Goal: Task Accomplishment & Management: Manage account settings

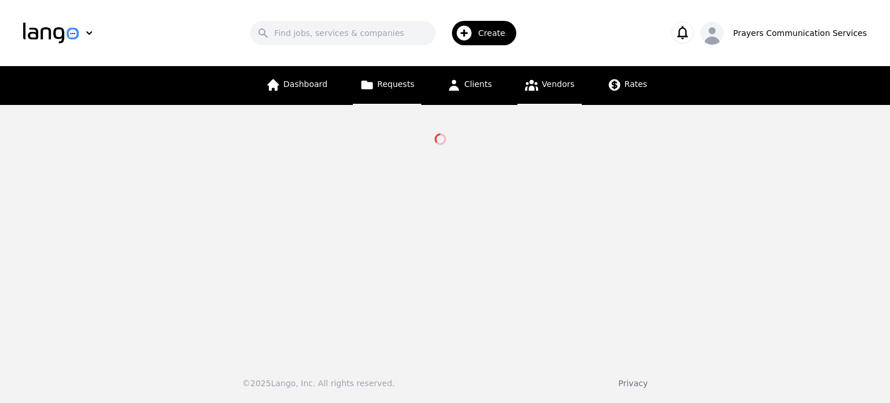
click at [414, 86] on span "Requests" at bounding box center [395, 83] width 37 height 9
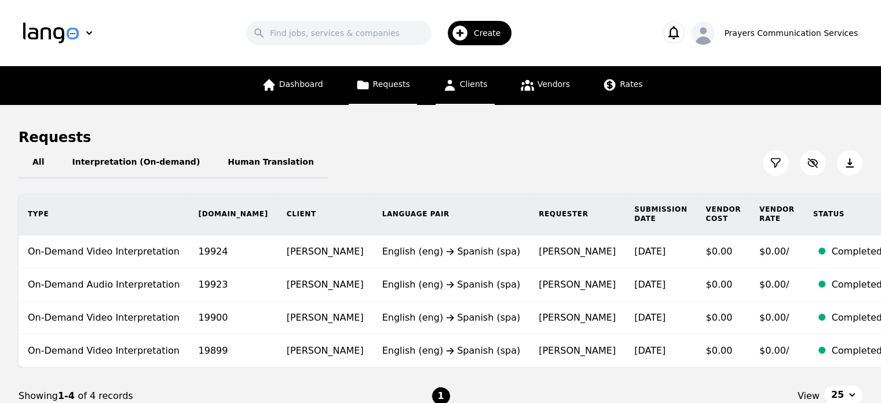
click at [465, 86] on span "Clients" at bounding box center [474, 83] width 28 height 9
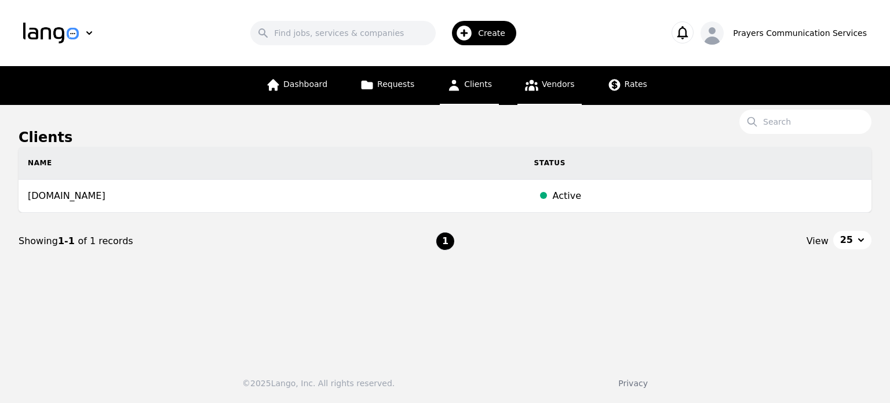
click at [535, 89] on icon at bounding box center [531, 85] width 14 height 14
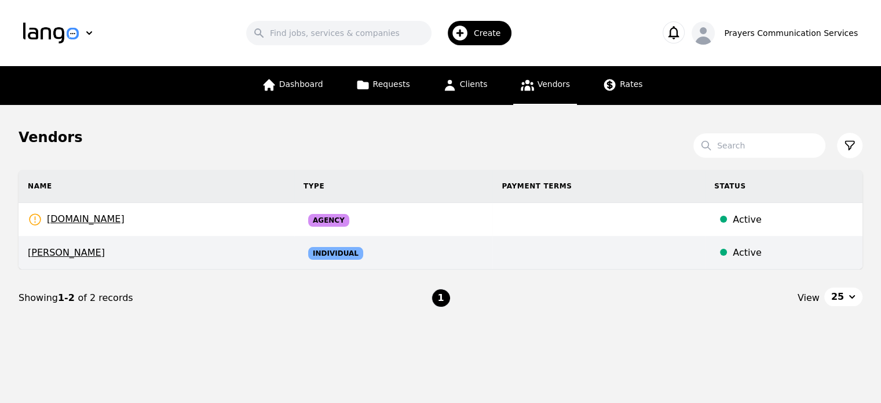
click at [763, 252] on div "Active" at bounding box center [793, 253] width 121 height 14
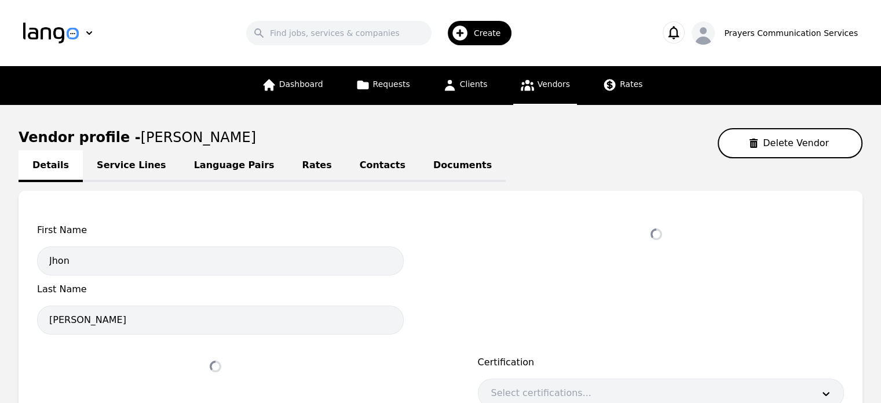
select select "active"
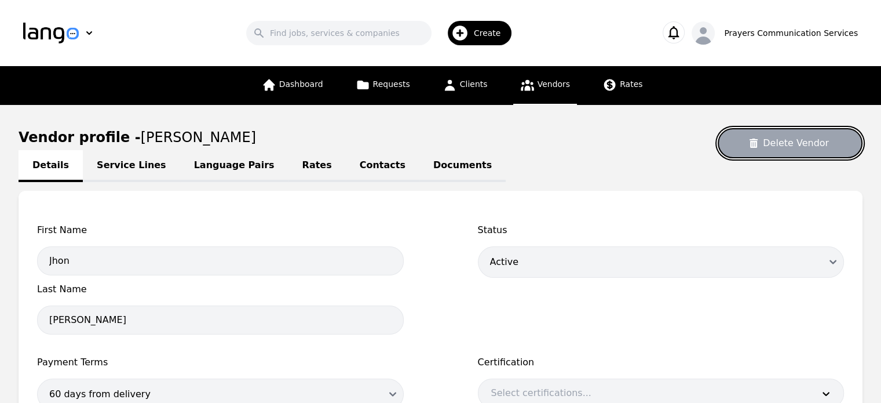
click at [778, 140] on button "Delete Vendor" at bounding box center [790, 143] width 145 height 30
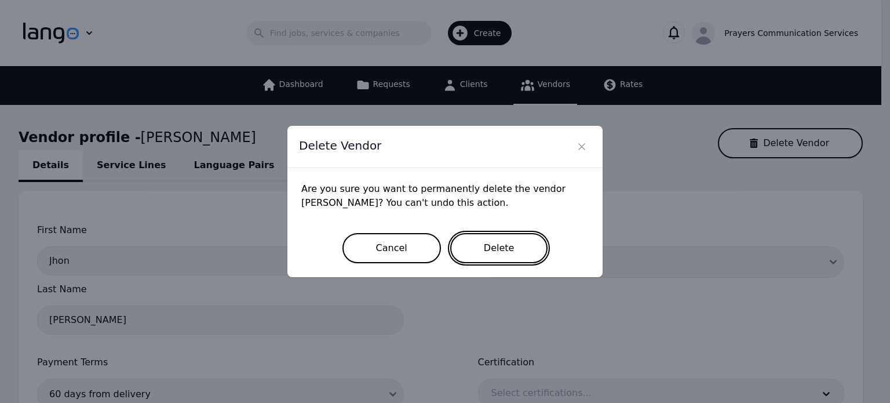
click at [506, 254] on button "Delete" at bounding box center [499, 248] width 98 height 30
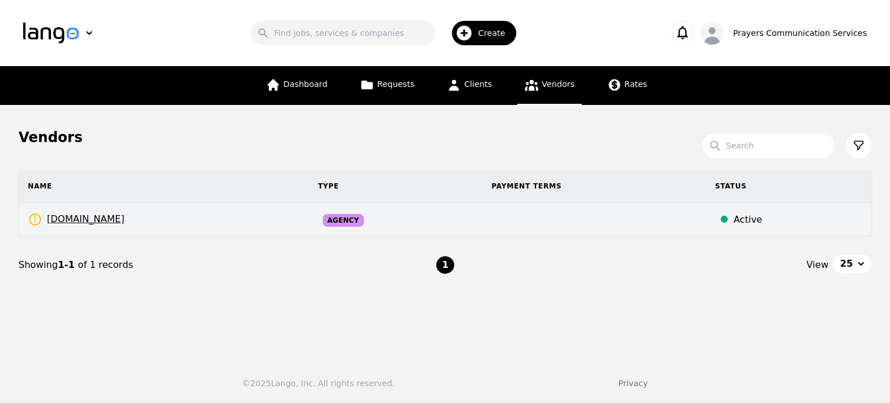
click at [524, 216] on td at bounding box center [594, 220] width 224 height 34
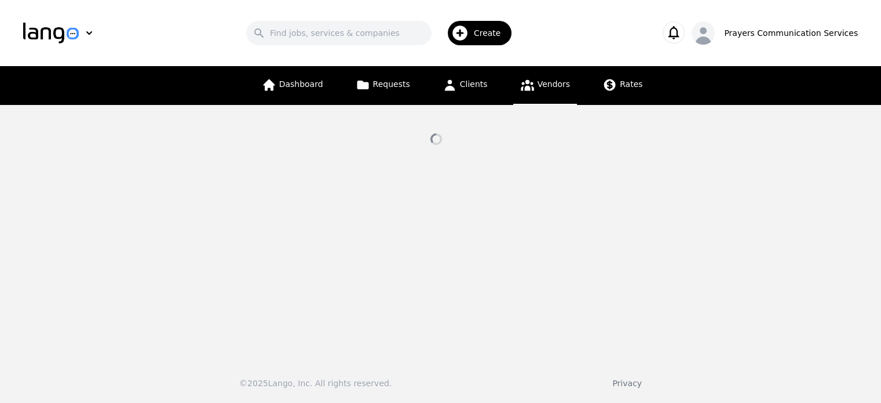
select select "active"
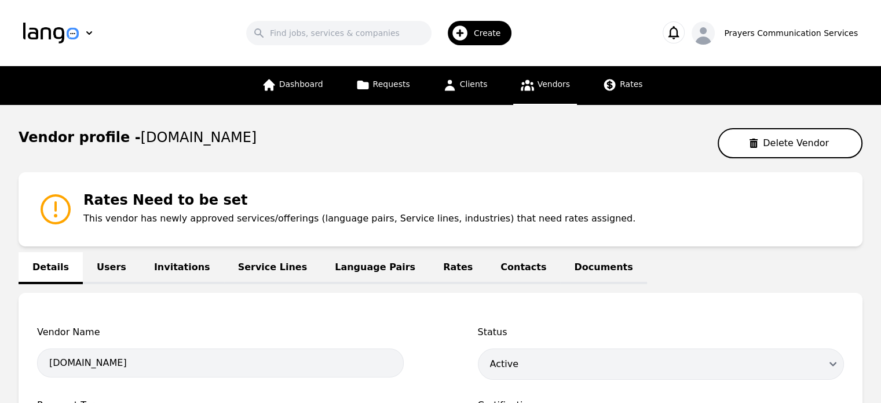
click at [116, 274] on link "Users" at bounding box center [111, 268] width 57 height 32
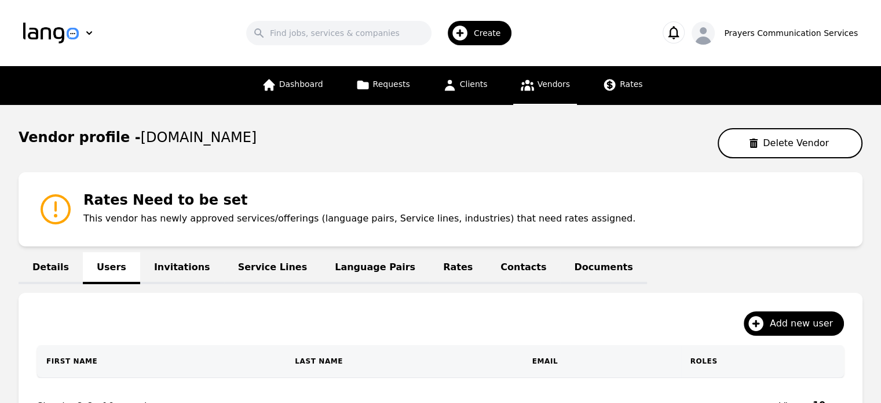
scroll to position [134, 0]
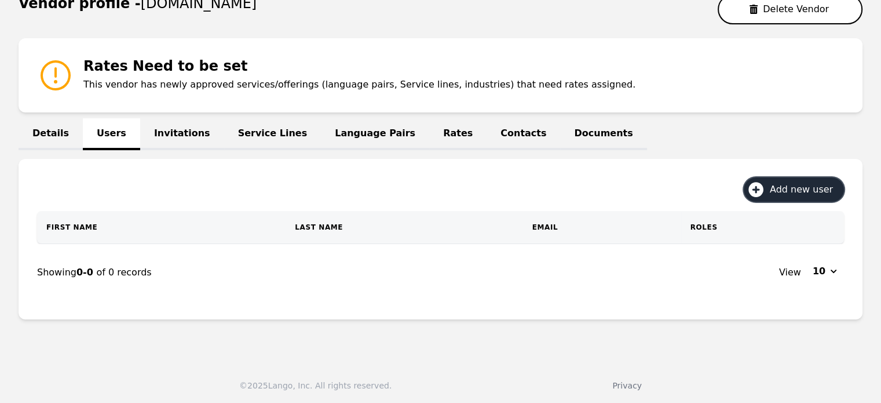
click at [774, 185] on button "Add new user" at bounding box center [794, 189] width 100 height 24
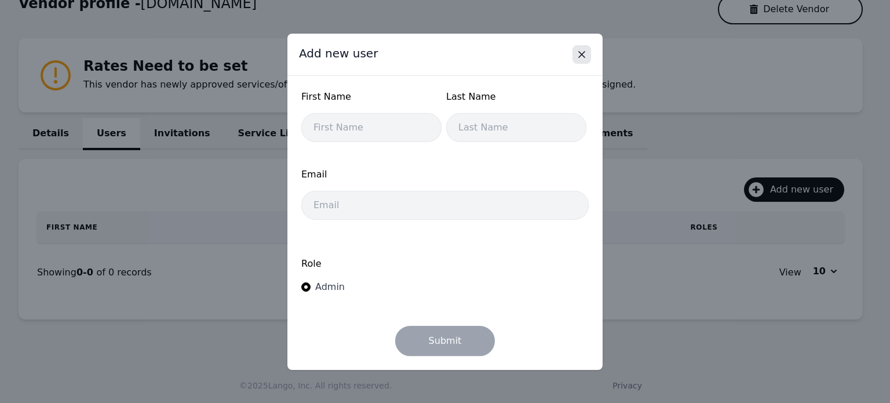
click at [580, 52] on icon "Close" at bounding box center [582, 55] width 12 height 12
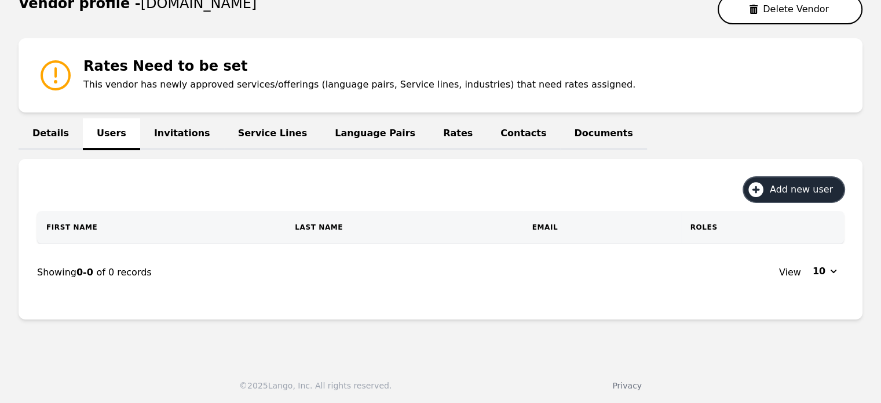
scroll to position [0, 0]
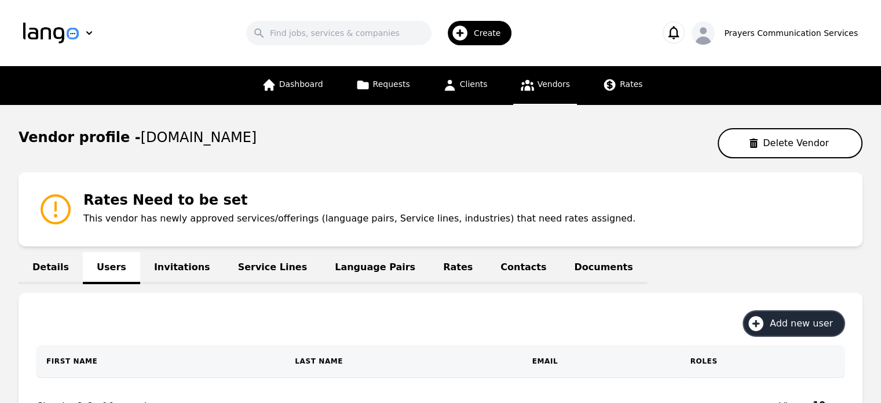
click at [468, 30] on icon "button" at bounding box center [460, 32] width 15 height 15
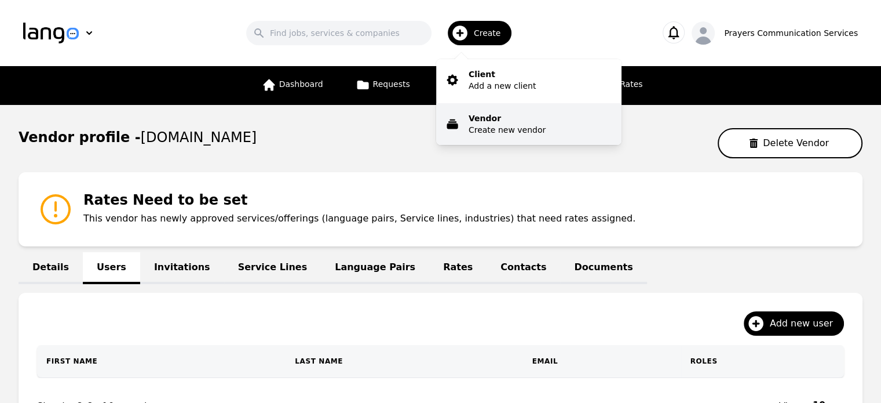
click at [501, 127] on p "Create new vendor" at bounding box center [507, 130] width 77 height 12
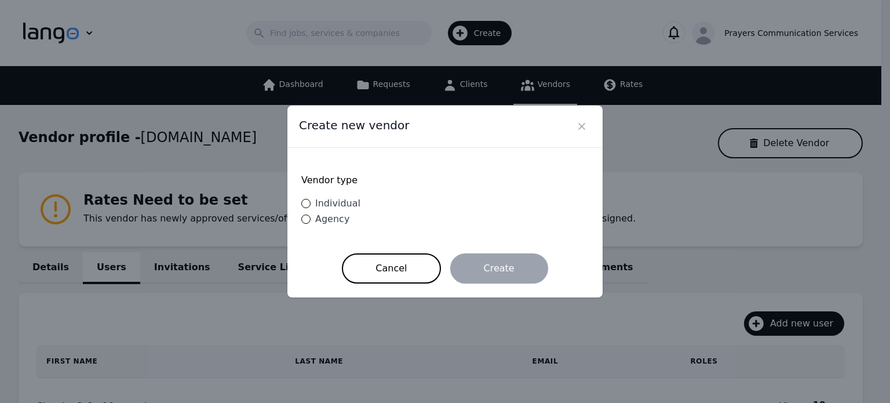
click at [329, 205] on span "Individual" at bounding box center [337, 203] width 45 height 11
click at [311, 205] on input "Individual" at bounding box center [305, 203] width 9 height 9
radio input "true"
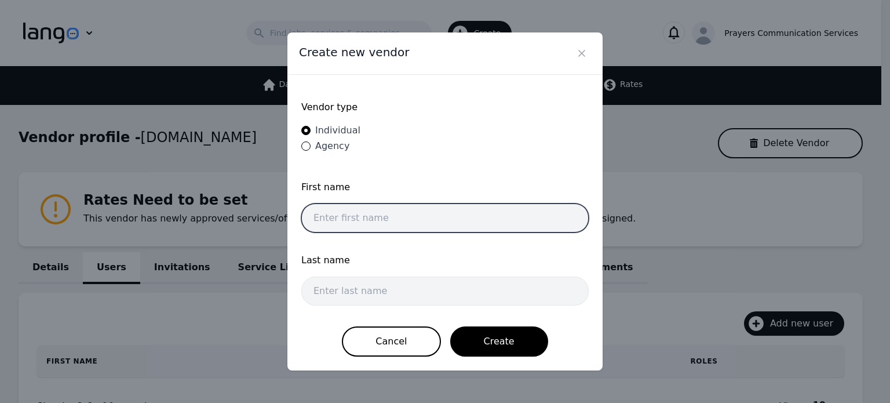
click at [413, 215] on input "text" at bounding box center [444, 217] width 287 height 29
type input "[PERSON_NAME]"
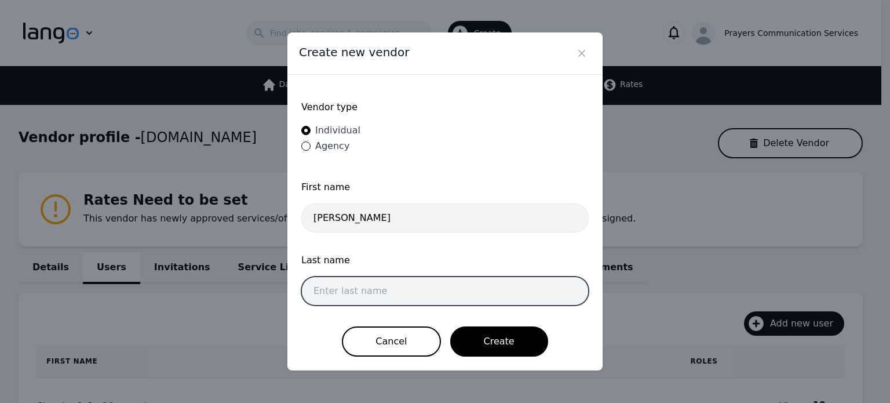
click at [382, 283] on input "text" at bounding box center [444, 290] width 287 height 29
type input "[PERSON_NAME]"
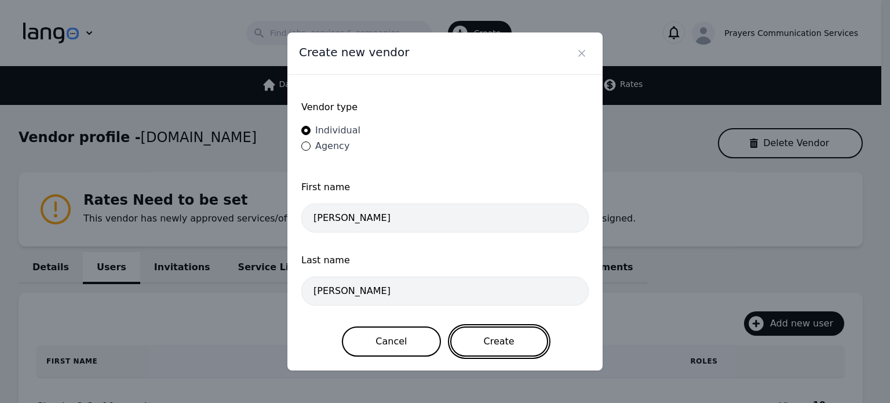
click at [478, 345] on button "Create" at bounding box center [499, 341] width 98 height 30
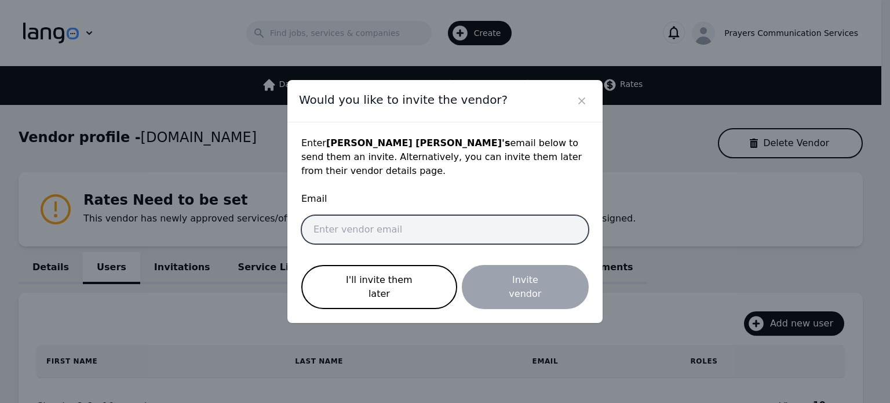
click at [407, 238] on input "email" at bounding box center [444, 229] width 287 height 29
type input "Pfrias1992@gmail.com"
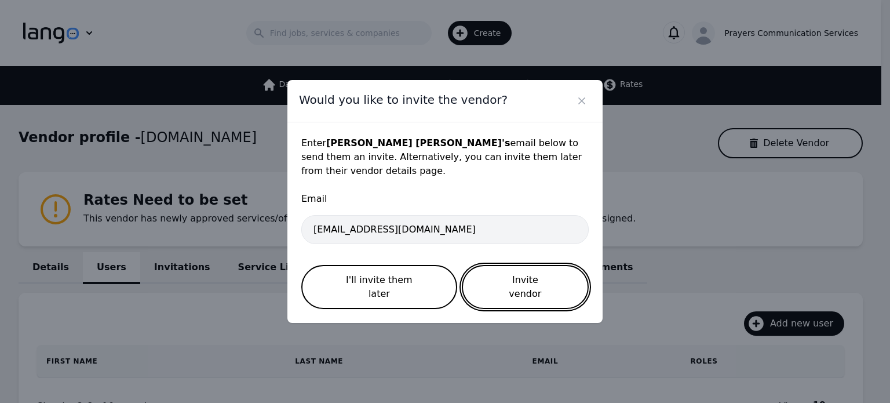
click at [515, 284] on button "Invite vendor" at bounding box center [525, 287] width 127 height 44
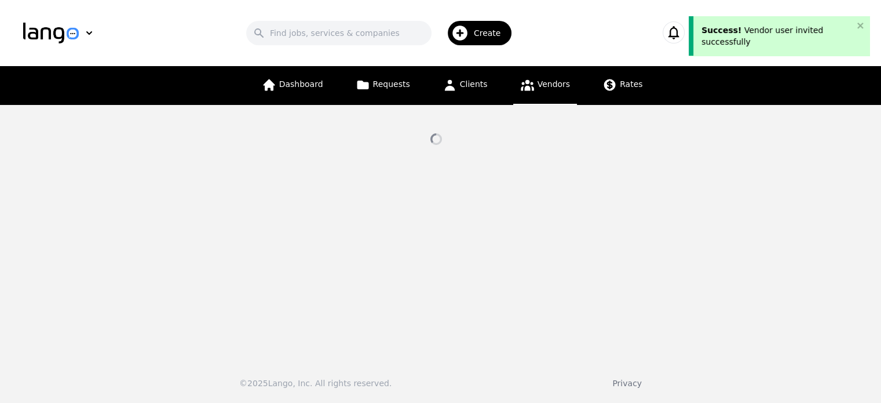
select select "active"
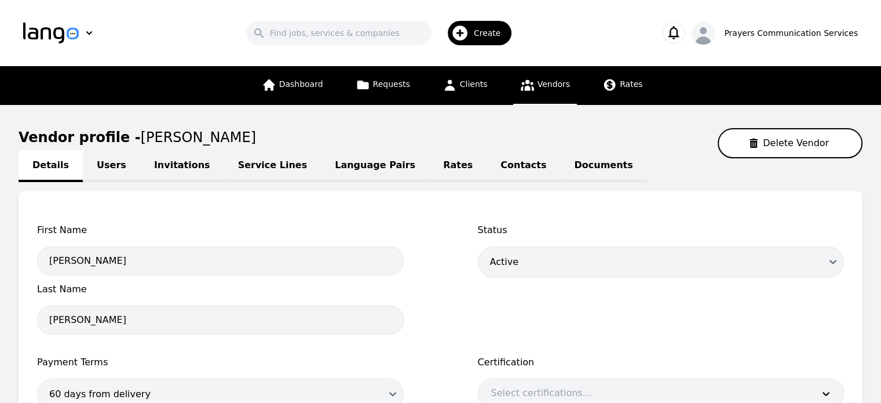
click at [103, 164] on link "Users" at bounding box center [111, 166] width 57 height 32
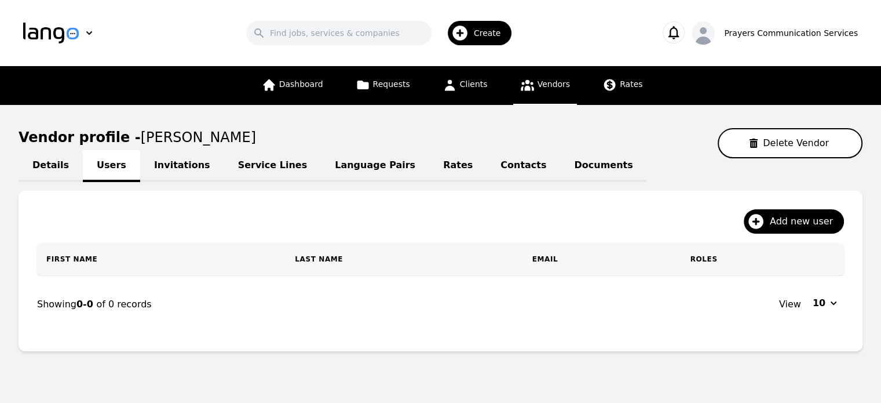
click at [166, 168] on link "Invitations" at bounding box center [182, 166] width 84 height 32
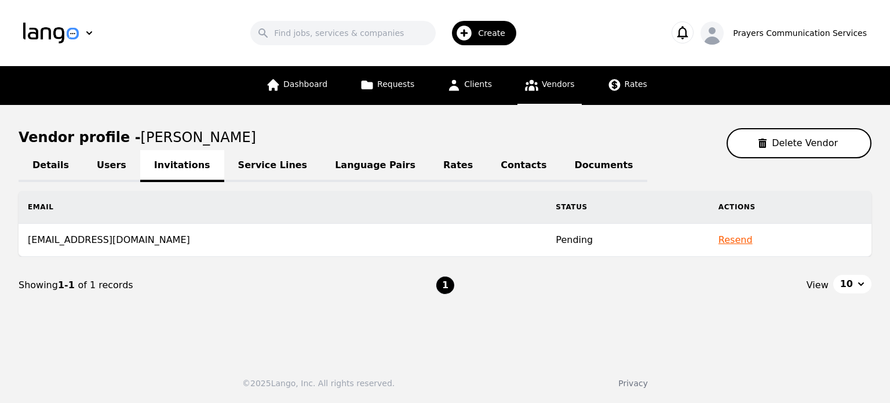
click at [254, 174] on link "Service Lines" at bounding box center [272, 166] width 97 height 32
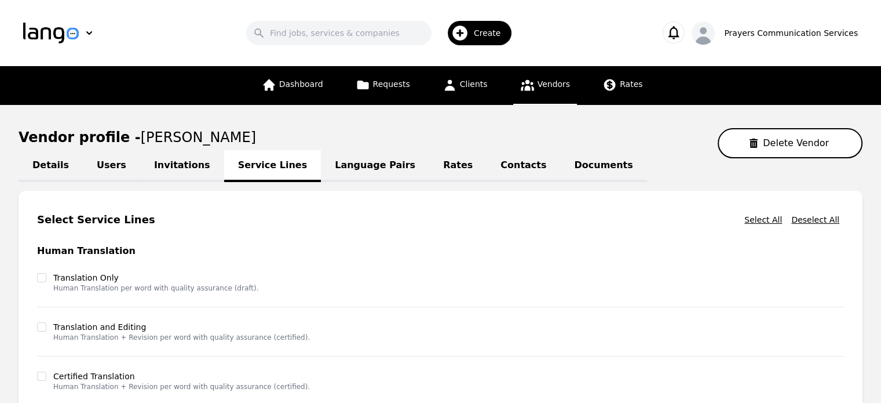
click at [178, 169] on link "Invitations" at bounding box center [182, 166] width 84 height 32
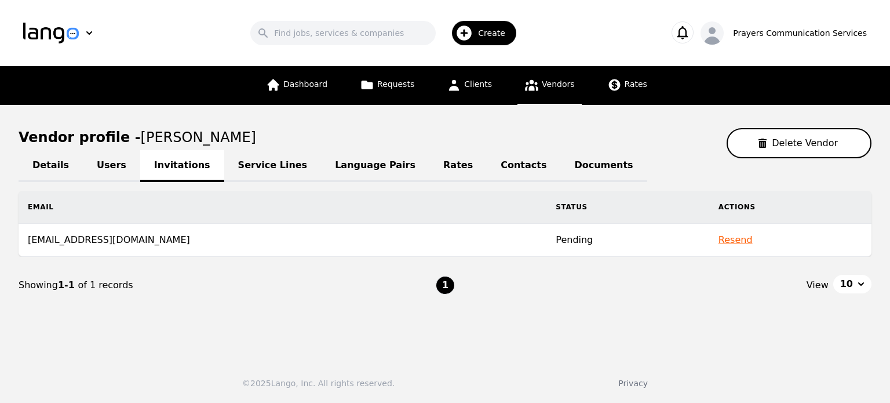
click at [254, 169] on link "Service Lines" at bounding box center [272, 166] width 97 height 32
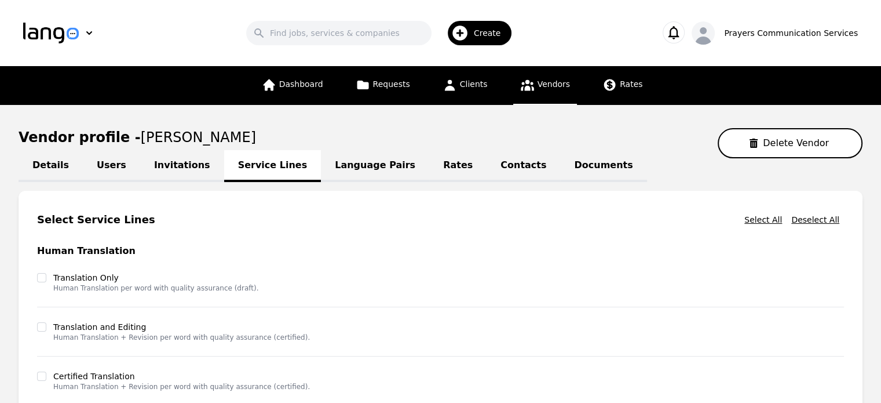
scroll to position [345, 0]
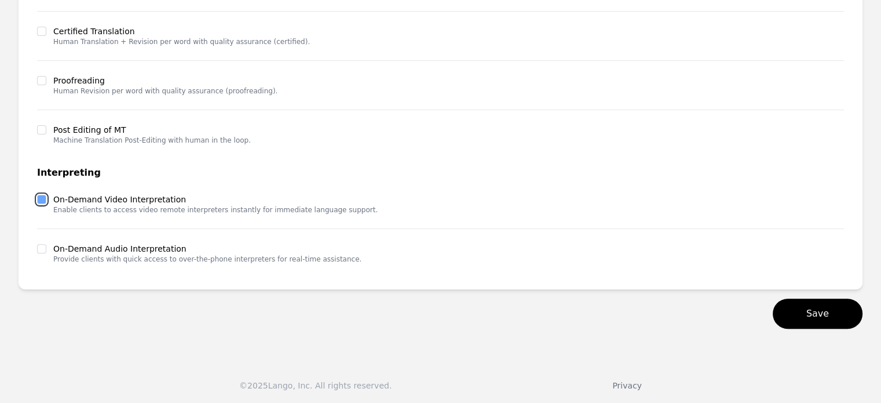
click at [42, 196] on input "checkbox" at bounding box center [41, 199] width 9 height 9
checkbox input "true"
click at [42, 248] on input "checkbox" at bounding box center [41, 248] width 9 height 9
checkbox input "true"
click at [827, 320] on button "Save" at bounding box center [818, 313] width 90 height 30
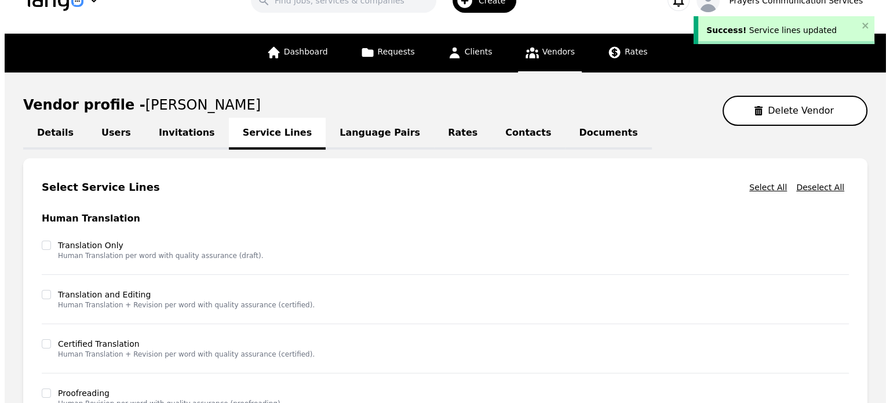
scroll to position [0, 0]
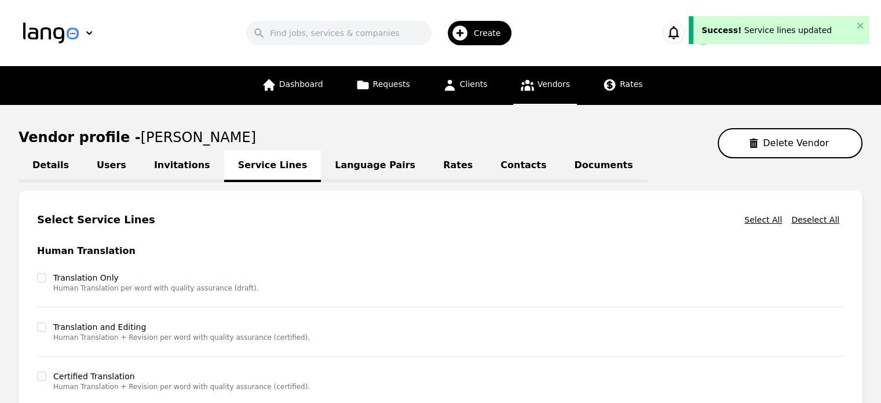
click at [323, 159] on link "Language Pairs" at bounding box center [375, 166] width 108 height 32
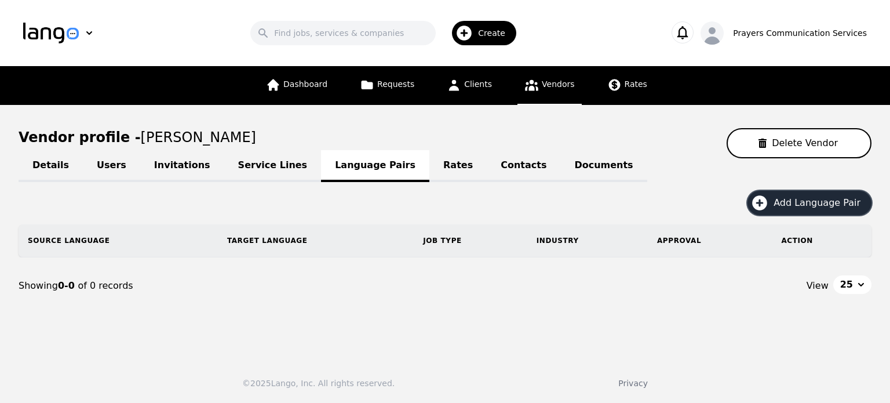
click at [799, 196] on span "Add Language Pair" at bounding box center [821, 203] width 95 height 14
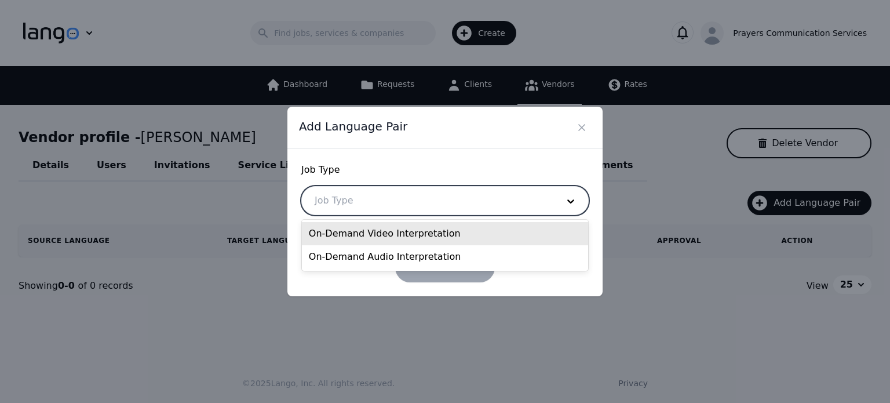
click at [483, 199] on div at bounding box center [427, 201] width 251 height 28
click at [424, 233] on div "On-Demand Video Interpretation" at bounding box center [445, 233] width 286 height 23
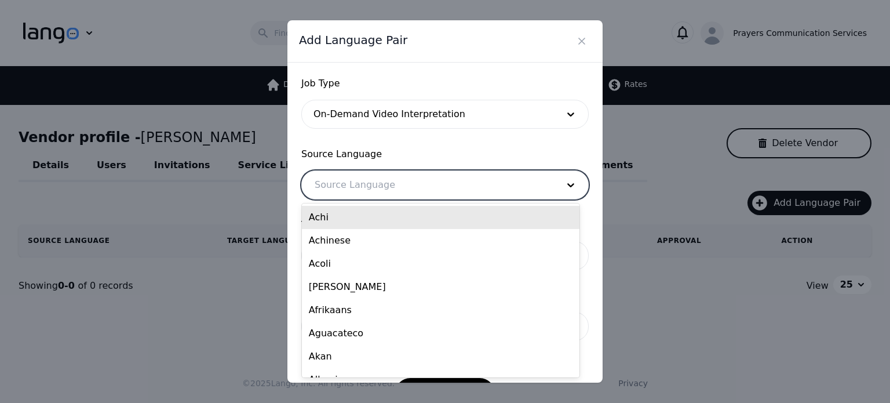
click at [399, 180] on div at bounding box center [427, 185] width 251 height 28
type input "sp"
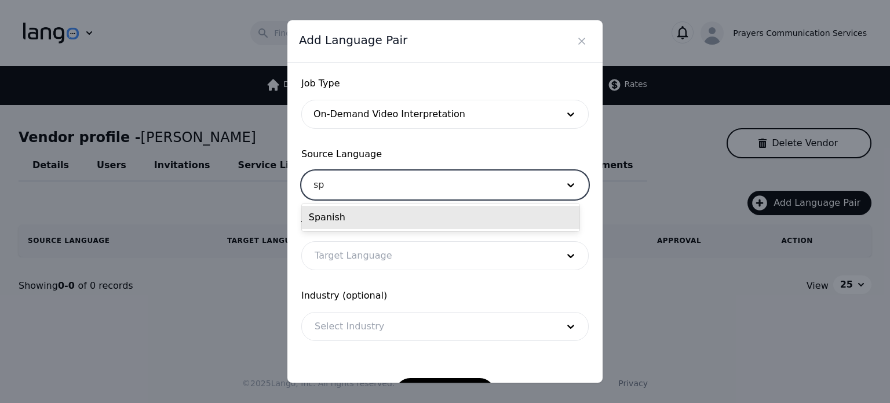
click at [386, 209] on div "Spanish" at bounding box center [441, 217] width 278 height 23
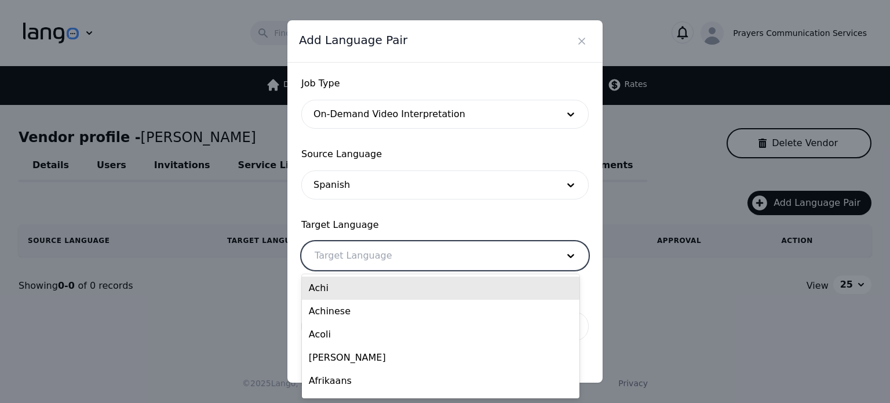
click at [371, 260] on div at bounding box center [427, 256] width 251 height 28
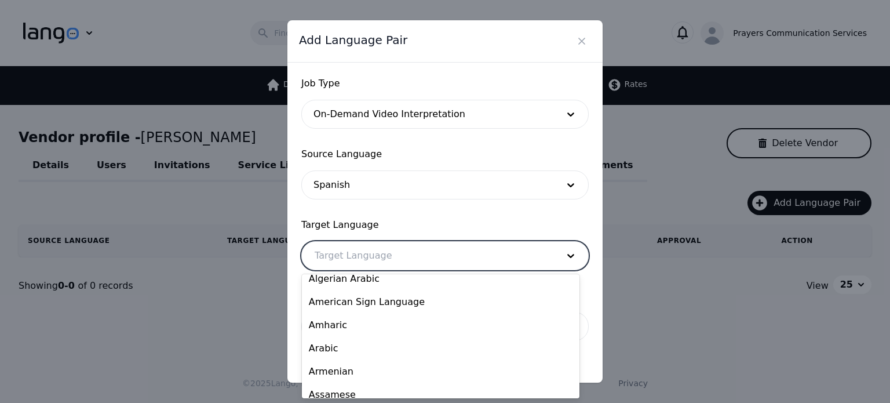
scroll to position [203, 0]
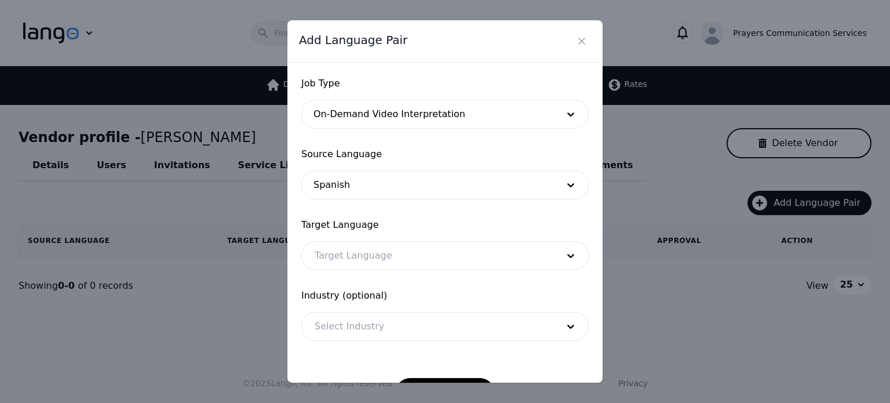
click at [373, 271] on form "Job Type On-Demand Video Interpretation Source Language Spanish Target Language…" at bounding box center [444, 241] width 287 height 331
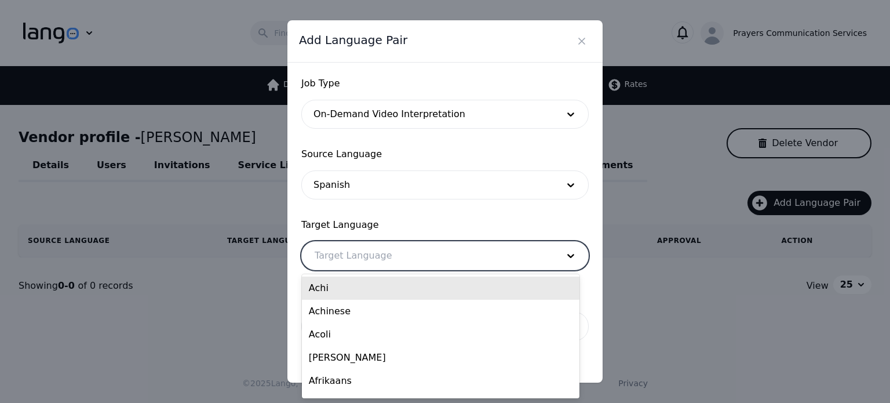
click at [375, 265] on div at bounding box center [427, 256] width 251 height 28
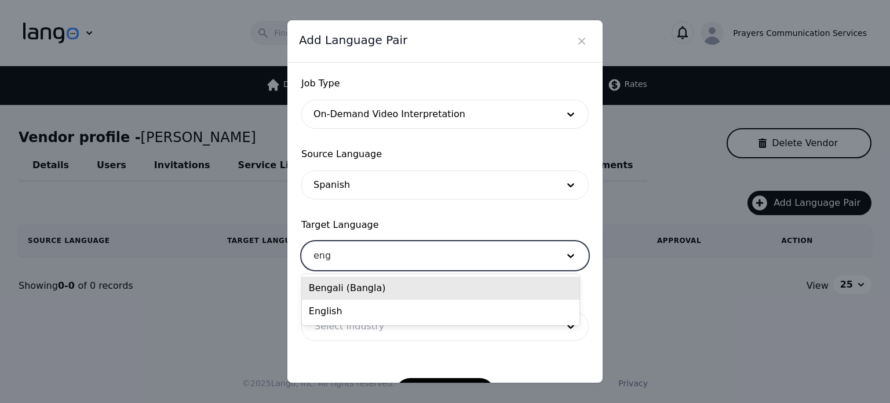
type input "engl"
click at [357, 289] on div "English" at bounding box center [441, 287] width 278 height 23
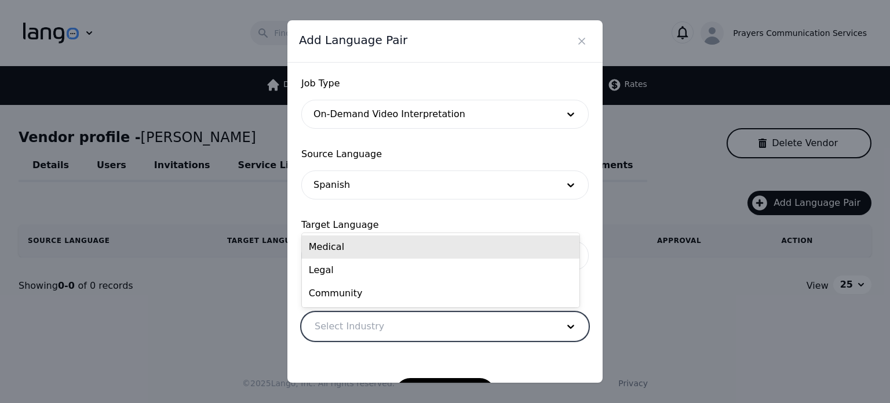
click at [357, 325] on div at bounding box center [427, 326] width 251 height 28
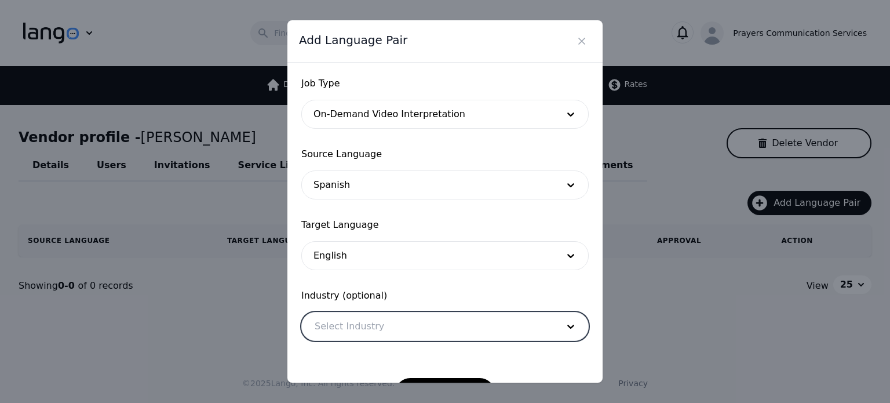
click at [357, 325] on div at bounding box center [427, 326] width 251 height 28
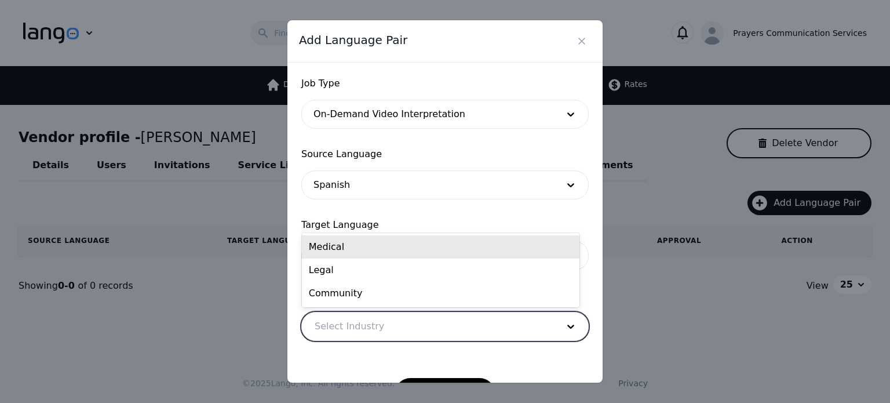
click at [357, 325] on div at bounding box center [427, 326] width 251 height 28
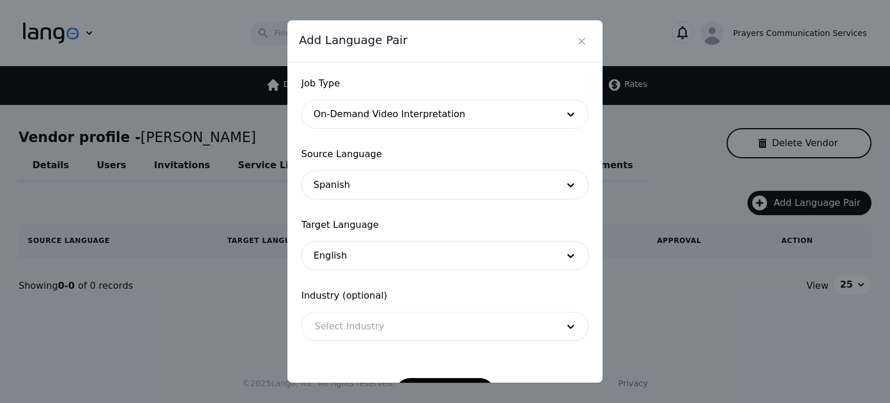
click at [380, 351] on form "Job Type On-Demand Video Interpretation Source Language Spanish Target Language…" at bounding box center [444, 241] width 287 height 331
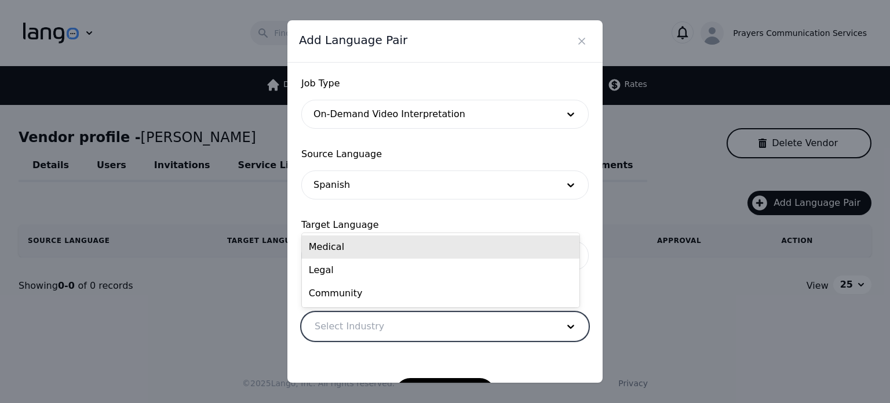
click at [388, 328] on div at bounding box center [427, 326] width 251 height 28
click at [385, 251] on div "Medical" at bounding box center [441, 246] width 278 height 23
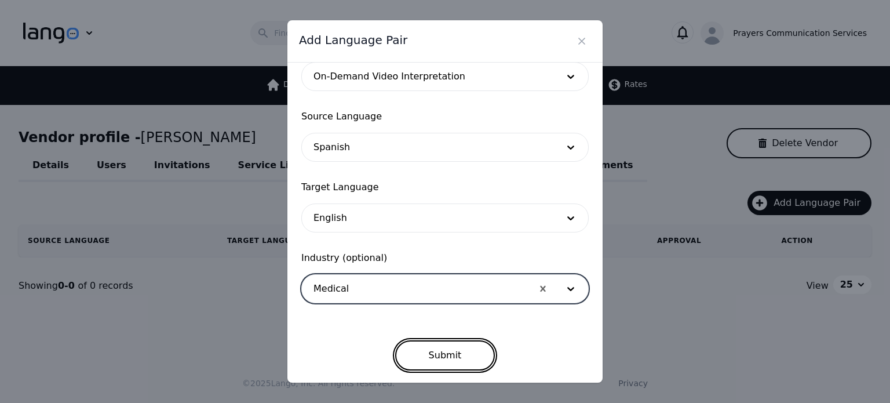
click at [459, 347] on button "Submit" at bounding box center [445, 355] width 100 height 30
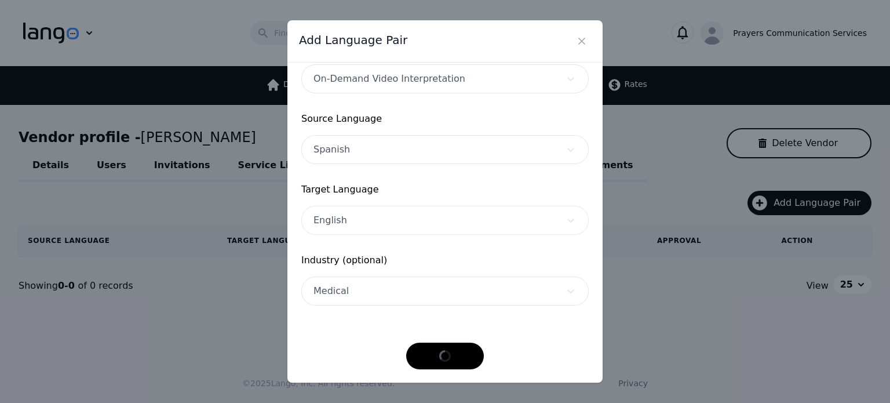
scroll to position [35, 0]
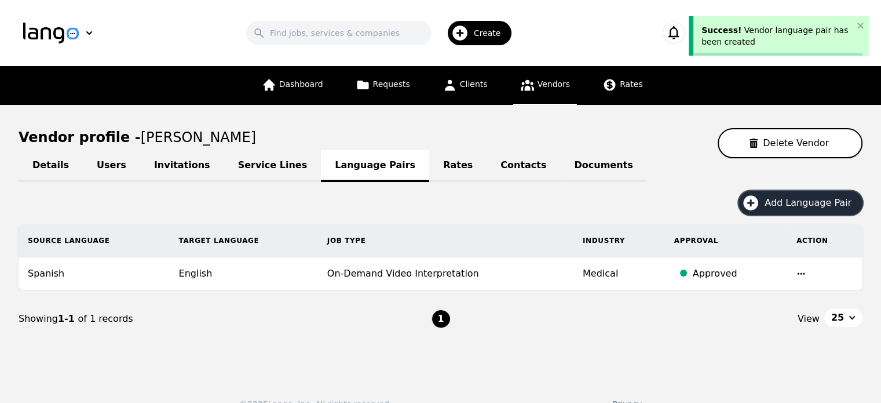
click at [786, 206] on span "Add Language Pair" at bounding box center [812, 203] width 95 height 14
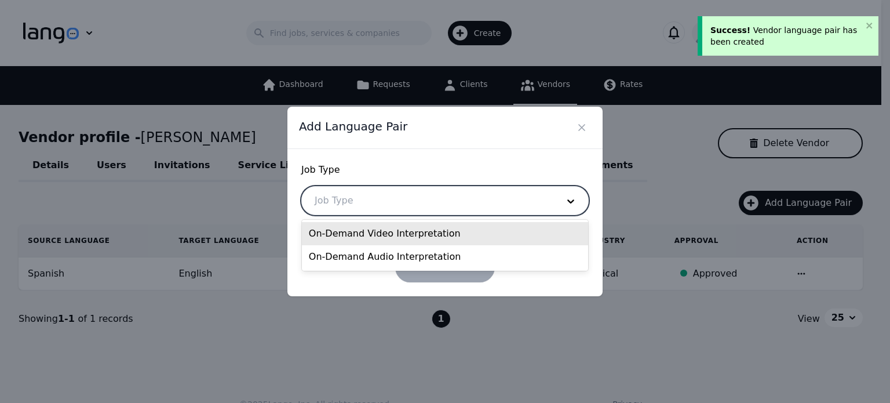
click at [464, 213] on div at bounding box center [427, 201] width 251 height 28
click at [426, 237] on div "On-Demand Video Interpretation" at bounding box center [445, 233] width 286 height 23
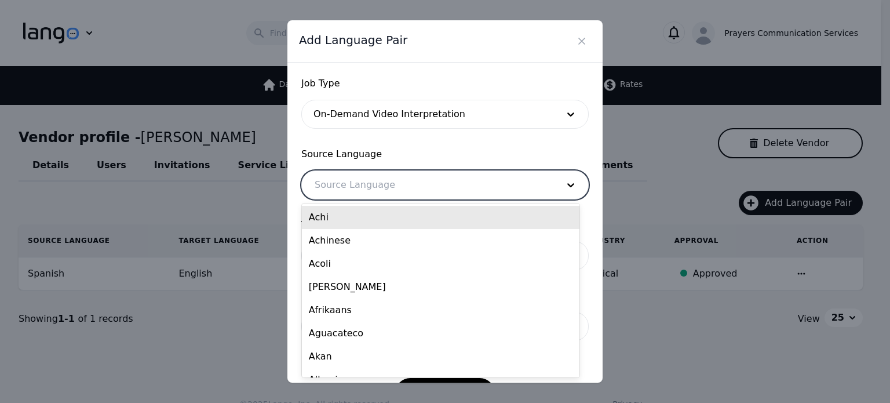
click at [380, 176] on div at bounding box center [427, 185] width 251 height 28
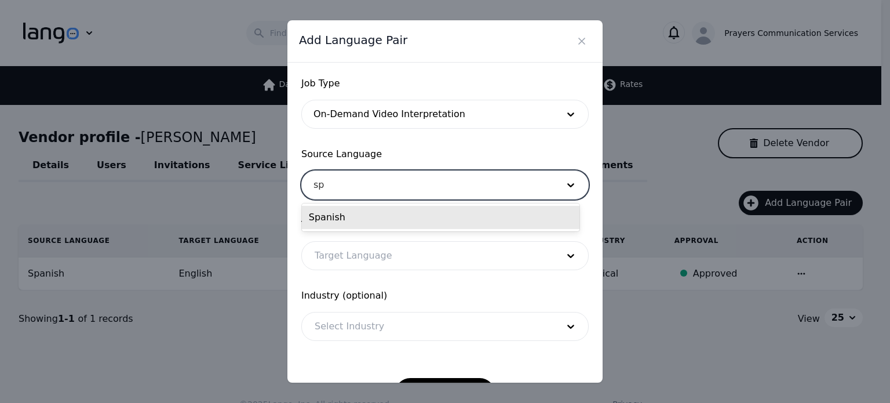
type input "spa"
click at [364, 210] on div "Spanish" at bounding box center [441, 217] width 278 height 23
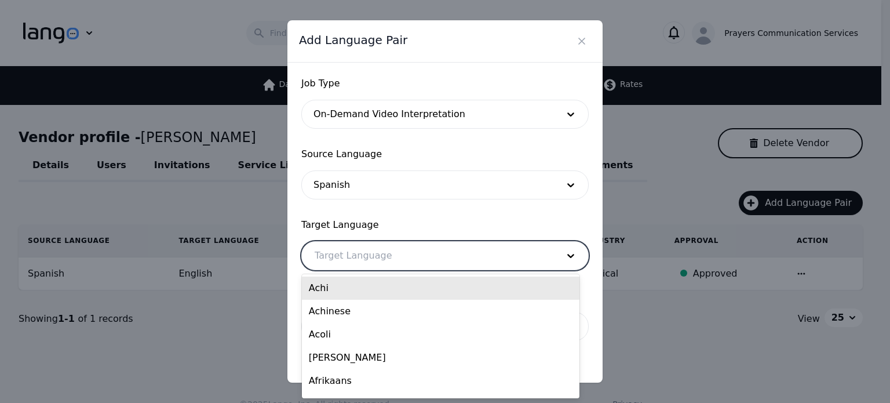
click at [352, 264] on div at bounding box center [427, 256] width 251 height 28
type input "engl"
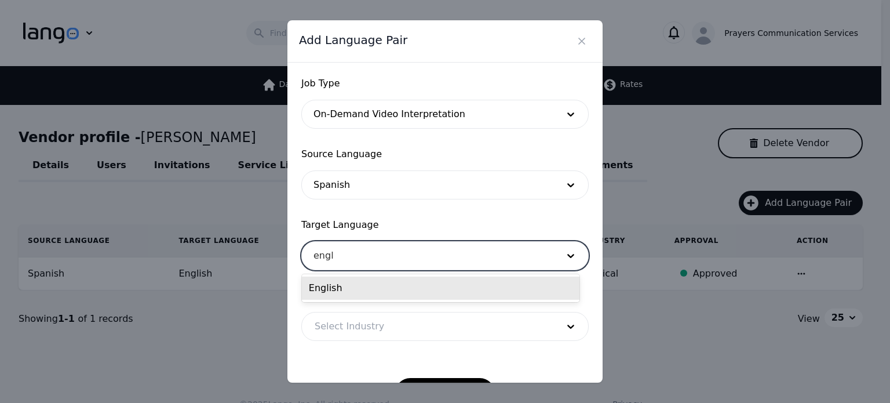
click at [348, 295] on div "English" at bounding box center [441, 287] width 278 height 23
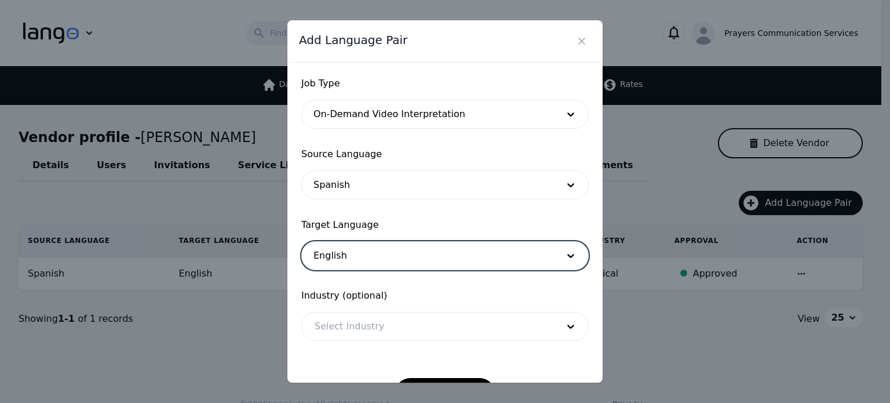
click at [359, 323] on div at bounding box center [427, 326] width 251 height 28
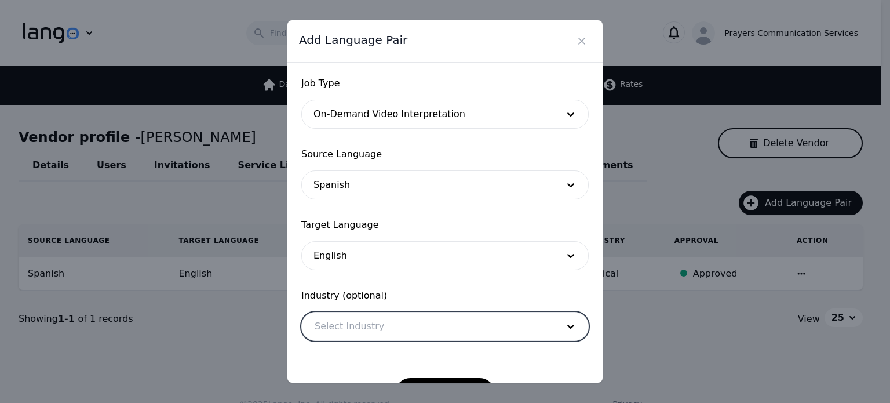
click at [359, 323] on div at bounding box center [427, 326] width 251 height 28
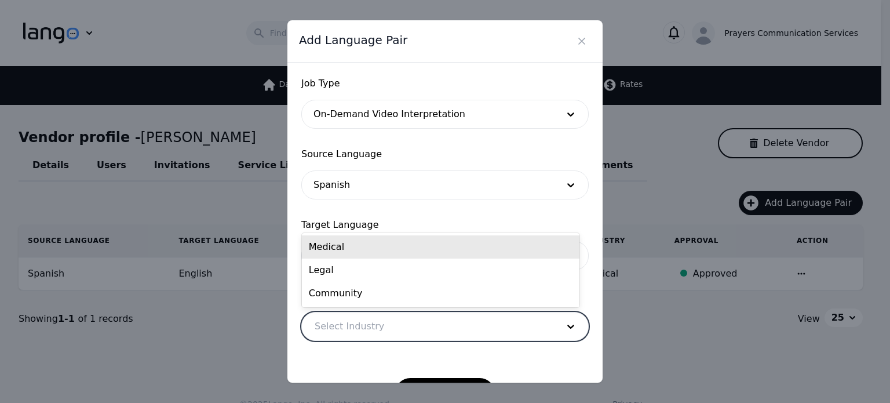
click at [359, 322] on div at bounding box center [427, 326] width 251 height 28
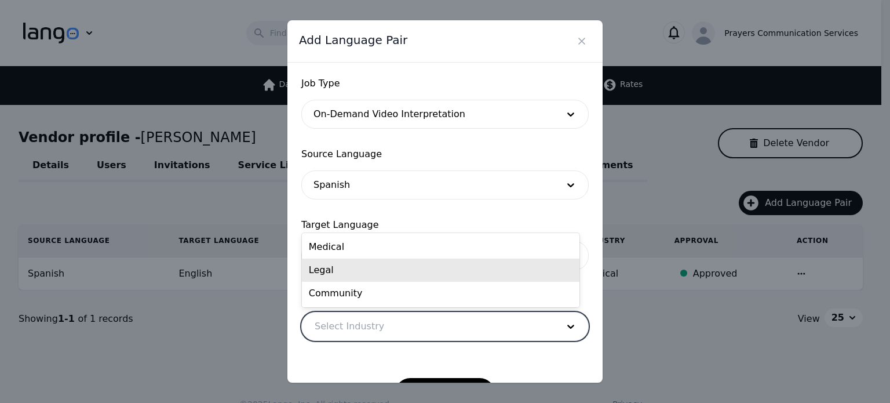
click at [367, 276] on div "Legal" at bounding box center [441, 269] width 278 height 23
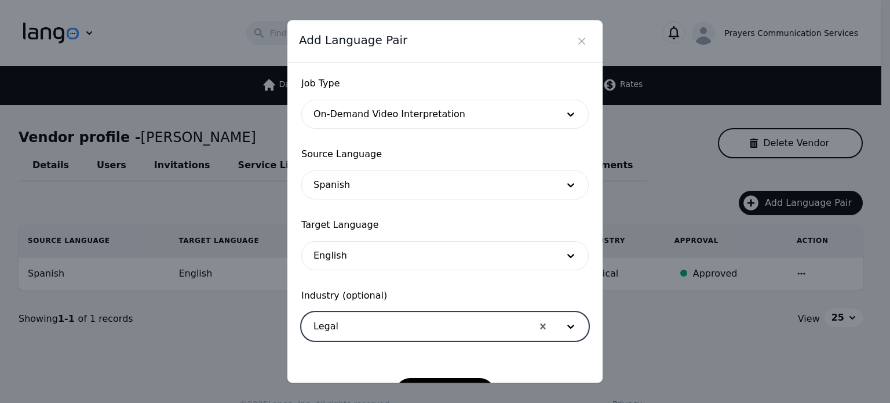
scroll to position [38, 0]
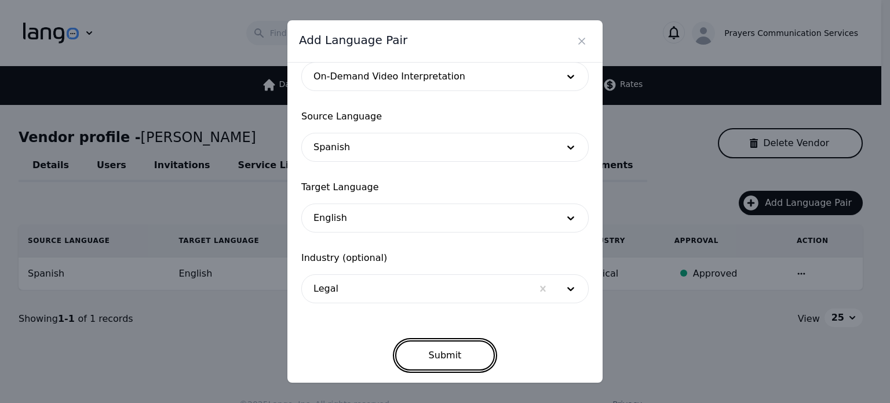
click at [438, 345] on button "Submit" at bounding box center [445, 355] width 100 height 30
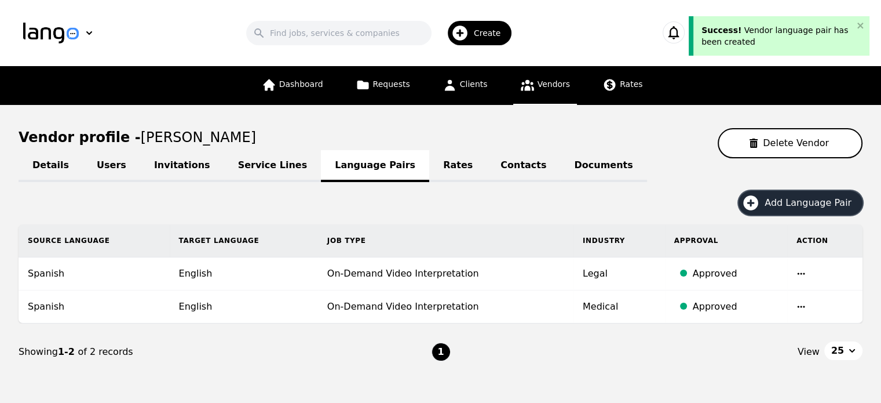
click at [786, 202] on span "Add Language Pair" at bounding box center [812, 203] width 95 height 14
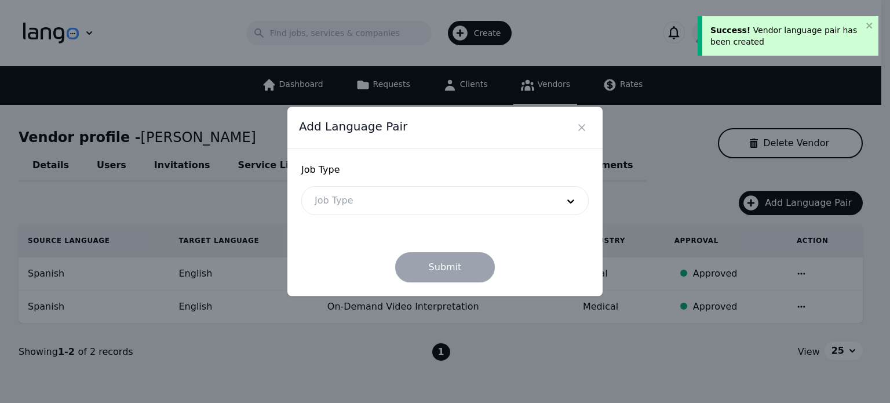
click at [450, 185] on div "Job Type Job Type" at bounding box center [444, 189] width 287 height 52
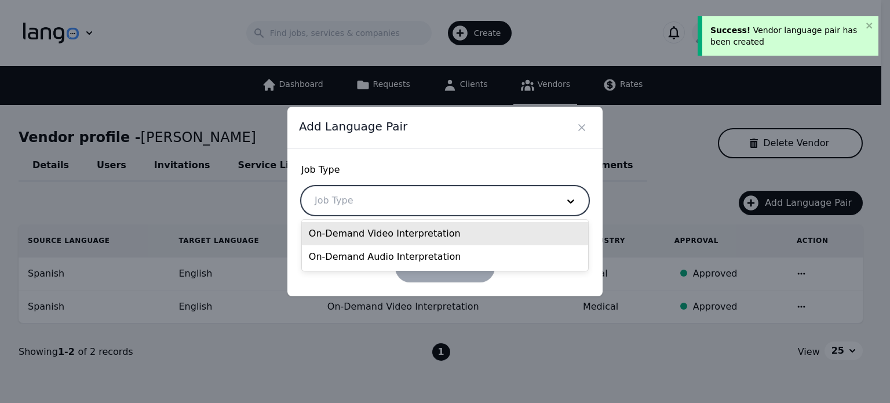
click at [443, 200] on div at bounding box center [427, 201] width 251 height 28
click at [411, 232] on div "On-Demand Video Interpretation" at bounding box center [445, 233] width 286 height 23
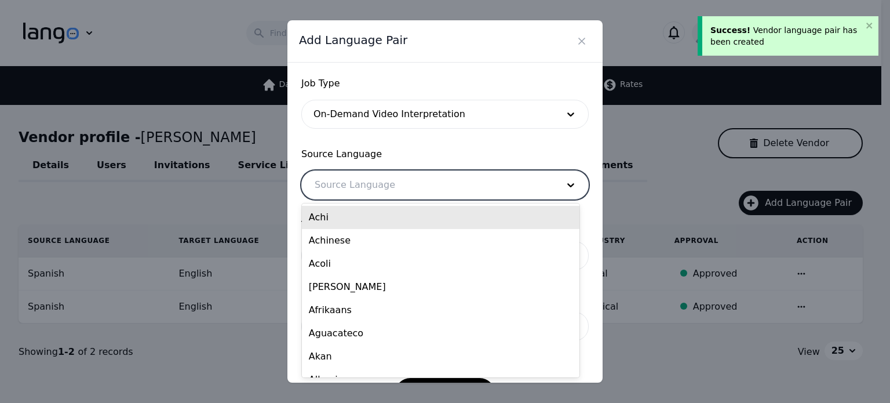
click at [399, 178] on div at bounding box center [427, 185] width 251 height 28
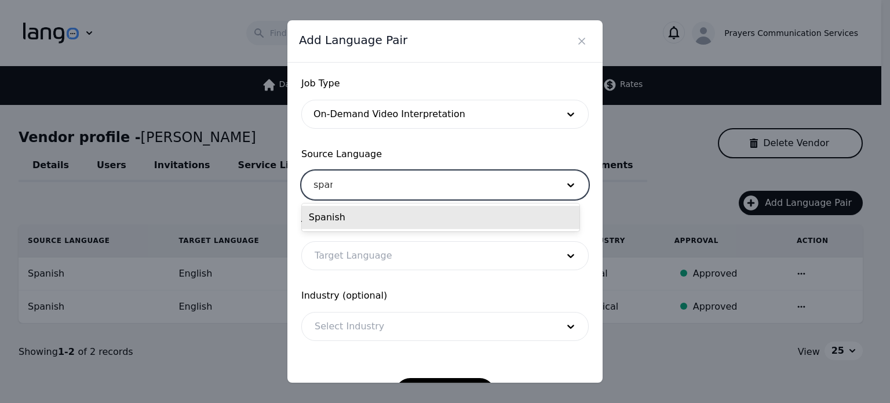
type input "spani"
click at [380, 213] on div "Spanish" at bounding box center [441, 217] width 278 height 23
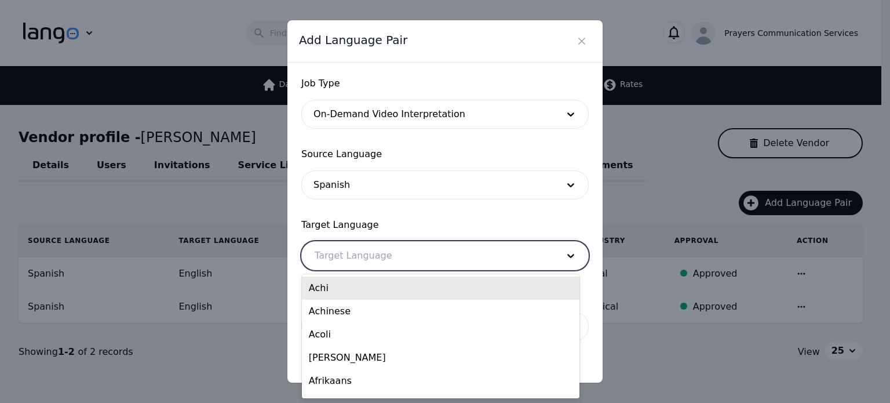
click at [357, 254] on div at bounding box center [427, 256] width 251 height 28
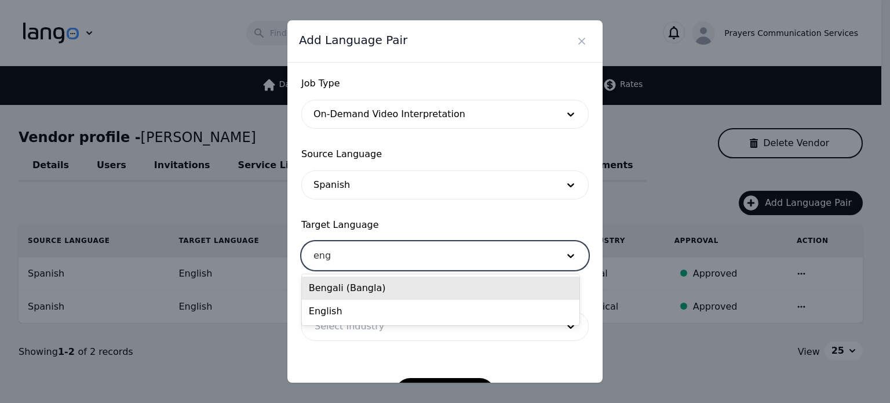
type input "engl"
click at [352, 291] on div "English" at bounding box center [441, 287] width 278 height 23
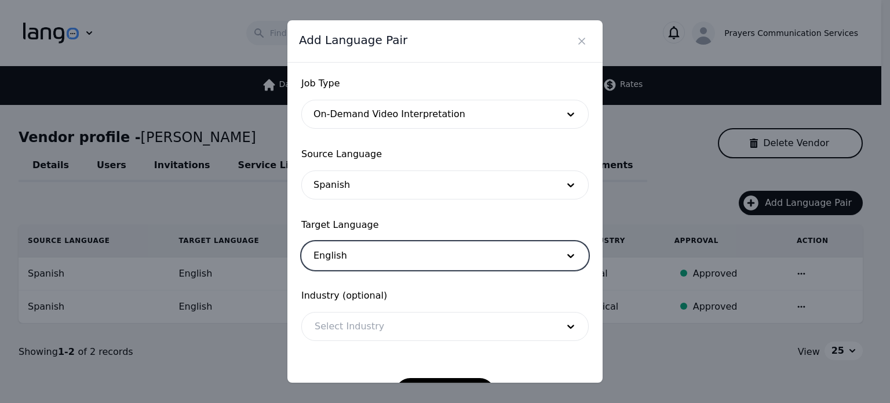
click at [352, 328] on div at bounding box center [427, 326] width 251 height 28
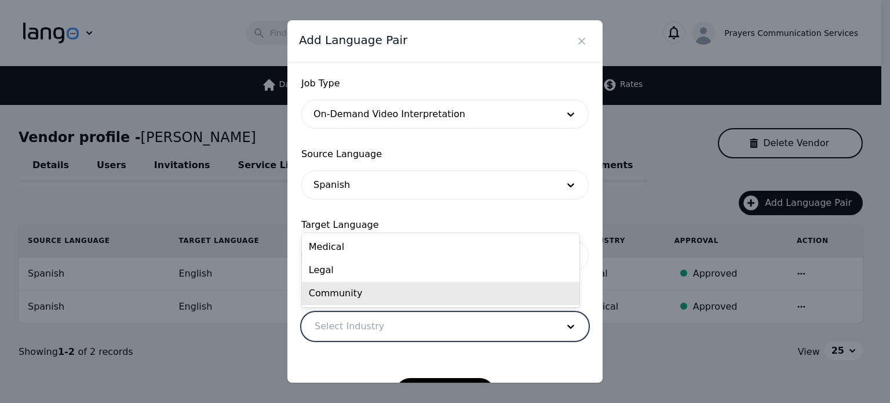
click at [350, 301] on div "Community" at bounding box center [441, 293] width 278 height 23
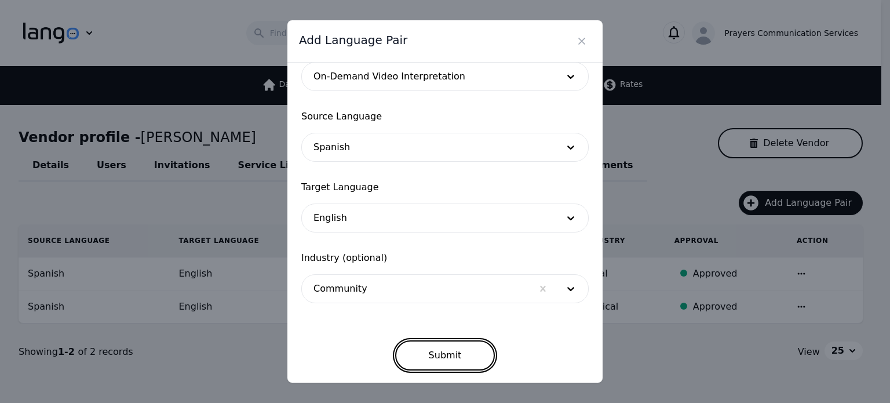
click at [425, 347] on button "Submit" at bounding box center [445, 355] width 100 height 30
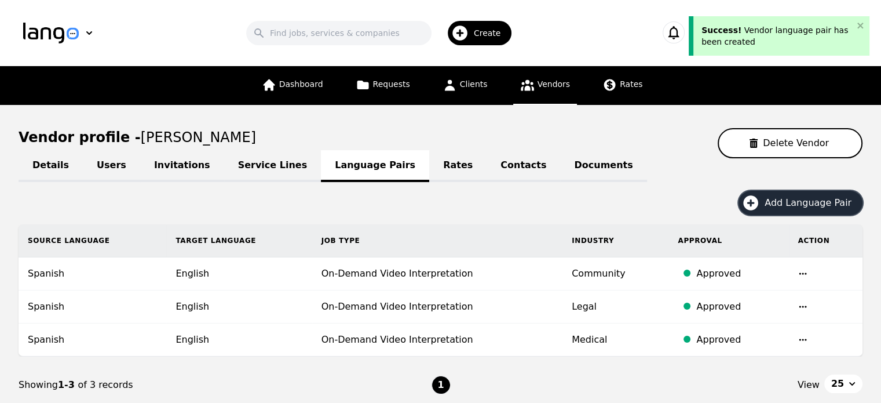
click at [794, 201] on span "Add Language Pair" at bounding box center [812, 203] width 95 height 14
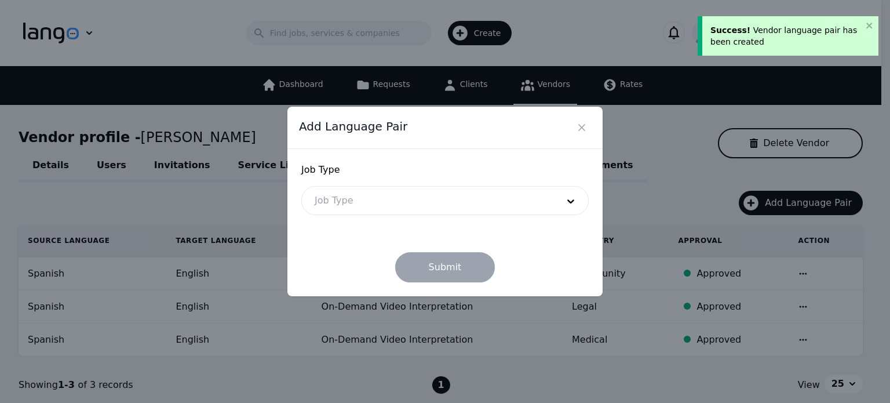
click at [525, 201] on div at bounding box center [427, 201] width 251 height 28
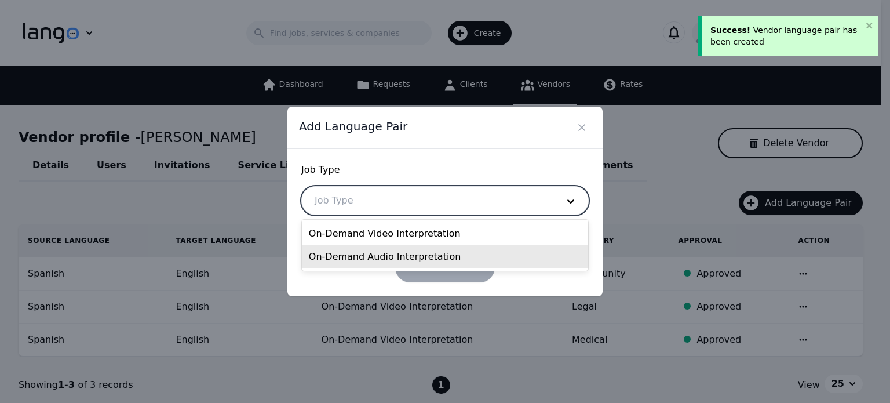
click at [400, 251] on div "On-Demand Audio Interpretation" at bounding box center [445, 256] width 286 height 23
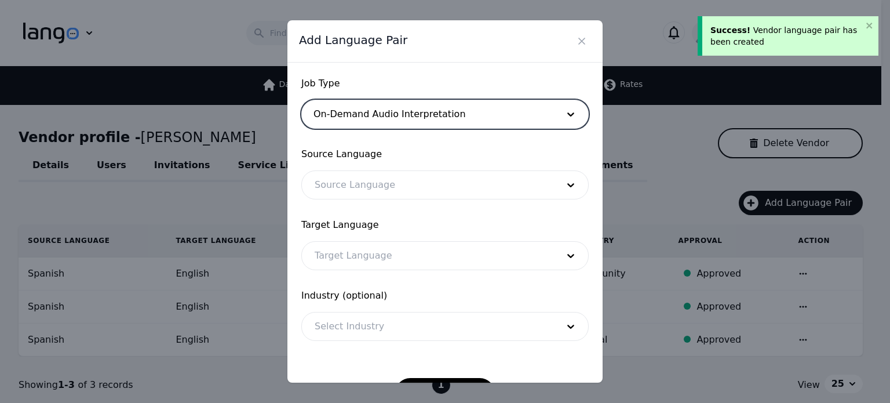
click at [384, 183] on div at bounding box center [427, 185] width 251 height 28
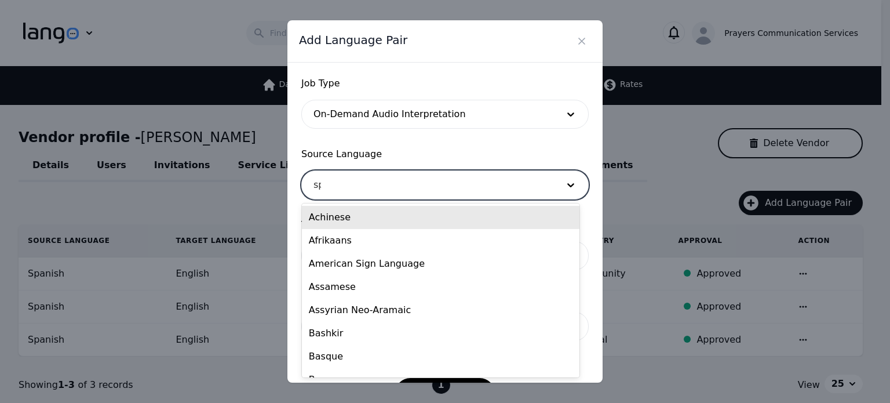
type input "spa"
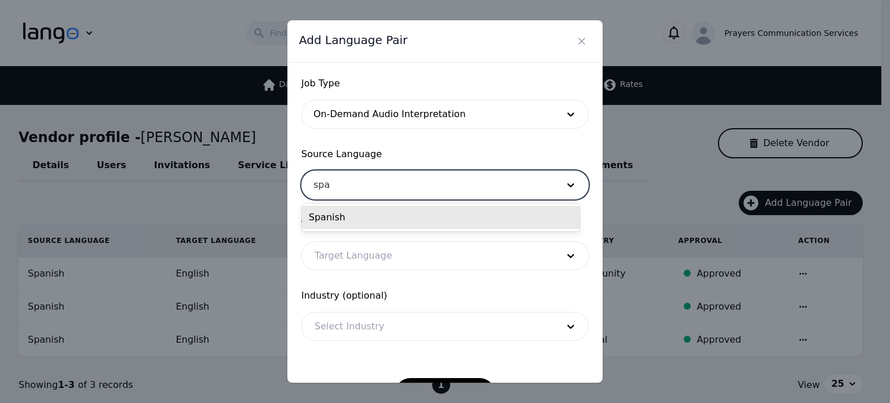
click at [369, 216] on div "Spanish" at bounding box center [441, 217] width 278 height 23
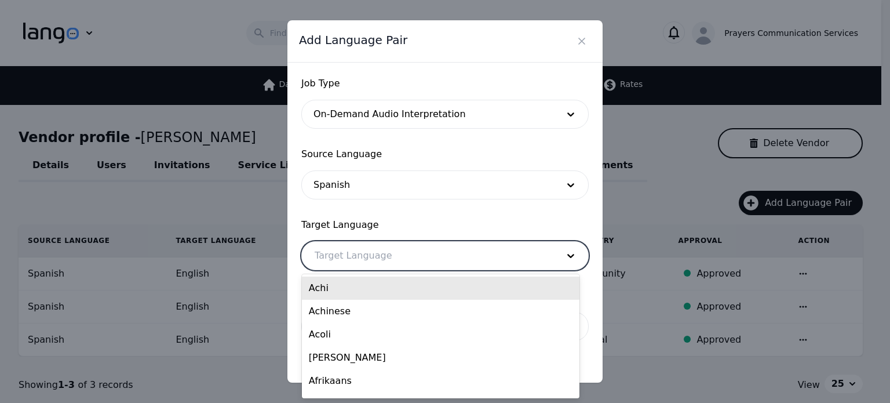
click at [357, 260] on div at bounding box center [427, 256] width 251 height 28
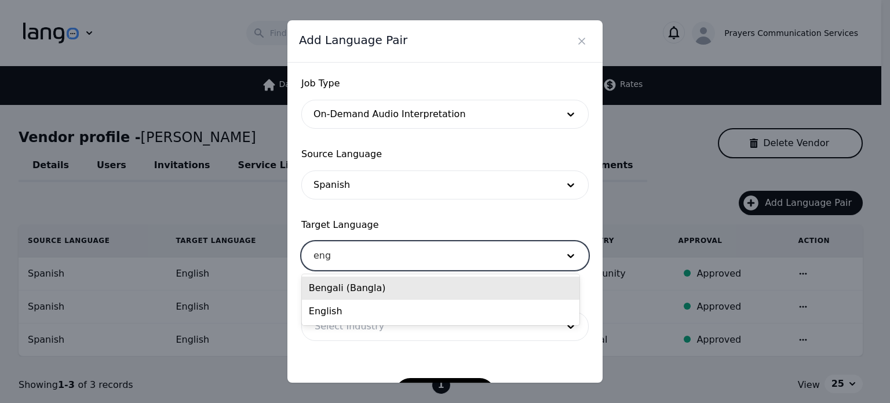
type input "engl"
click at [346, 284] on div "English" at bounding box center [441, 287] width 278 height 23
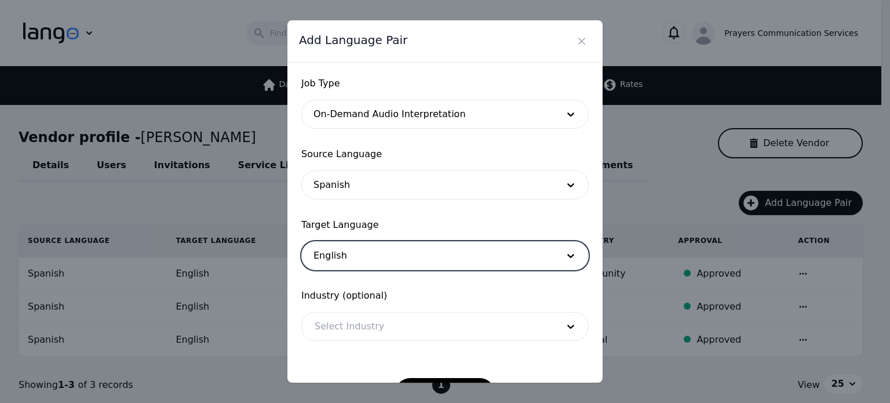
click at [358, 329] on div at bounding box center [427, 326] width 251 height 28
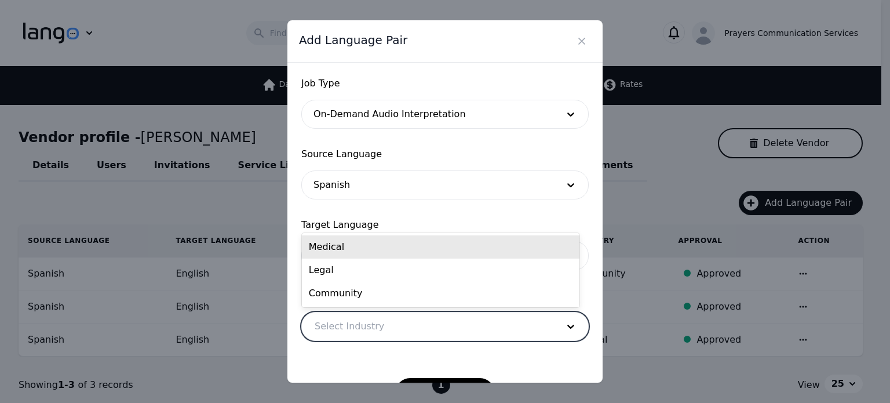
click at [350, 253] on div "Medical" at bounding box center [441, 246] width 278 height 23
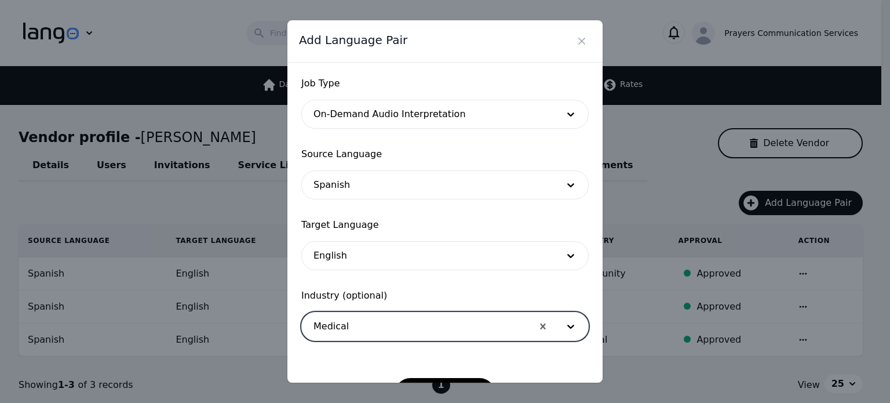
scroll to position [38, 0]
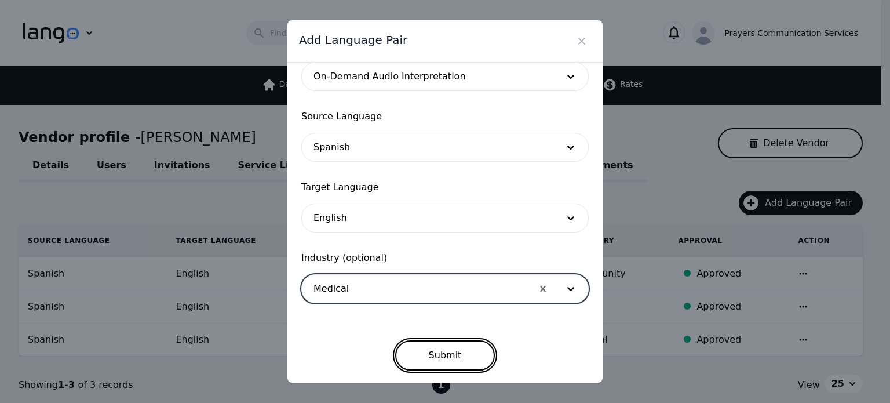
click at [431, 350] on button "Submit" at bounding box center [445, 355] width 100 height 30
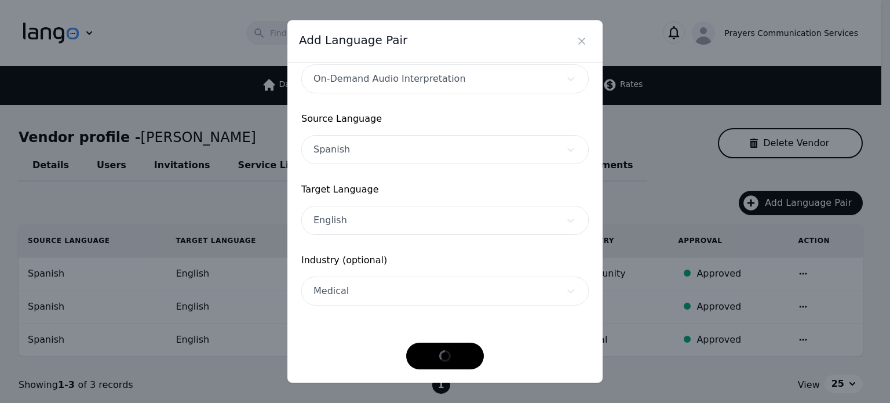
scroll to position [35, 0]
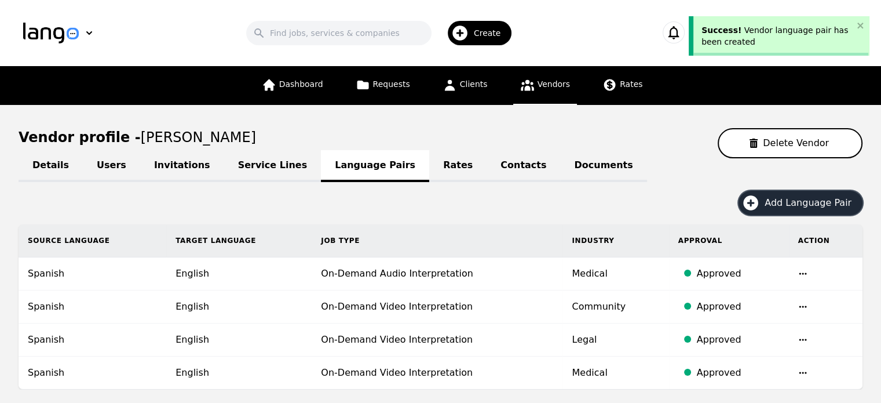
click at [785, 196] on span "Add Language Pair" at bounding box center [812, 203] width 95 height 14
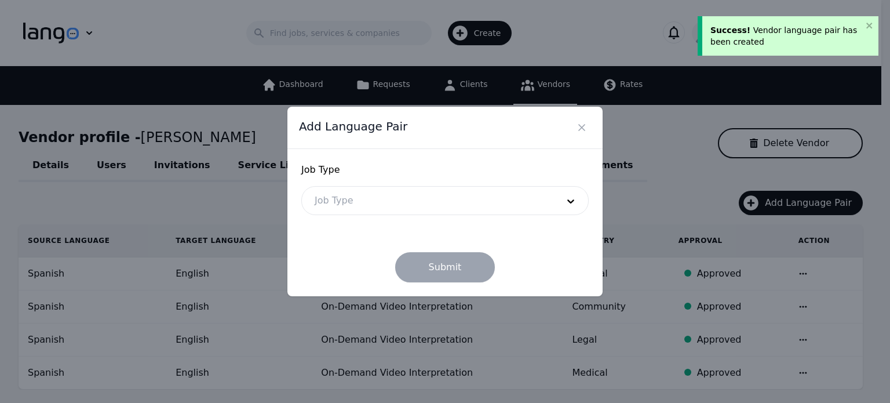
click at [515, 195] on div at bounding box center [427, 201] width 251 height 28
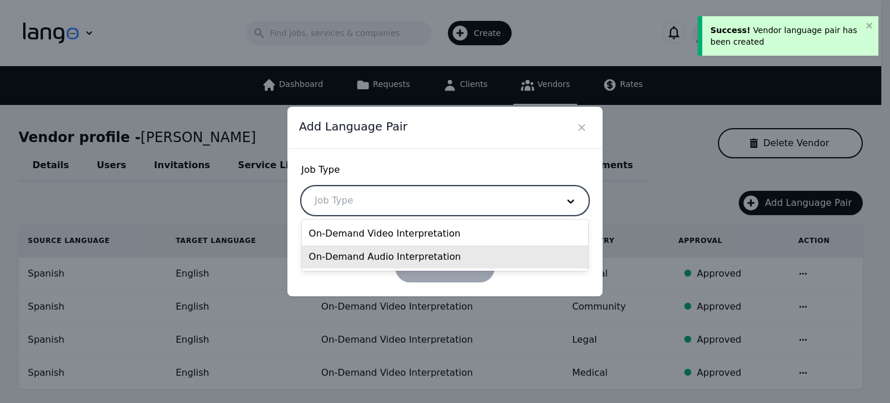
click at [422, 256] on div "On-Demand Audio Interpretation" at bounding box center [445, 256] width 286 height 23
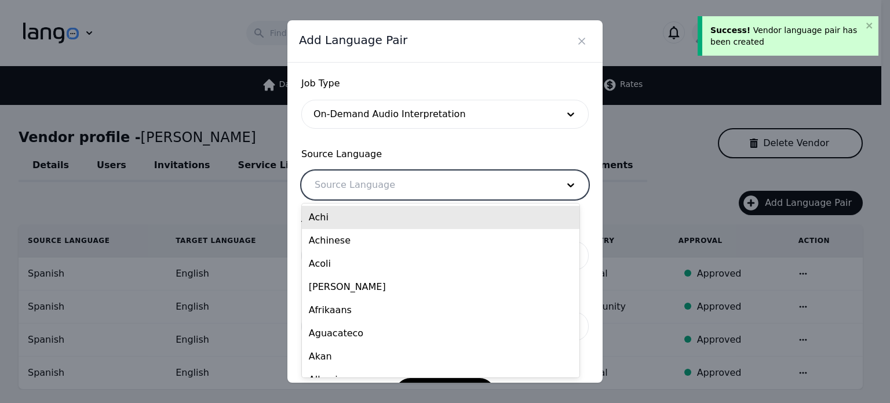
click at [391, 185] on div at bounding box center [427, 185] width 251 height 28
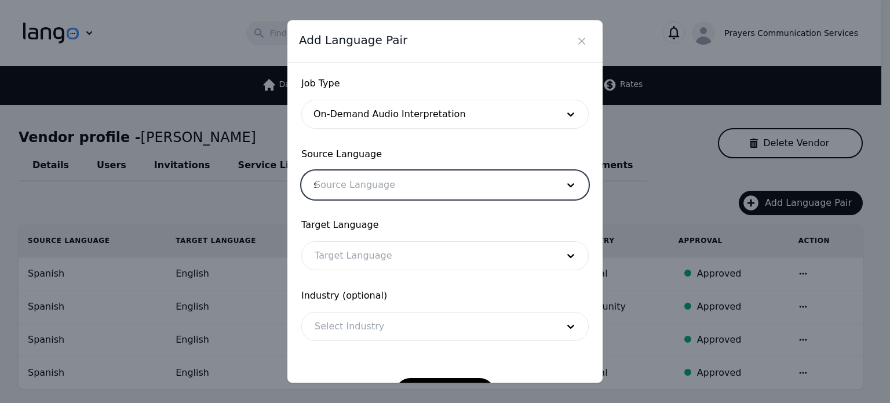
click at [391, 185] on div "s" at bounding box center [427, 185] width 251 height 28
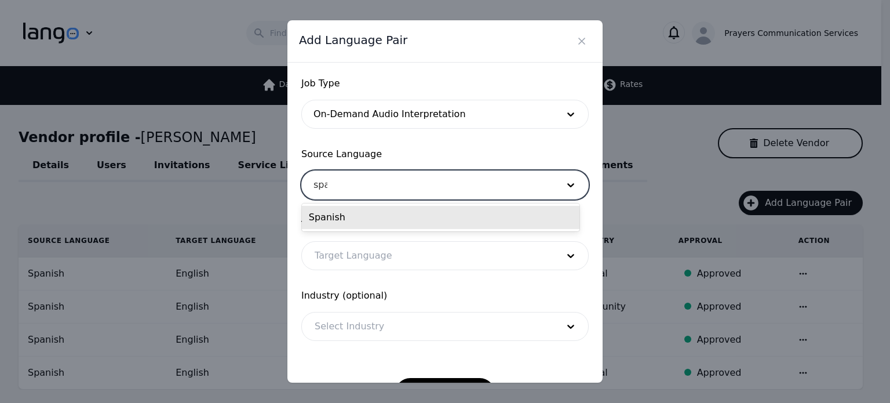
type input "span"
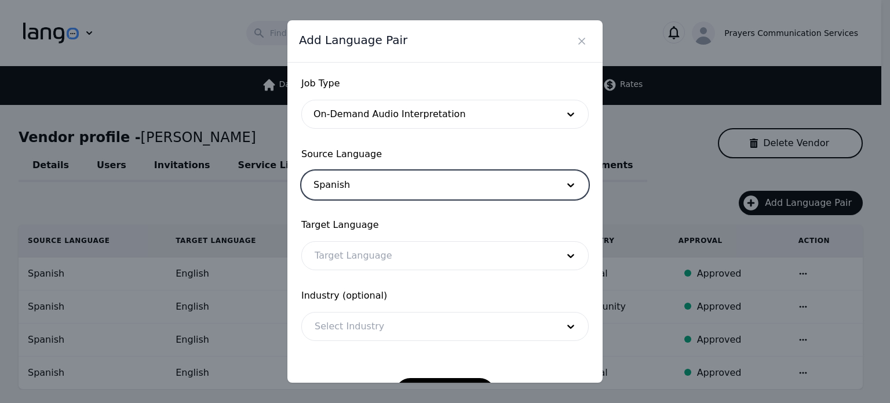
click at [377, 252] on div at bounding box center [427, 256] width 251 height 28
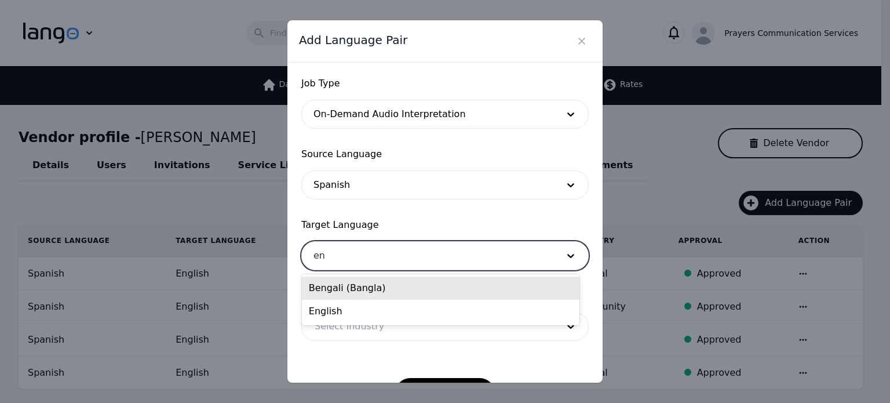
type input "eng"
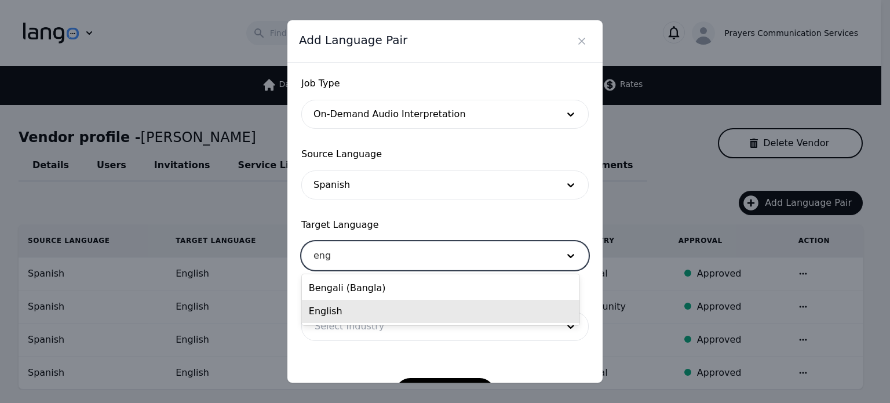
click at [356, 307] on div "English" at bounding box center [441, 311] width 278 height 23
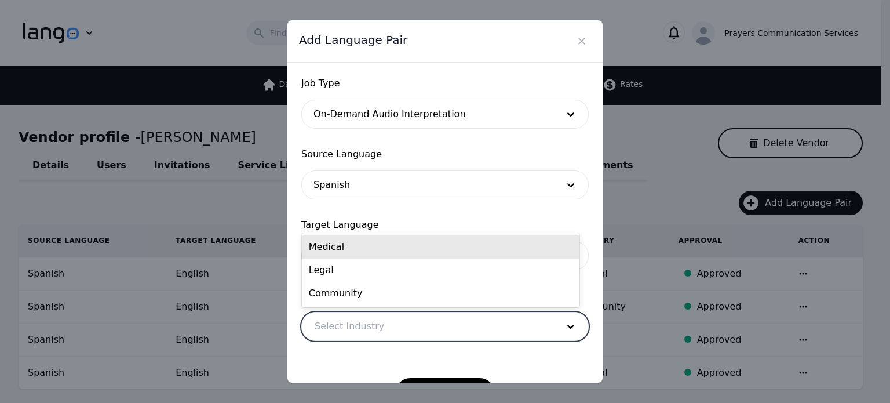
click at [356, 315] on div at bounding box center [427, 326] width 251 height 28
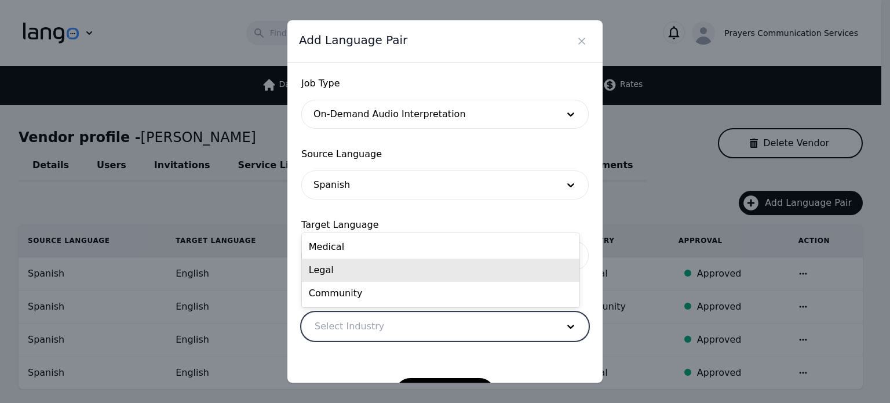
click at [359, 266] on div "Legal" at bounding box center [441, 269] width 278 height 23
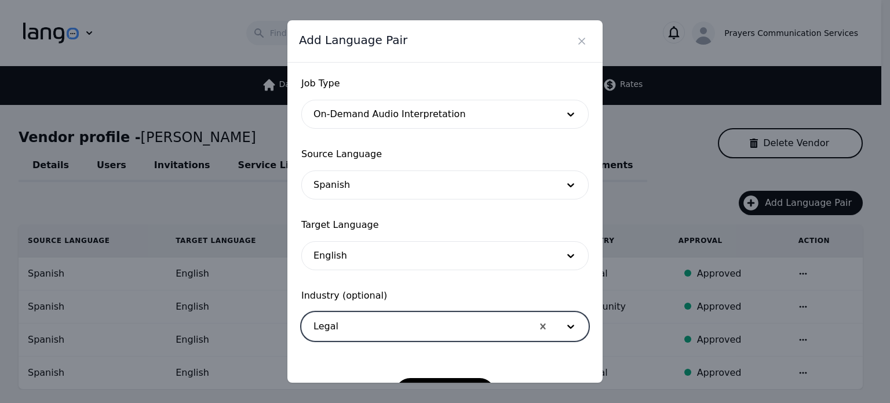
scroll to position [38, 0]
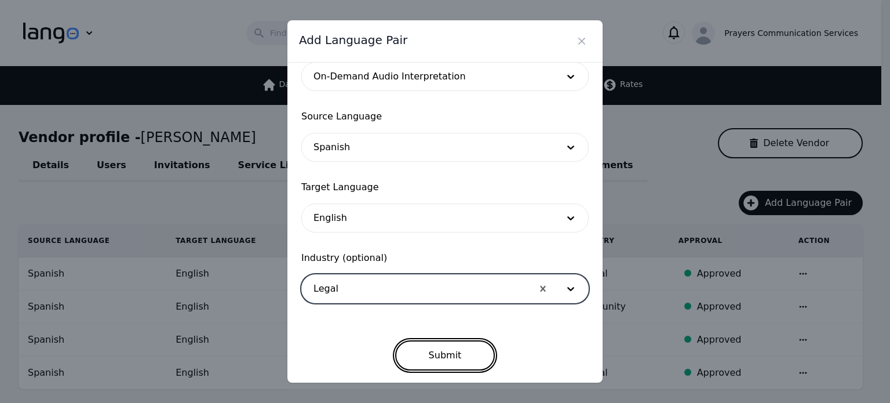
click at [419, 344] on button "Submit" at bounding box center [445, 355] width 100 height 30
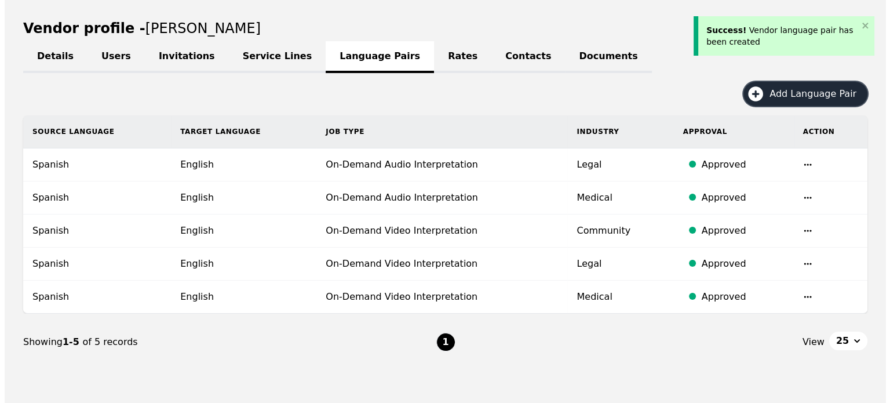
scroll to position [111, 0]
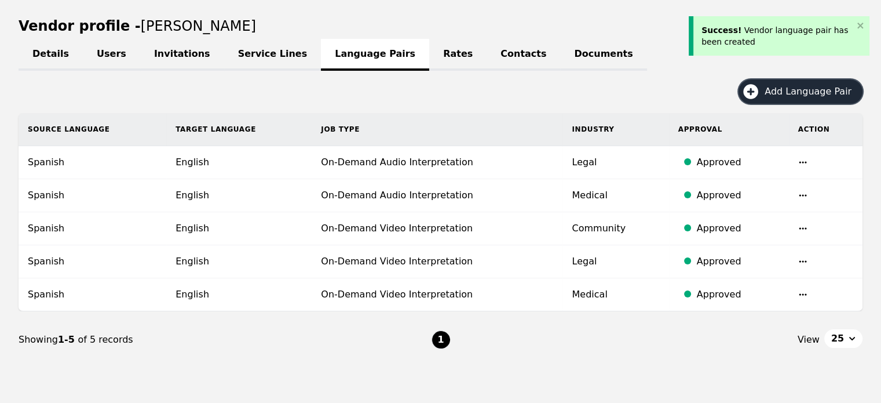
click at [797, 96] on span "Add Language Pair" at bounding box center [812, 92] width 95 height 14
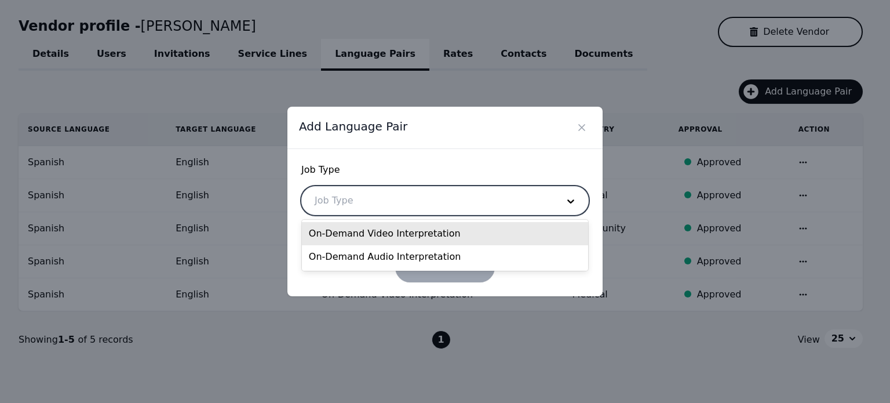
click at [493, 206] on div at bounding box center [427, 201] width 251 height 28
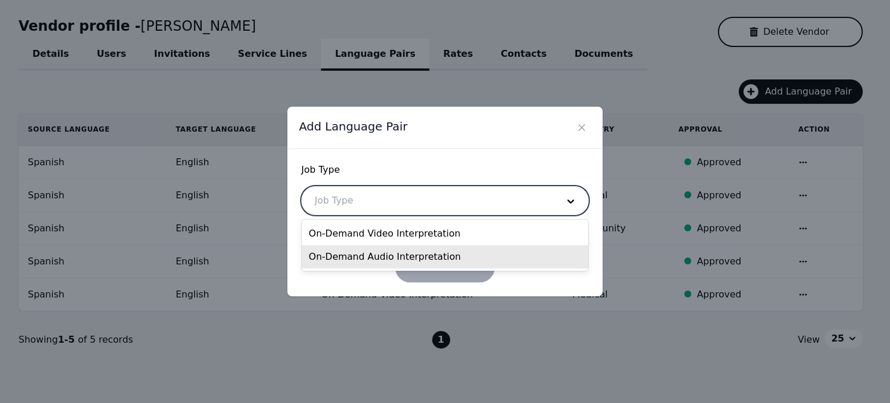
click at [417, 266] on div "On-Demand Audio Interpretation" at bounding box center [445, 256] width 286 height 23
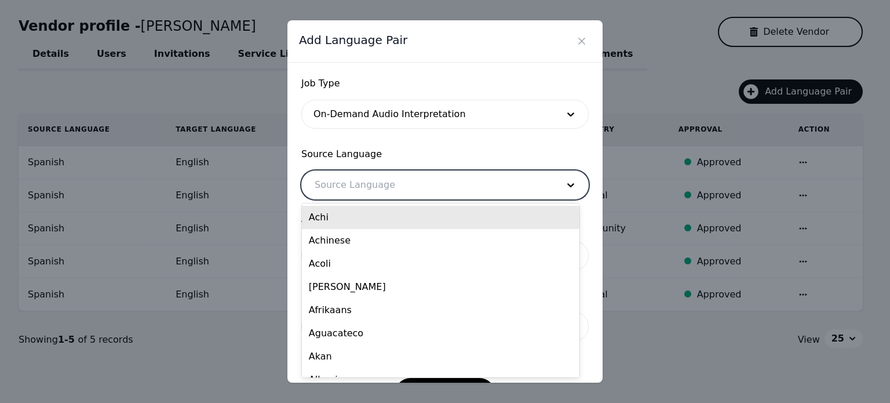
click at [414, 178] on div at bounding box center [427, 185] width 251 height 28
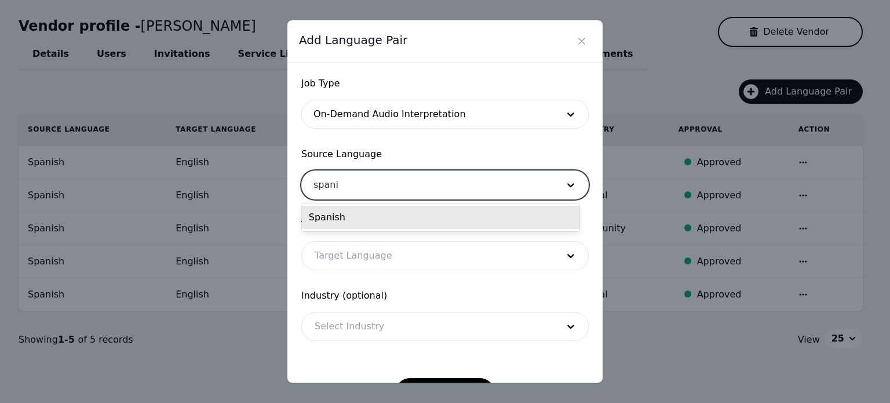
type input "spanis"
click at [393, 220] on div "Spanish" at bounding box center [441, 217] width 278 height 23
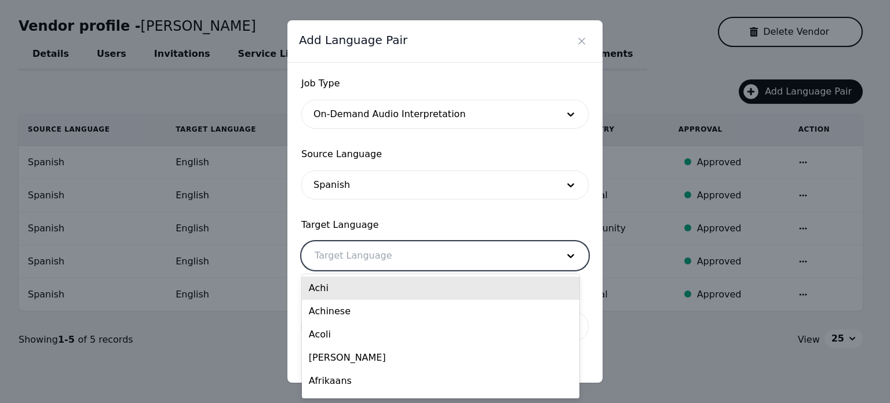
click at [359, 258] on div at bounding box center [427, 256] width 251 height 28
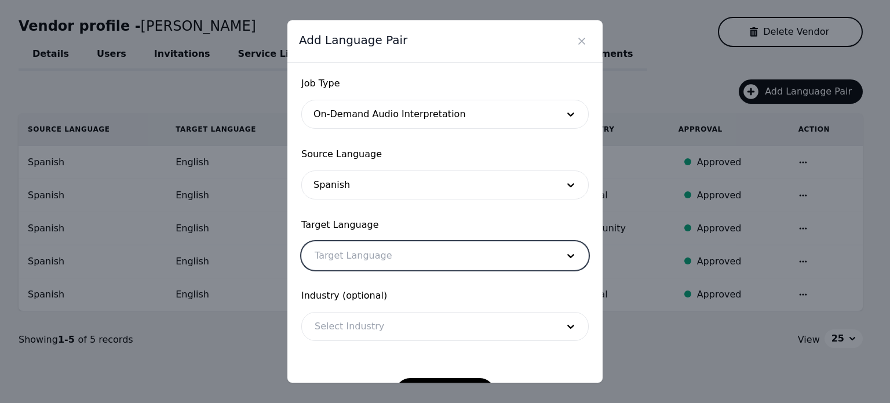
click at [359, 258] on div at bounding box center [427, 256] width 251 height 28
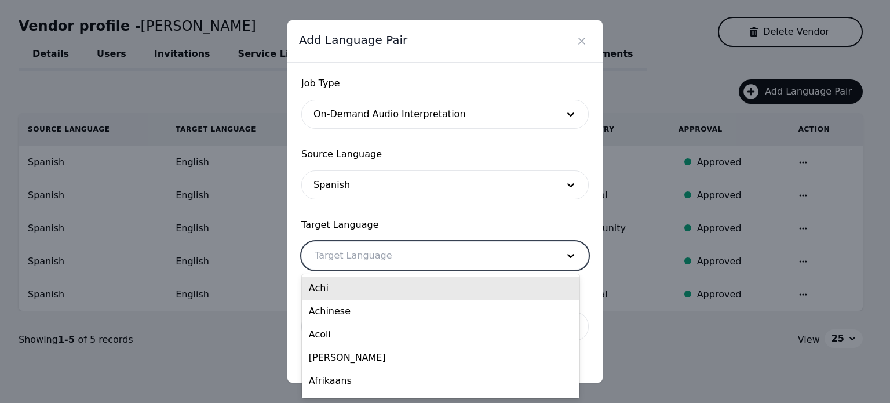
click at [359, 258] on div at bounding box center [427, 256] width 251 height 28
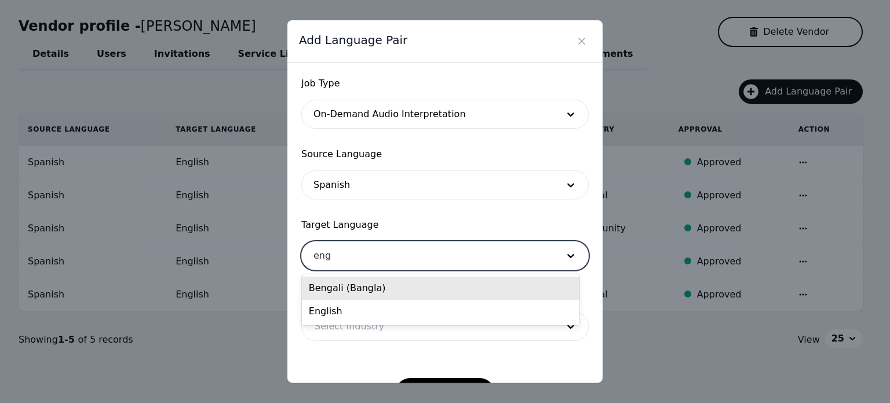
type input "engl"
click at [344, 289] on div "English" at bounding box center [441, 287] width 278 height 23
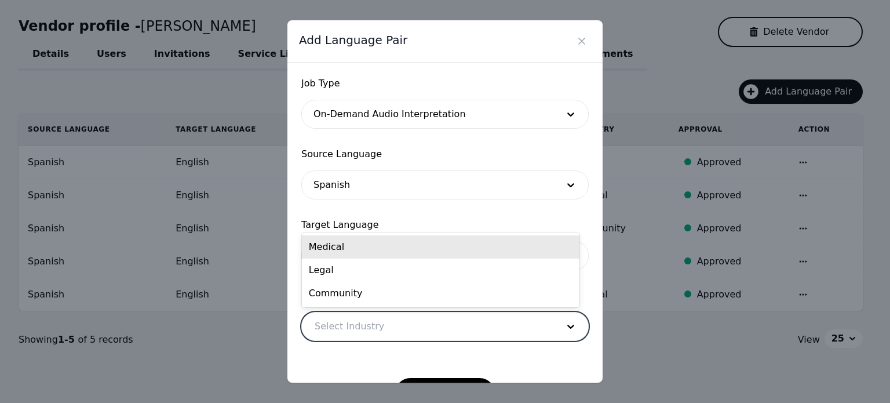
click at [345, 320] on div at bounding box center [427, 326] width 251 height 28
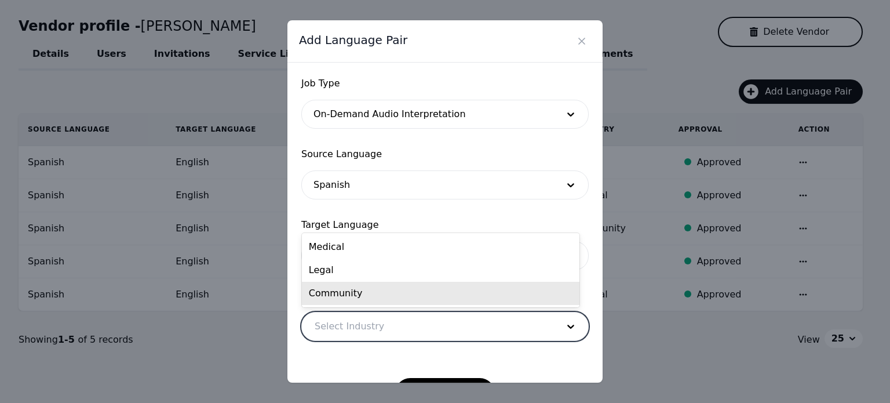
click at [346, 297] on div "Community" at bounding box center [441, 293] width 278 height 23
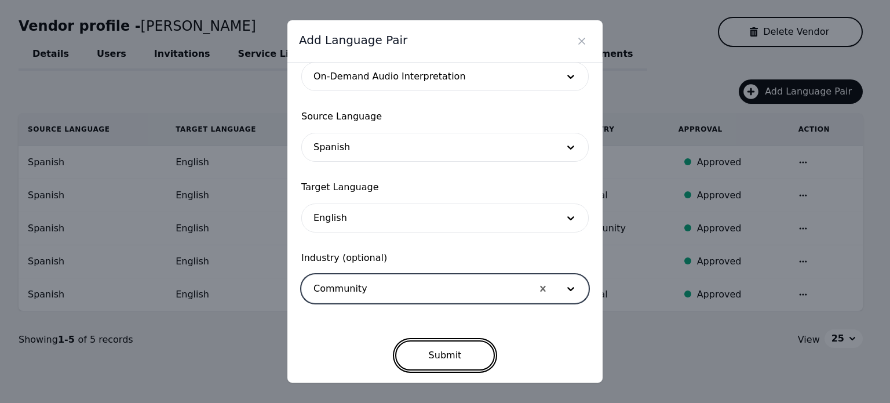
click at [432, 356] on button "Submit" at bounding box center [445, 355] width 100 height 30
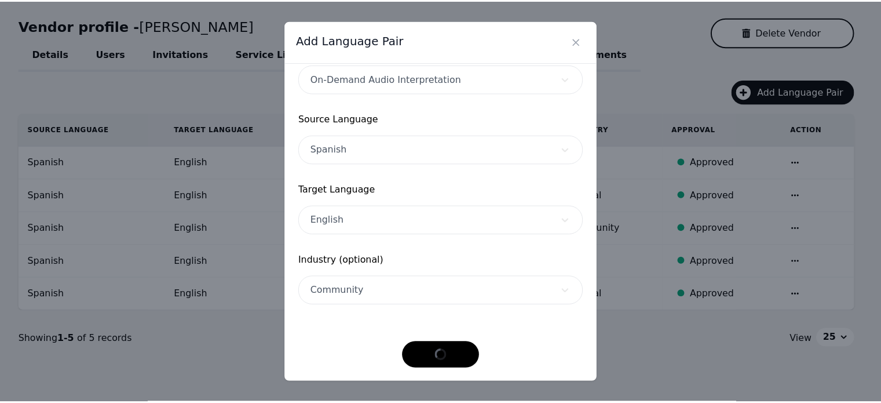
scroll to position [35, 0]
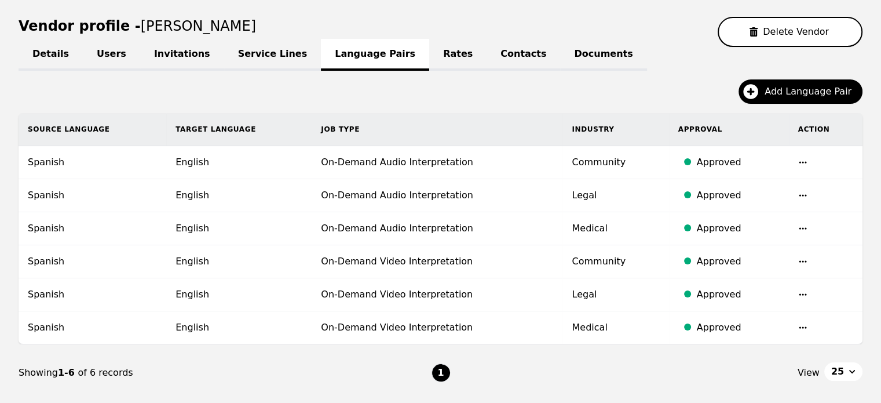
click at [429, 57] on link "Rates" at bounding box center [457, 55] width 57 height 32
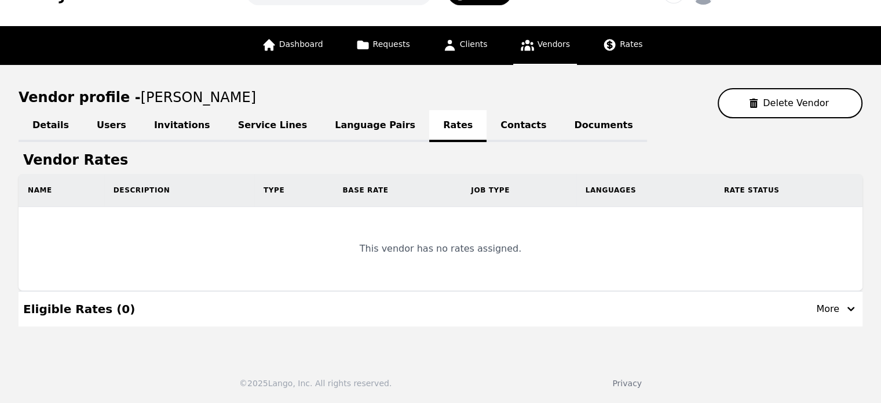
scroll to position [38, 0]
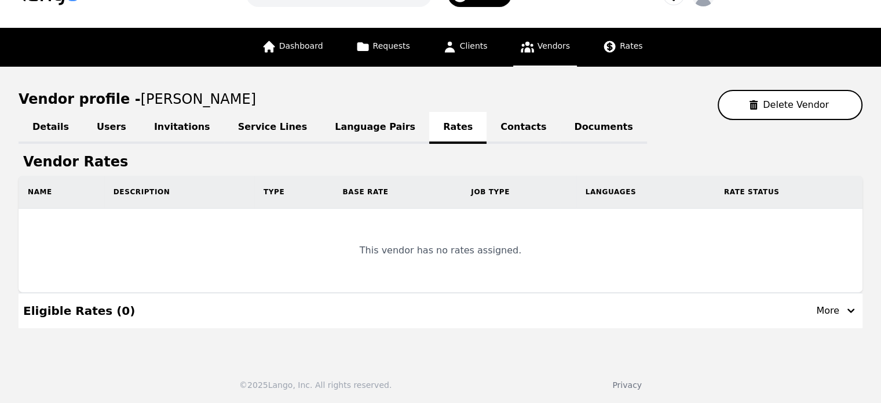
click at [408, 127] on div "Details Users Invitations Service Lines Language Pairs Rates Contacts Documents" at bounding box center [441, 127] width 844 height 14
click at [487, 129] on link "Contacts" at bounding box center [524, 128] width 74 height 32
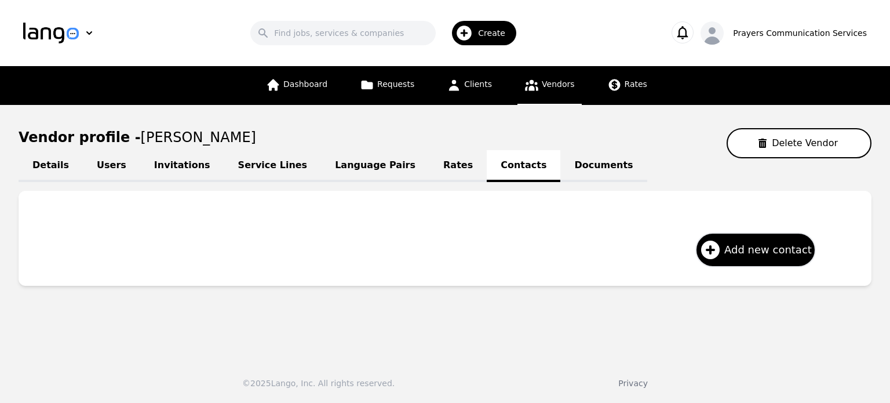
click at [429, 166] on link "Rates" at bounding box center [457, 166] width 57 height 32
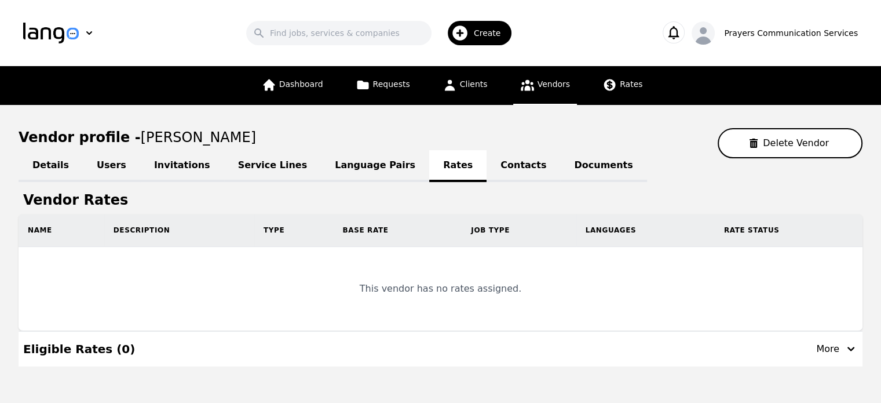
scroll to position [38, 0]
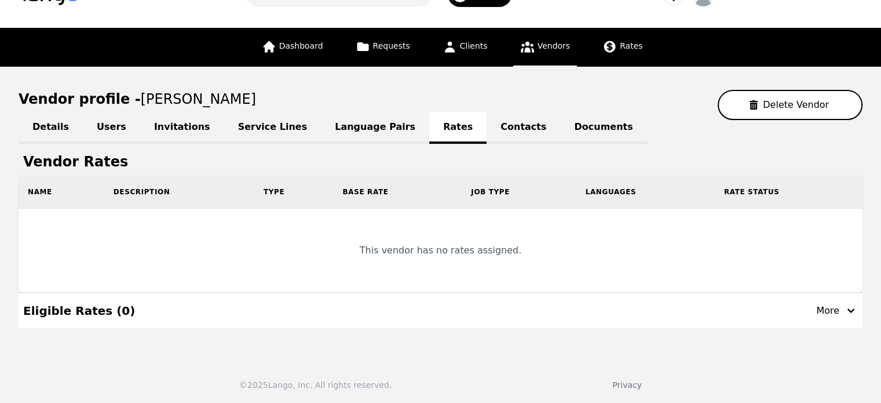
click at [173, 130] on link "Invitations" at bounding box center [182, 128] width 84 height 32
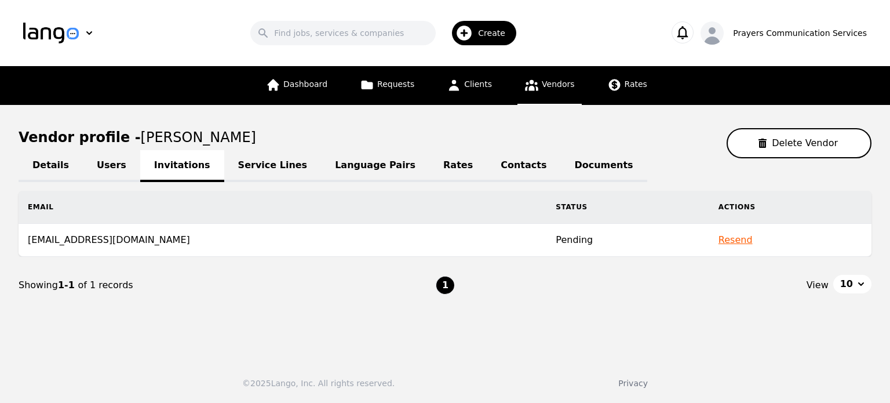
click at [108, 155] on link "Users" at bounding box center [111, 166] width 57 height 32
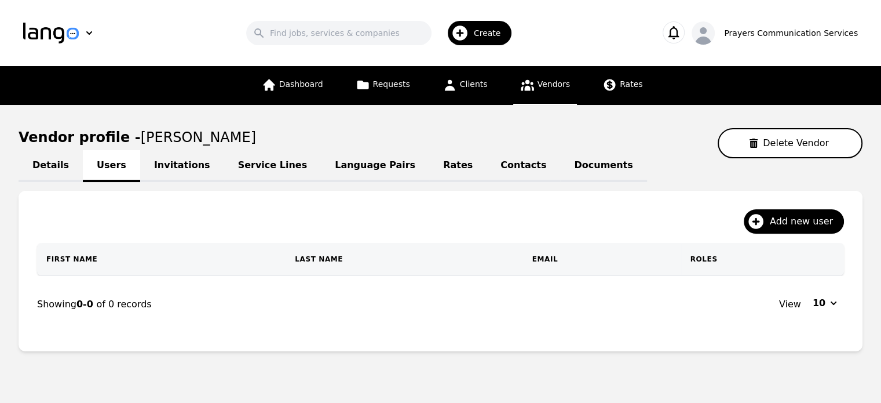
click at [321, 161] on link "Language Pairs" at bounding box center [375, 166] width 108 height 32
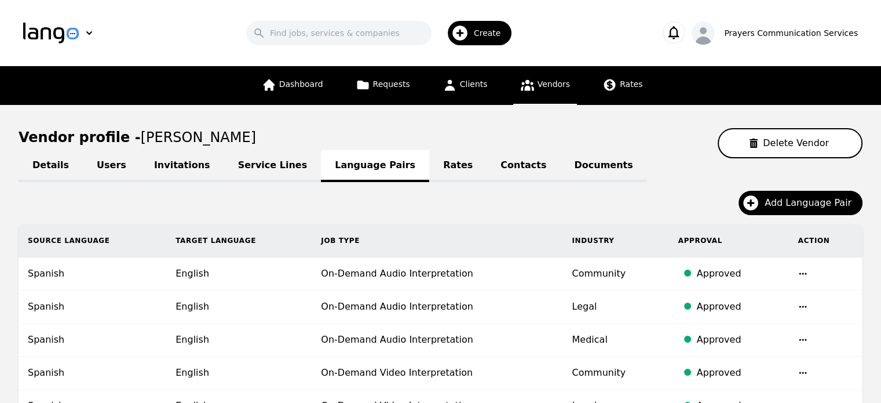
click at [487, 32] on span "Create" at bounding box center [491, 33] width 35 height 12
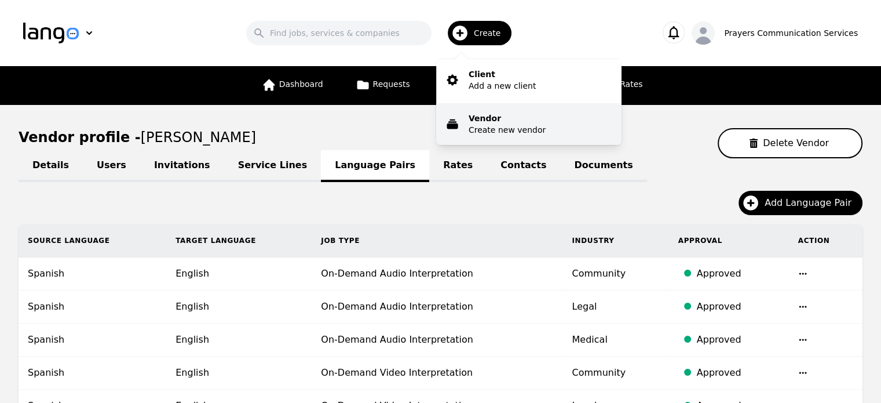
click at [506, 121] on p "Vendor" at bounding box center [507, 118] width 77 height 12
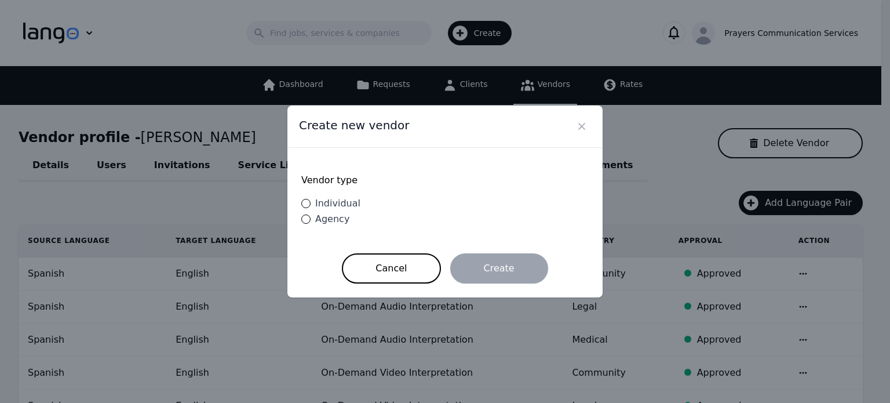
click at [334, 205] on span "Individual" at bounding box center [337, 203] width 45 height 11
click at [311, 205] on input "Individual" at bounding box center [305, 203] width 9 height 9
radio input "true"
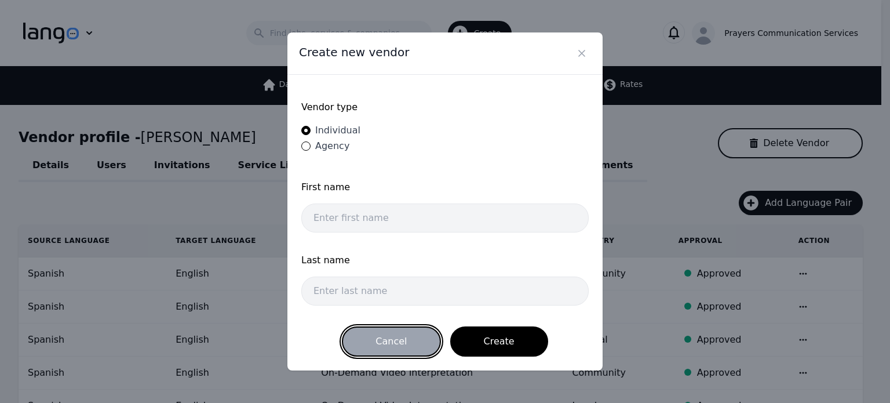
click at [413, 331] on button "Cancel" at bounding box center [391, 341] width 98 height 30
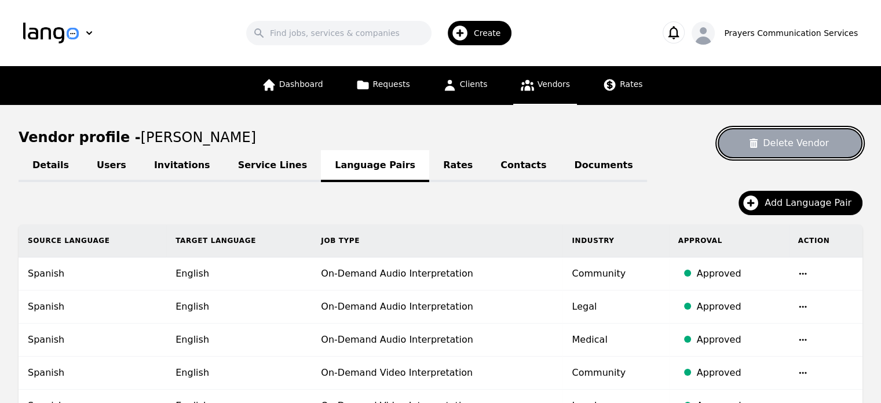
click at [783, 153] on button "Delete Vendor" at bounding box center [790, 143] width 145 height 30
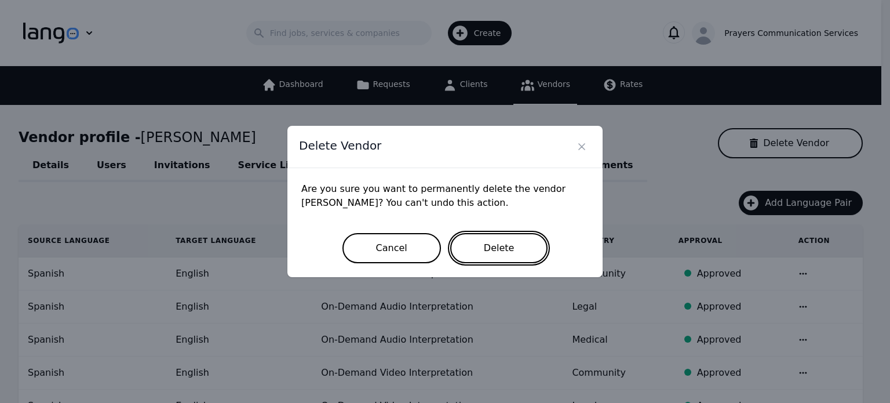
click at [489, 246] on button "Delete" at bounding box center [499, 248] width 98 height 30
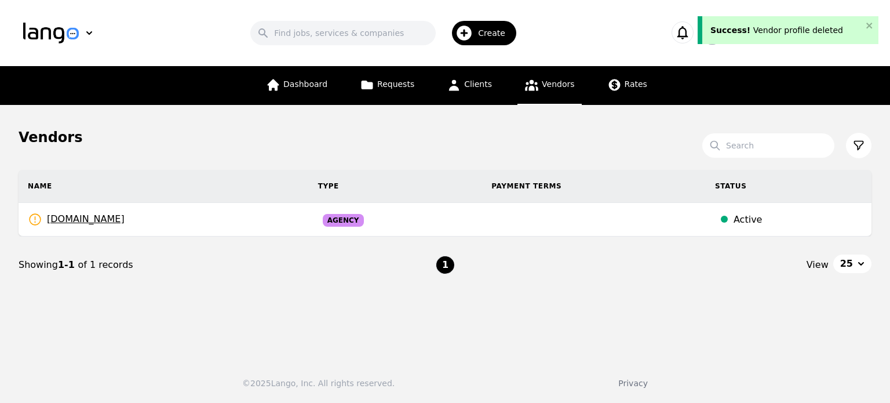
click at [507, 21] on div "Create" at bounding box center [484, 33] width 64 height 24
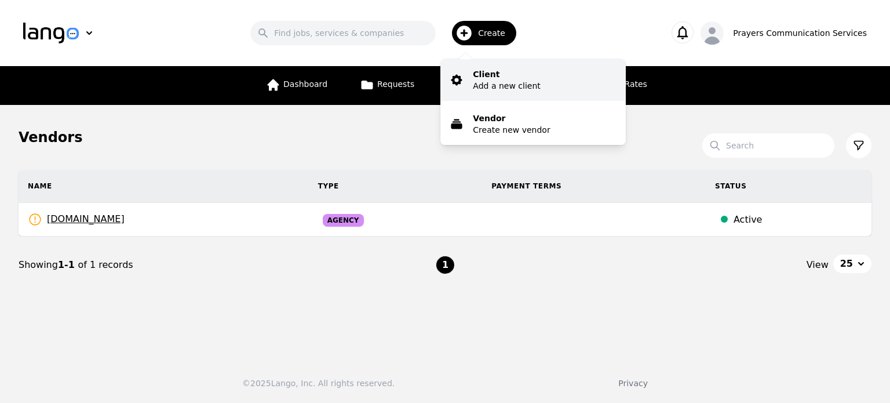
click at [524, 81] on p "Add a new client" at bounding box center [506, 86] width 67 height 12
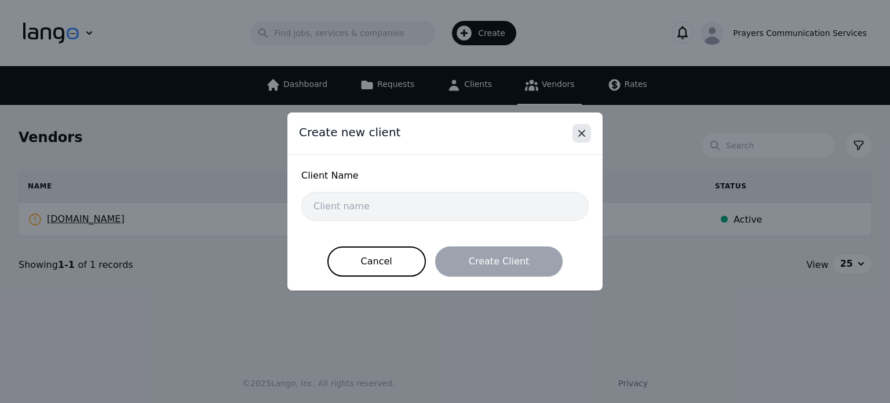
click at [581, 128] on icon "Close" at bounding box center [582, 133] width 12 height 12
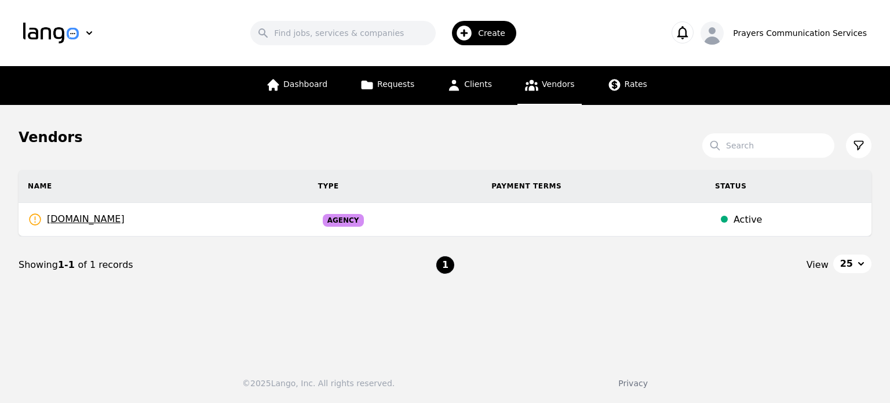
click at [499, 28] on span "Create" at bounding box center [495, 33] width 35 height 12
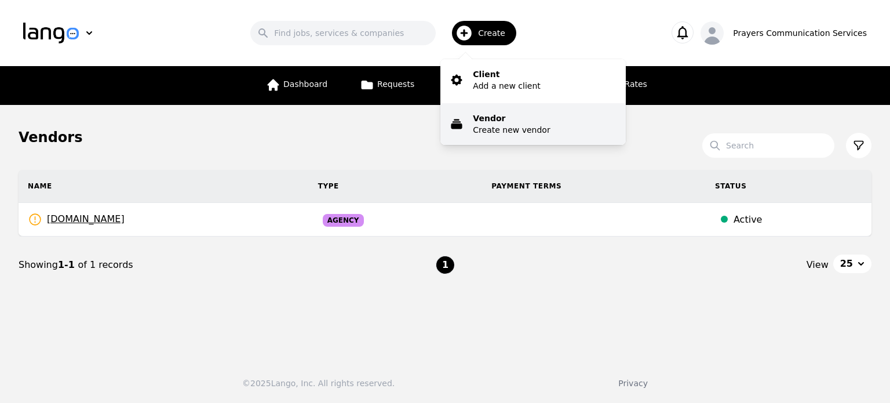
click at [494, 123] on p "Vendor" at bounding box center [511, 118] width 77 height 12
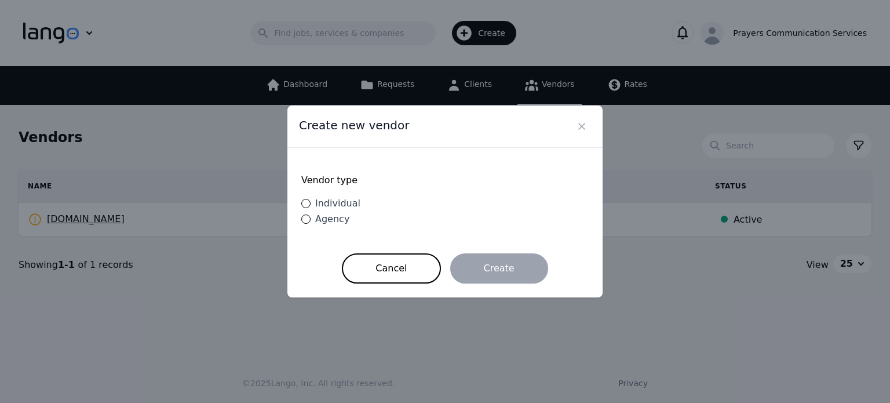
click at [334, 203] on span "Individual" at bounding box center [337, 203] width 45 height 11
click at [311, 203] on input "Individual" at bounding box center [305, 203] width 9 height 9
radio input "true"
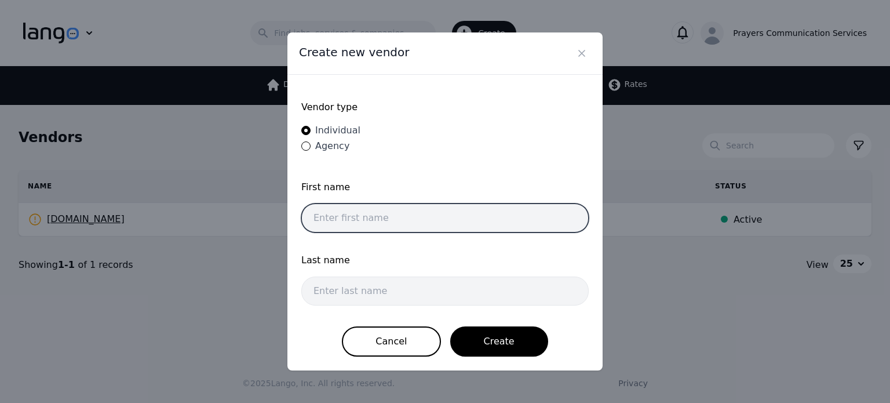
click at [384, 227] on input "text" at bounding box center [444, 217] width 287 height 29
type input "Pedro"
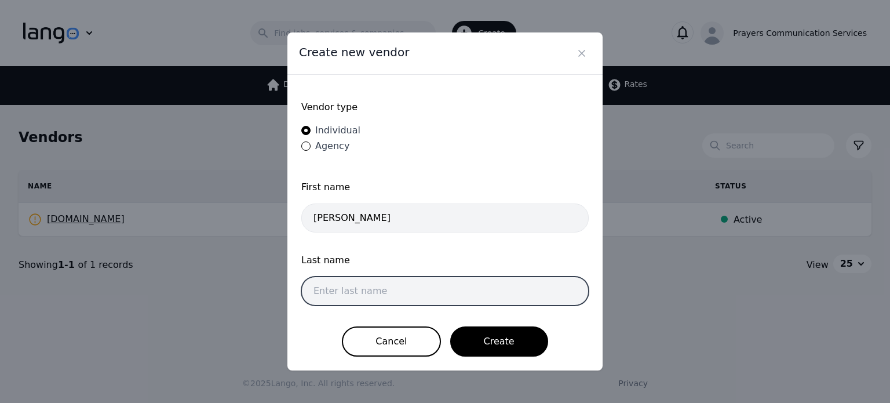
click at [357, 294] on input "text" at bounding box center [444, 290] width 287 height 29
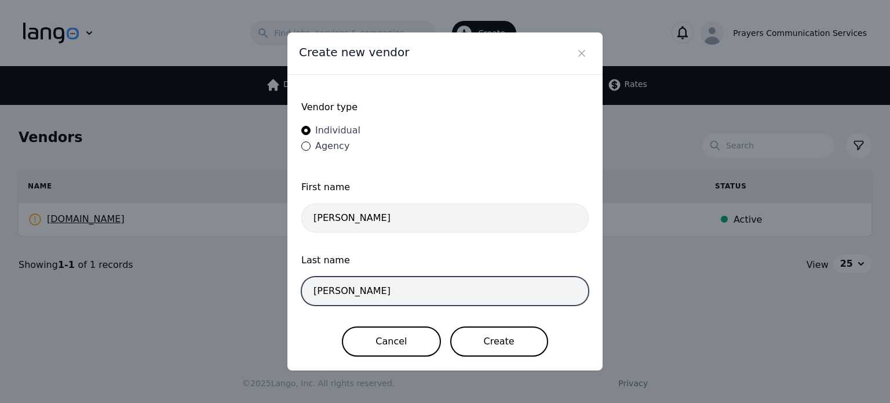
type input "Frias"
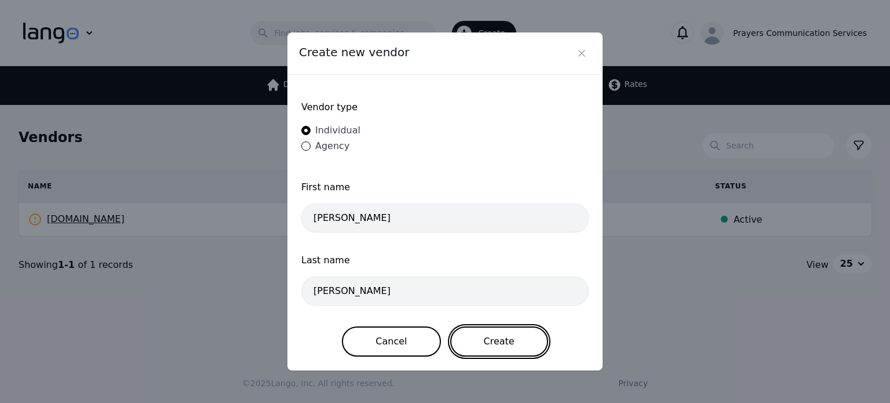
click at [470, 338] on button "Create" at bounding box center [499, 341] width 98 height 30
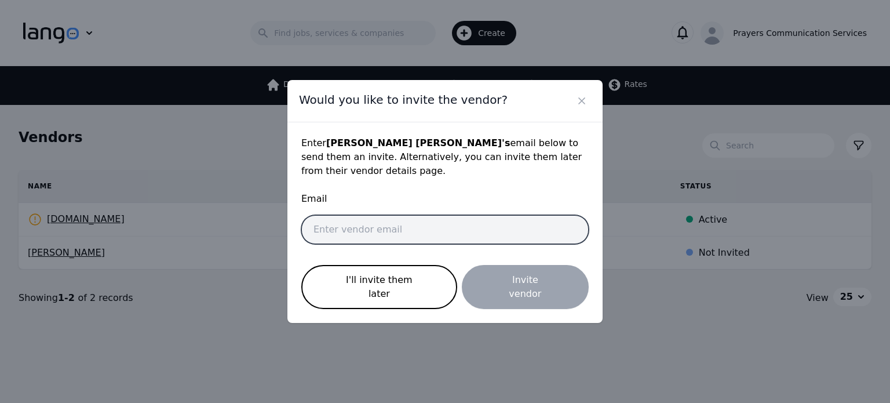
click at [402, 228] on input "email" at bounding box center [444, 229] width 287 height 29
type input "Pfrias1992@gmail.com"
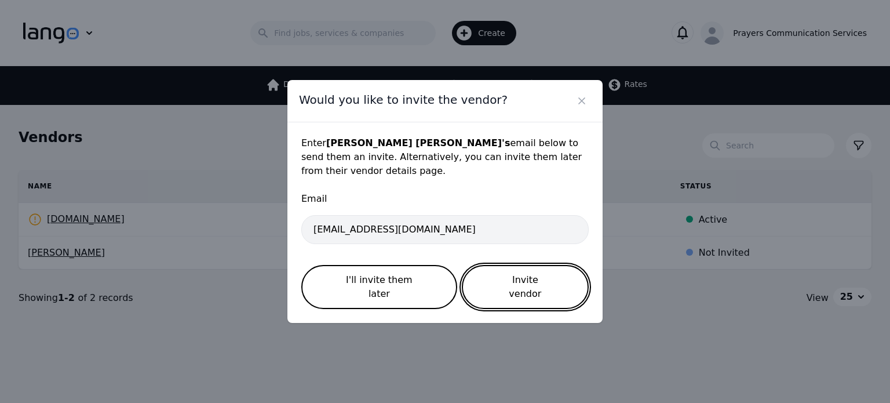
click at [500, 284] on button "Invite vendor" at bounding box center [525, 287] width 127 height 44
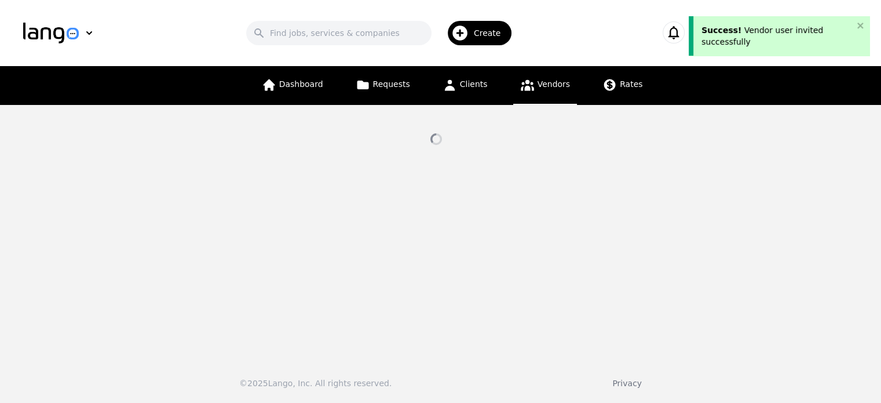
select select "active"
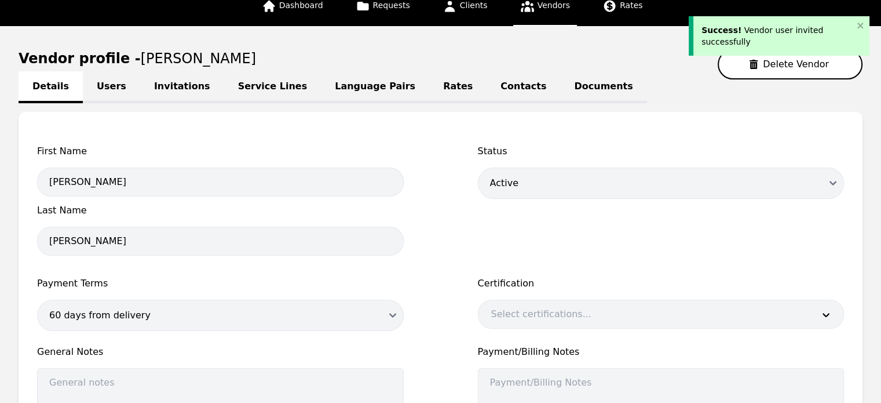
scroll to position [78, 0]
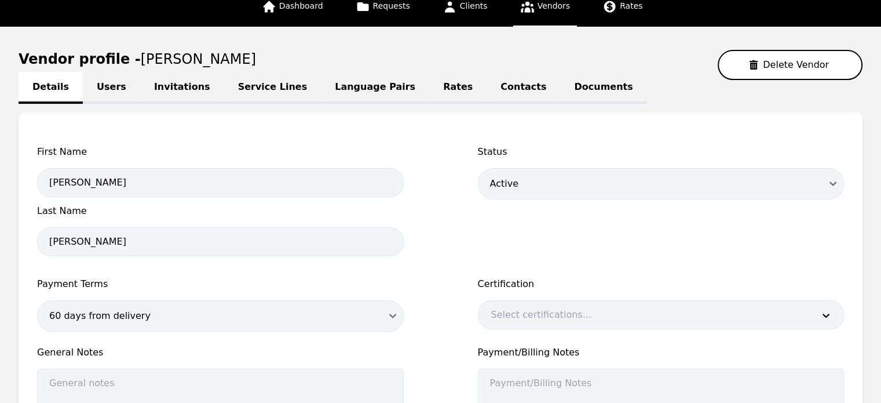
click at [94, 85] on link "Users" at bounding box center [111, 88] width 57 height 32
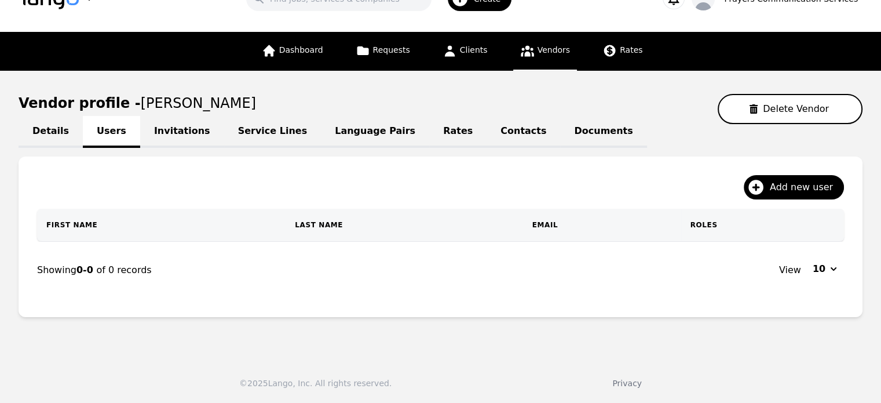
scroll to position [32, 0]
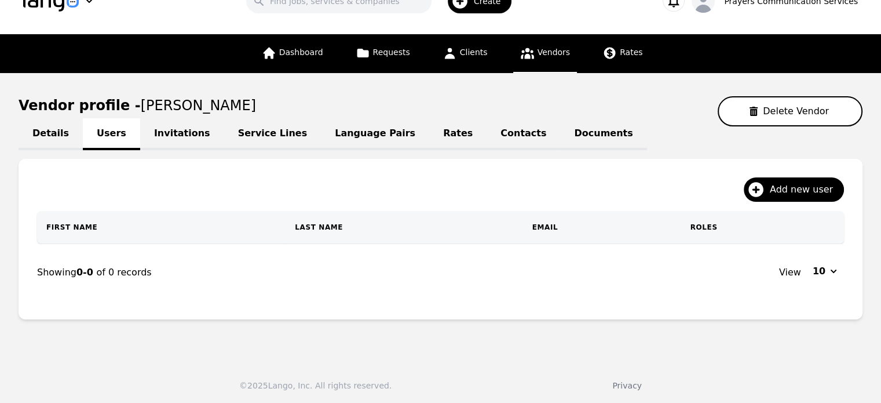
click at [188, 131] on link "Invitations" at bounding box center [182, 134] width 84 height 32
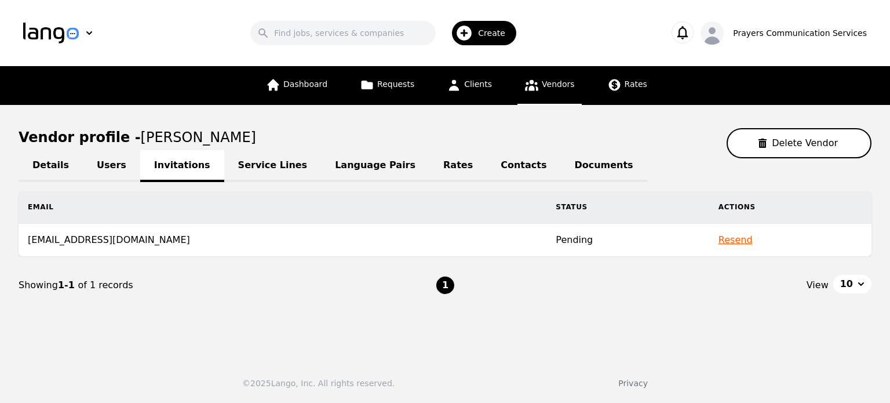
click at [264, 165] on link "Service Lines" at bounding box center [272, 166] width 97 height 32
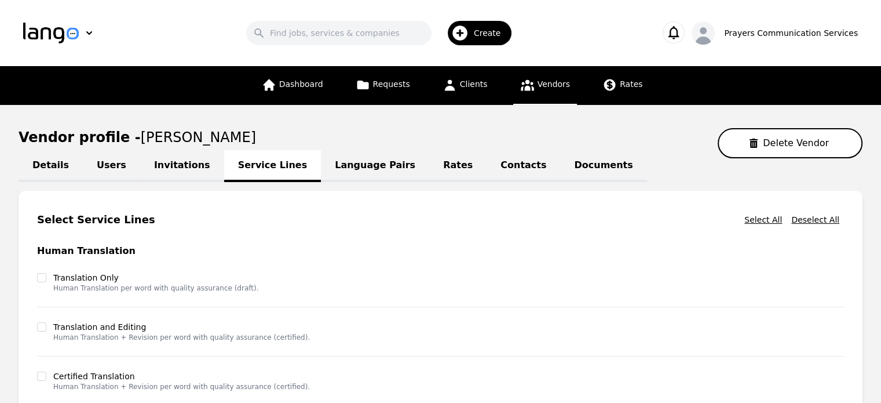
click at [172, 159] on link "Invitations" at bounding box center [182, 166] width 84 height 32
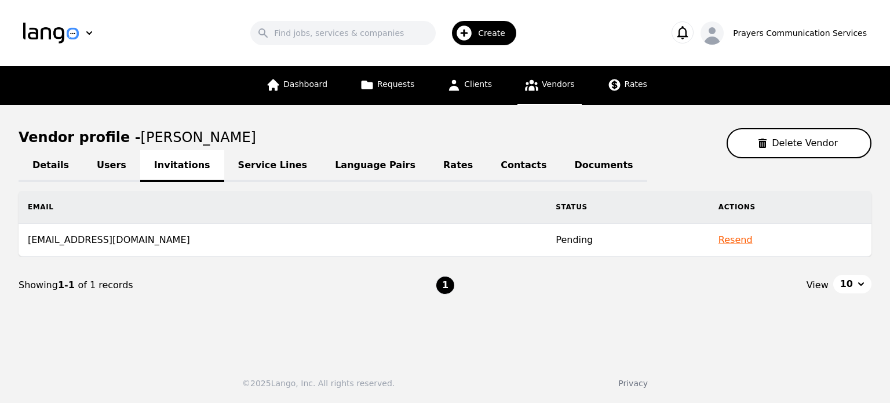
click at [246, 169] on link "Service Lines" at bounding box center [272, 166] width 97 height 32
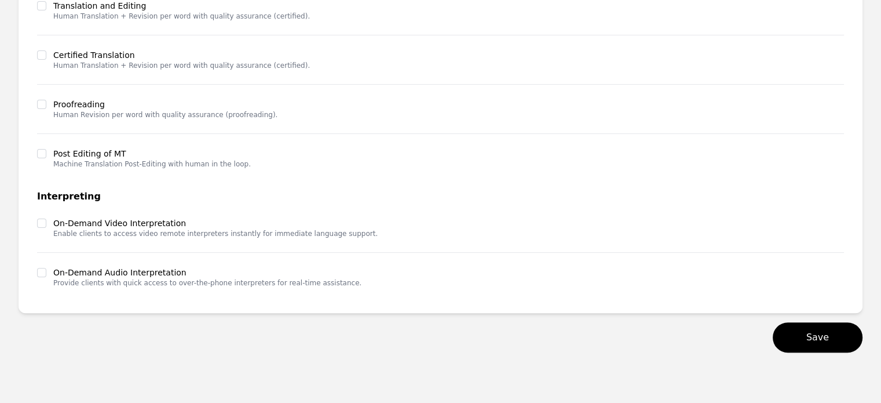
scroll to position [323, 0]
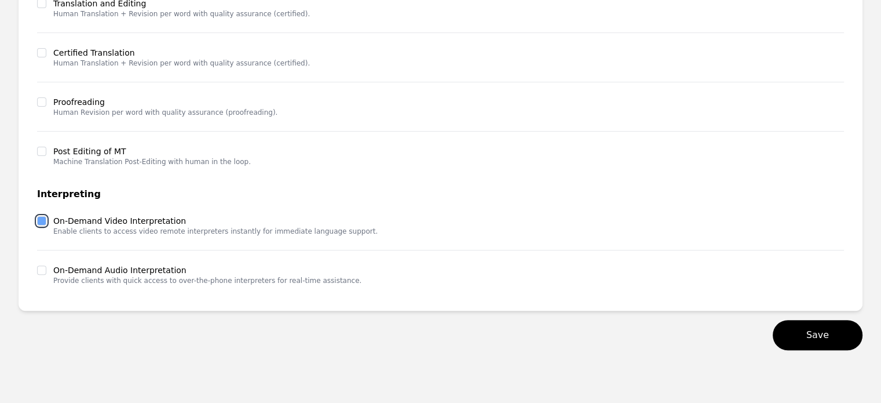
click at [39, 222] on input "checkbox" at bounding box center [41, 220] width 9 height 9
checkbox input "true"
click at [38, 267] on input "checkbox" at bounding box center [41, 269] width 9 height 9
checkbox input "true"
click at [809, 331] on button "Save" at bounding box center [818, 335] width 90 height 30
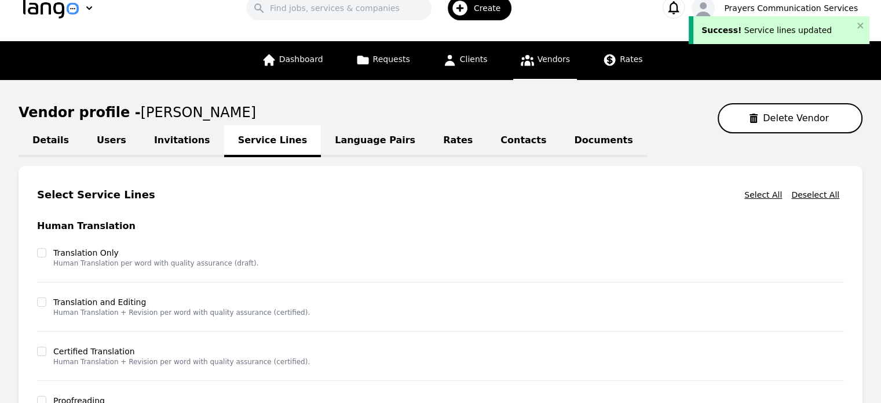
scroll to position [0, 0]
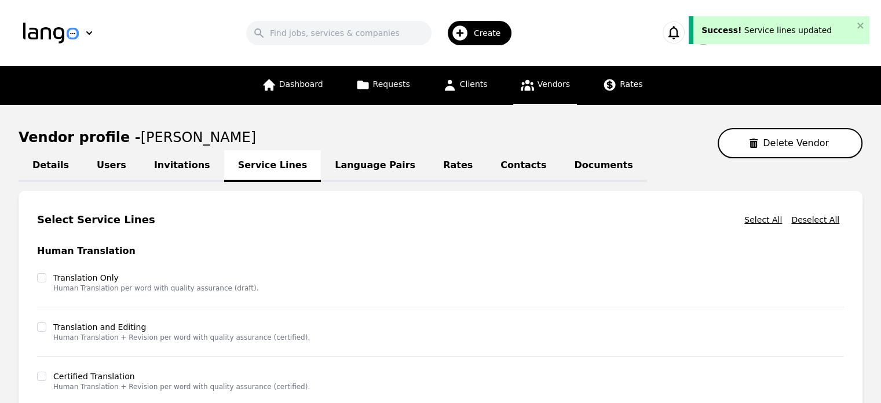
click at [153, 156] on link "Invitations" at bounding box center [182, 166] width 84 height 32
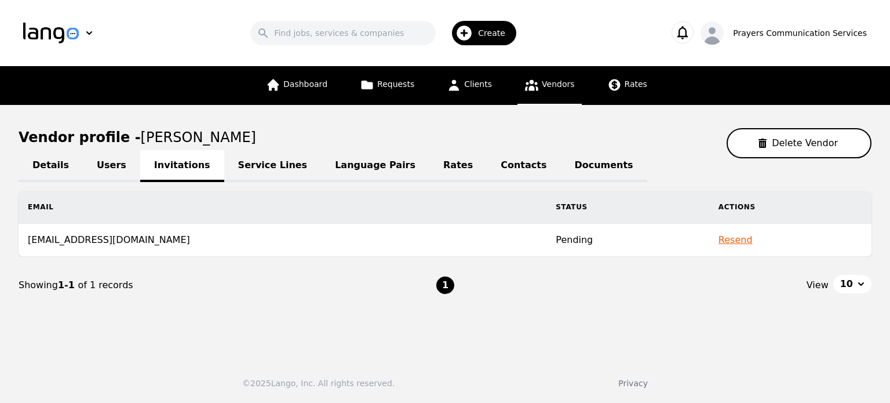
click at [718, 240] on button "Resend" at bounding box center [735, 240] width 34 height 14
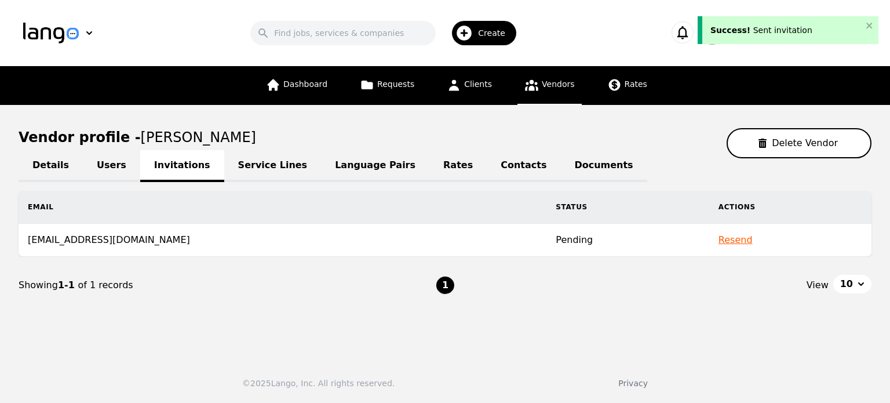
click at [718, 238] on button "Resend" at bounding box center [735, 240] width 34 height 14
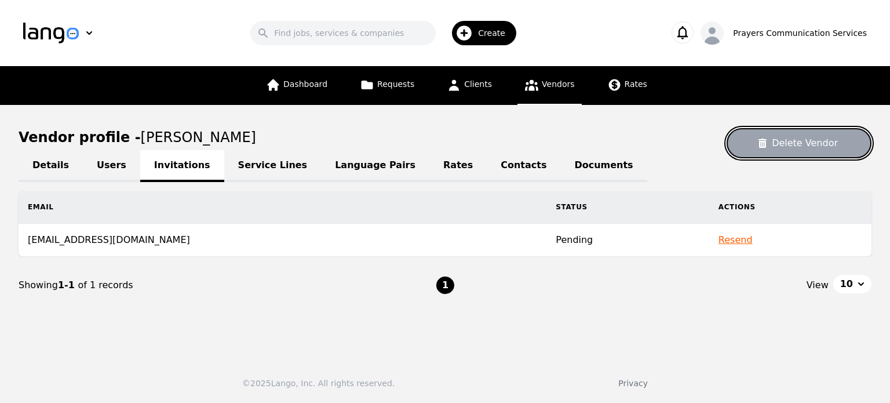
click at [796, 143] on button "Delete Vendor" at bounding box center [799, 143] width 145 height 30
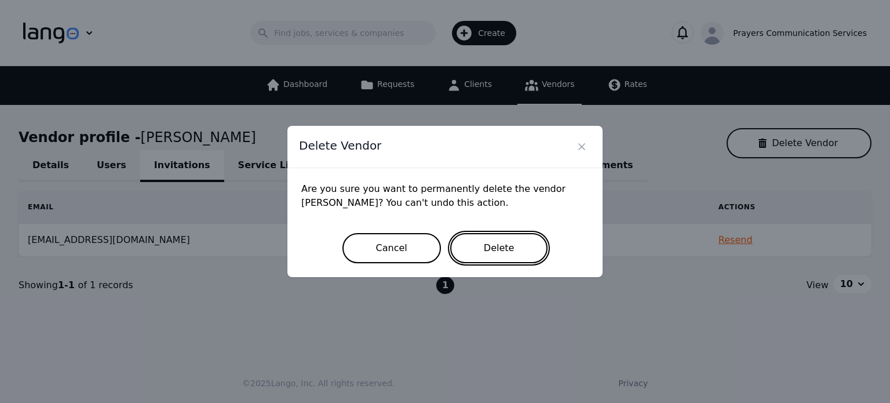
click at [485, 251] on button "Delete" at bounding box center [499, 248] width 98 height 30
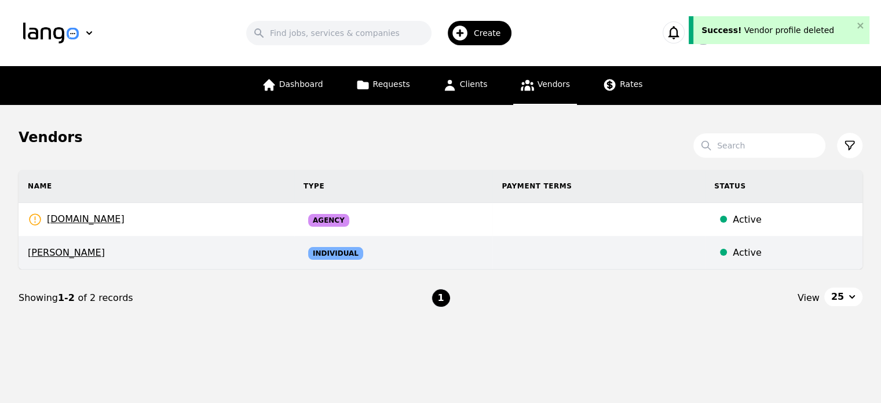
click at [506, 261] on td at bounding box center [598, 252] width 213 height 33
select select "active"
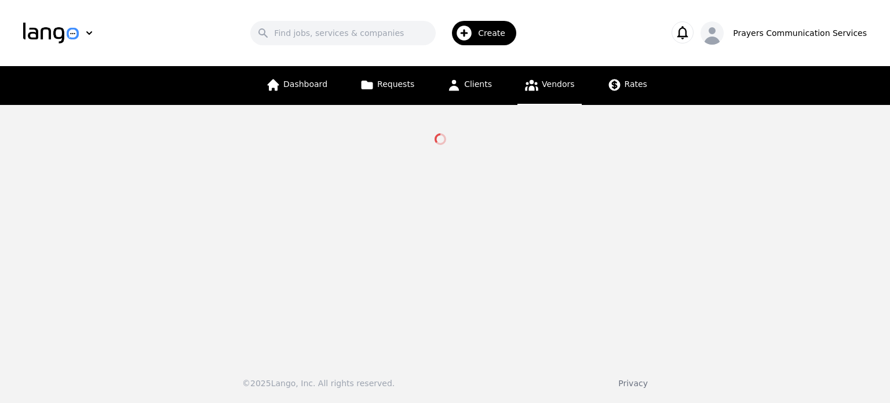
click at [545, 85] on span "Vendors" at bounding box center [558, 83] width 32 height 9
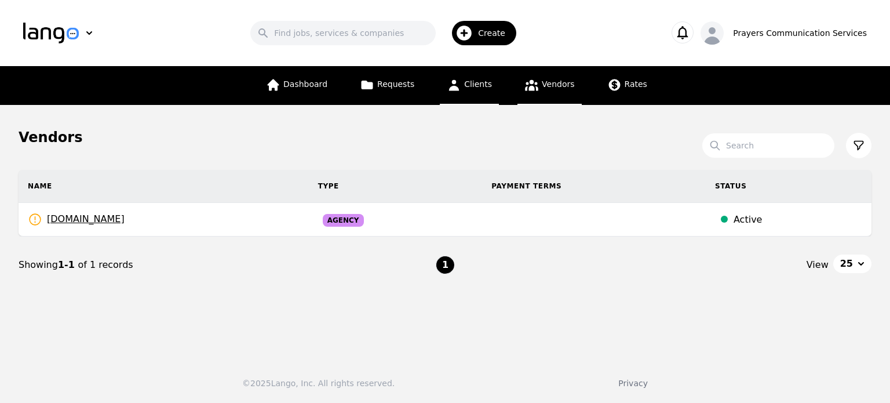
click at [466, 82] on span "Clients" at bounding box center [478, 83] width 28 height 9
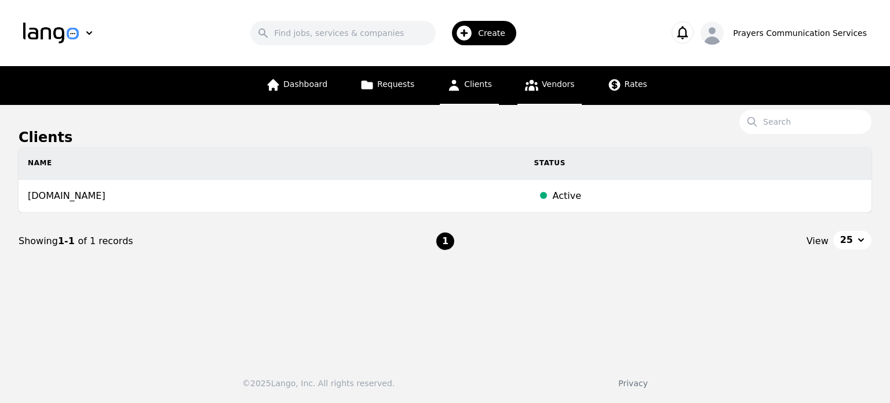
click at [547, 85] on span "Vendors" at bounding box center [558, 83] width 32 height 9
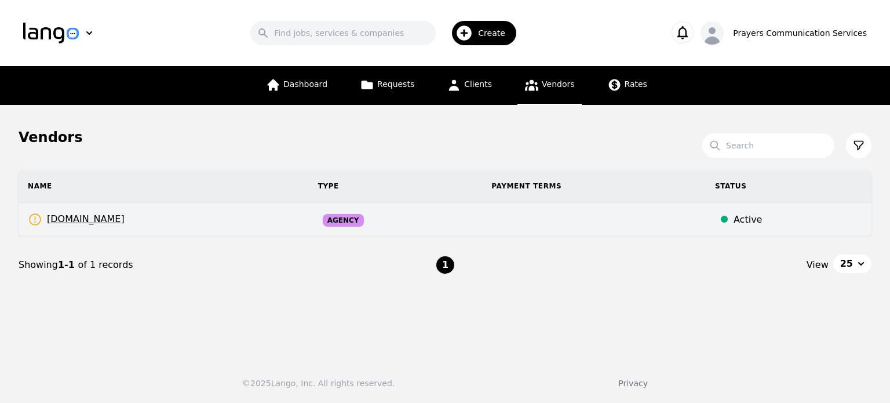
click at [470, 216] on td "Agency" at bounding box center [396, 220] width 174 height 34
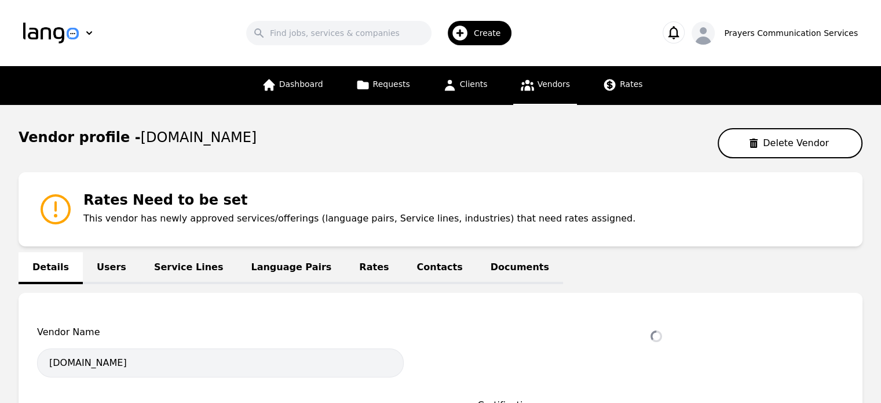
select select "active"
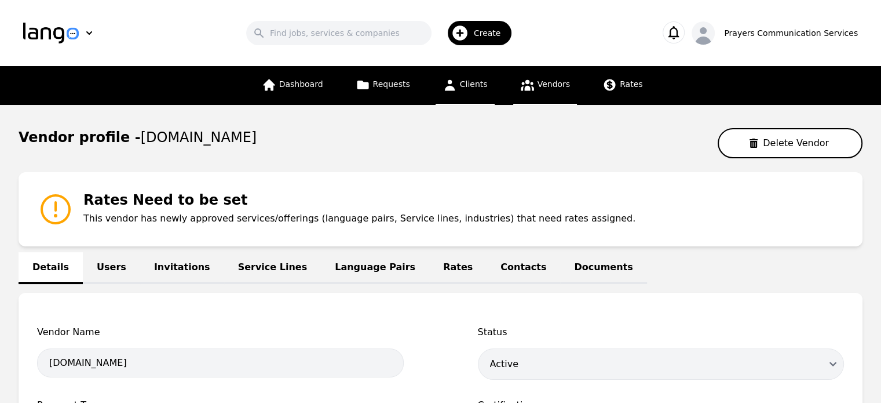
click at [459, 91] on link "Clients" at bounding box center [465, 85] width 59 height 39
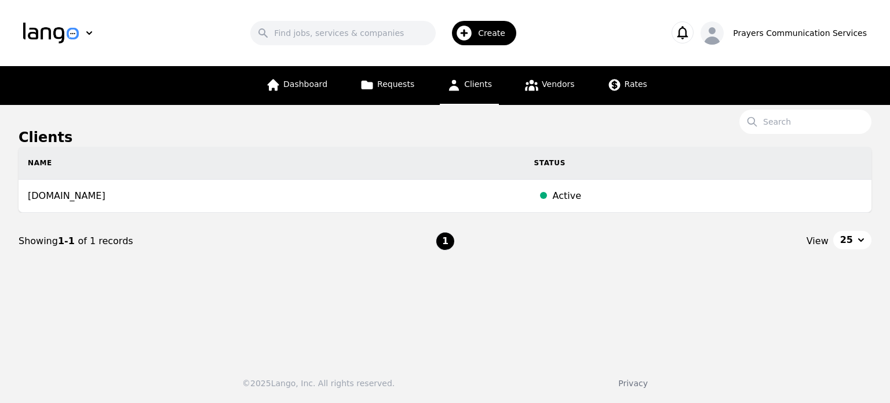
click at [486, 34] on div "Create" at bounding box center [484, 33] width 64 height 24
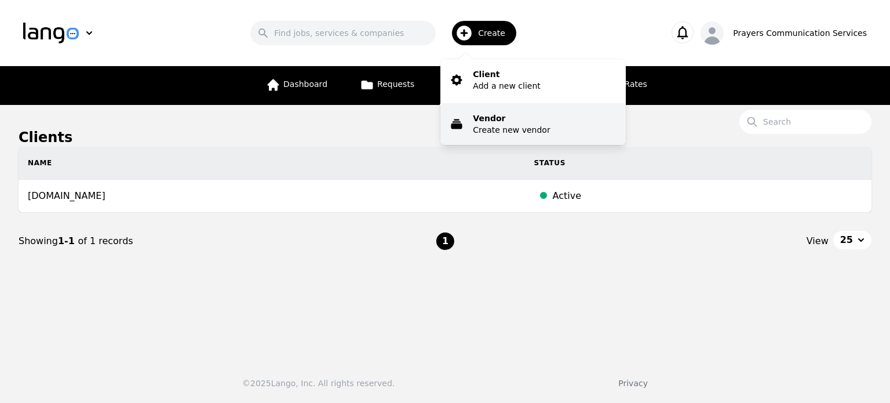
click at [498, 123] on p "Vendor" at bounding box center [511, 118] width 77 height 12
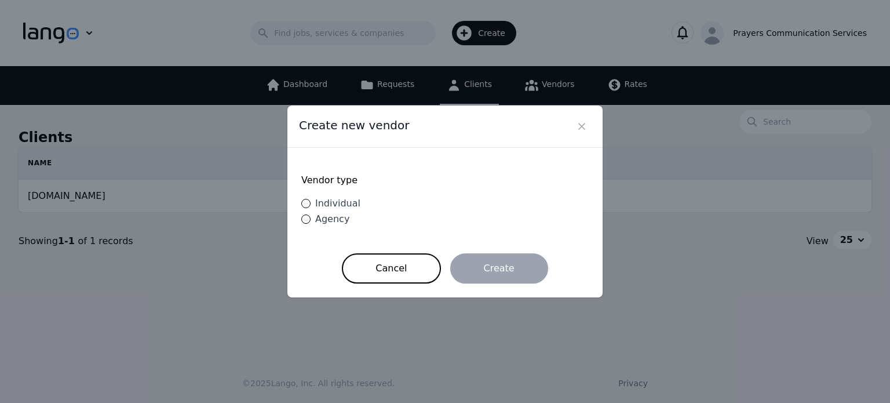
click at [329, 203] on span "Individual" at bounding box center [337, 203] width 45 height 11
click at [311, 203] on input "Individual" at bounding box center [305, 203] width 9 height 9
radio input "true"
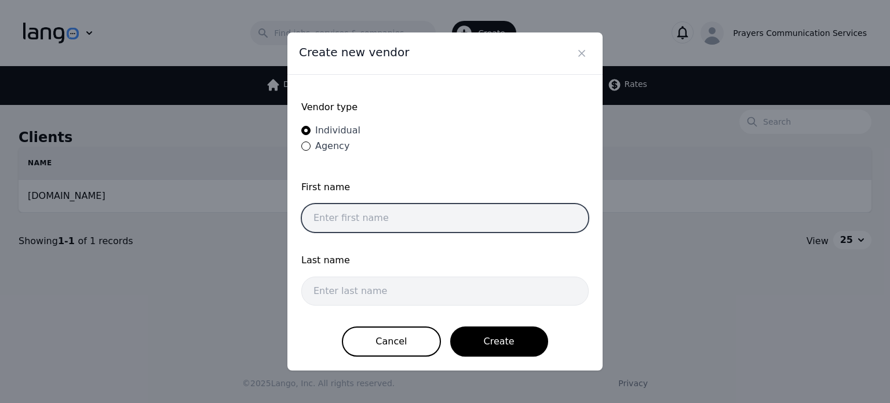
click at [356, 222] on input "text" at bounding box center [444, 217] width 287 height 29
type input "[PERSON_NAME]"
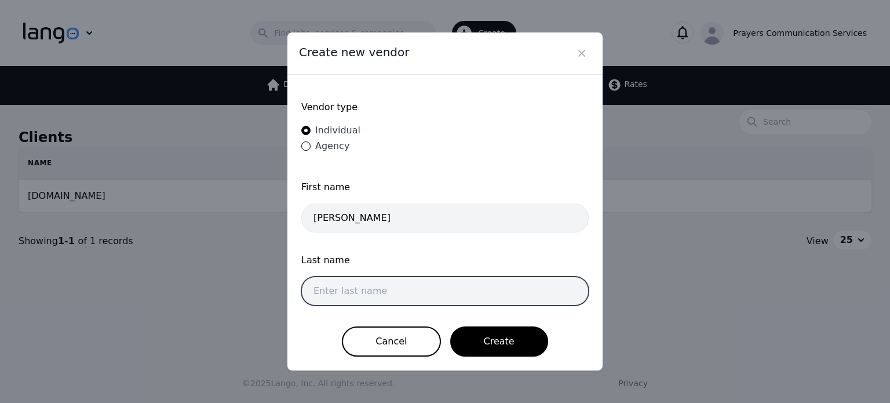
click at [367, 287] on input "text" at bounding box center [444, 290] width 287 height 29
type input "[PERSON_NAME]"
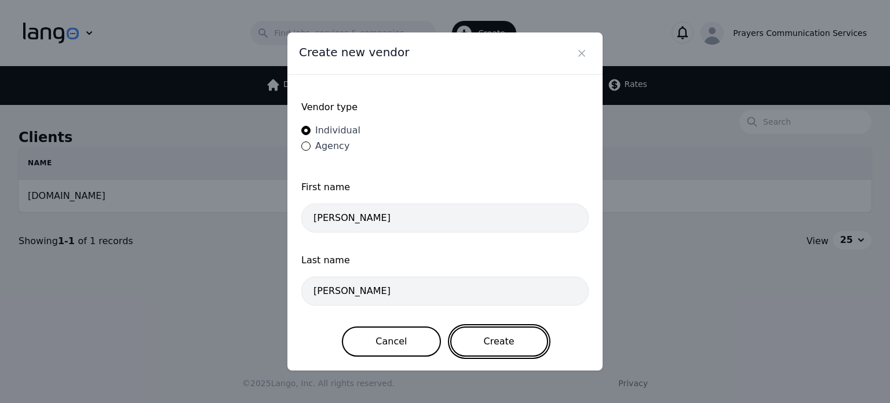
click at [495, 341] on button "Create" at bounding box center [499, 341] width 98 height 30
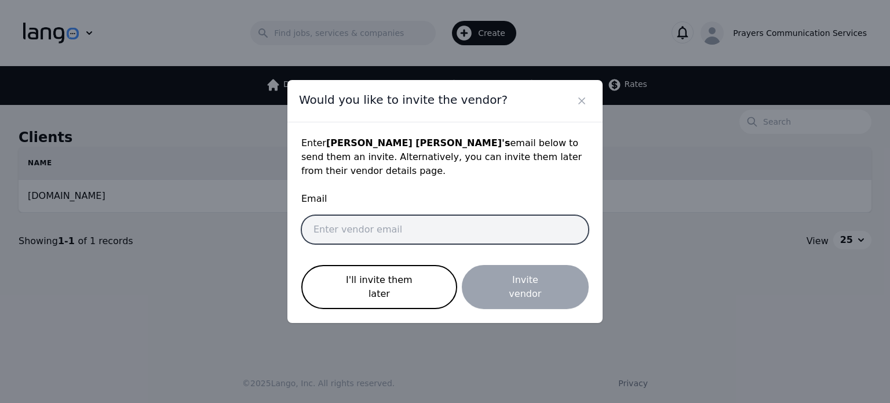
click at [414, 232] on input "email" at bounding box center [444, 229] width 287 height 29
paste input "[EMAIL_ADDRESS][DOMAIN_NAME]"
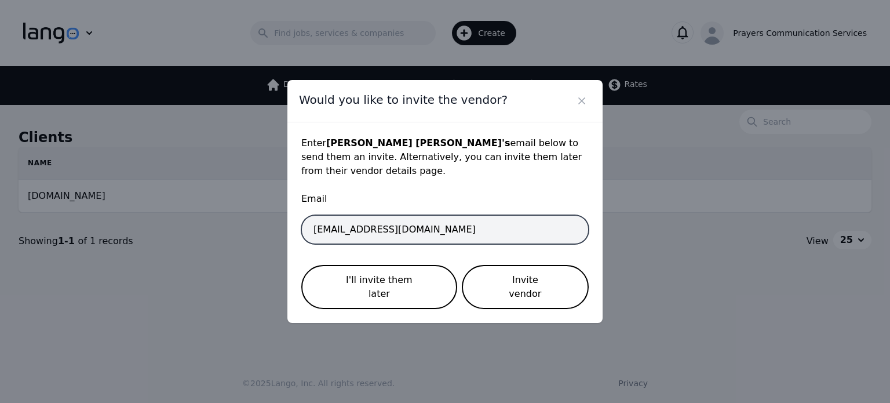
type input "[EMAIL_ADDRESS][DOMAIN_NAME]"
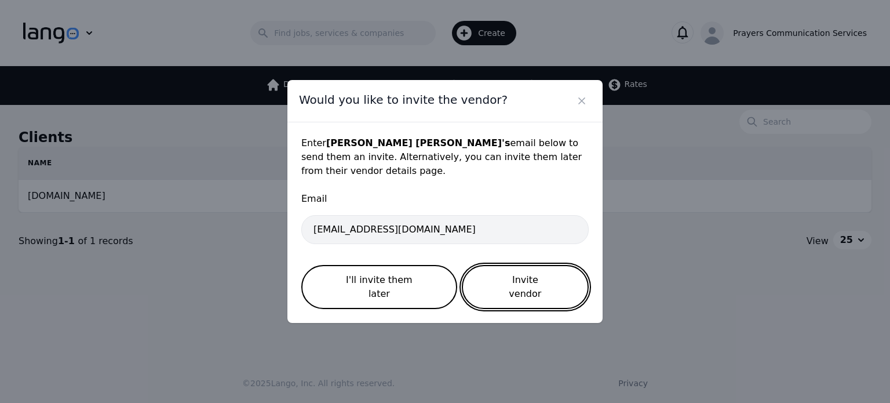
click at [515, 278] on button "Invite vendor" at bounding box center [525, 287] width 127 height 44
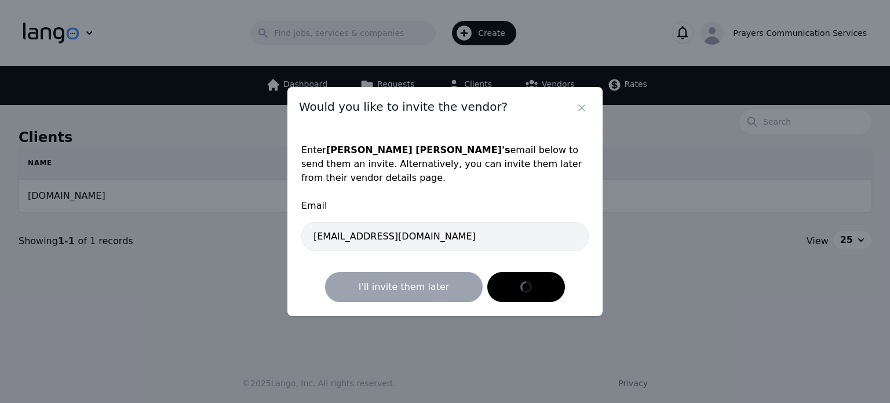
select select "active"
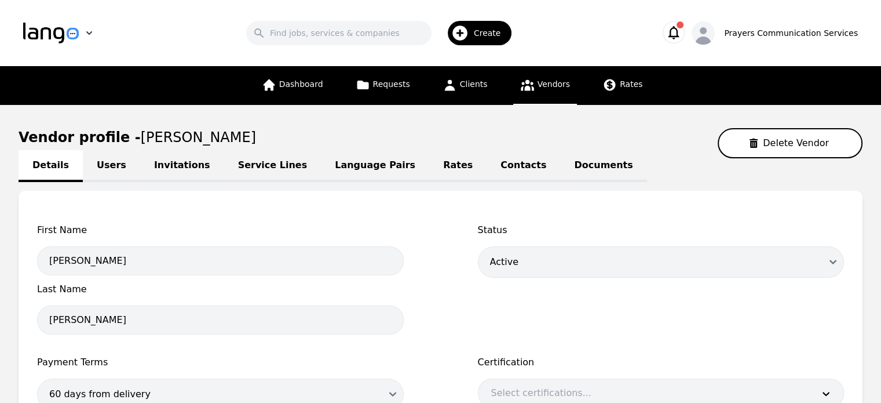
click at [63, 37] on img "button" at bounding box center [51, 33] width 56 height 21
click at [682, 34] on icon "button" at bounding box center [674, 32] width 16 height 16
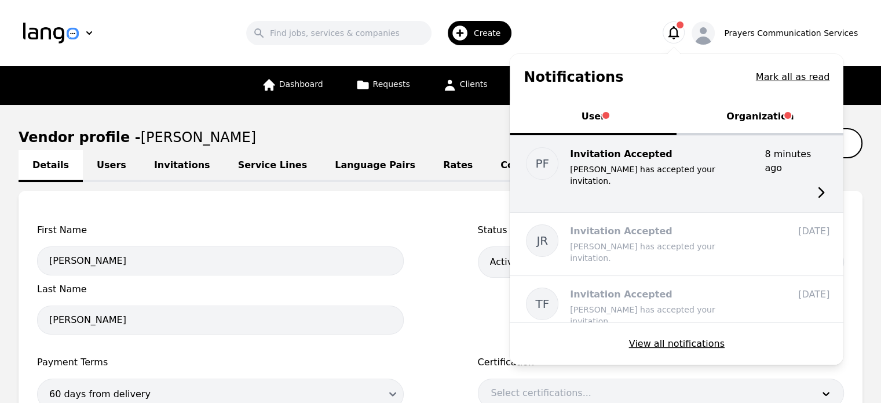
click at [679, 177] on div "PF Invitation Accepted Pedro Frias has accepted your invitation. 8 minutes ago …" at bounding box center [677, 174] width 334 height 76
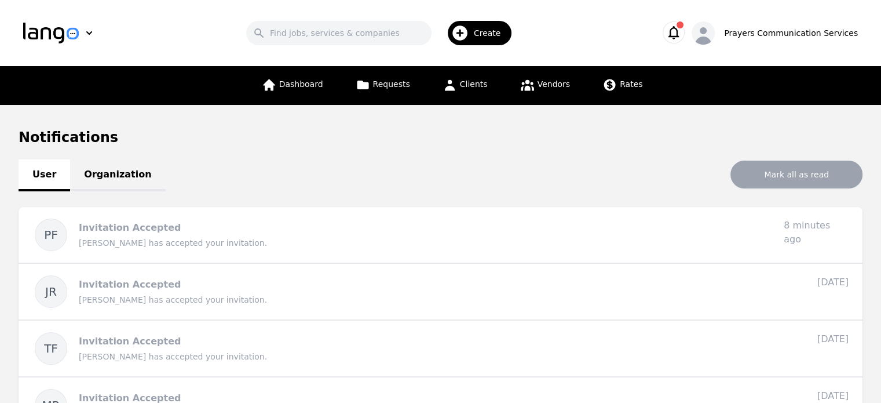
click at [118, 174] on link "Organization" at bounding box center [117, 175] width 95 height 32
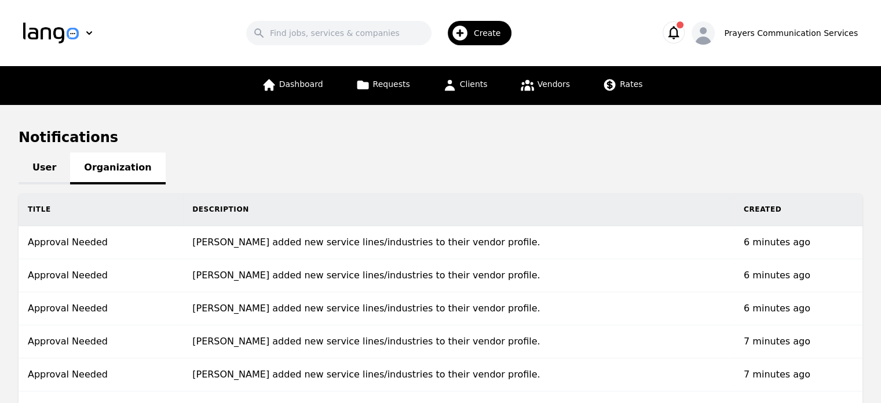
click at [682, 25] on icon "button" at bounding box center [674, 32] width 16 height 16
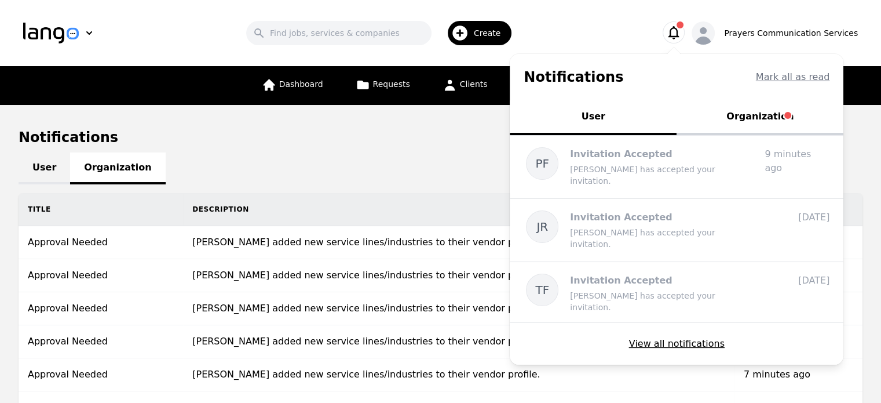
click at [754, 118] on button "Organization" at bounding box center [760, 117] width 167 height 35
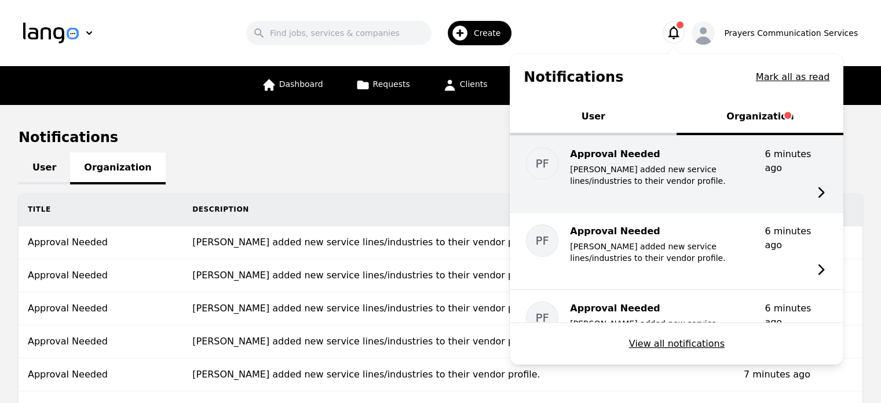
click at [698, 185] on p "[PERSON_NAME] added new service lines/industries to their vendor profile." at bounding box center [662, 174] width 185 height 23
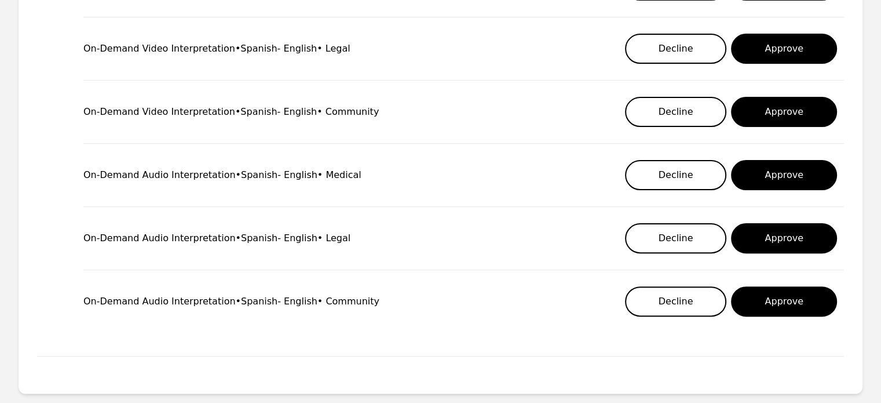
scroll to position [320, 0]
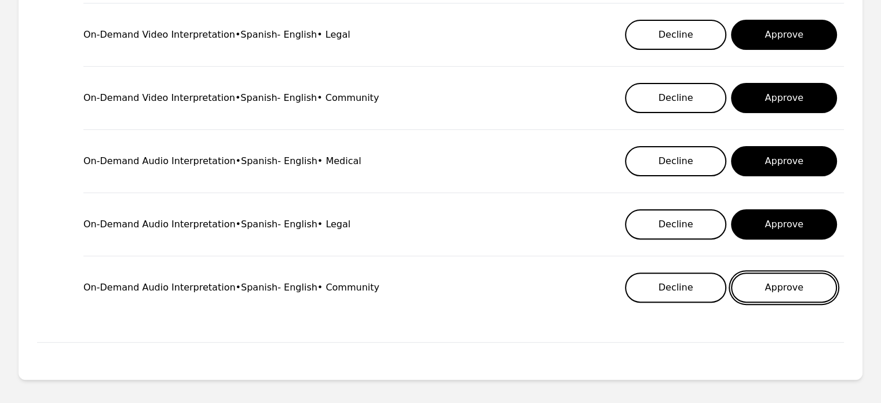
click at [797, 282] on button "Approve" at bounding box center [784, 287] width 106 height 30
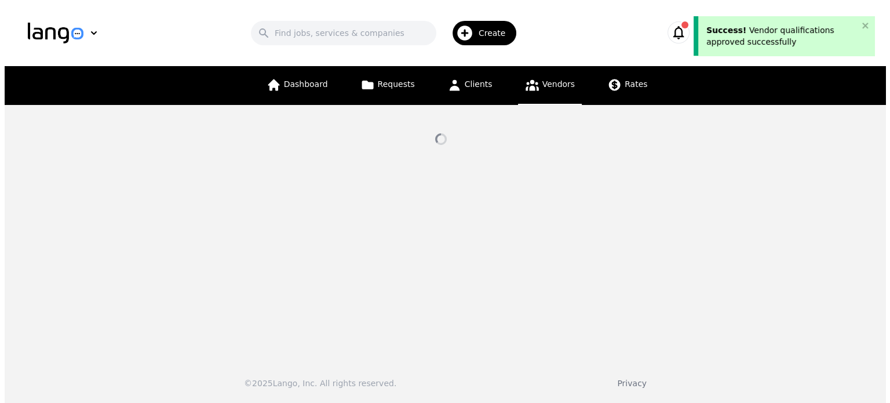
scroll to position [0, 0]
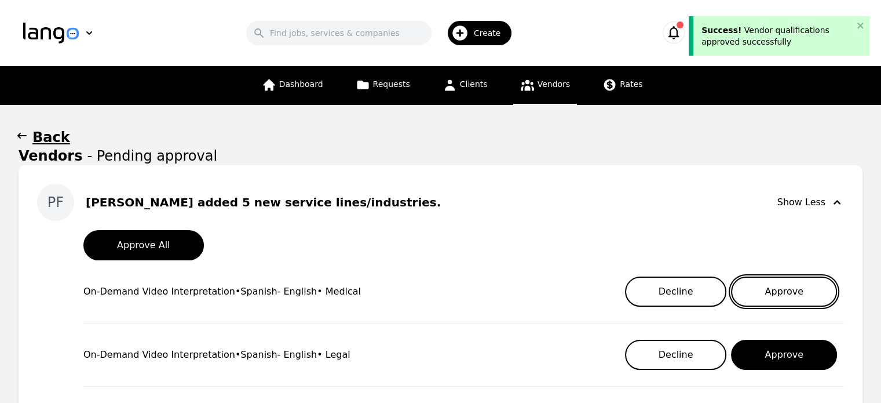
click at [802, 289] on button "Approve" at bounding box center [784, 291] width 106 height 30
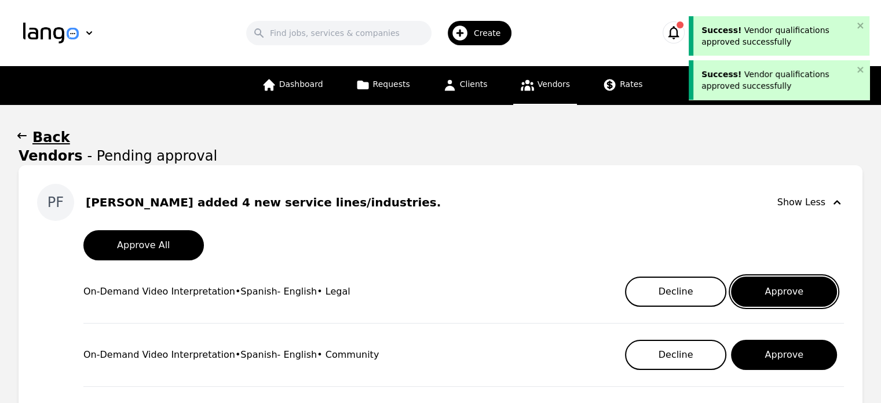
click at [802, 289] on button "Approve" at bounding box center [784, 291] width 106 height 30
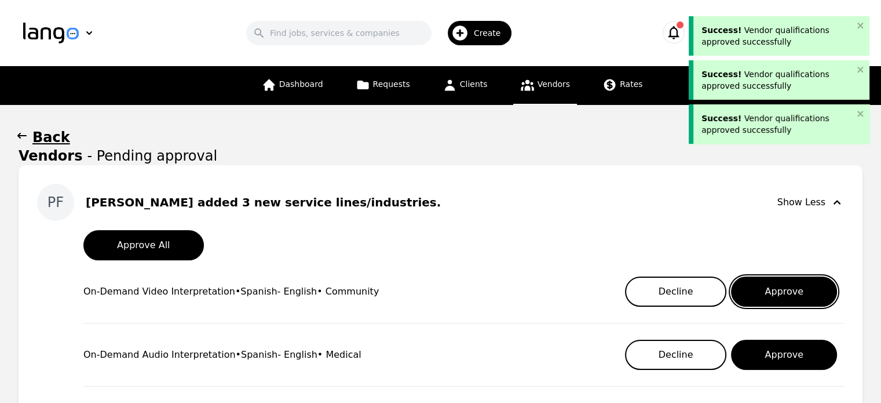
click at [802, 289] on button "Approve" at bounding box center [784, 291] width 106 height 30
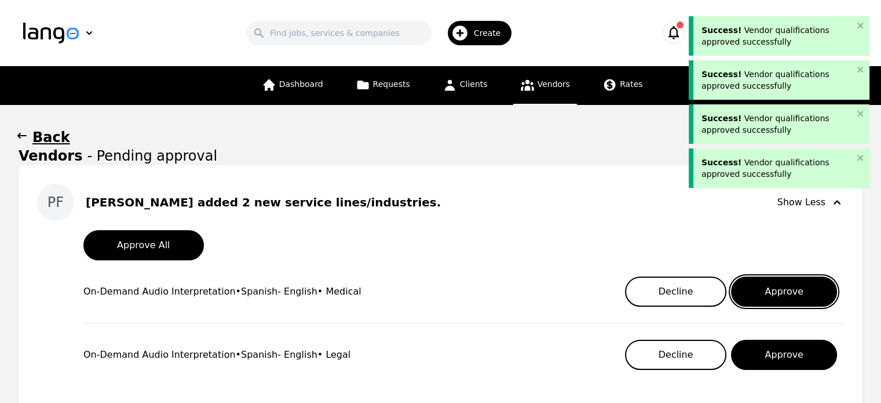
click at [802, 289] on button "Approve" at bounding box center [784, 291] width 106 height 30
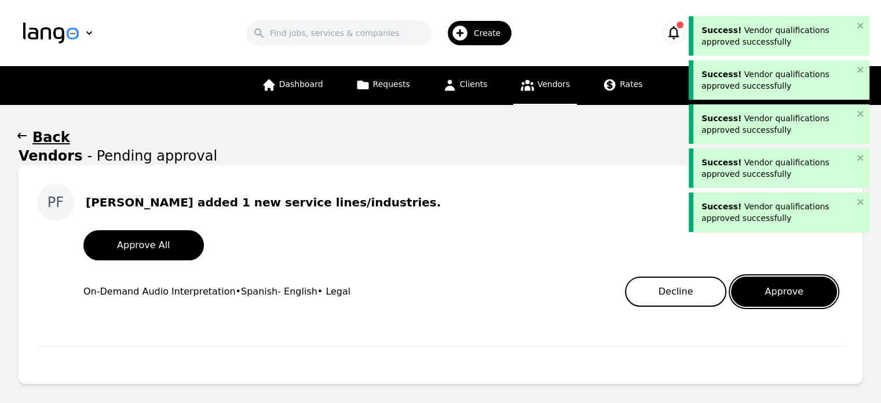
click at [802, 289] on button "Approve" at bounding box center [784, 291] width 106 height 30
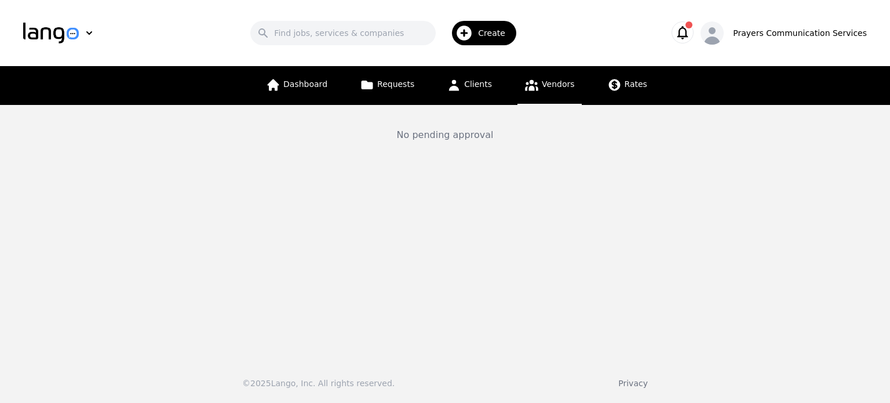
click at [691, 30] on icon "button" at bounding box center [682, 32] width 16 height 16
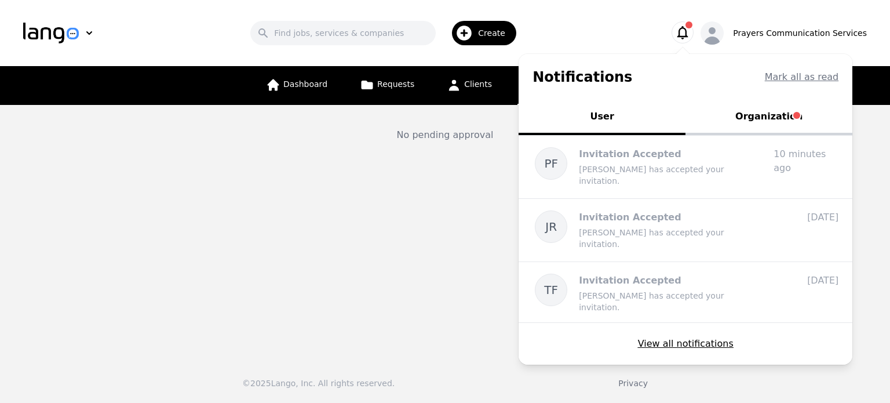
click at [747, 115] on button "Organization" at bounding box center [768, 117] width 167 height 35
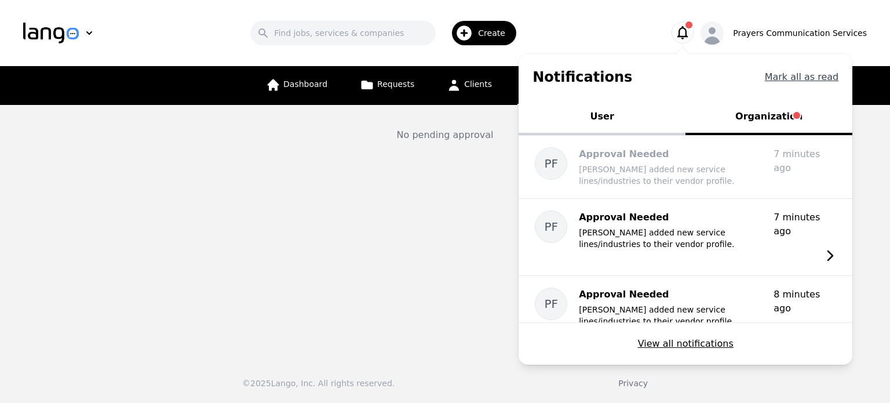
click at [813, 73] on button "Mark all as read" at bounding box center [802, 77] width 74 height 14
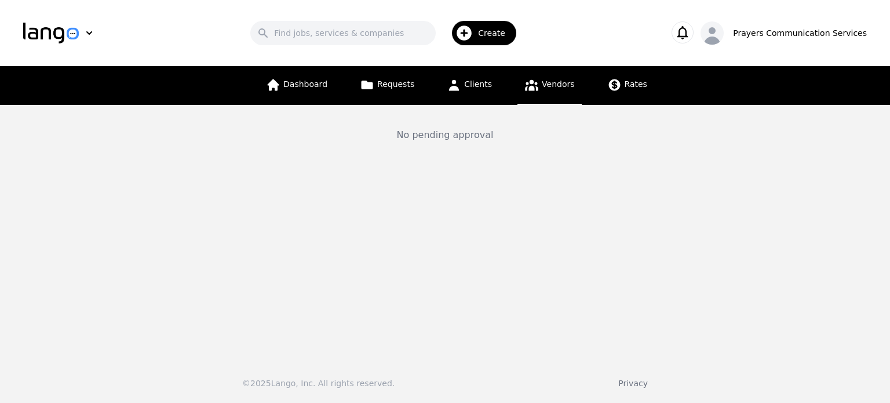
click at [563, 90] on link "Vendors" at bounding box center [549, 85] width 64 height 39
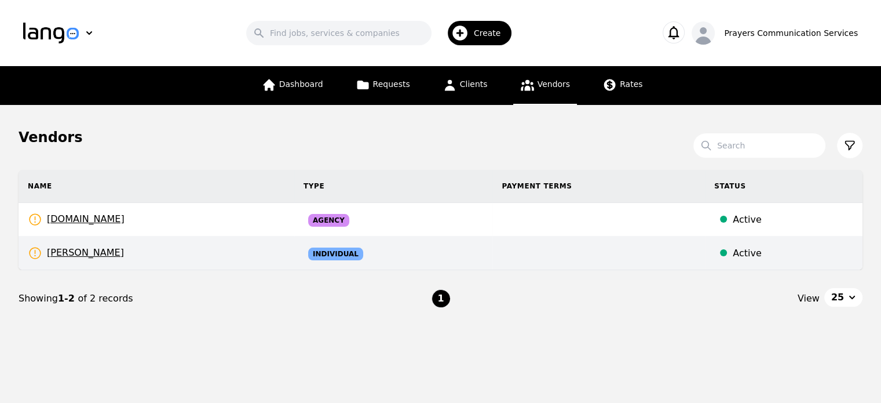
click at [97, 257] on td "[PERSON_NAME] Rates Need to be set" at bounding box center [157, 253] width 276 height 34
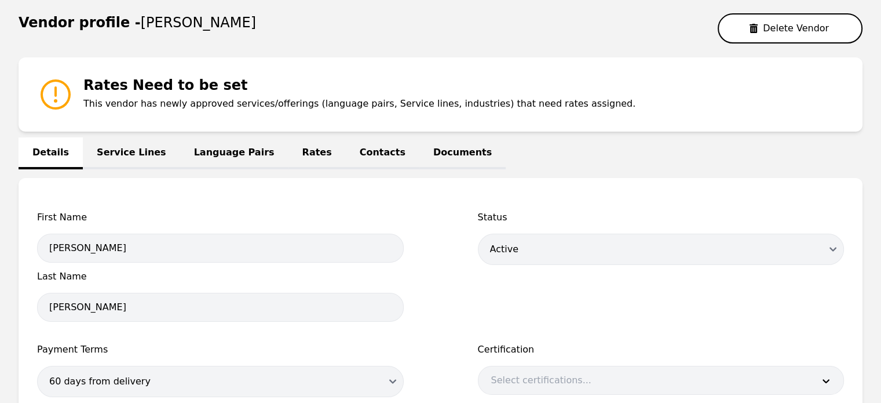
click at [211, 156] on link "Language Pairs" at bounding box center [234, 153] width 108 height 32
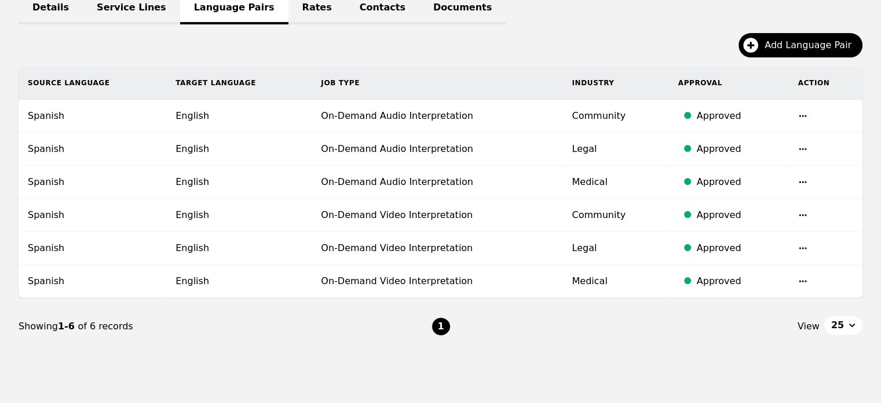
scroll to position [125, 0]
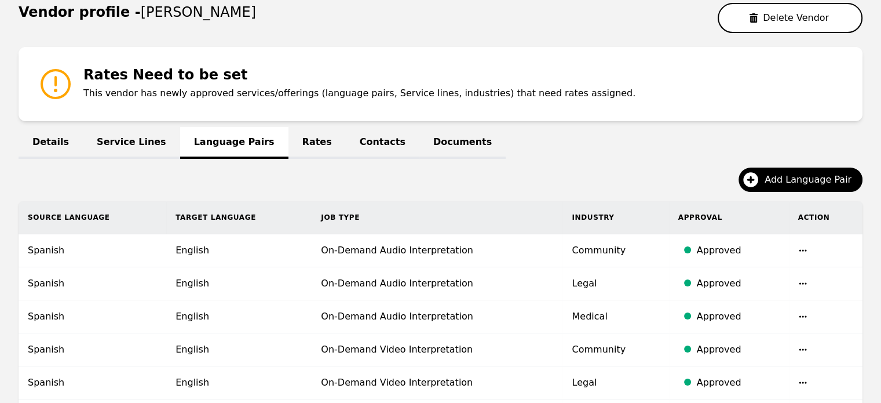
click at [104, 138] on link "Service Lines" at bounding box center [131, 143] width 97 height 32
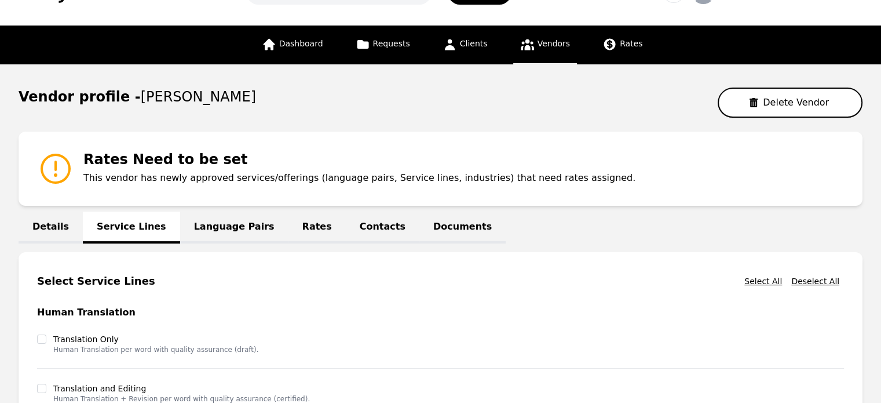
scroll to position [40, 0]
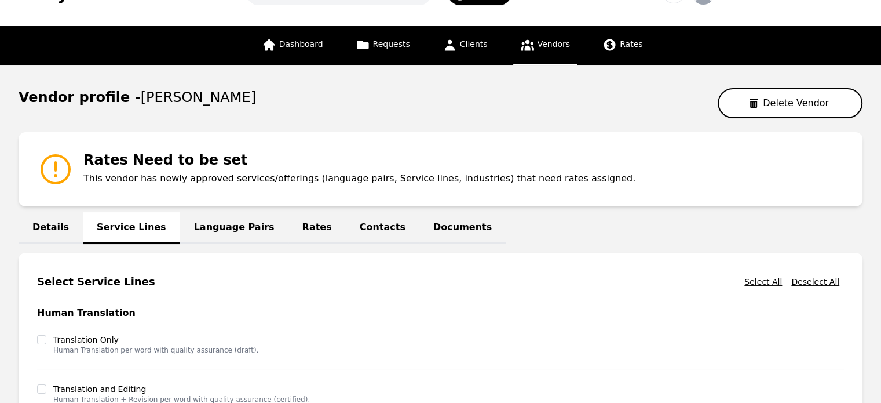
click at [220, 228] on link "Language Pairs" at bounding box center [234, 228] width 108 height 32
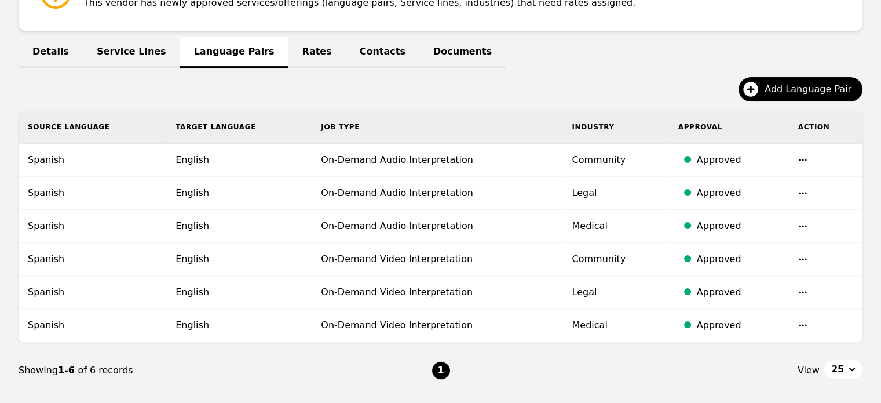
scroll to position [216, 0]
click at [46, 36] on link "Details" at bounding box center [51, 52] width 64 height 32
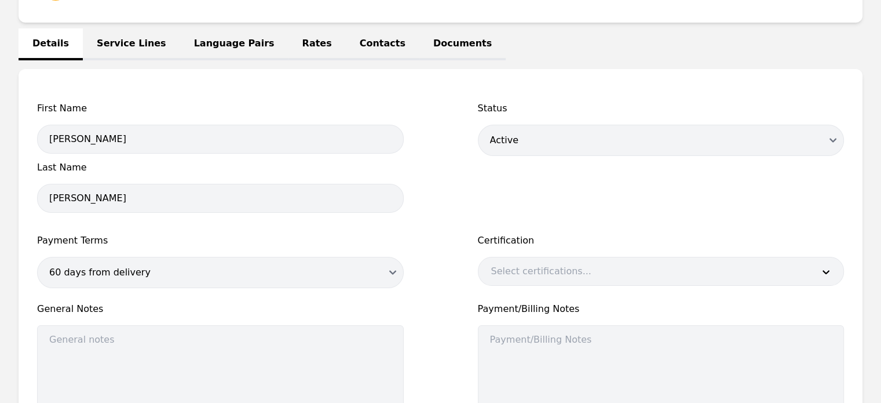
scroll to position [223, 0]
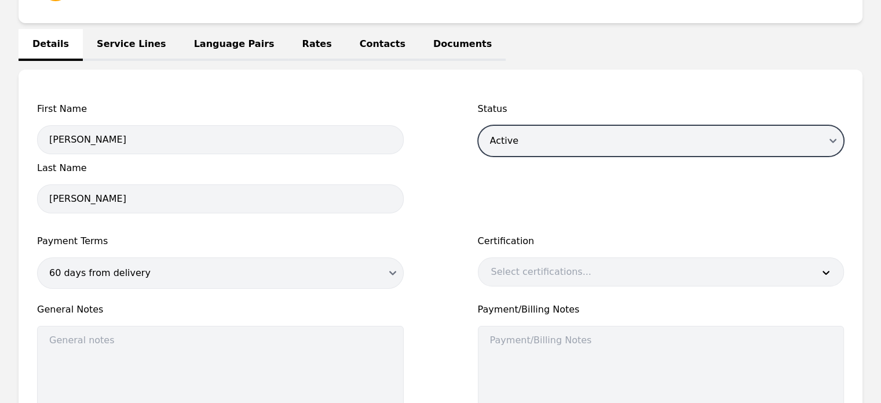
click at [531, 148] on select "Active Disabled Draft" at bounding box center [661, 140] width 367 height 31
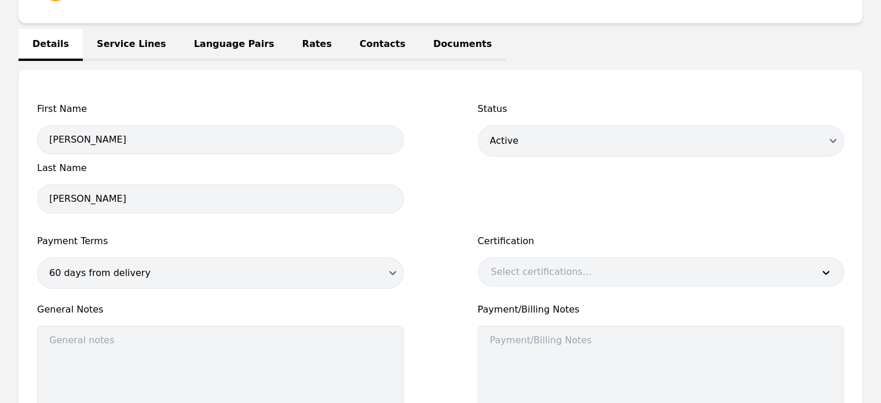
click at [118, 43] on link "Service Lines" at bounding box center [131, 45] width 97 height 32
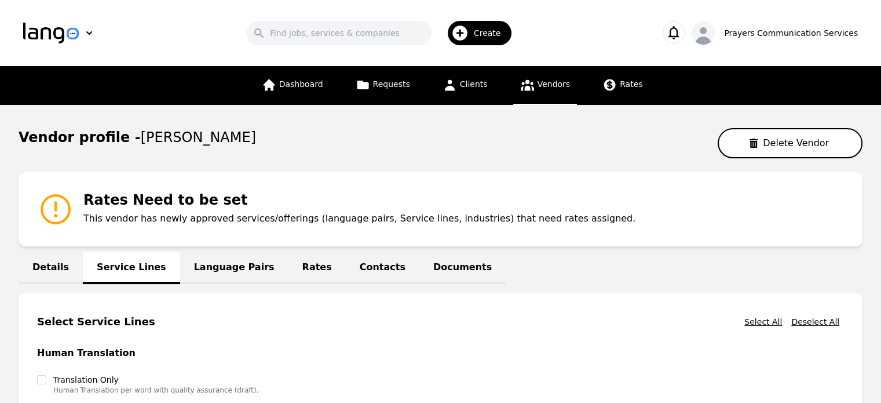
click at [205, 269] on link "Language Pairs" at bounding box center [234, 268] width 108 height 32
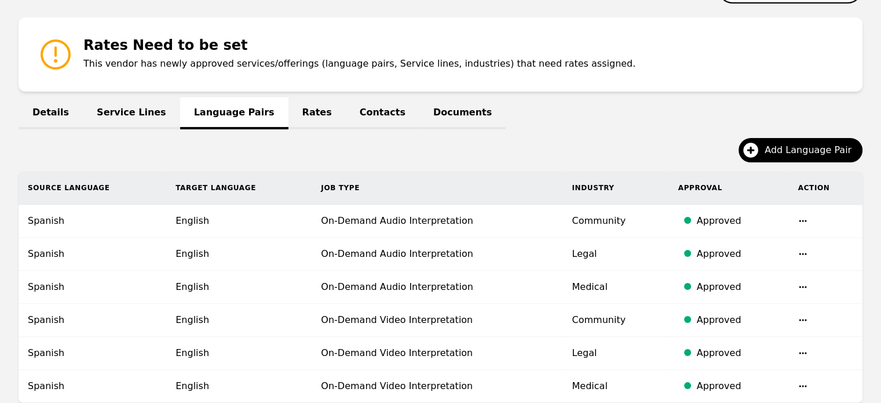
scroll to position [145, 0]
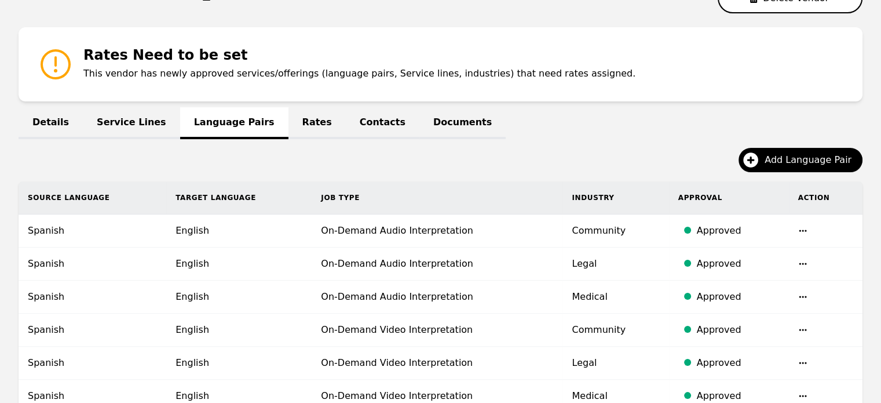
click at [289, 120] on link "Rates" at bounding box center [317, 123] width 57 height 32
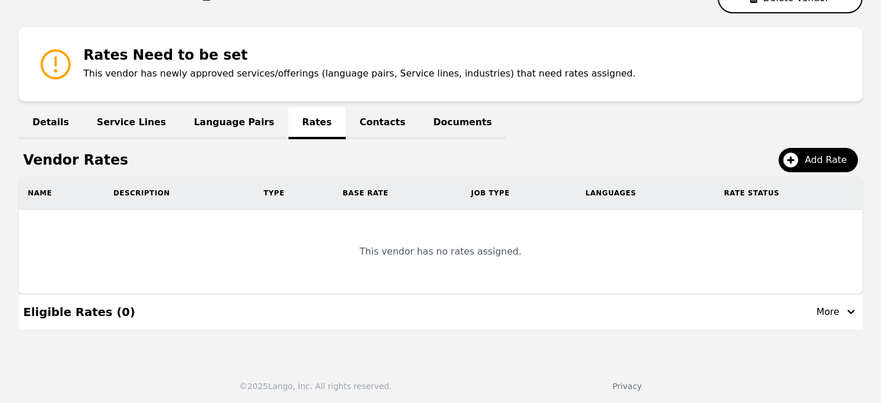
click at [346, 125] on link "Contacts" at bounding box center [383, 123] width 74 height 32
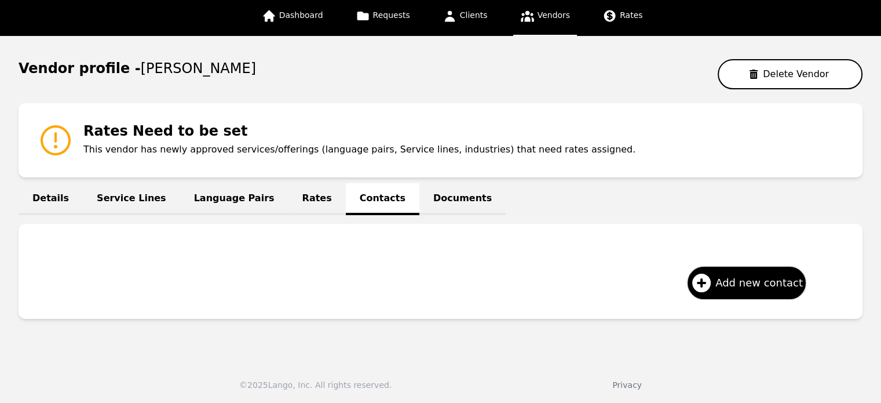
scroll to position [145, 0]
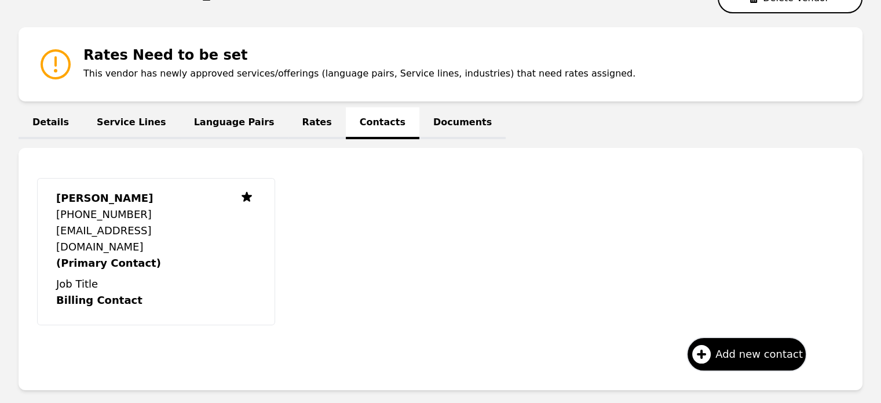
click at [383, 140] on div "Details Service Lines Language Pairs Rates Contacts Documents Pedro Frias +1829…" at bounding box center [441, 252] width 844 height 275
click at [289, 121] on link "Rates" at bounding box center [317, 123] width 57 height 32
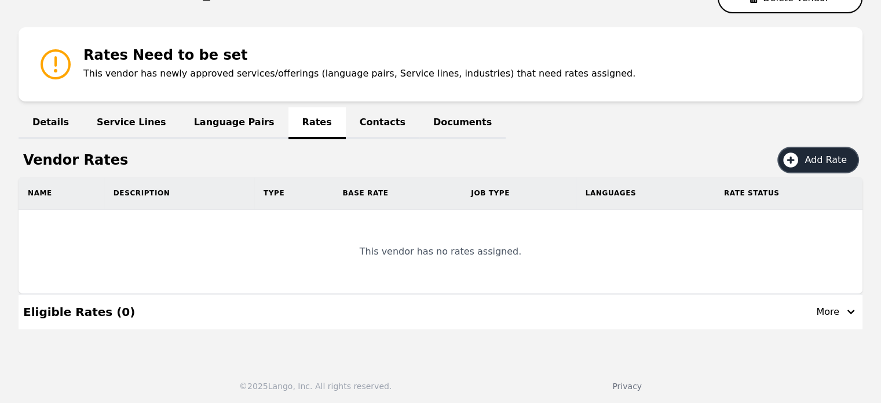
click at [821, 156] on span "Add Rate" at bounding box center [830, 160] width 50 height 14
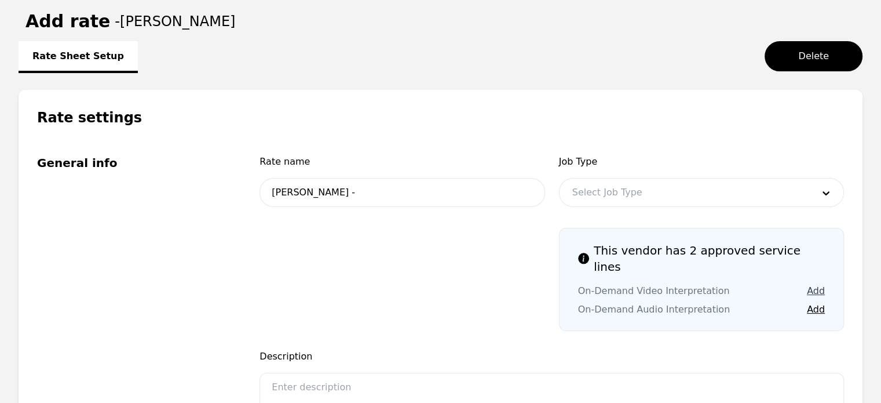
click at [811, 284] on button "Add" at bounding box center [816, 291] width 18 height 14
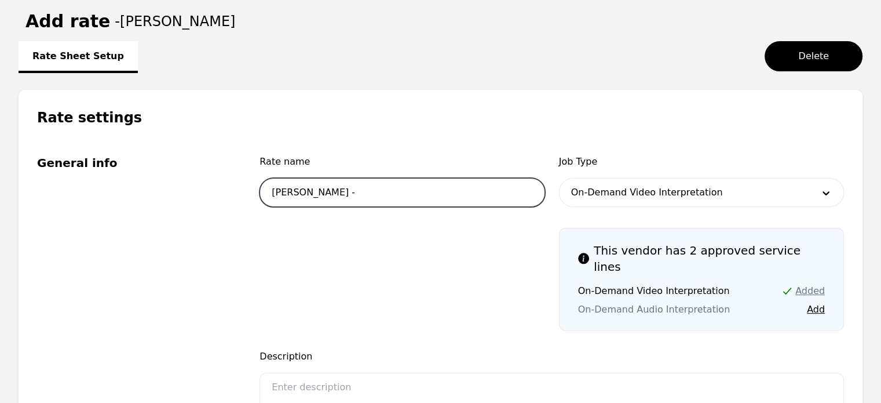
click at [385, 185] on input "Pedro Frias -" at bounding box center [402, 192] width 285 height 29
click at [385, 187] on input "Pedro Frias - n" at bounding box center [402, 192] width 285 height 29
type input "[PERSON_NAME] - numero 1"
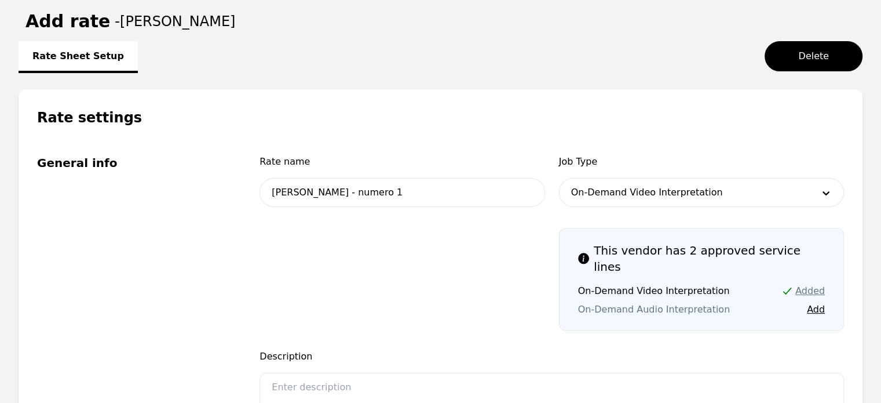
click at [414, 273] on span at bounding box center [402, 279] width 285 height 103
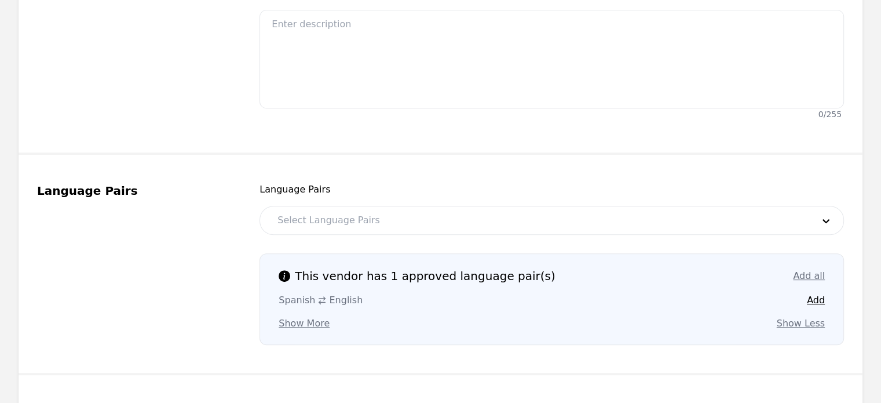
scroll to position [508, 0]
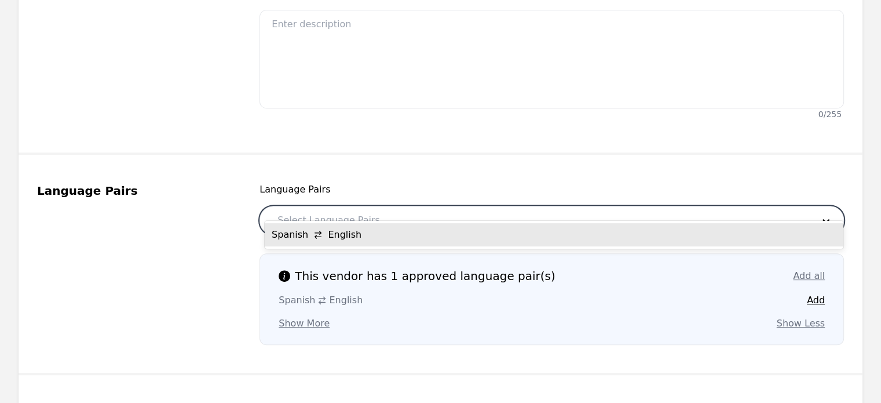
click at [414, 210] on div at bounding box center [537, 220] width 544 height 28
click at [356, 234] on div "Spanish English" at bounding box center [554, 234] width 579 height 23
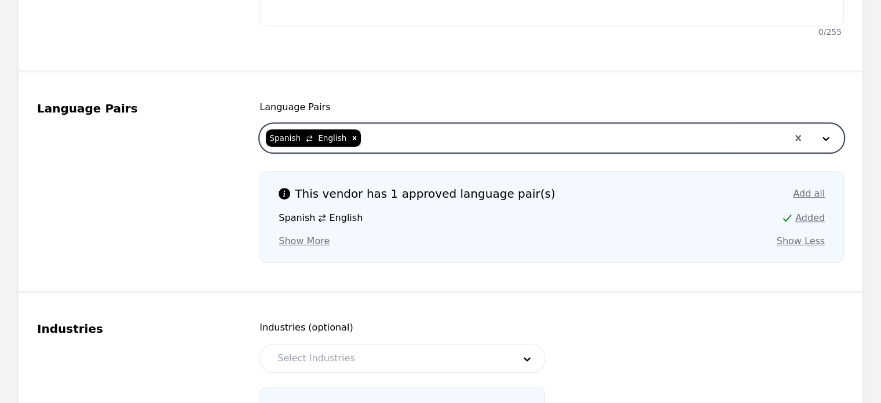
scroll to position [760, 0]
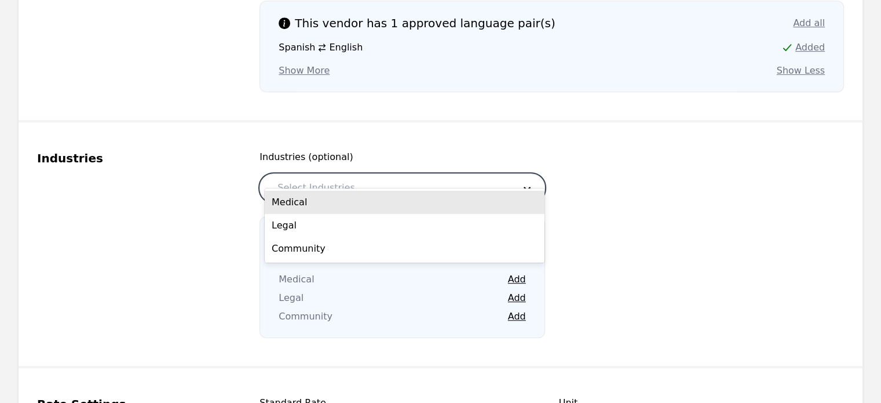
click at [443, 174] on div at bounding box center [387, 188] width 245 height 28
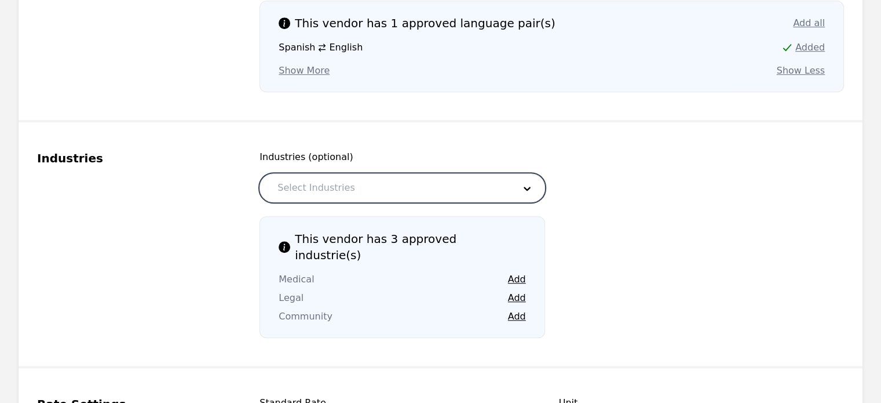
click at [443, 174] on div at bounding box center [387, 188] width 245 height 28
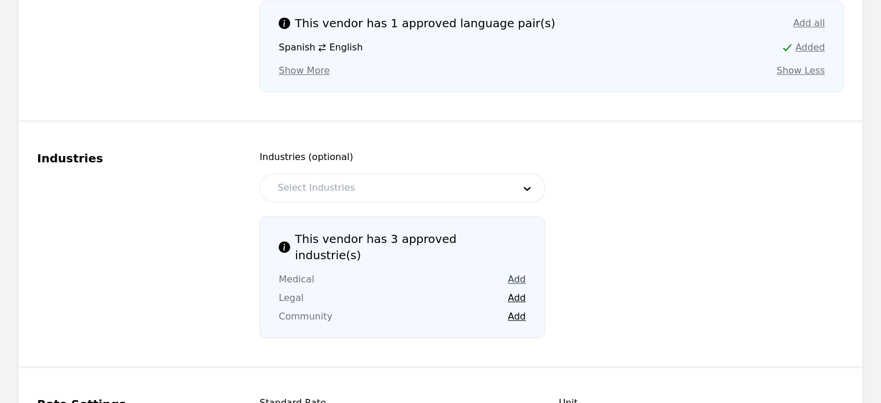
click at [510, 272] on button "Add" at bounding box center [517, 279] width 18 height 14
click at [519, 291] on button "Add" at bounding box center [517, 298] width 18 height 14
click at [520, 309] on button "Add" at bounding box center [517, 316] width 18 height 14
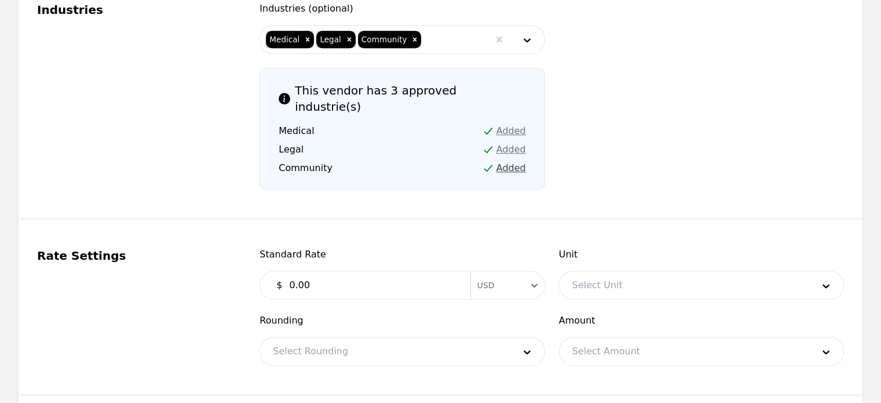
scroll to position [910, 0]
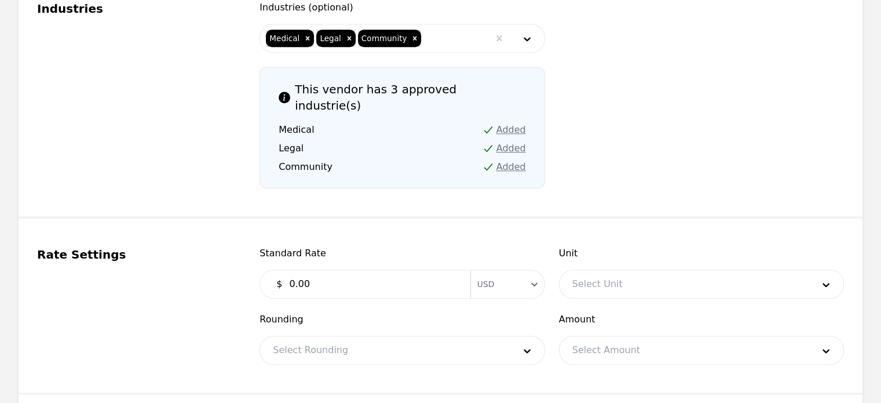
click at [296, 272] on input "0.00" at bounding box center [372, 283] width 181 height 23
click at [291, 272] on input "0.00" at bounding box center [372, 283] width 181 height 23
type input "10.00"
click at [414, 273] on div "Standard Rate $ 10.00 Currency USD Unit Select Unit Rounding Select Rounding Am…" at bounding box center [552, 305] width 585 height 118
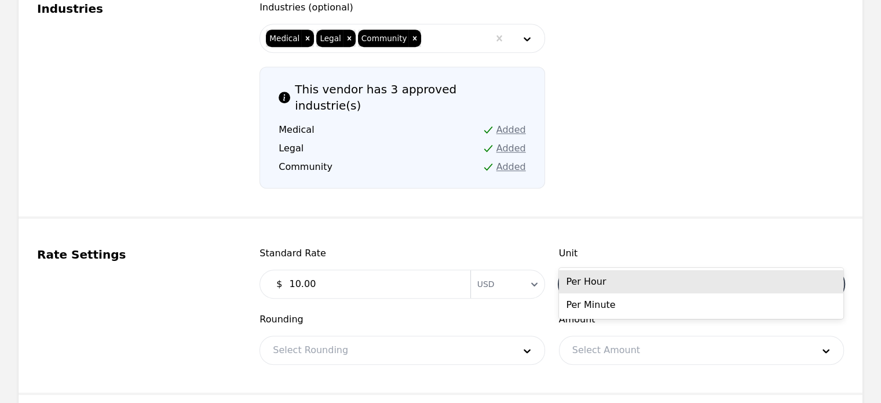
click at [592, 270] on div at bounding box center [684, 284] width 249 height 28
click at [593, 280] on div "Per Hour" at bounding box center [701, 281] width 284 height 23
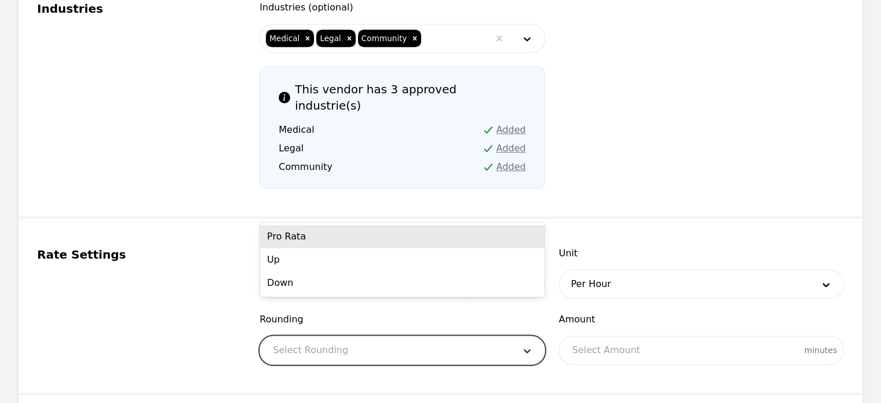
click at [515, 336] on div at bounding box center [527, 350] width 35 height 28
click at [450, 238] on div "Pro Rata" at bounding box center [402, 236] width 284 height 23
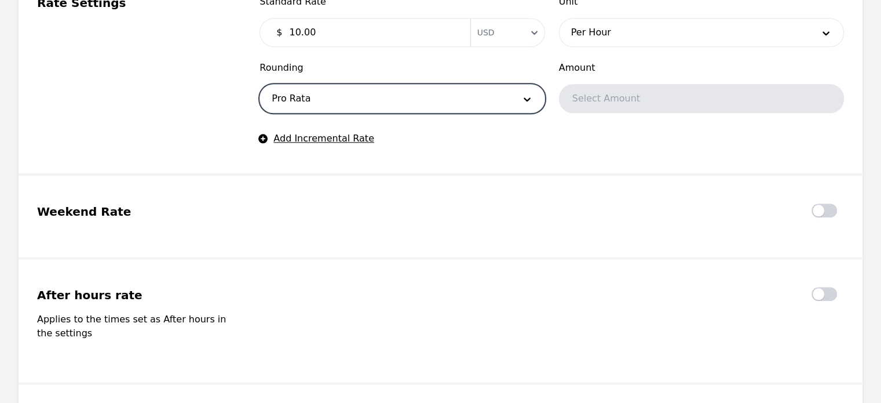
scroll to position [1316, 0]
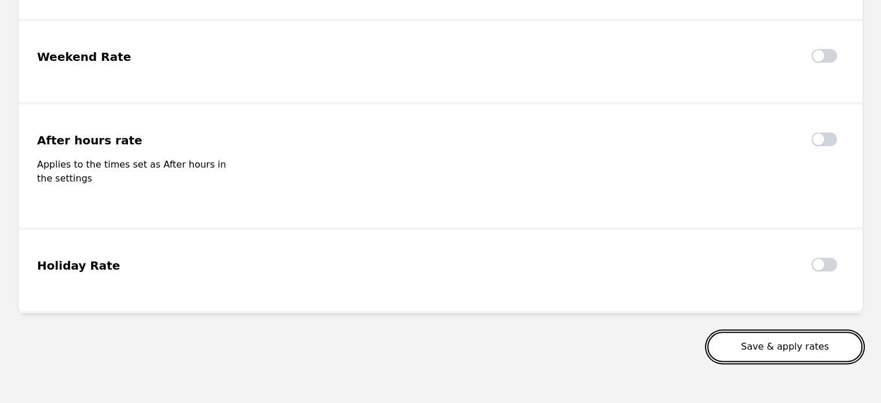
click at [758, 331] on button "Save & apply rates" at bounding box center [784, 346] width 155 height 30
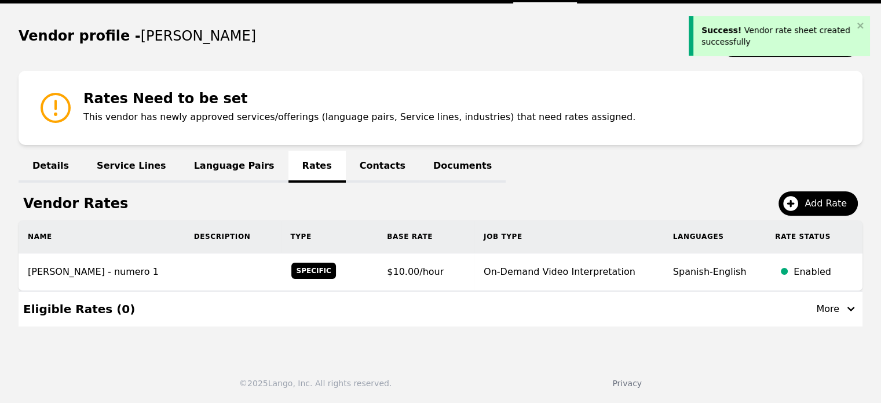
scroll to position [100, 0]
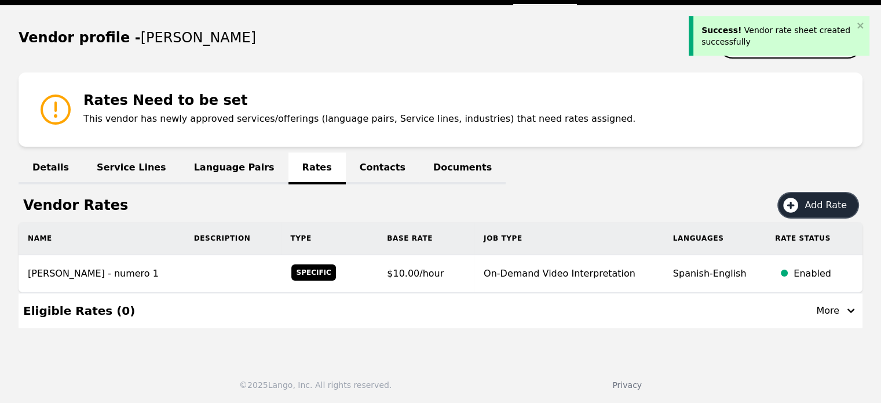
click at [798, 208] on icon at bounding box center [790, 205] width 15 height 15
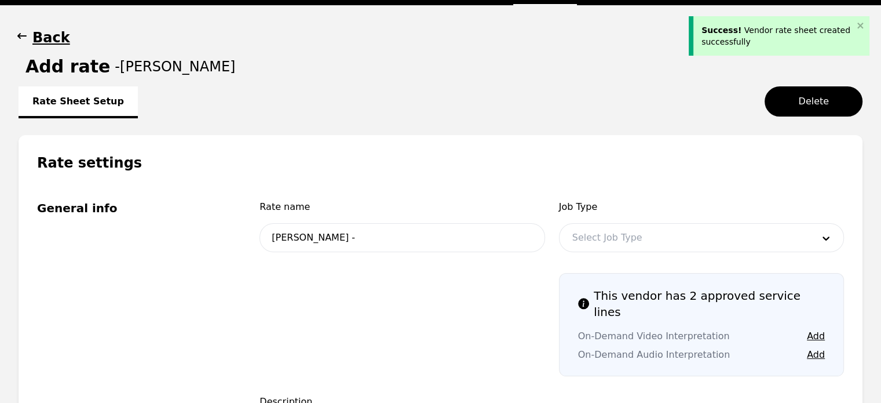
click at [650, 232] on div at bounding box center [684, 238] width 249 height 28
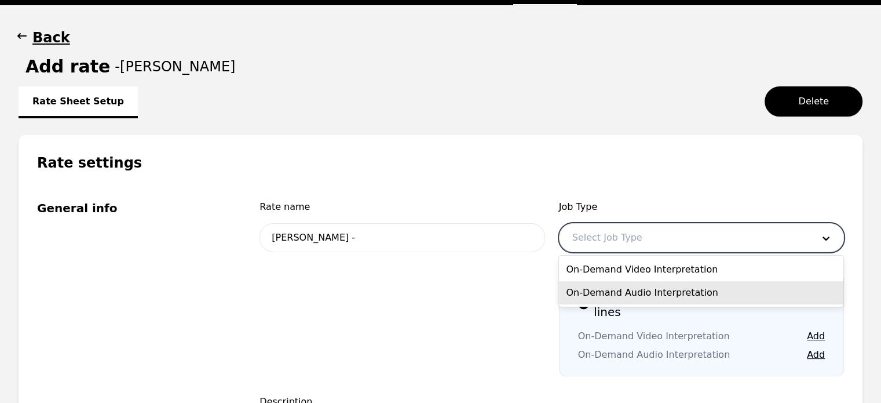
click at [650, 294] on div "On-Demand Audio Interpretation" at bounding box center [701, 292] width 284 height 23
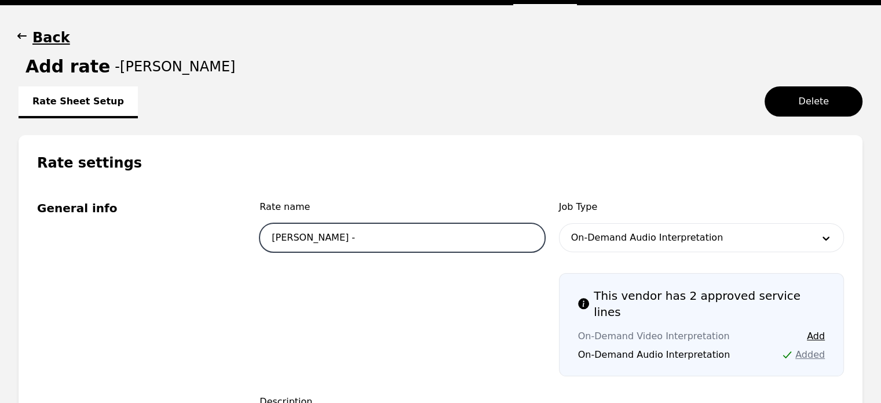
click at [439, 243] on input "Pedro Frias -" at bounding box center [402, 237] width 285 height 29
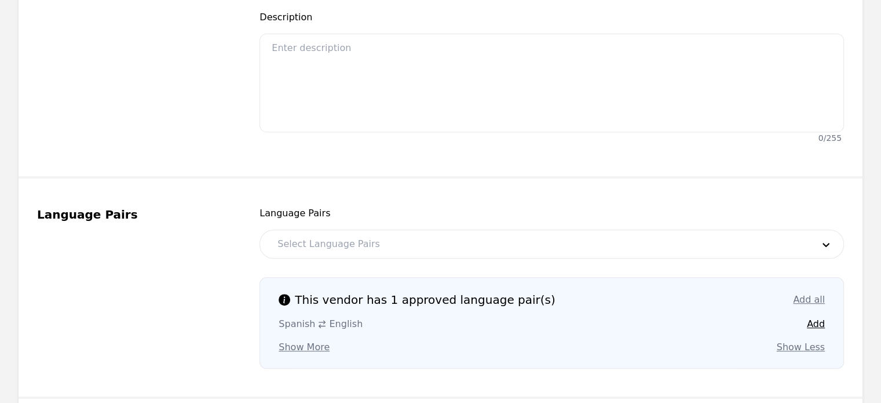
scroll to position [505, 0]
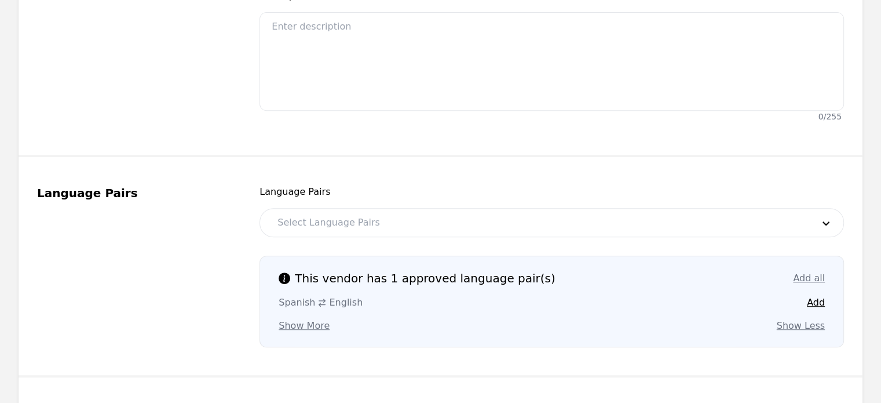
type input "[PERSON_NAME] - numero 2"
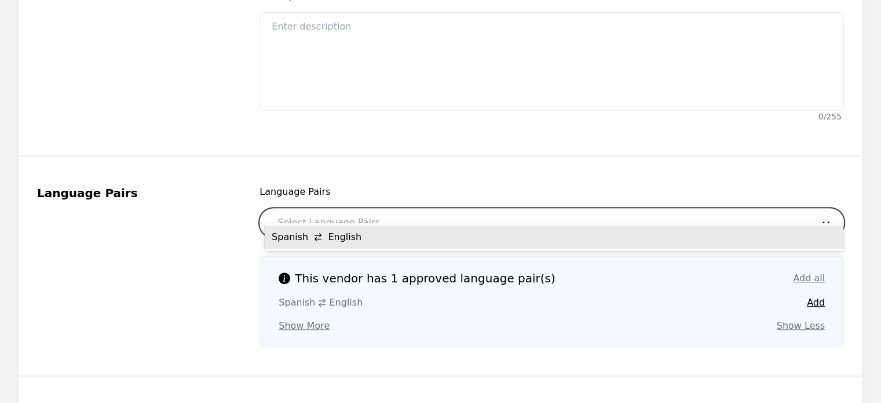
click at [376, 209] on div at bounding box center [537, 223] width 544 height 28
click at [359, 235] on div "Spanish English" at bounding box center [554, 236] width 579 height 23
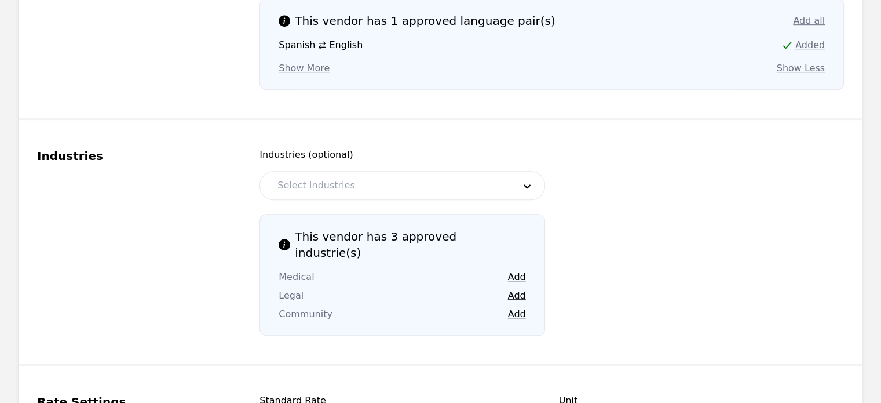
scroll to position [764, 0]
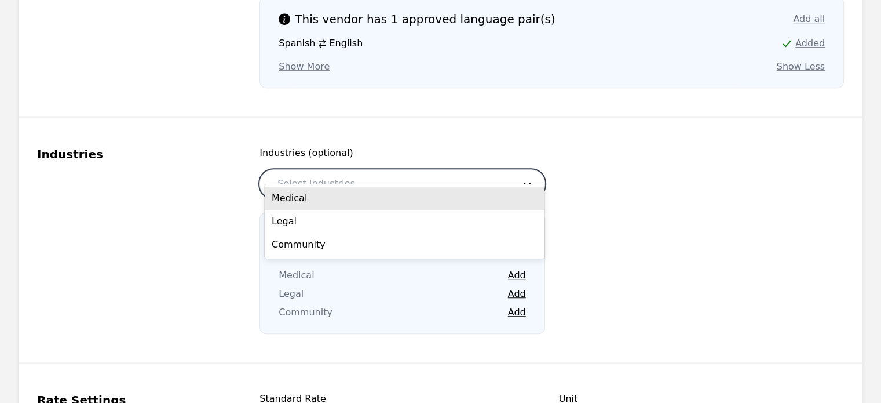
click at [356, 170] on div at bounding box center [387, 184] width 245 height 28
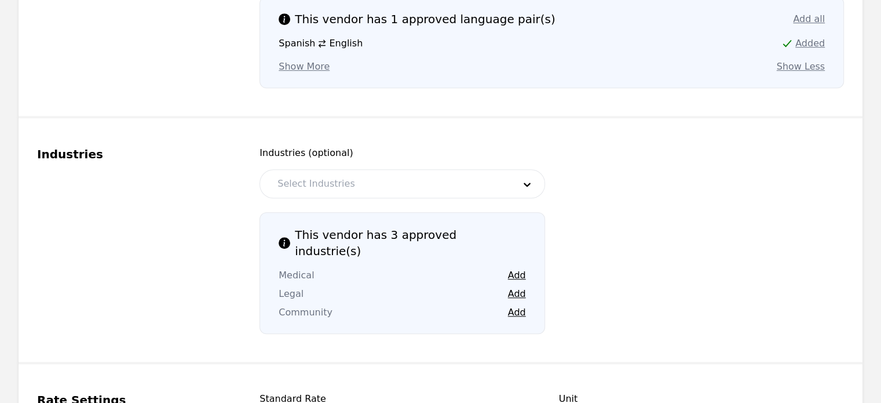
click at [482, 312] on fieldset "Industries Industries (optional) Select Industries This vendor has 3 approved i…" at bounding box center [441, 241] width 844 height 246
click at [523, 268] on button "Add" at bounding box center [517, 275] width 18 height 14
click at [520, 287] on button "Add" at bounding box center [517, 294] width 18 height 14
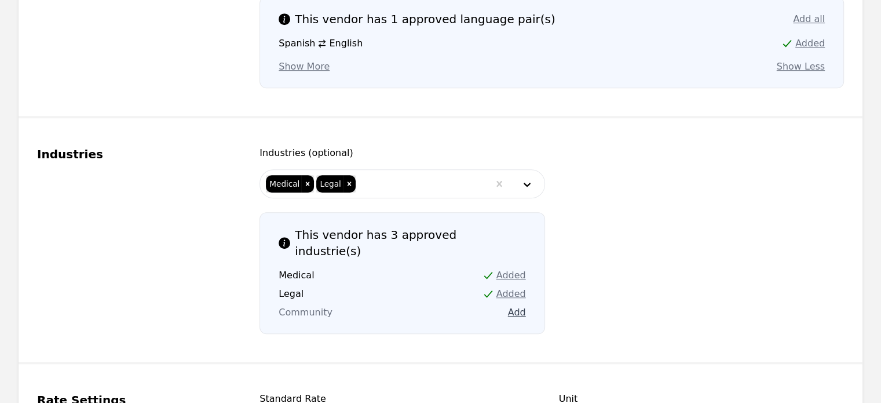
click at [516, 305] on button "Add" at bounding box center [517, 312] width 18 height 14
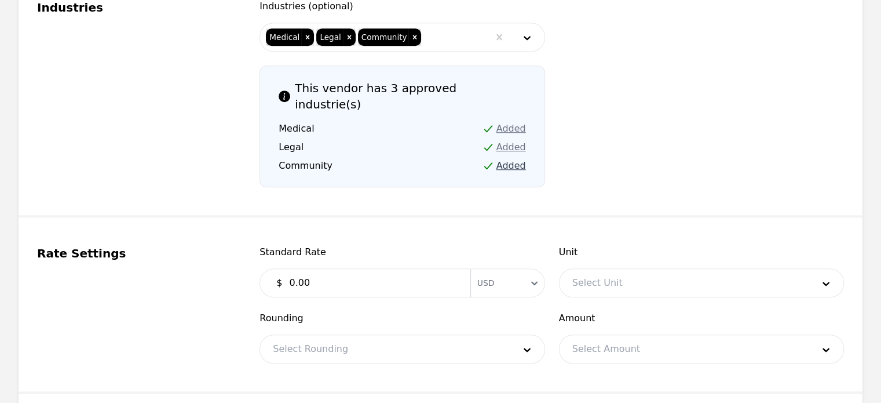
scroll to position [913, 0]
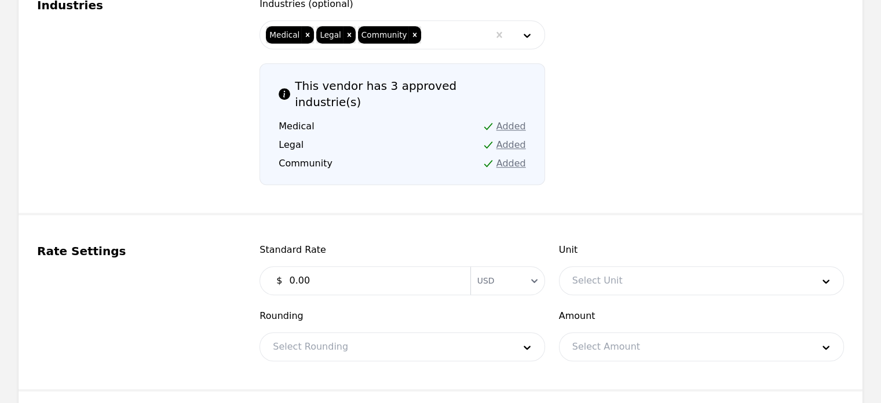
click at [293, 269] on input "0.00" at bounding box center [372, 280] width 181 height 23
type input "10.00"
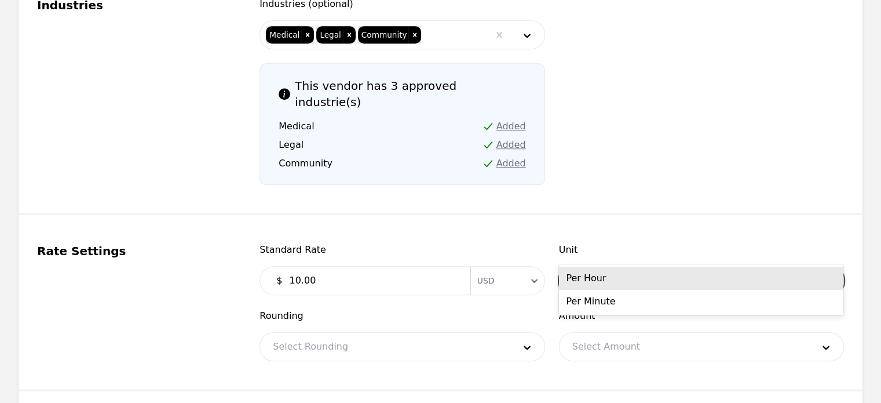
click at [599, 267] on div at bounding box center [684, 281] width 249 height 28
click at [593, 280] on div "Per Hour" at bounding box center [701, 278] width 284 height 23
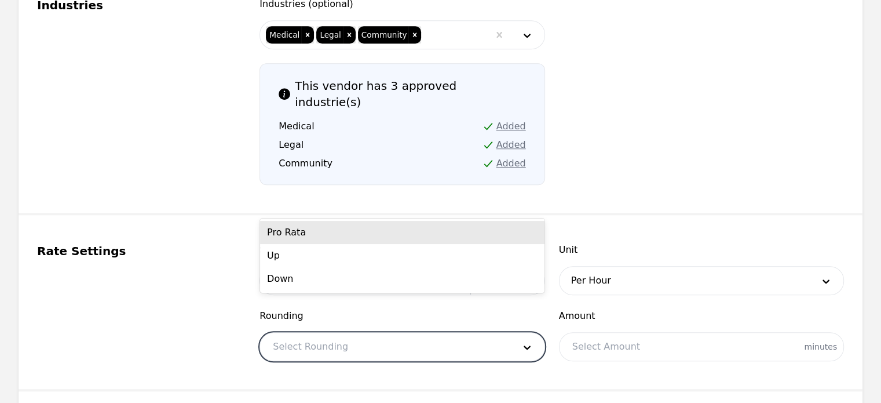
click at [466, 333] on div at bounding box center [384, 347] width 249 height 28
click at [359, 236] on div "Pro Rata" at bounding box center [402, 232] width 284 height 23
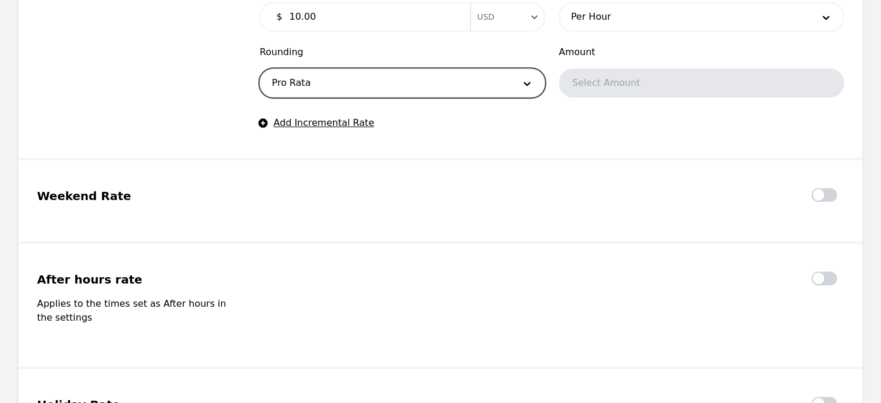
scroll to position [1316, 0]
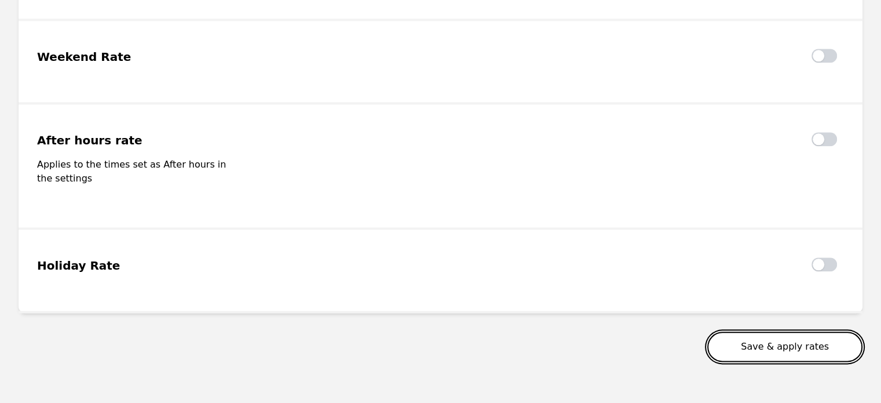
click at [783, 331] on button "Save & apply rates" at bounding box center [784, 346] width 155 height 30
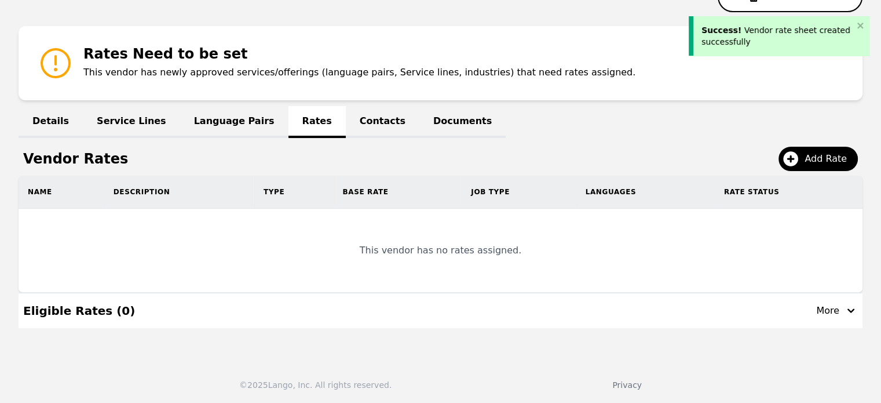
scroll to position [137, 0]
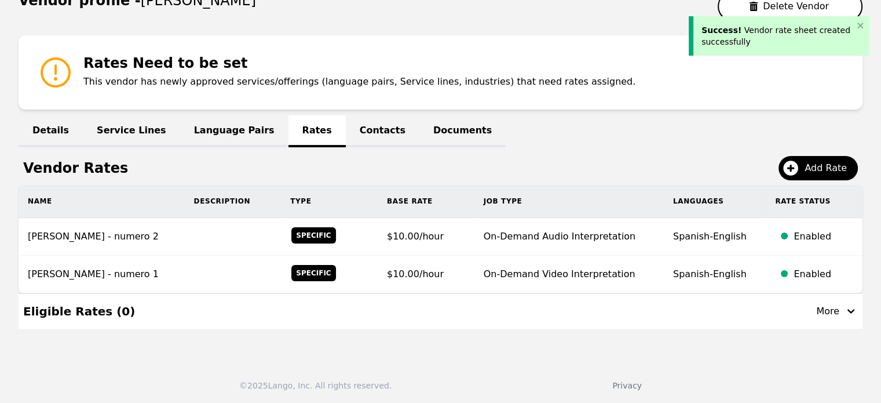
click at [346, 127] on link "Contacts" at bounding box center [383, 131] width 74 height 32
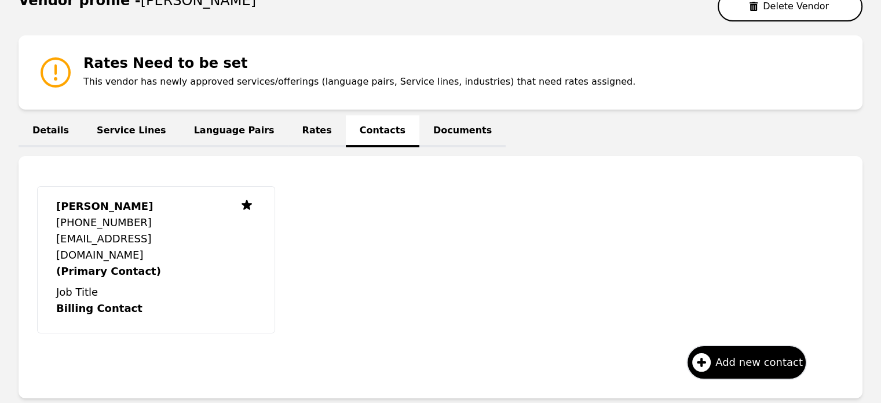
click at [419, 126] on link "Documents" at bounding box center [462, 131] width 86 height 32
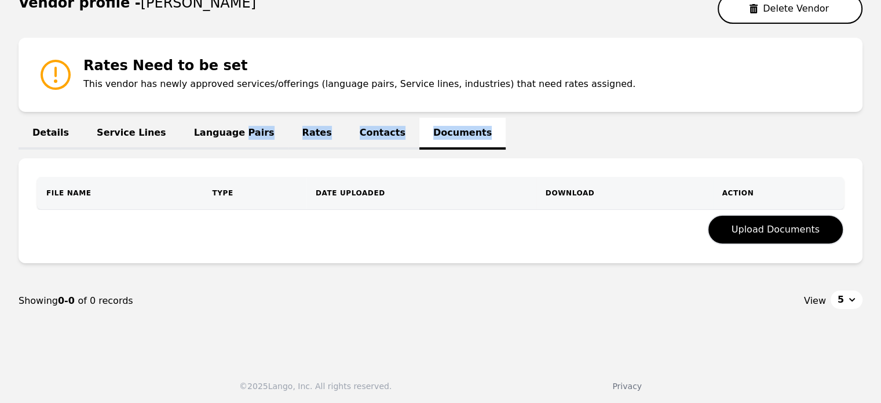
click at [410, 126] on div "Details Service Lines Language Pairs Rates Contacts Documents" at bounding box center [441, 133] width 844 height 14
click at [332, 250] on div "FILE NAME TYPE DATE UPLOADED DOWNLOAD Action Upload Documents" at bounding box center [441, 210] width 844 height 105
click at [282, 196] on th "TYPE" at bounding box center [255, 193] width 104 height 32
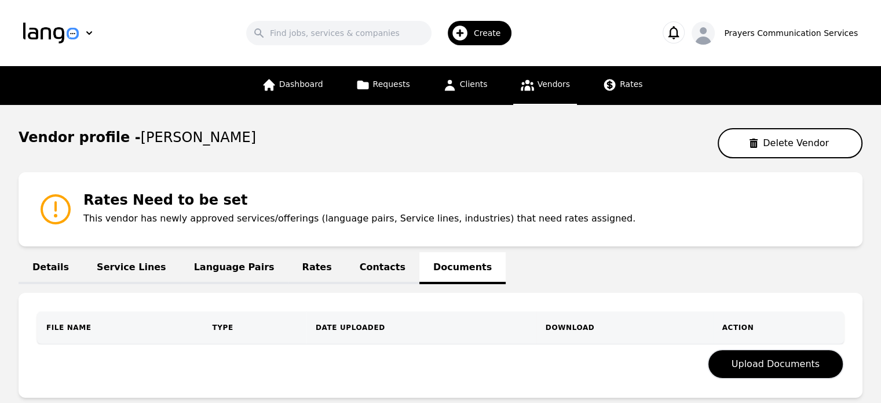
click at [234, 179] on div "Rates Need to be set This vendor has newly approved services/offerings (languag…" at bounding box center [441, 209] width 844 height 74
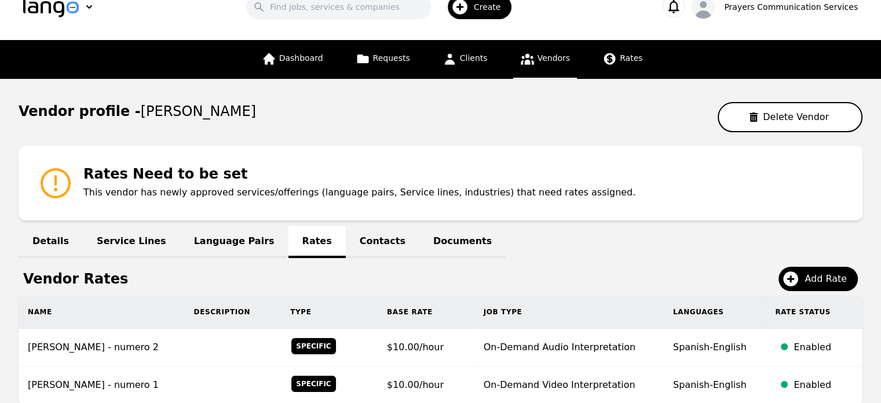
scroll to position [25, 0]
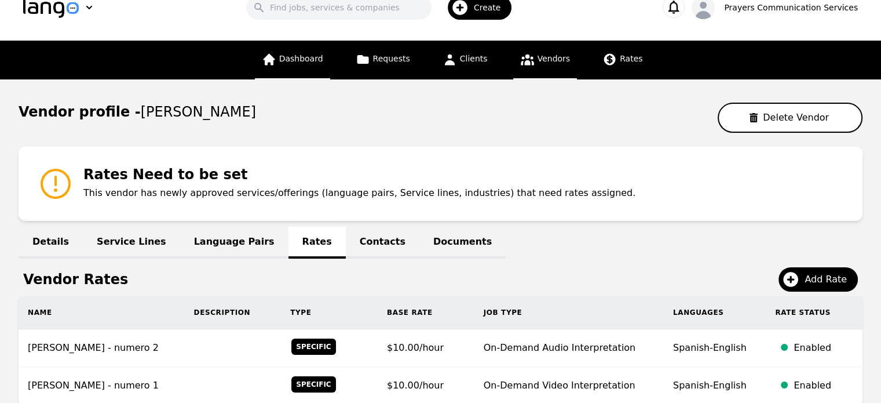
click at [321, 65] on link "Dashboard" at bounding box center [292, 60] width 75 height 39
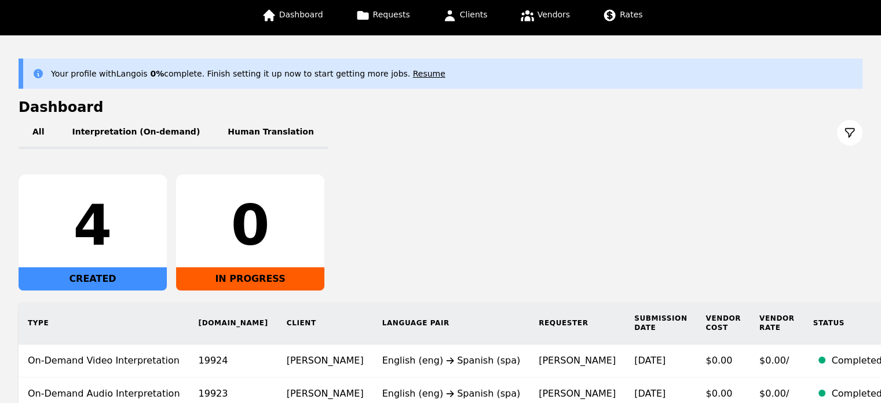
scroll to position [68, 0]
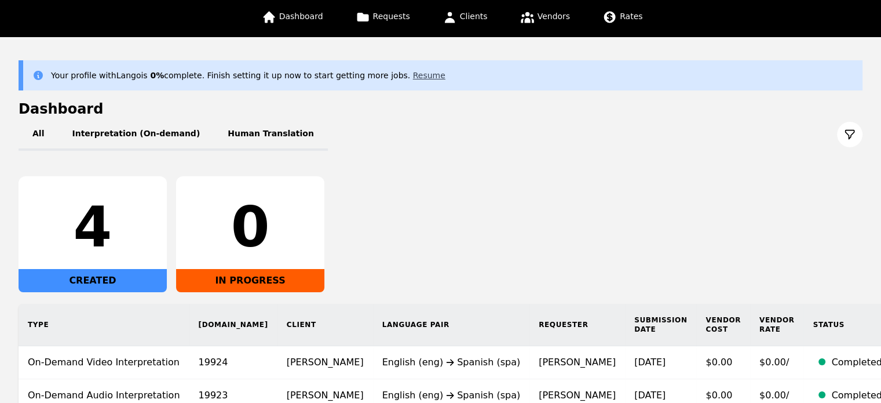
click at [413, 74] on button "Resume" at bounding box center [429, 76] width 32 height 12
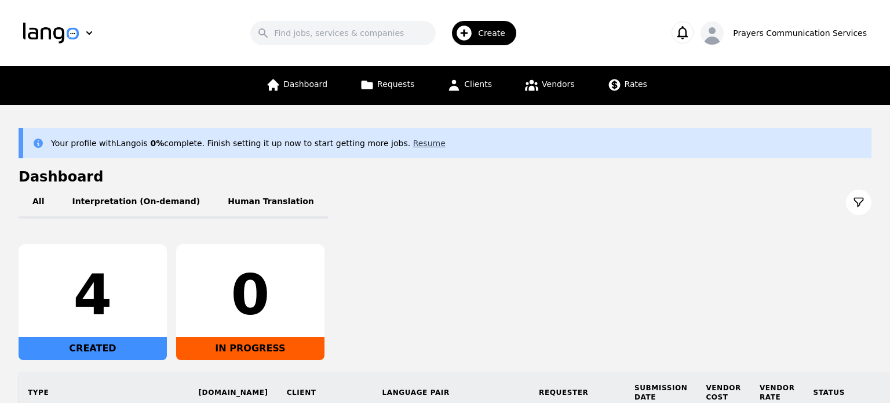
select select "US"
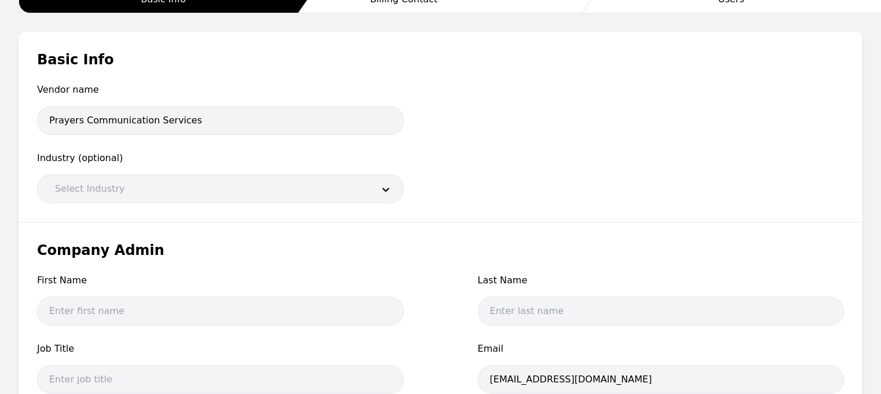
scroll to position [185, 0]
click at [320, 192] on div at bounding box center [205, 190] width 326 height 28
click at [450, 188] on div "Vendor name Prayers Communication Services Industry (optional) Select Industry" at bounding box center [440, 144] width 807 height 121
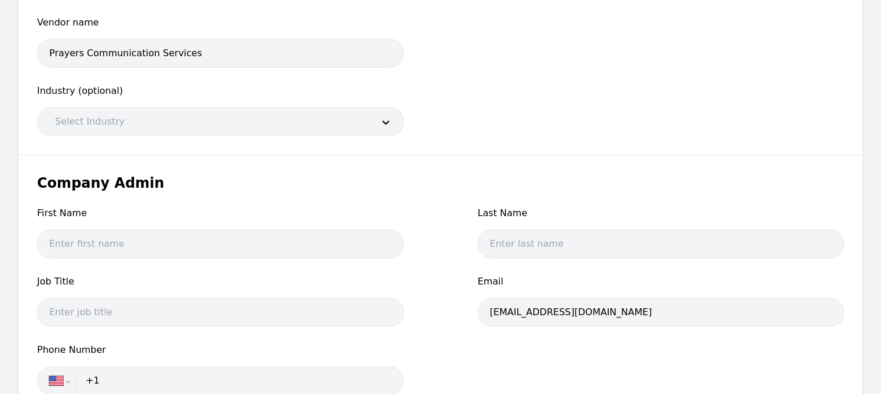
scroll to position [275, 0]
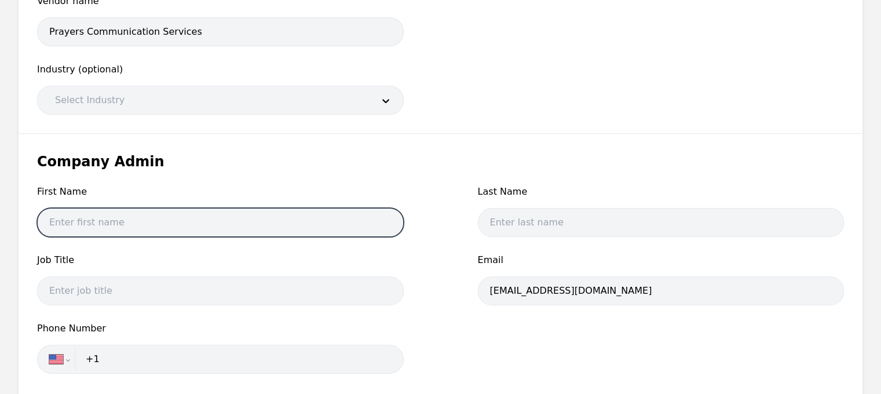
click at [248, 222] on input "text" at bounding box center [220, 222] width 367 height 29
type input "[PERSON_NAME]"
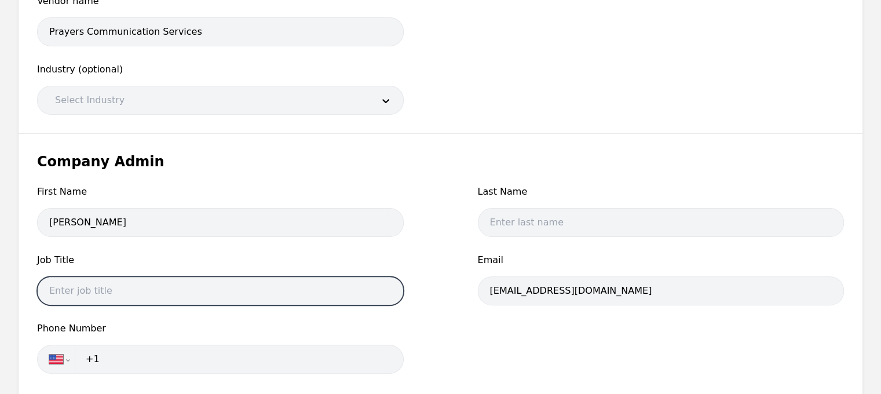
click at [222, 287] on input "text" at bounding box center [220, 290] width 367 height 29
paste input "pedrofrias@prayerscss.com"
type input "pedrofrias@prayerscss.com"
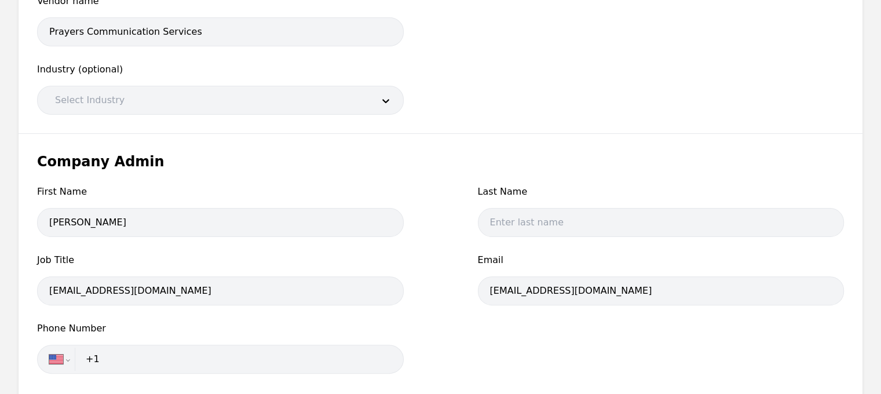
click at [175, 352] on input "+1" at bounding box center [235, 359] width 313 height 23
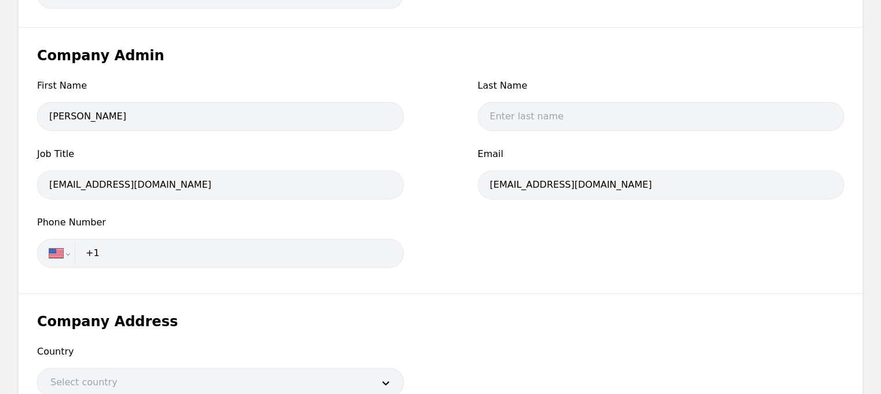
scroll to position [398, 0]
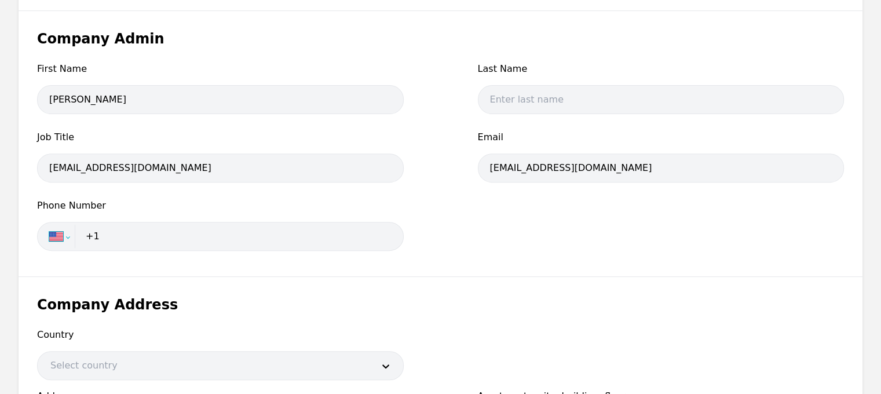
click at [67, 238] on select "International Afghanistan Åland Islands Albania Algeria American Samoa Andorra …" at bounding box center [64, 236] width 30 height 23
select select "FM"
click at [49, 225] on select "International Afghanistan Åland Islands Albania Algeria American Samoa Andorra …" at bounding box center [64, 236] width 30 height 23
type input "+691"
click at [56, 234] on select "International Afghanistan Åland Islands Albania Algeria American Samoa Andorra …" at bounding box center [64, 236] width 30 height 23
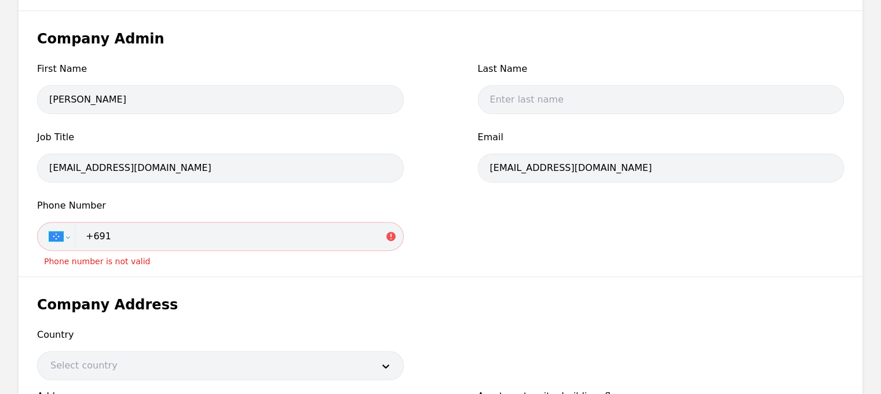
select select "DO"
click at [49, 225] on select "International Afghanistan Åland Islands Albania Algeria American Samoa Andorra …" at bounding box center [64, 236] width 30 height 23
type input "+1 829 814 6412"
click at [371, 261] on div "Company Admin First Name Pedro Frias Last Name Job Title pedrofrias@prayerscss.…" at bounding box center [441, 143] width 844 height 265
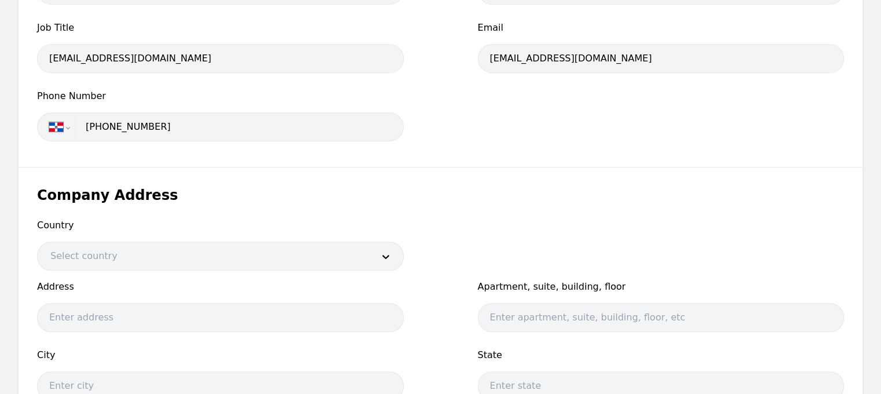
scroll to position [546, 0]
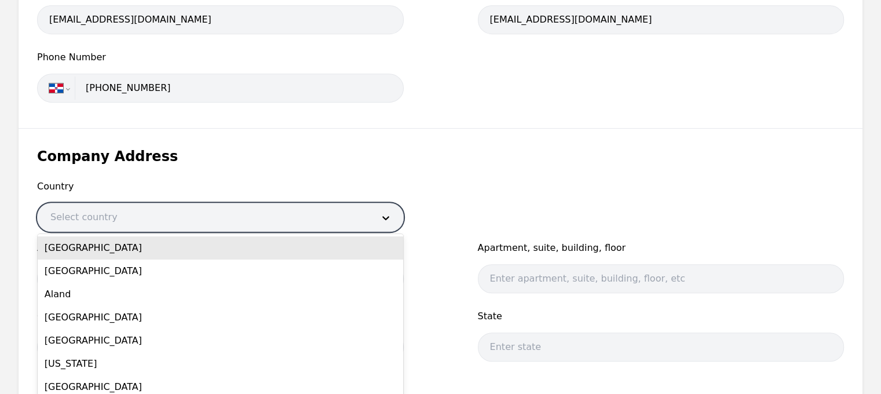
click at [248, 209] on div at bounding box center [203, 217] width 331 height 28
click at [186, 244] on div "United States" at bounding box center [221, 247] width 366 height 23
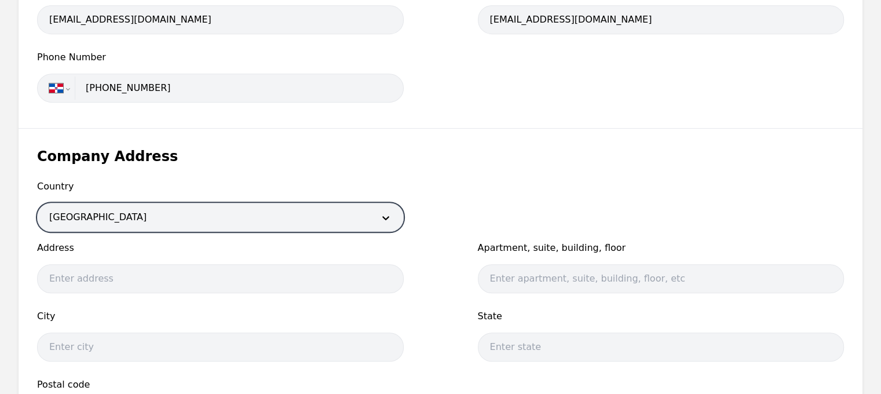
scroll to position [648, 0]
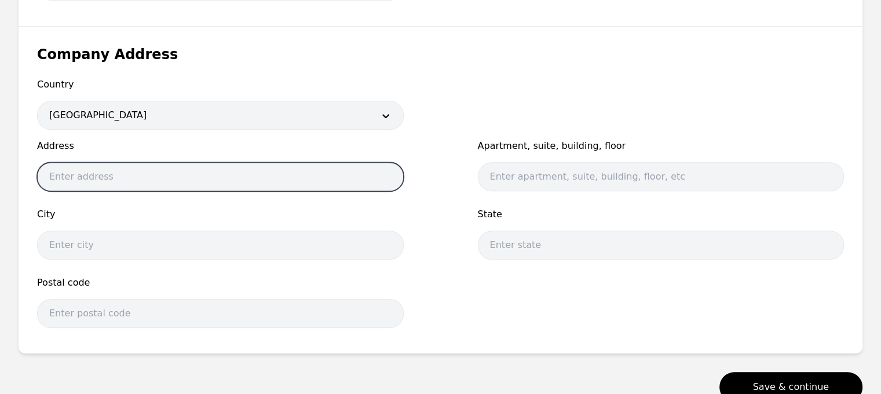
click at [154, 172] on input "text" at bounding box center [220, 176] width 367 height 29
type input "8 The Green STE B, Dover, DE 19901"
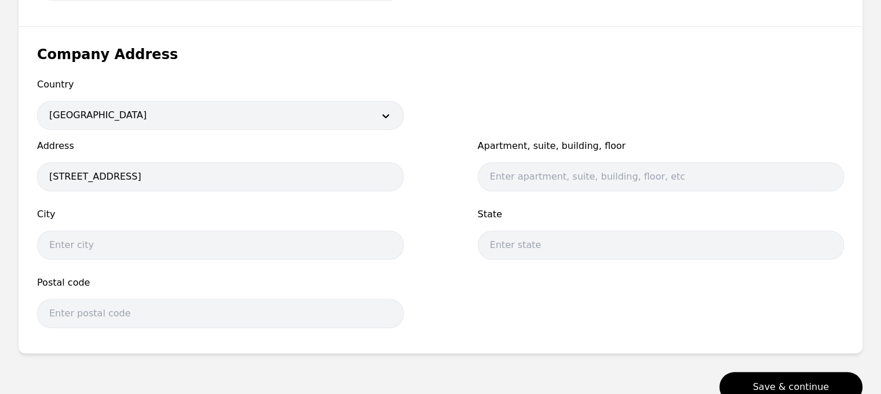
type input "[PERSON_NAME]"
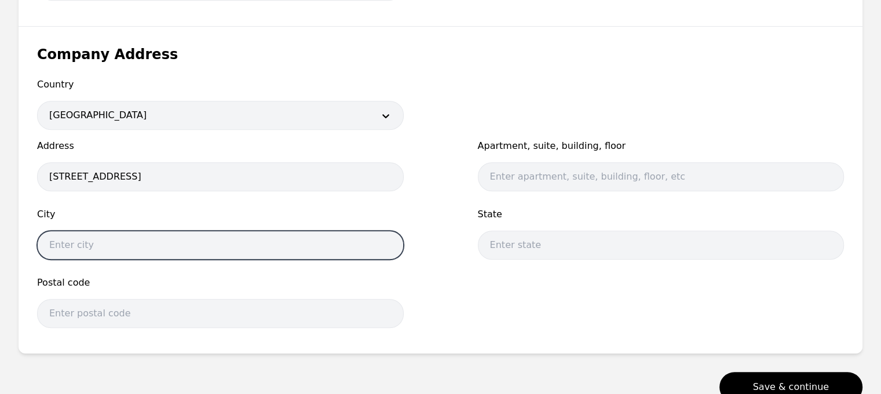
type input "Dover"
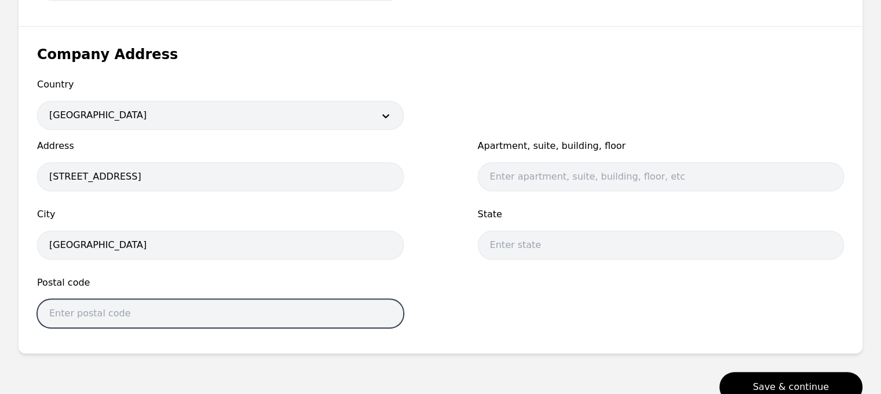
type input "19901"
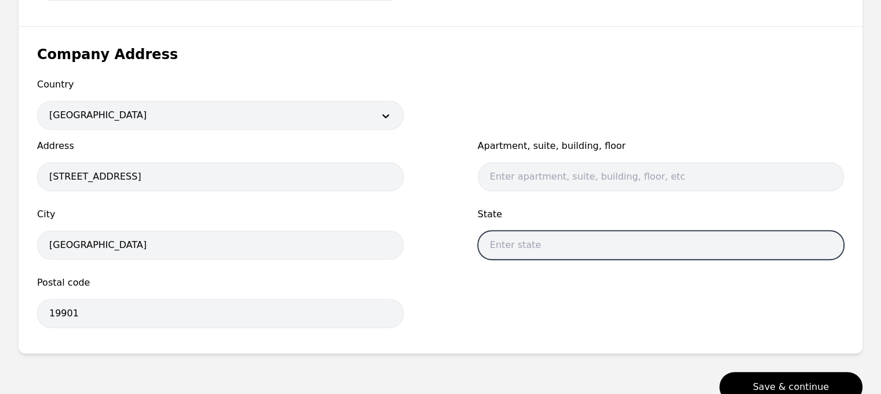
click at [520, 239] on input "text" at bounding box center [661, 245] width 367 height 29
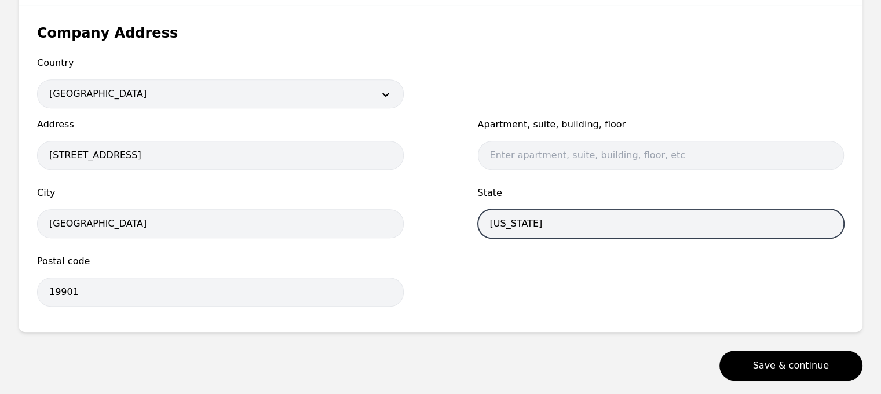
scroll to position [730, 0]
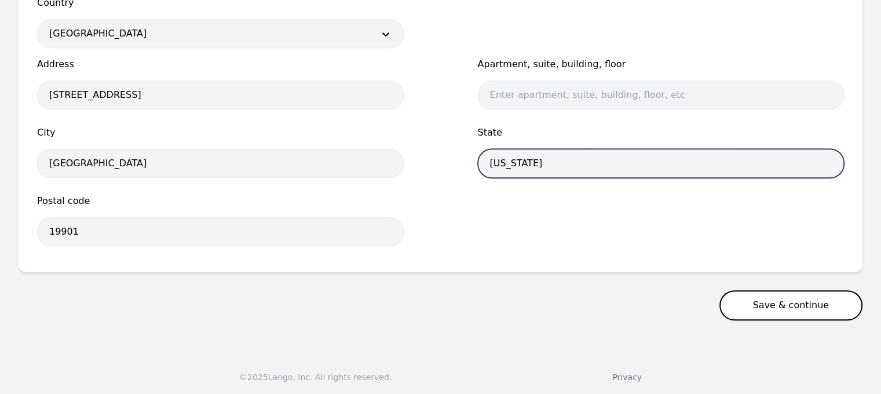
type input "Delaware"
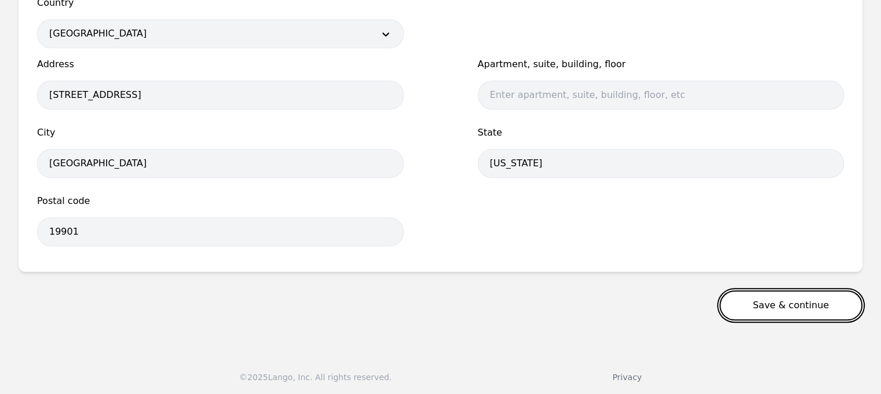
click at [779, 303] on button "Save & continue" at bounding box center [792, 305] width 144 height 30
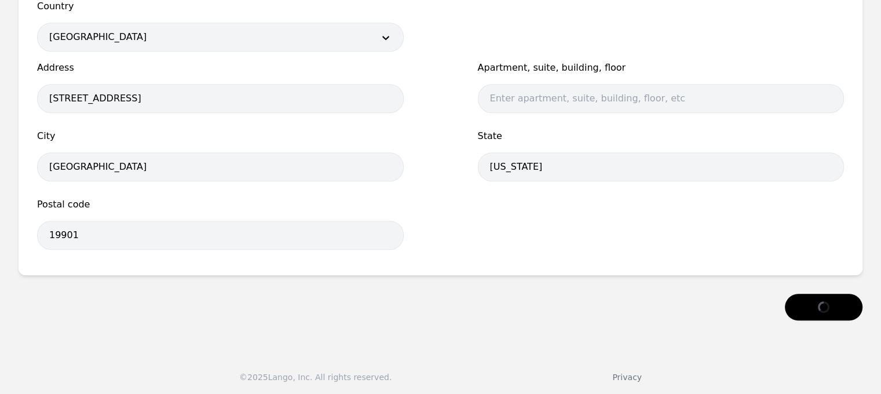
scroll to position [670, 0]
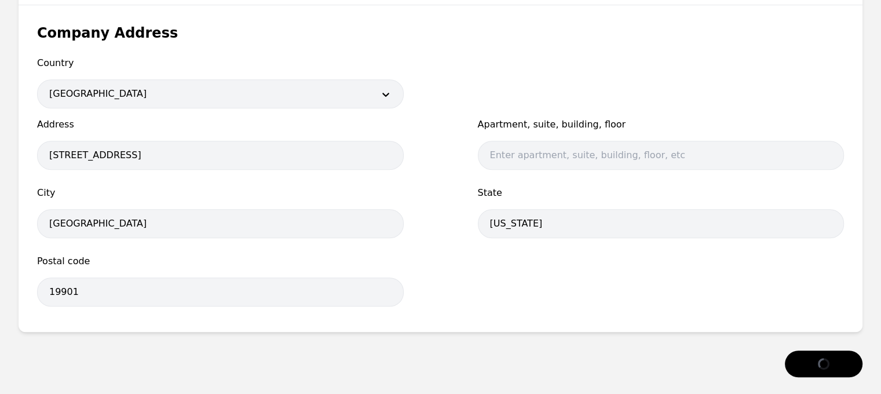
select select "US"
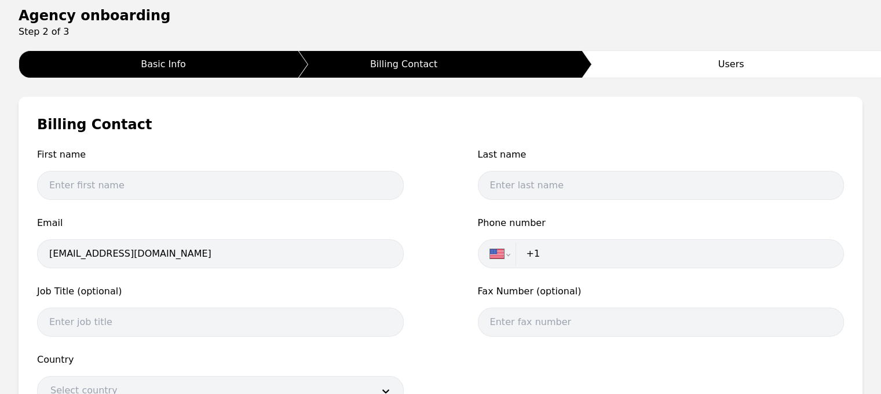
scroll to position [122, 0]
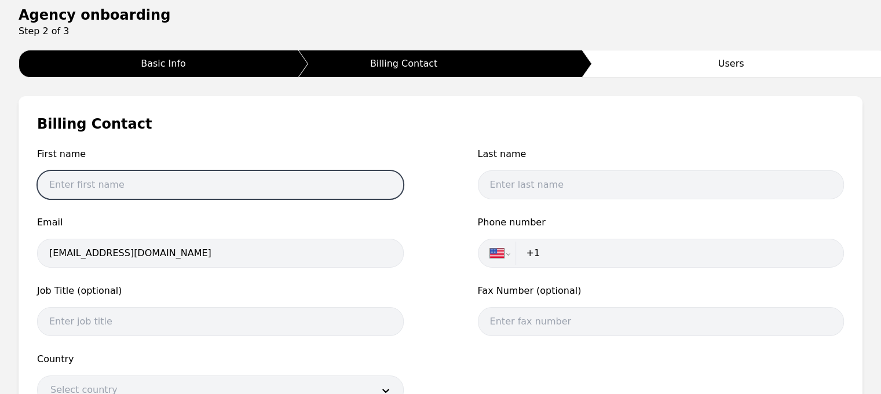
click at [271, 183] on input "text" at bounding box center [220, 184] width 367 height 29
type input "[PERSON_NAME]"
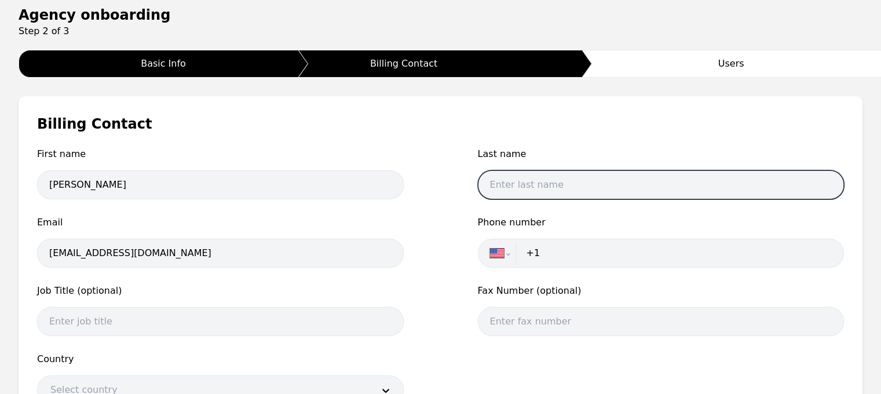
type input "[PERSON_NAME]"
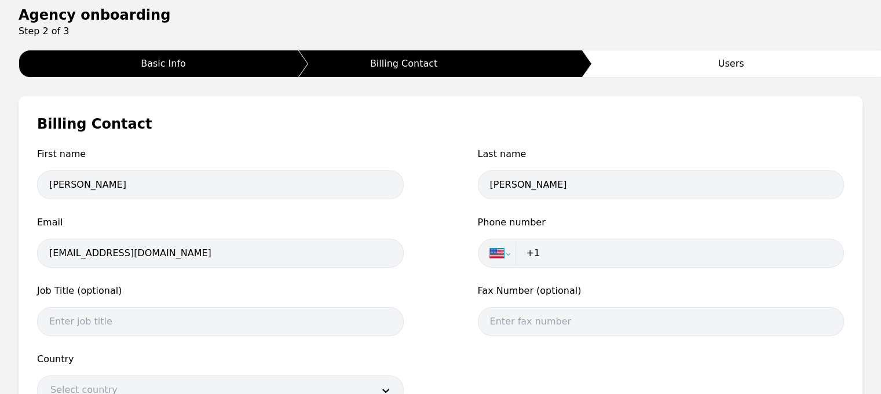
select select "DO"
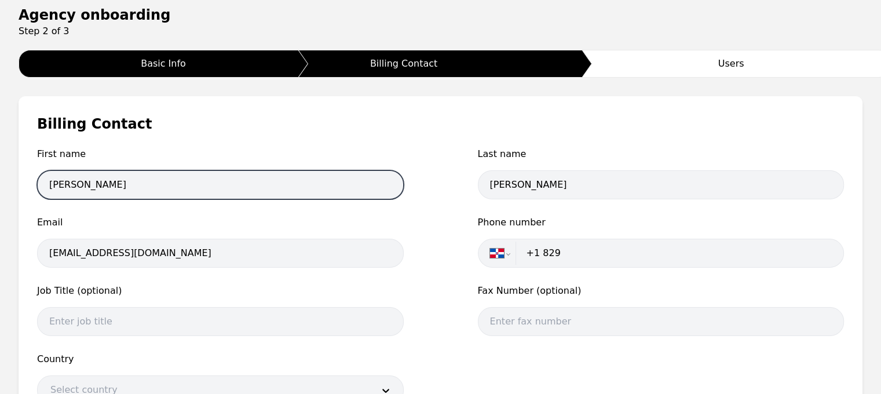
type input "+1 829 814 6412"
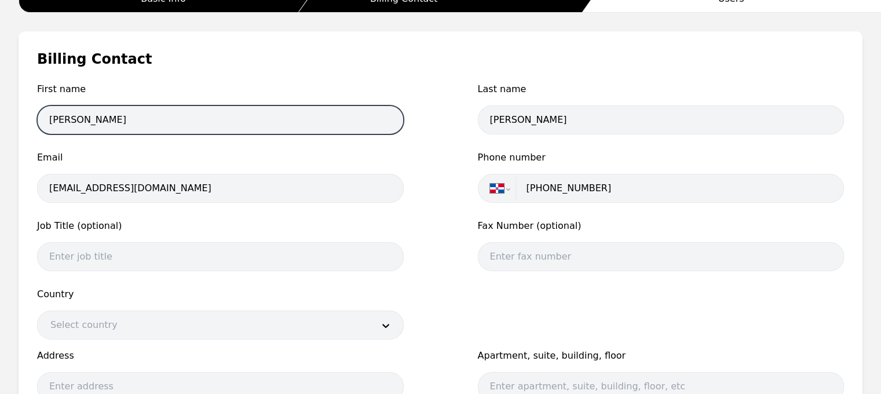
scroll to position [192, 0]
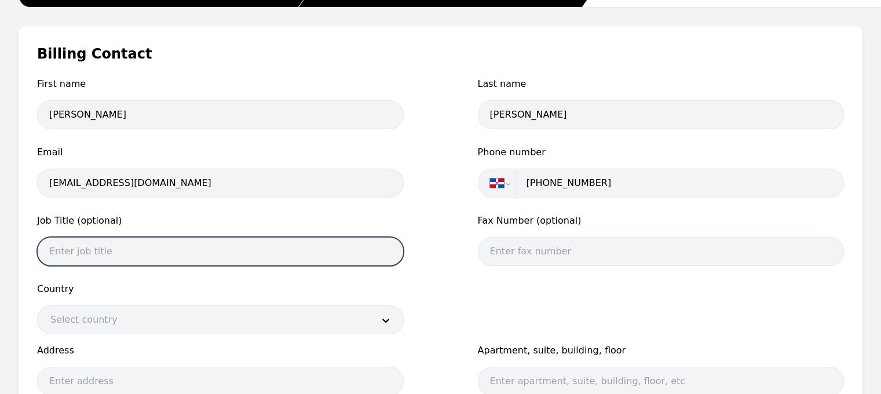
click at [214, 245] on input "text" at bounding box center [220, 251] width 367 height 29
paste input "201-763-8304"
type input "2"
paste input "Chief Operating Officer"
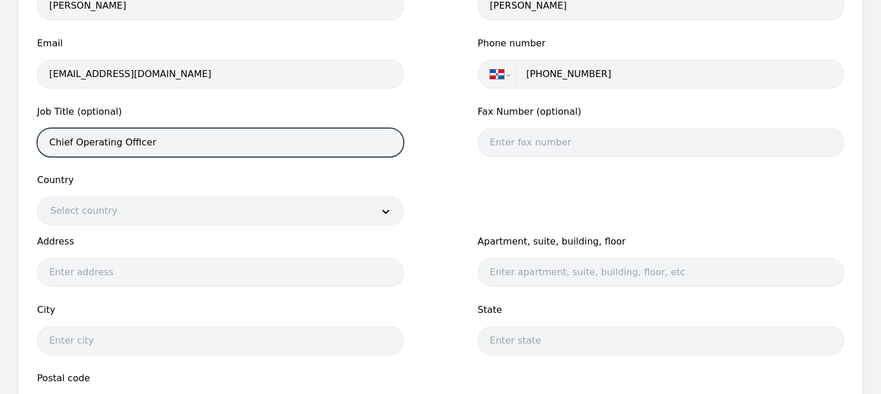
scroll to position [302, 0]
type input "Chief Operating Officer"
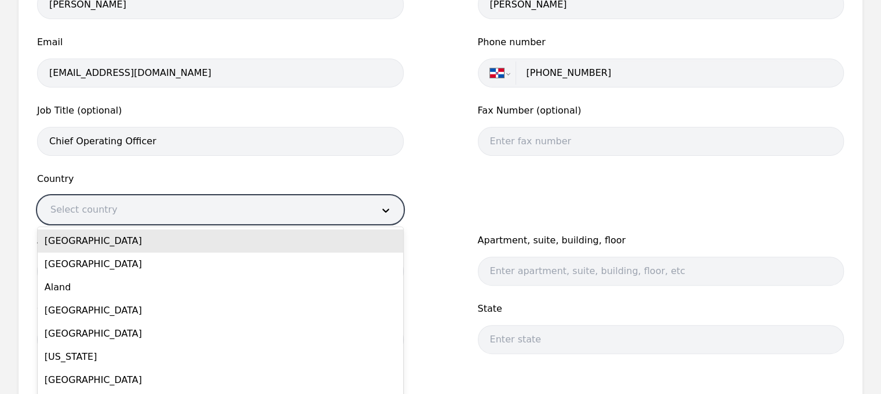
click at [246, 213] on div at bounding box center [203, 210] width 331 height 28
click at [214, 239] on div "United States" at bounding box center [221, 240] width 366 height 23
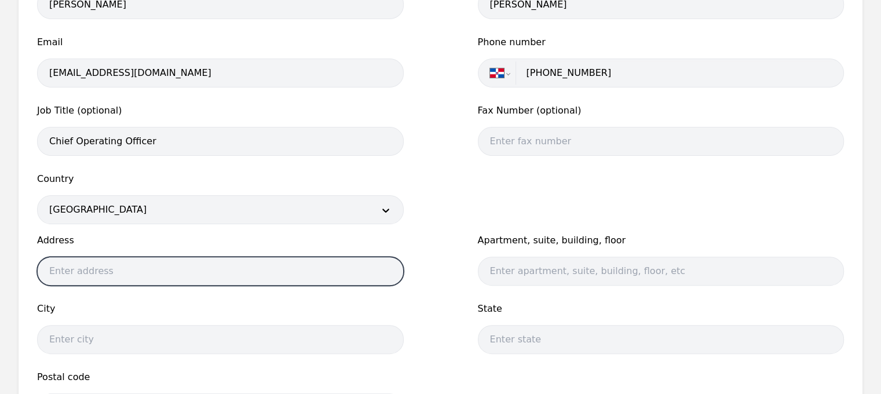
click at [188, 260] on input "text" at bounding box center [220, 271] width 367 height 29
type input "8 The Green STE B, Dover, DE 19901"
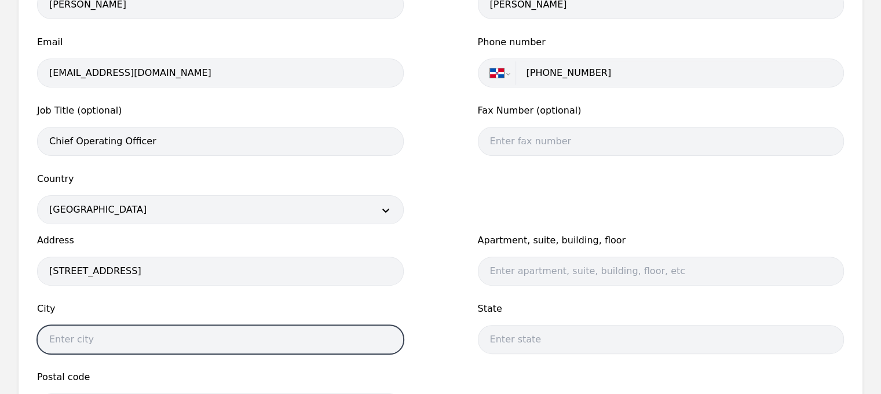
type input "Dover"
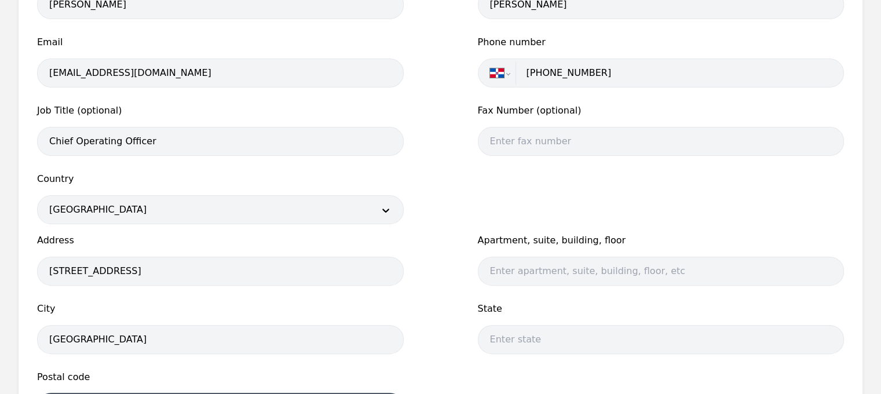
type input "19901"
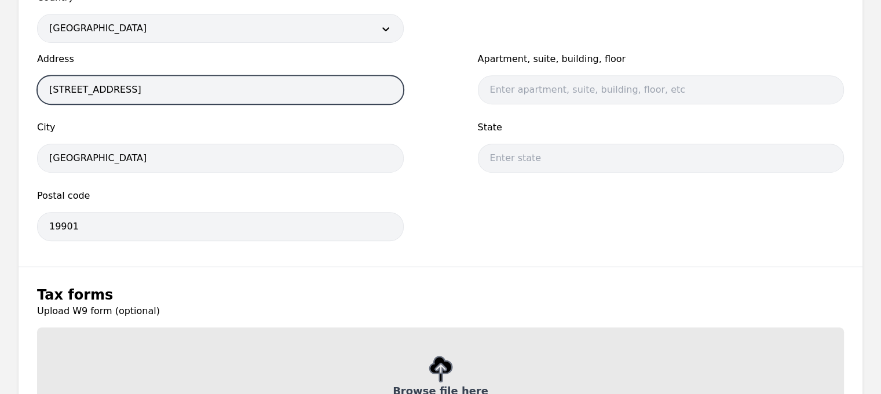
scroll to position [483, 0]
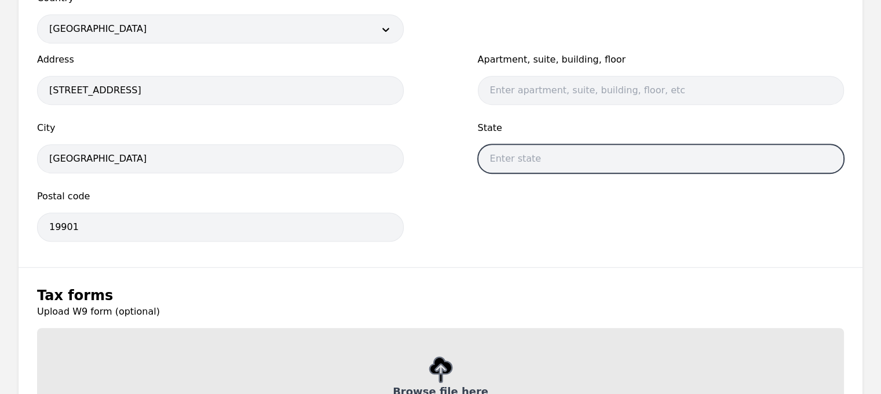
click at [515, 150] on input "text" at bounding box center [661, 158] width 367 height 29
type input "Delaware"
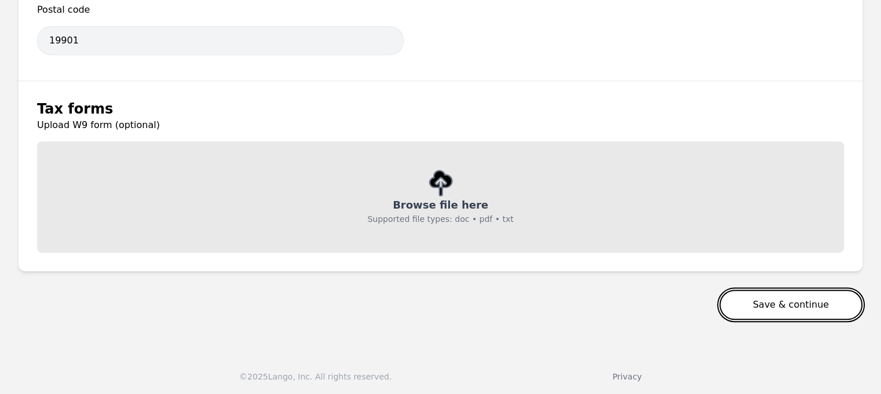
click at [760, 305] on button "Save & continue" at bounding box center [792, 305] width 144 height 30
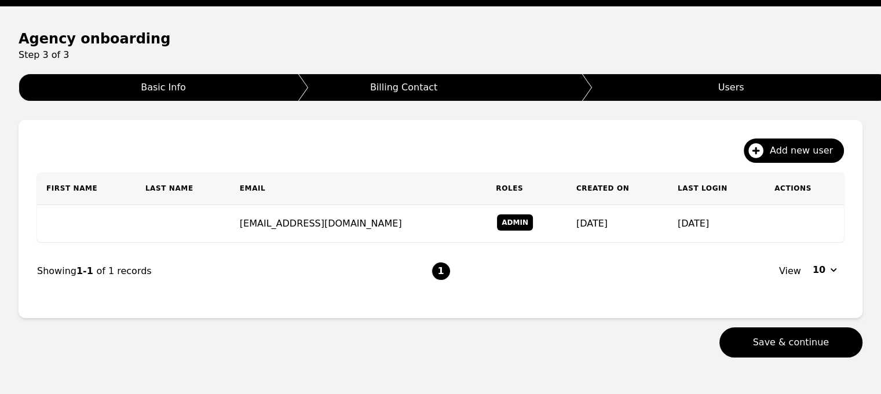
scroll to position [136, 0]
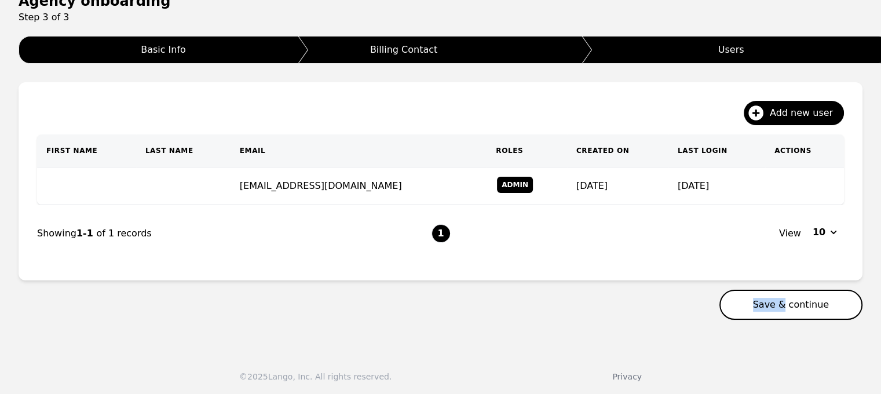
drag, startPoint x: 649, startPoint y: 316, endPoint x: 790, endPoint y: 296, distance: 142.2
click at [790, 296] on div "Save & continue" at bounding box center [441, 305] width 844 height 30
click at [790, 296] on button "Save & continue" at bounding box center [792, 305] width 144 height 30
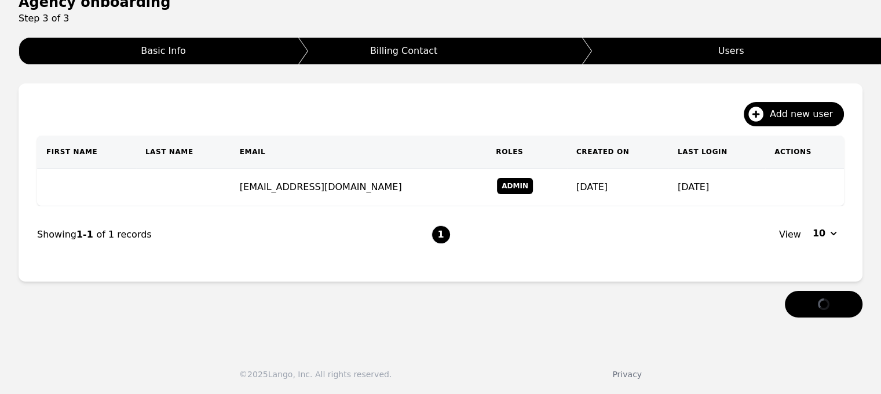
scroll to position [133, 0]
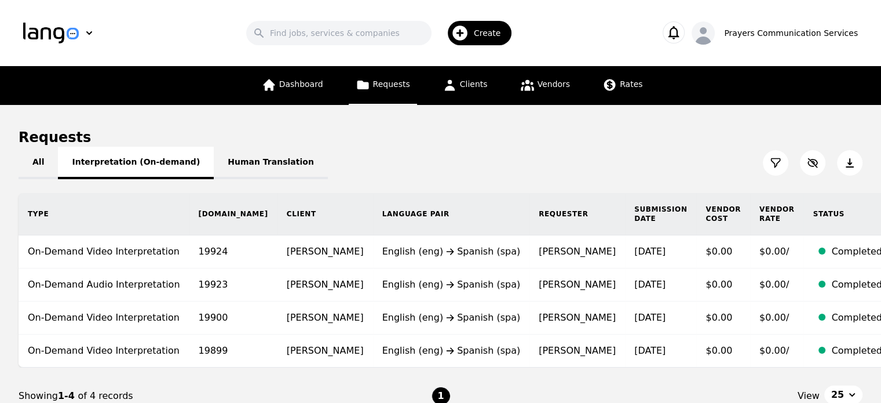
click at [151, 169] on button "Interpretation (On-demand)" at bounding box center [136, 163] width 156 height 32
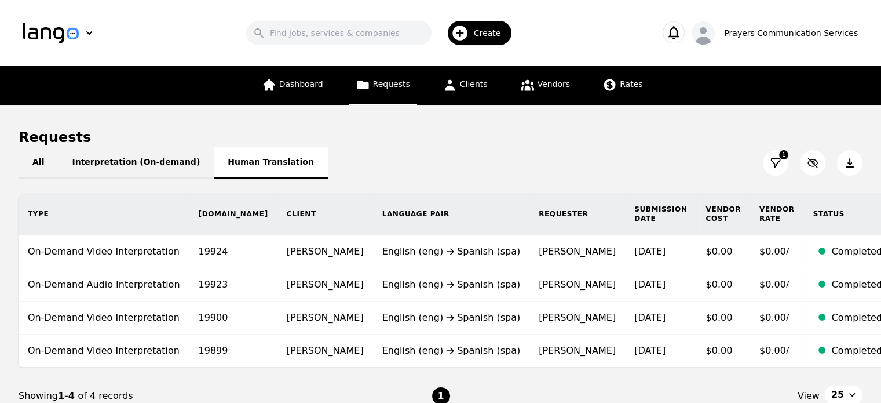
click at [245, 159] on button "Human Translation" at bounding box center [271, 163] width 114 height 32
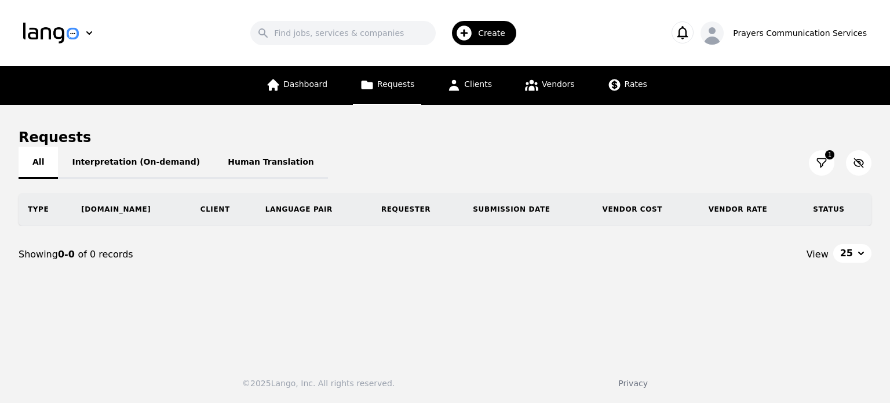
click at [46, 159] on button "All" at bounding box center [38, 163] width 39 height 32
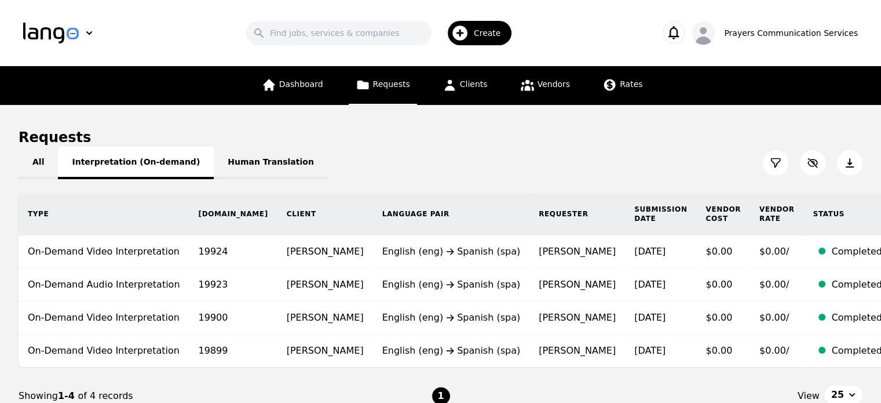
click at [110, 160] on button "Interpretation (On-demand)" at bounding box center [136, 163] width 156 height 32
click at [477, 73] on link "Clients" at bounding box center [465, 85] width 59 height 39
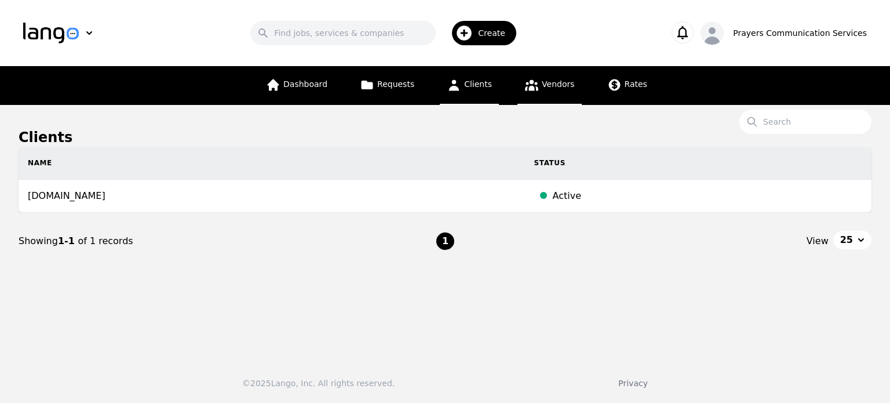
click at [525, 78] on icon at bounding box center [531, 85] width 14 height 14
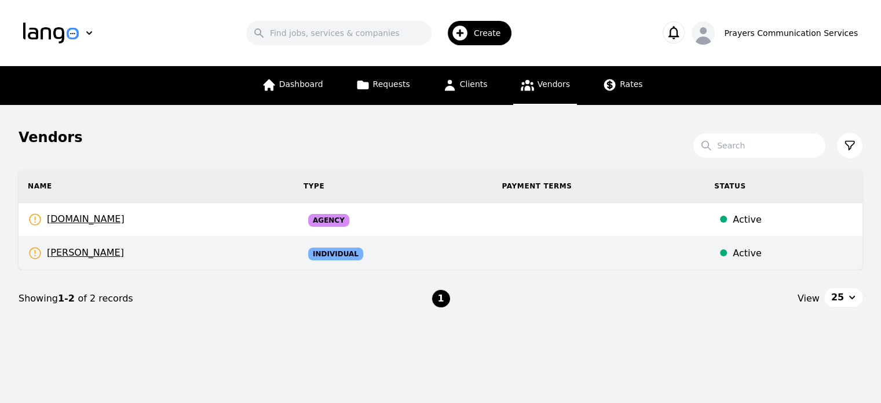
click at [101, 253] on td "Pedro Frias Rates Need to be set" at bounding box center [157, 253] width 276 height 34
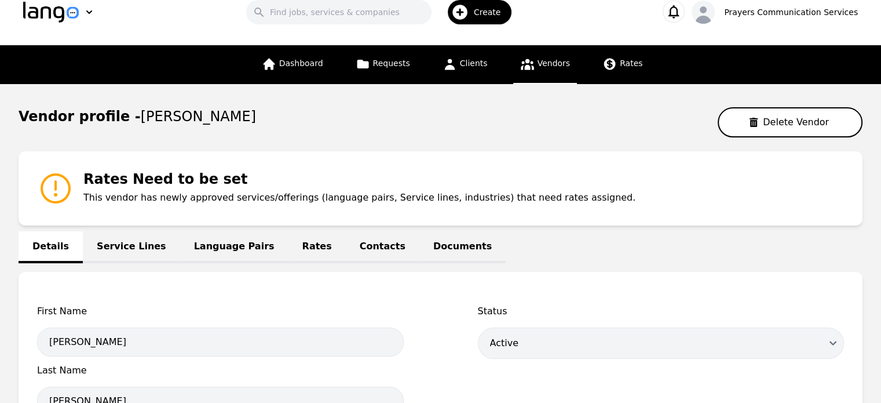
scroll to position [18, 0]
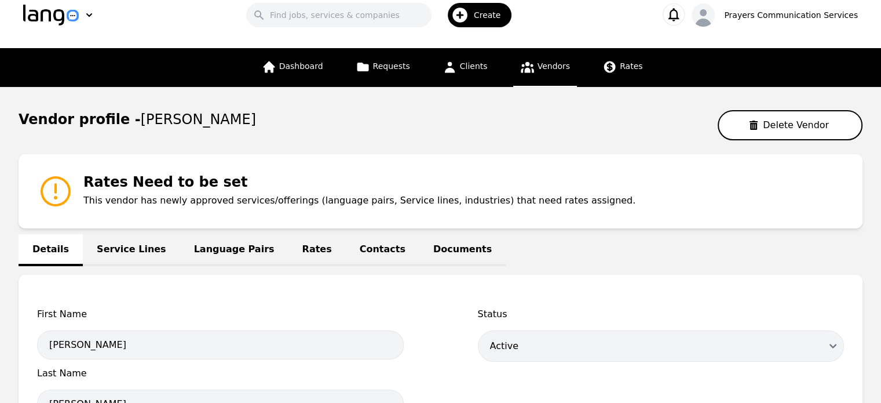
click at [289, 242] on link "Rates" at bounding box center [317, 250] width 57 height 32
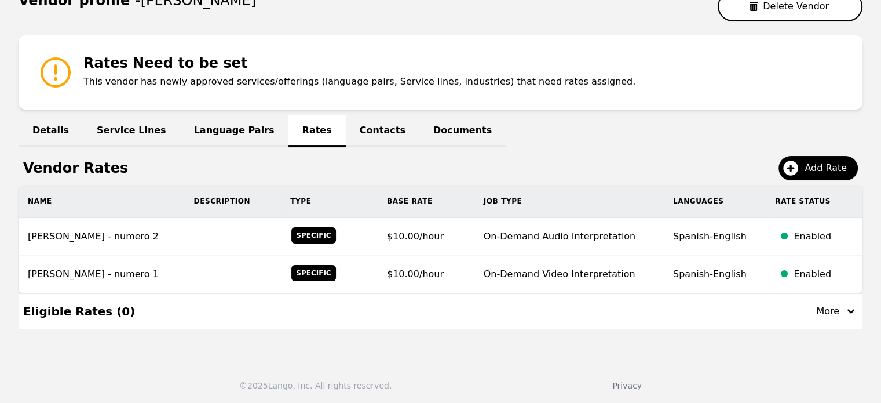
scroll to position [137, 0]
click at [346, 130] on link "Contacts" at bounding box center [383, 131] width 74 height 32
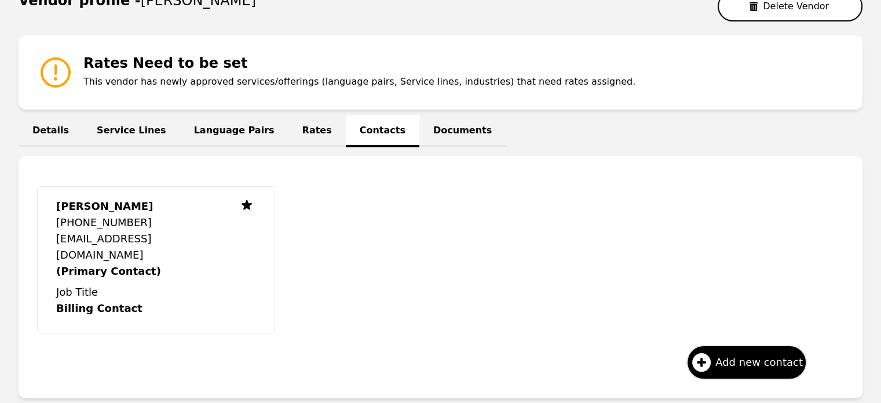
click at [226, 76] on p "This vendor has newly approved services/offerings (language pairs, Service line…" at bounding box center [359, 82] width 552 height 14
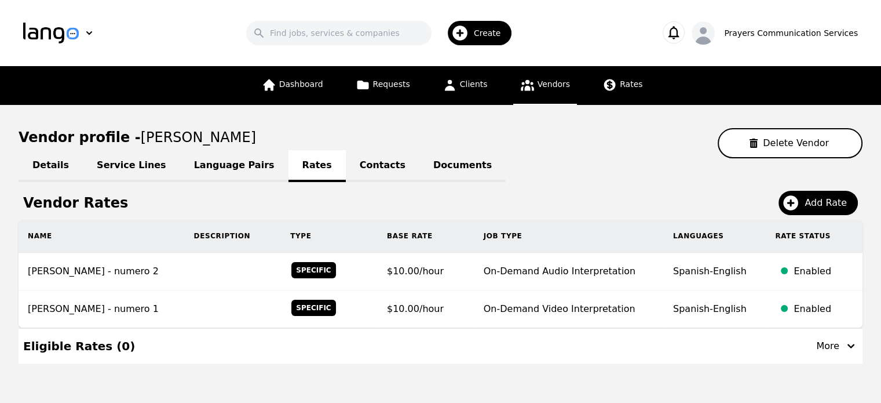
click at [49, 170] on link "Details" at bounding box center [51, 166] width 64 height 32
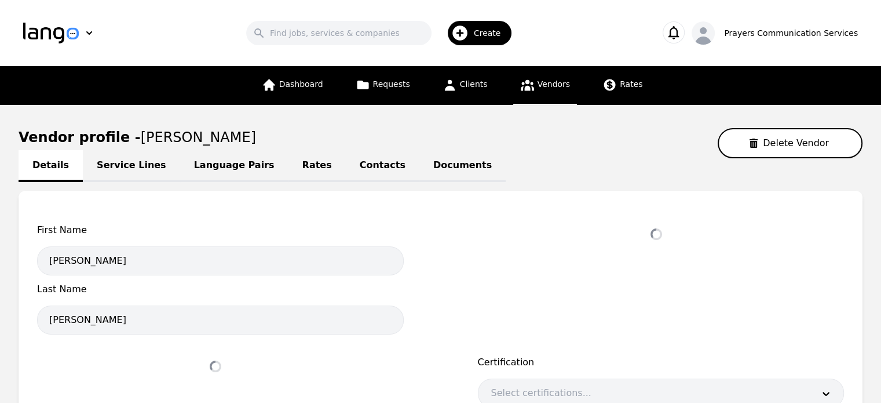
select select "active"
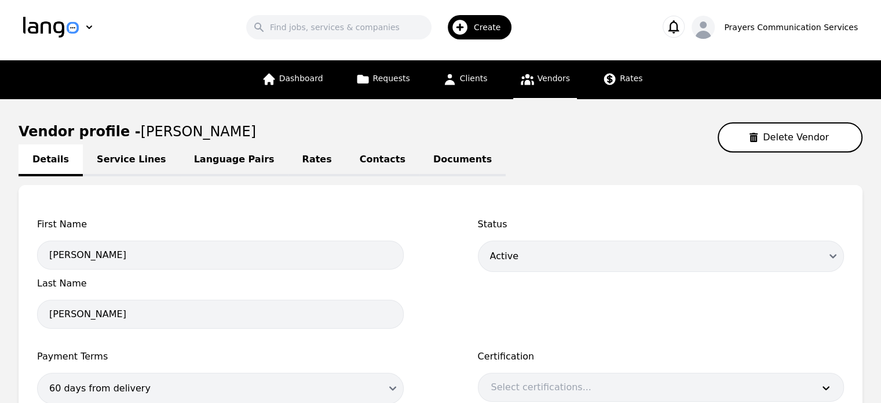
scroll to position [6, 0]
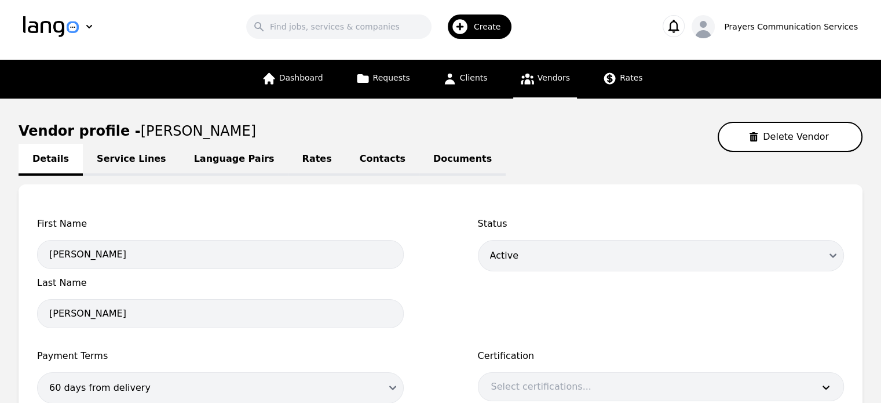
click at [352, 156] on link "Contacts" at bounding box center [383, 160] width 74 height 32
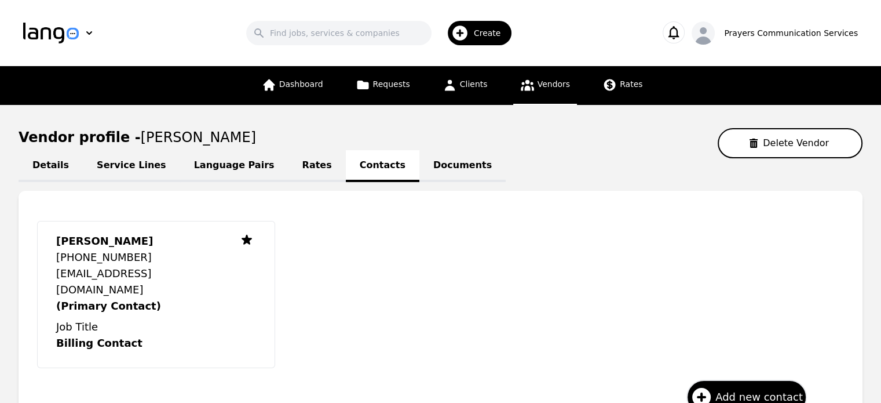
click at [419, 155] on link "Documents" at bounding box center [462, 166] width 86 height 32
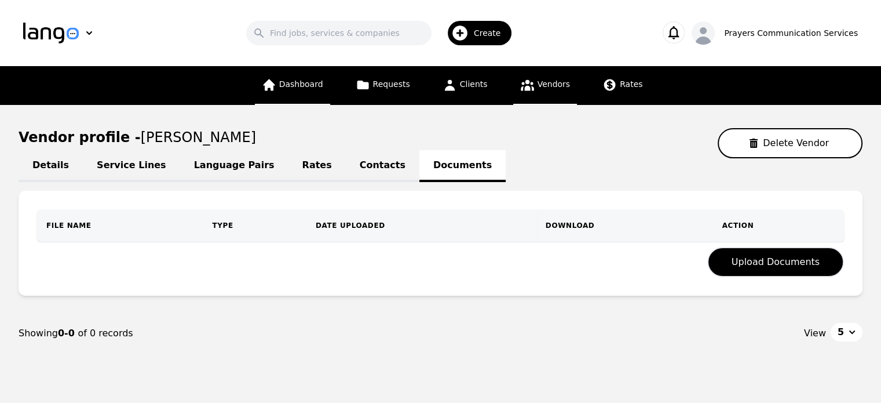
click at [311, 82] on span "Dashboard" at bounding box center [301, 83] width 44 height 9
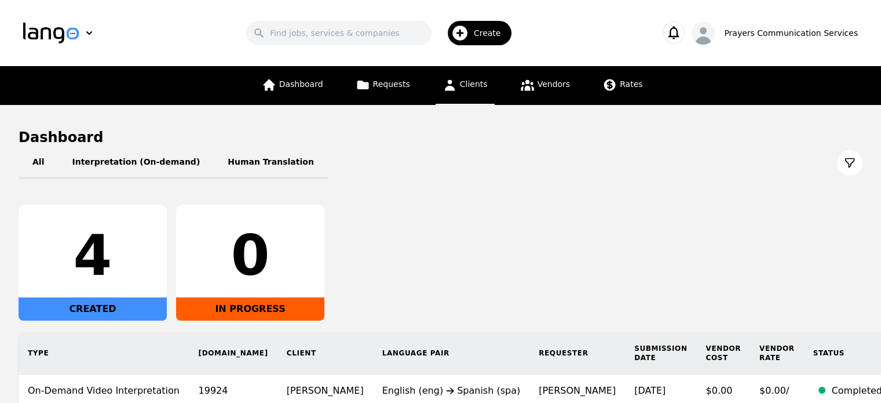
click at [461, 75] on link "Clients" at bounding box center [465, 85] width 59 height 39
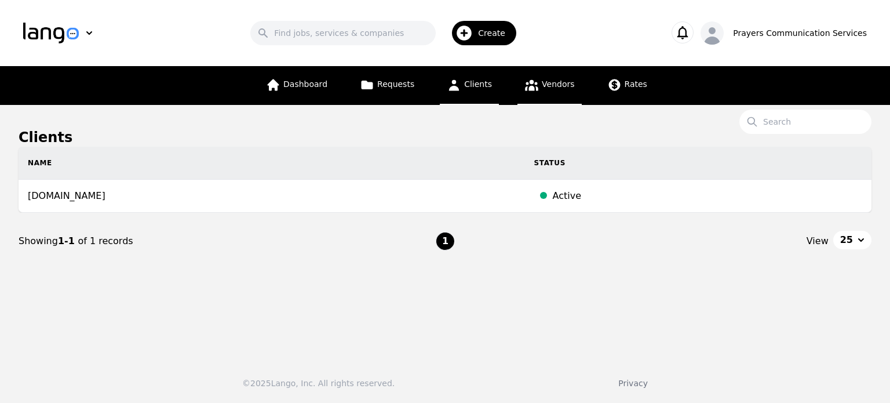
click at [552, 85] on span "Vendors" at bounding box center [558, 83] width 32 height 9
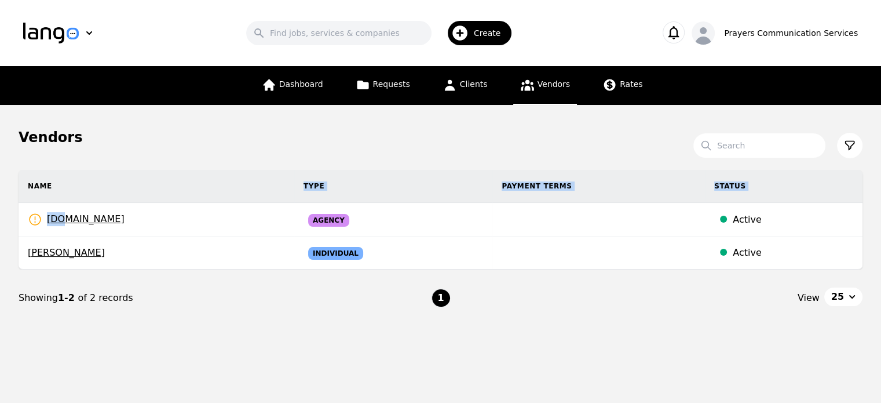
drag, startPoint x: 61, startPoint y: 222, endPoint x: 88, endPoint y: 162, distance: 65.6
click at [88, 162] on section "Search Name Type Payment Terms Status [DOMAIN_NAME] Rates Need to be set Agency…" at bounding box center [441, 248] width 844 height 203
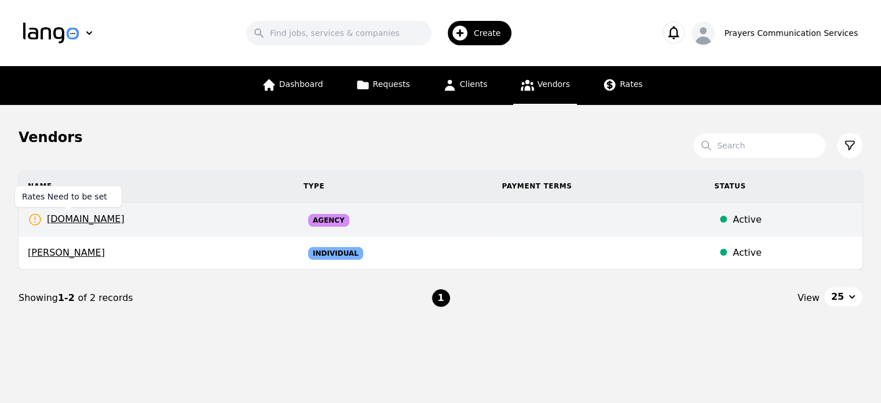
click at [38, 218] on icon at bounding box center [35, 219] width 14 height 14
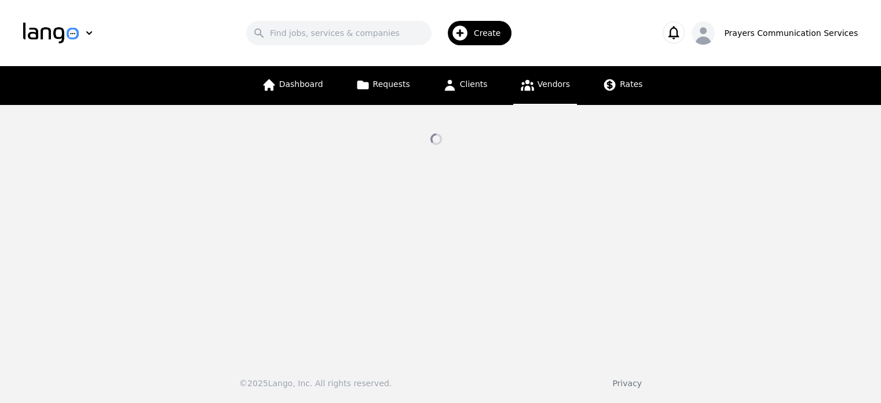
select select "active"
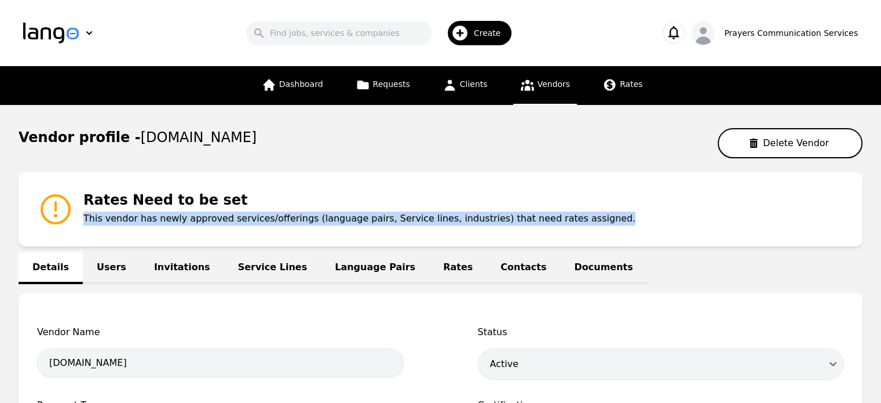
drag, startPoint x: 86, startPoint y: 218, endPoint x: 580, endPoint y: 229, distance: 494.4
click at [580, 229] on div "Rates Need to be set This vendor has newly approved services/offerings (languag…" at bounding box center [441, 209] width 844 height 74
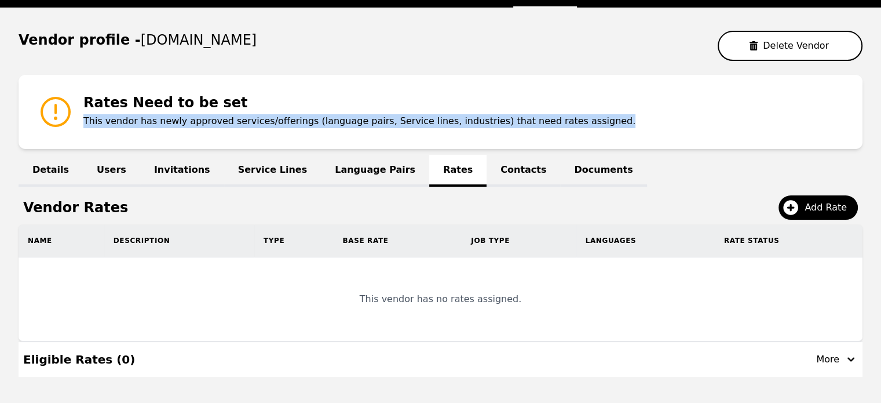
scroll to position [146, 0]
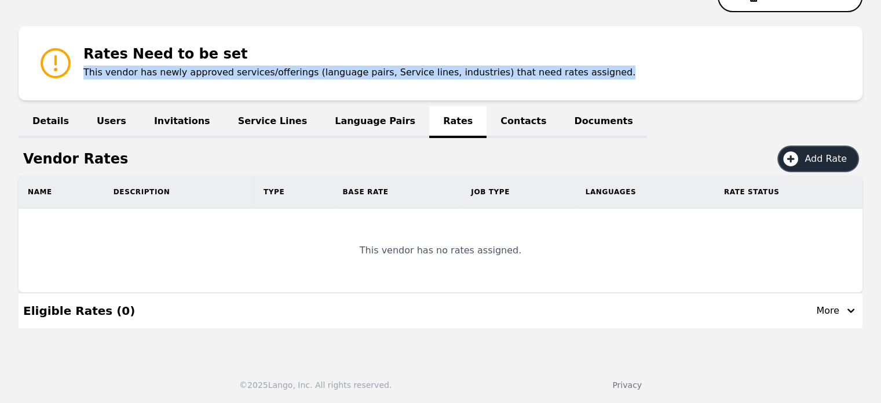
click at [794, 165] on icon at bounding box center [790, 158] width 15 height 15
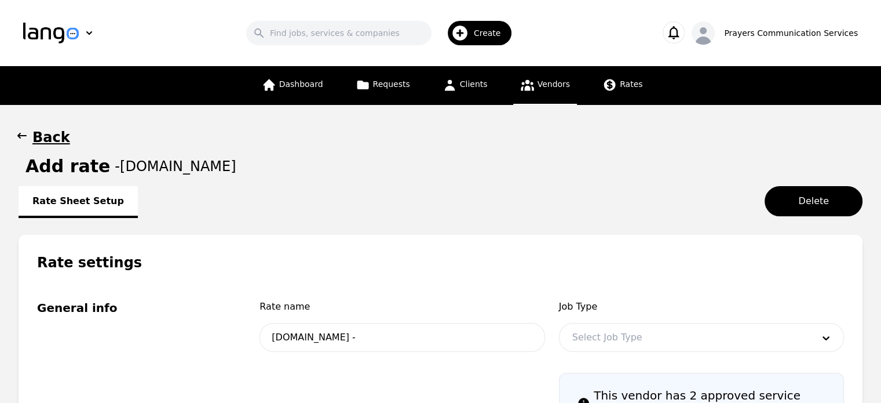
click at [37, 141] on h1 "Back" at bounding box center [51, 137] width 38 height 19
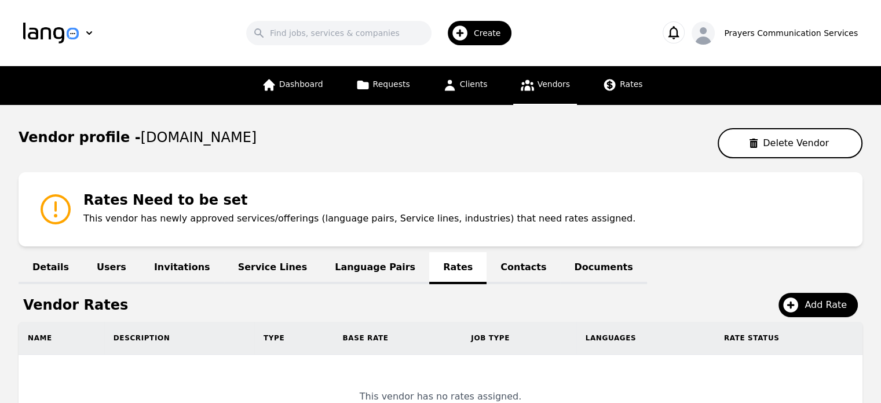
scroll to position [146, 0]
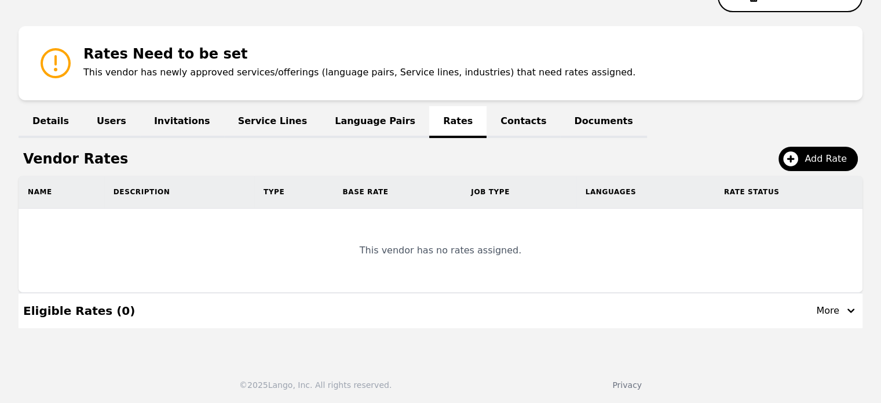
click at [560, 131] on link "Documents" at bounding box center [603, 122] width 86 height 32
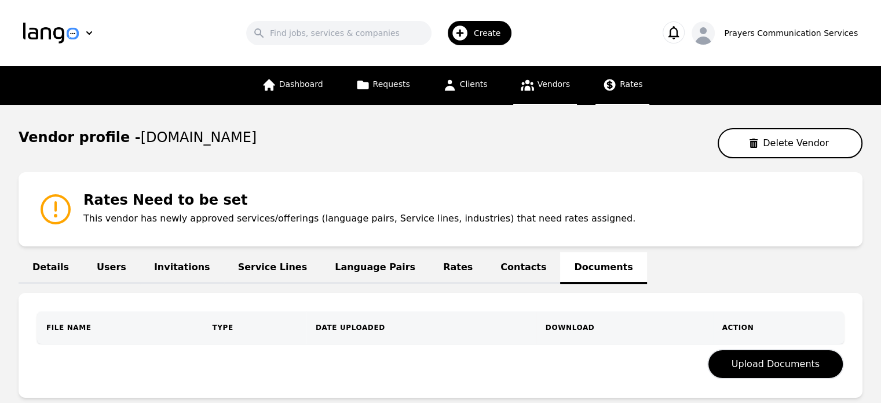
click at [621, 81] on span "Rates" at bounding box center [631, 83] width 23 height 9
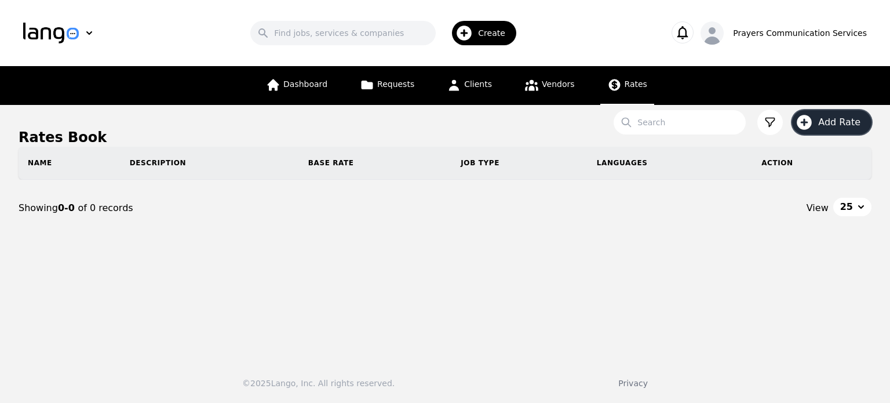
click at [804, 129] on icon "button" at bounding box center [804, 122] width 19 height 19
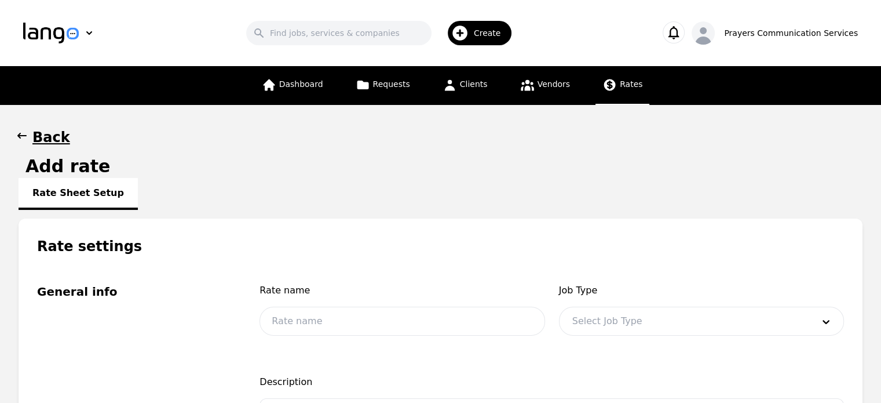
scroll to position [148, 0]
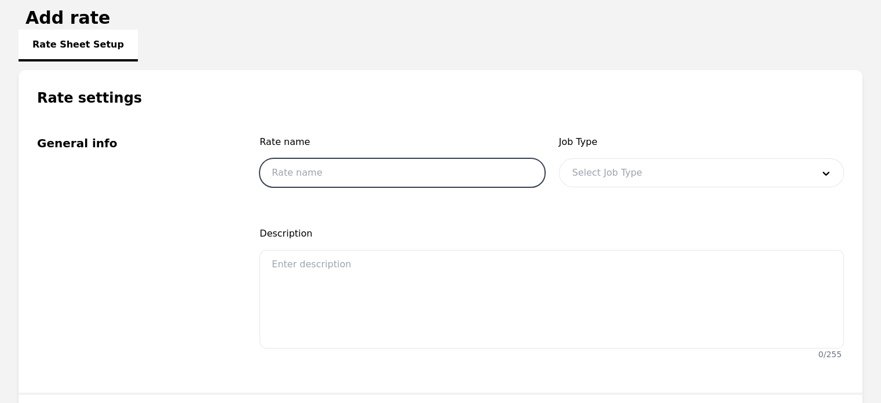
click at [457, 172] on input "text" at bounding box center [402, 172] width 285 height 29
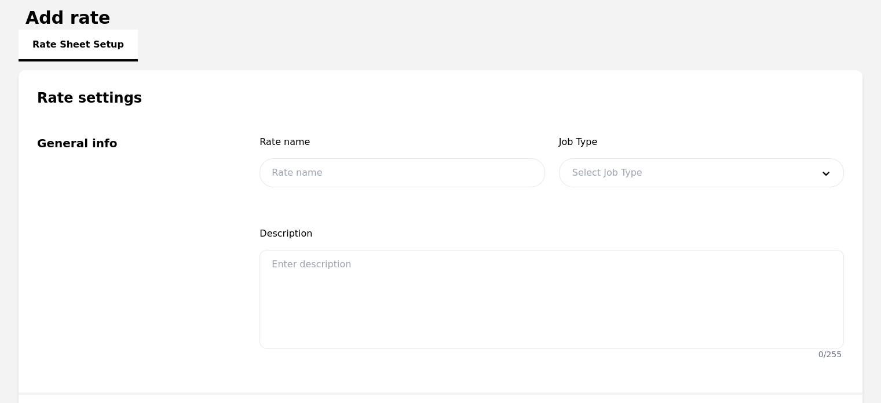
click at [210, 138] on legend "General info" at bounding box center [134, 143] width 195 height 16
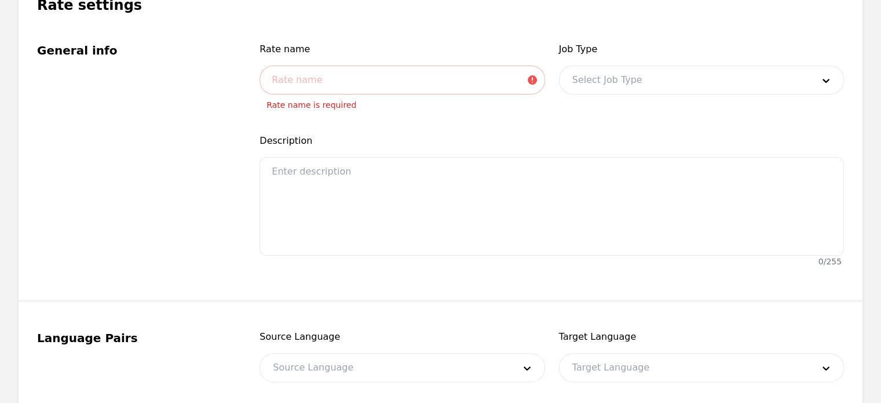
scroll to position [0, 0]
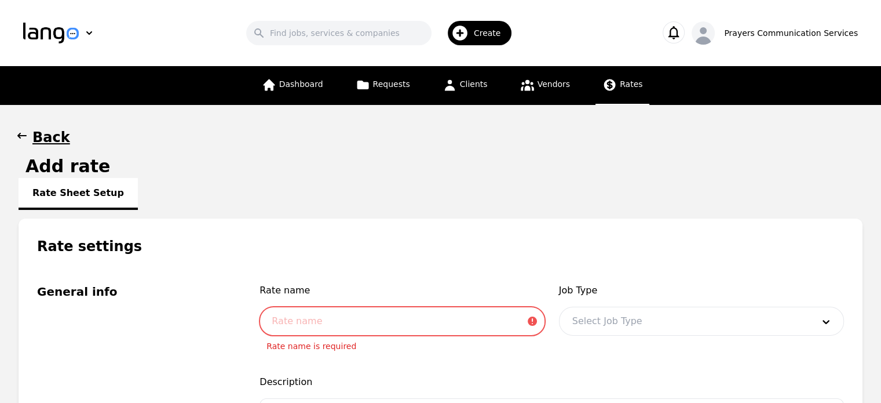
click at [287, 323] on input "text" at bounding box center [402, 321] width 285 height 29
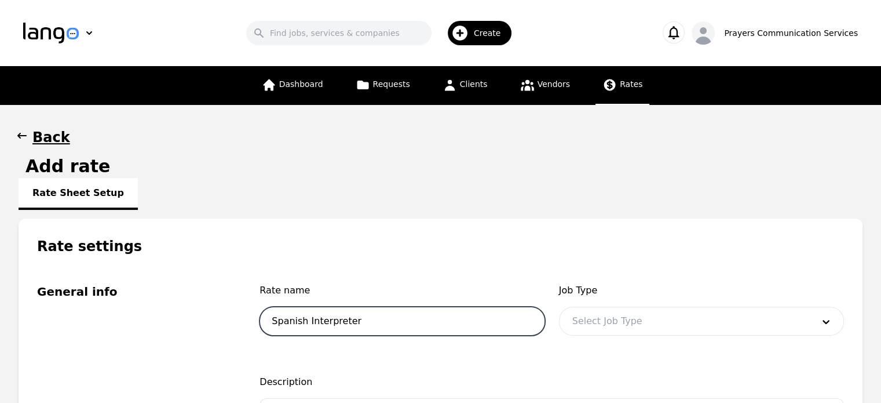
type input "Spanish Interpreter"
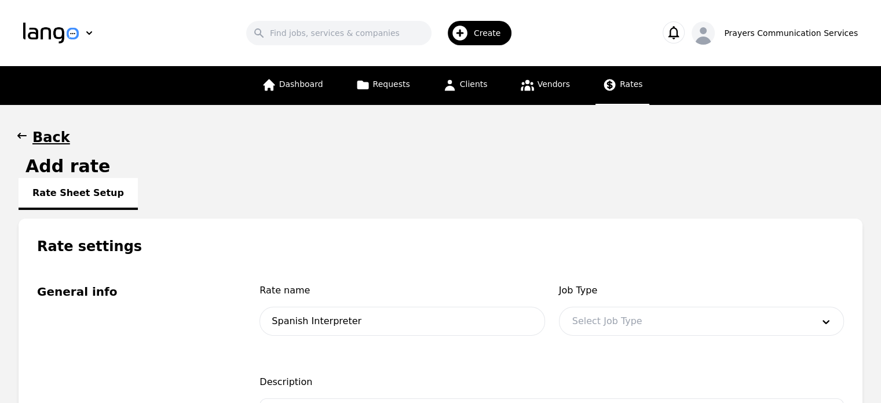
click at [631, 315] on div at bounding box center [684, 321] width 249 height 28
click at [535, 261] on fieldset "General info Rate name Spanish Interpreter Job Type Select Job Type Description…" at bounding box center [441, 399] width 844 height 287
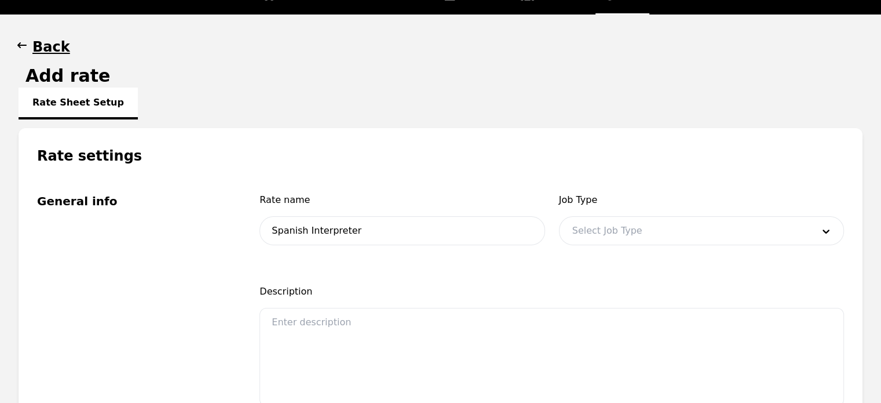
scroll to position [95, 0]
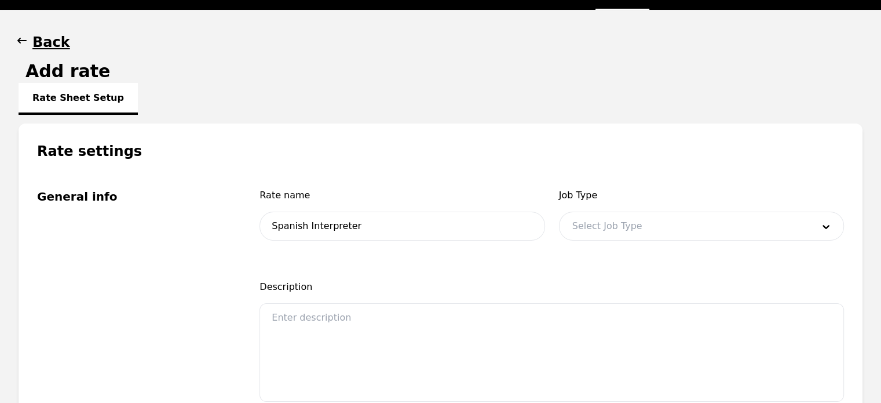
click at [49, 48] on h1 "Back" at bounding box center [51, 42] width 38 height 19
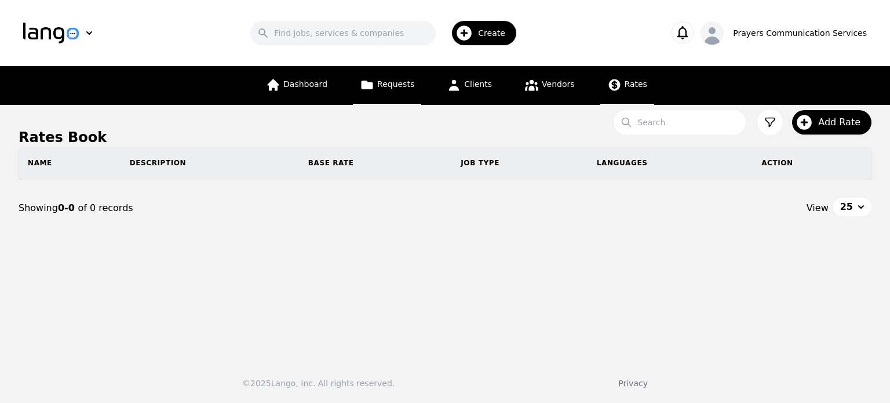
click at [403, 94] on link "Requests" at bounding box center [387, 85] width 68 height 39
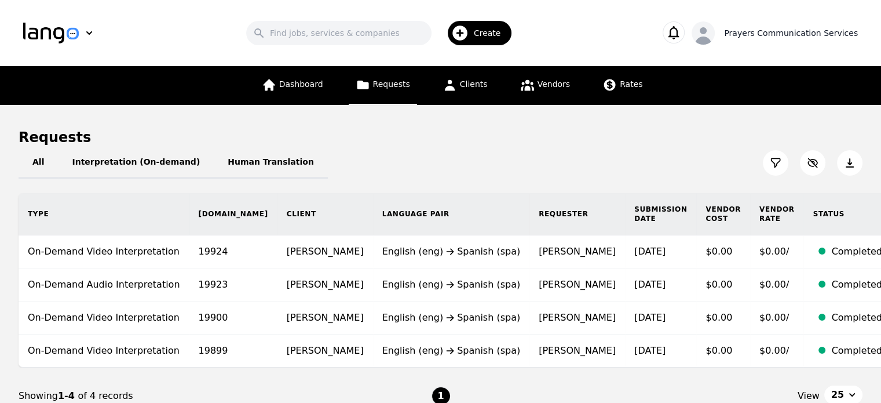
click at [736, 30] on div "Prayers Communication Services" at bounding box center [775, 32] width 166 height 23
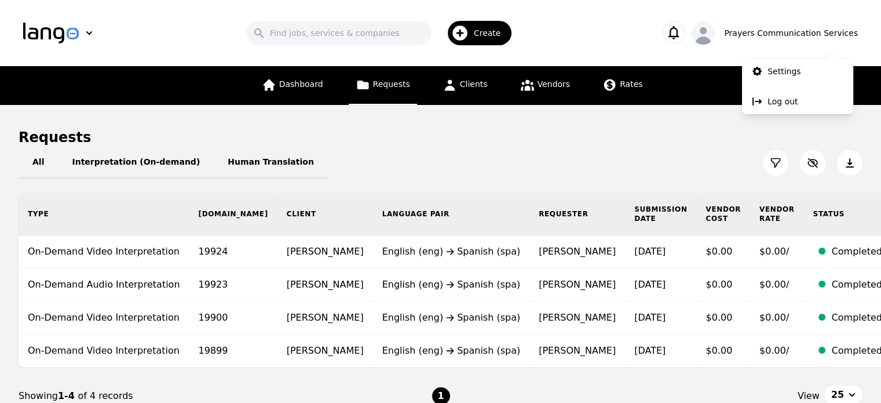
click at [682, 28] on icon "button" at bounding box center [674, 32] width 16 height 16
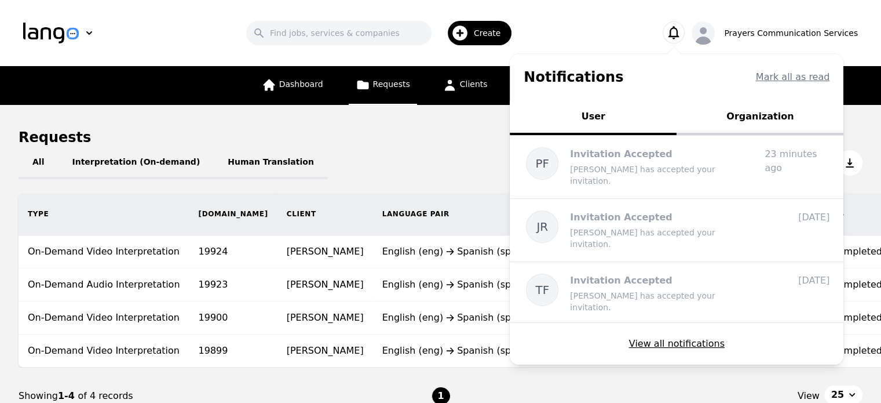
click at [789, 114] on button "Organization" at bounding box center [760, 117] width 167 height 35
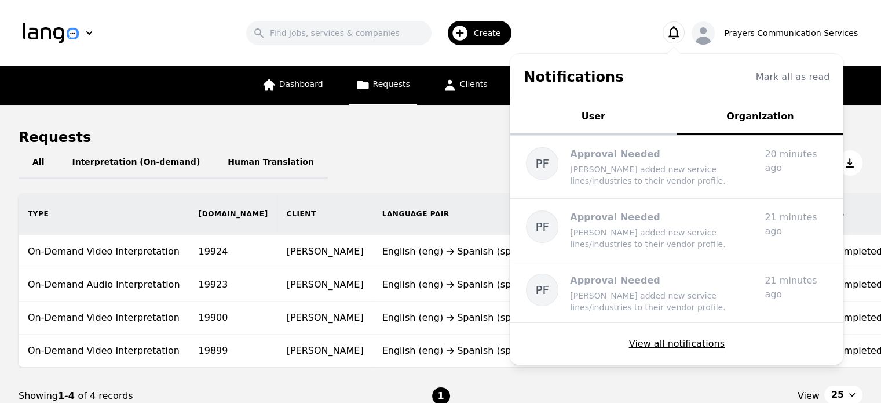
click at [356, 147] on div "All Interpretation (On-demand) Human Translation" at bounding box center [441, 163] width 844 height 32
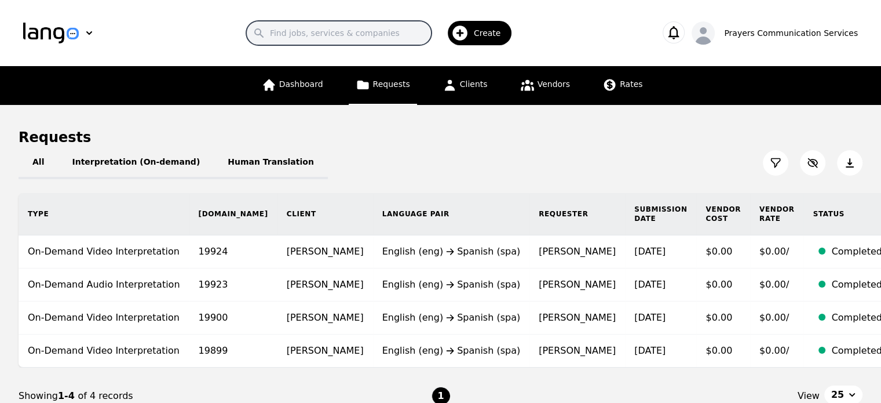
click at [308, 31] on input "Search" at bounding box center [338, 33] width 185 height 24
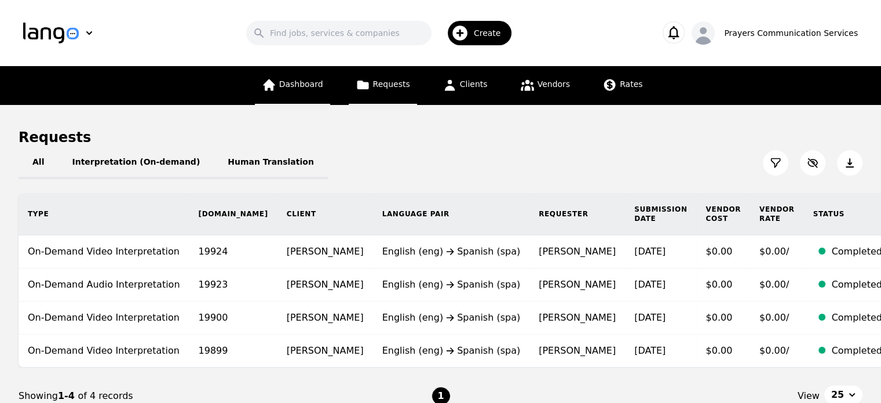
click at [311, 96] on link "Dashboard" at bounding box center [292, 85] width 75 height 39
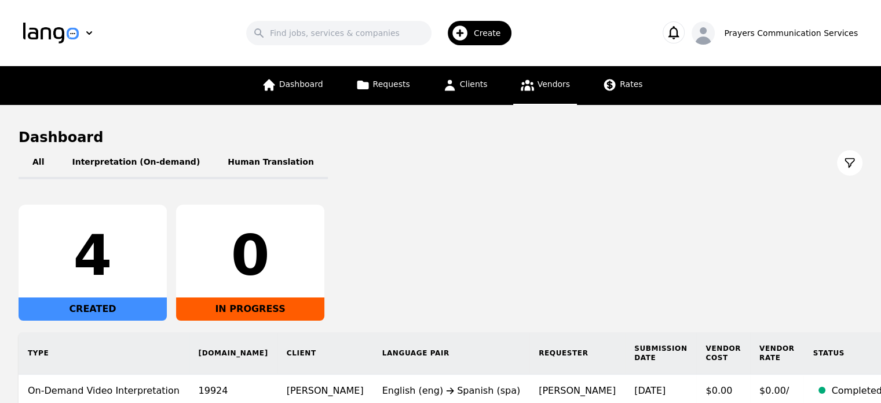
click at [545, 84] on span "Vendors" at bounding box center [554, 83] width 32 height 9
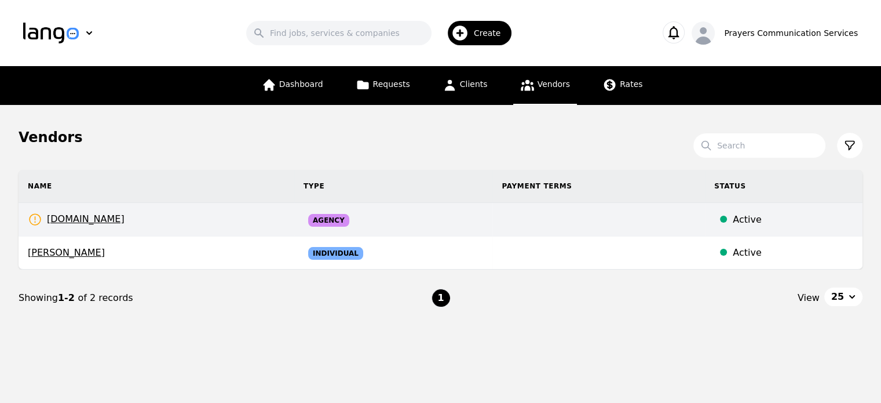
click at [499, 221] on td at bounding box center [598, 220] width 213 height 34
select select "active"
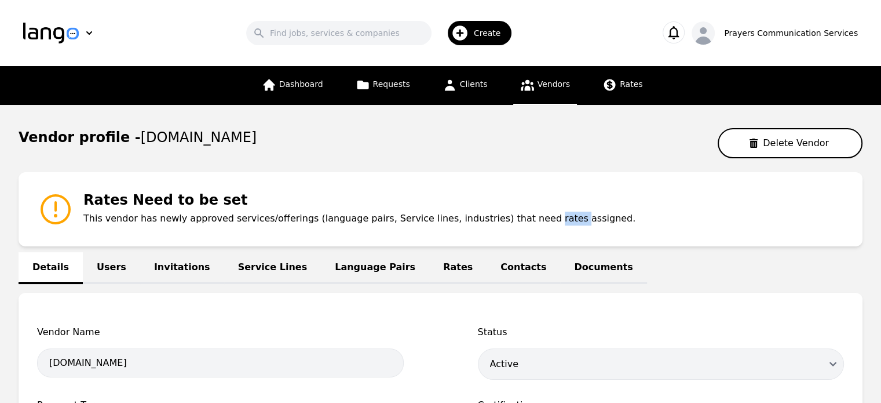
click at [499, 221] on p "This vendor has newly approved services/offerings (language pairs, Service line…" at bounding box center [359, 218] width 552 height 14
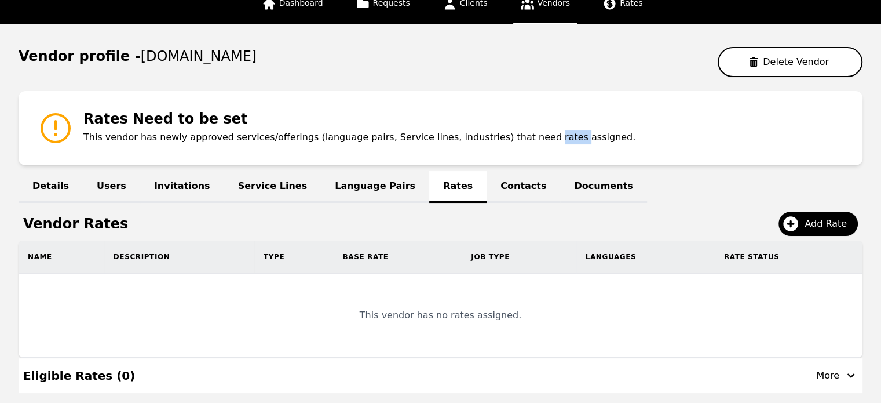
scroll to position [83, 0]
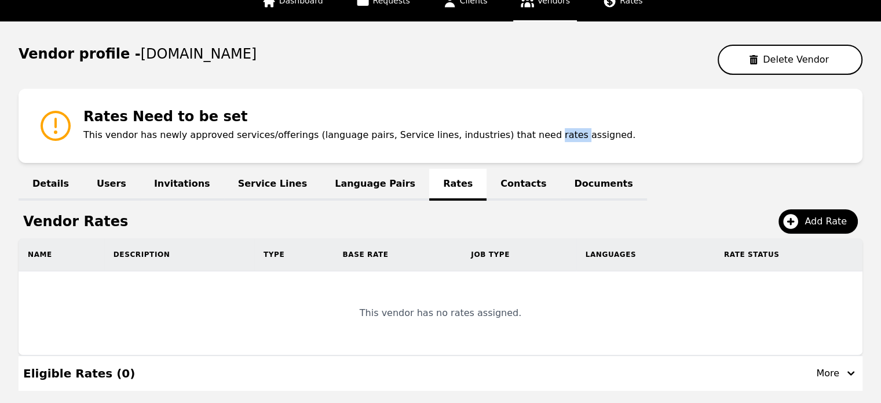
click at [345, 183] on link "Language Pairs" at bounding box center [375, 185] width 108 height 32
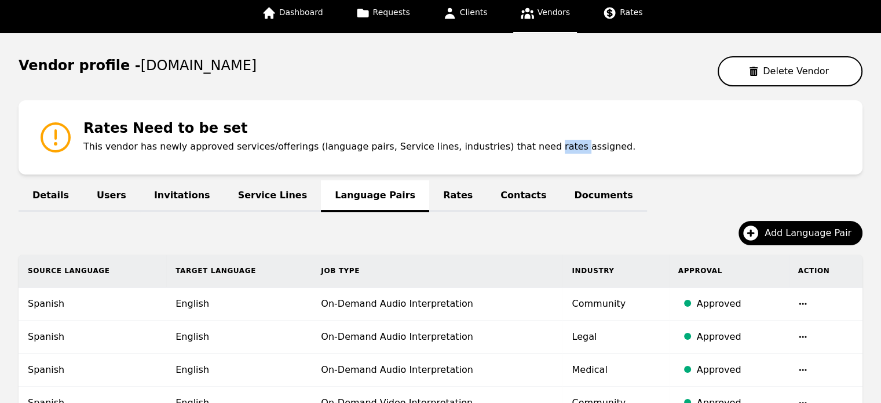
scroll to position [72, 0]
click at [256, 194] on link "Service Lines" at bounding box center [272, 196] width 97 height 32
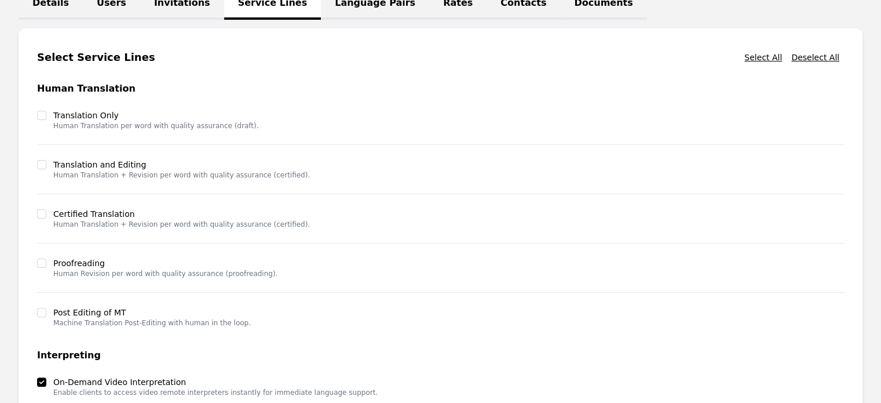
scroll to position [447, 0]
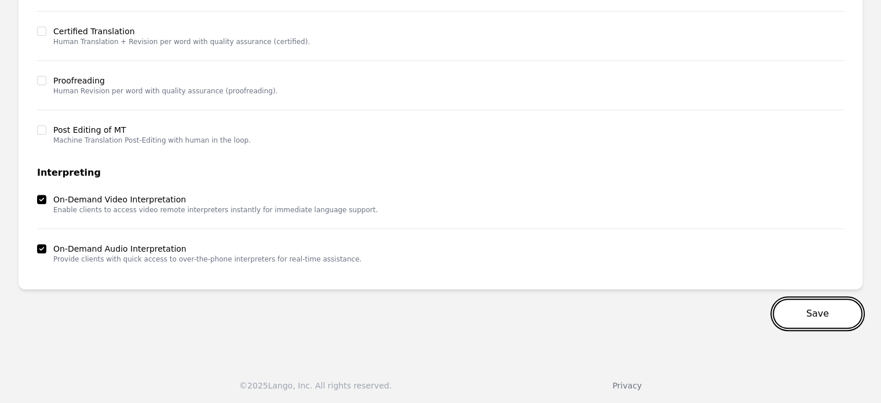
click at [815, 313] on button "Save" at bounding box center [818, 313] width 90 height 30
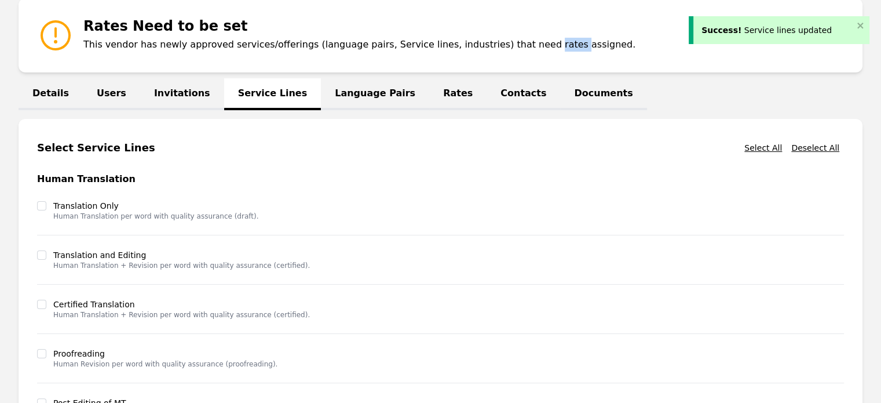
scroll to position [166, 0]
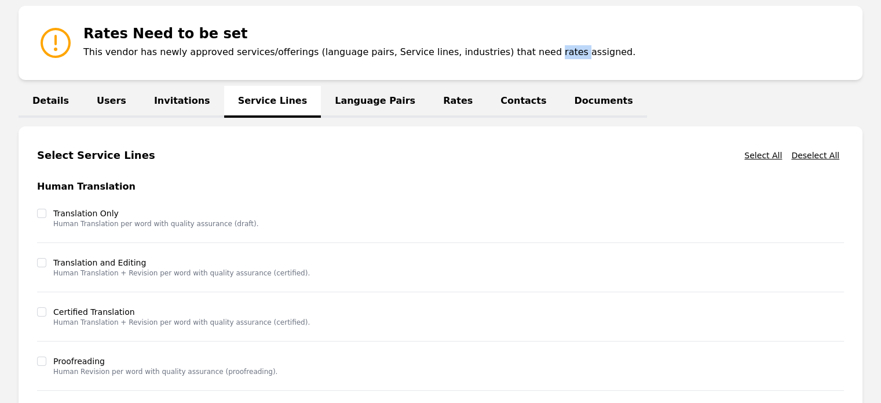
click at [116, 98] on link "Users" at bounding box center [111, 102] width 57 height 32
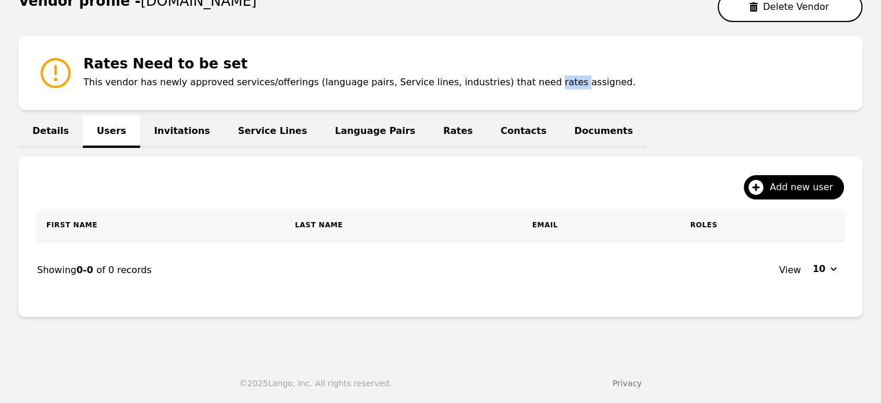
scroll to position [134, 0]
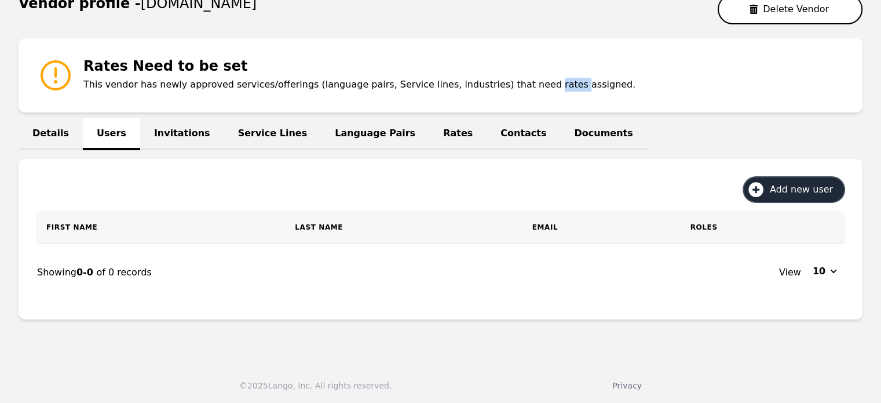
click at [757, 194] on icon "button" at bounding box center [756, 189] width 15 height 15
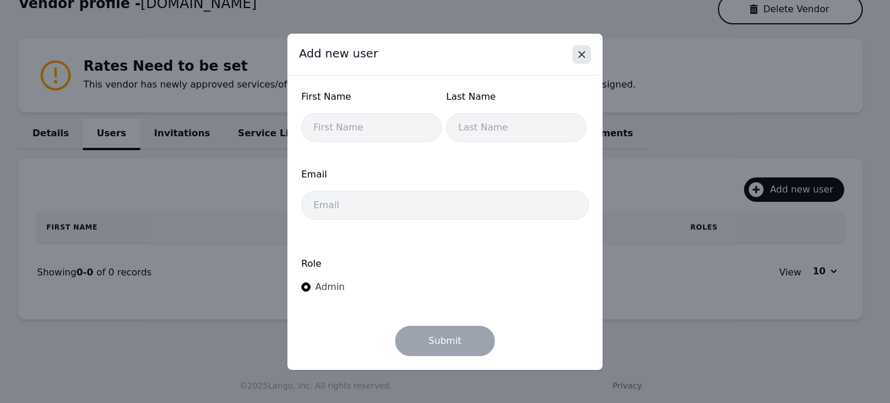
click at [586, 57] on icon "Close" at bounding box center [582, 55] width 12 height 12
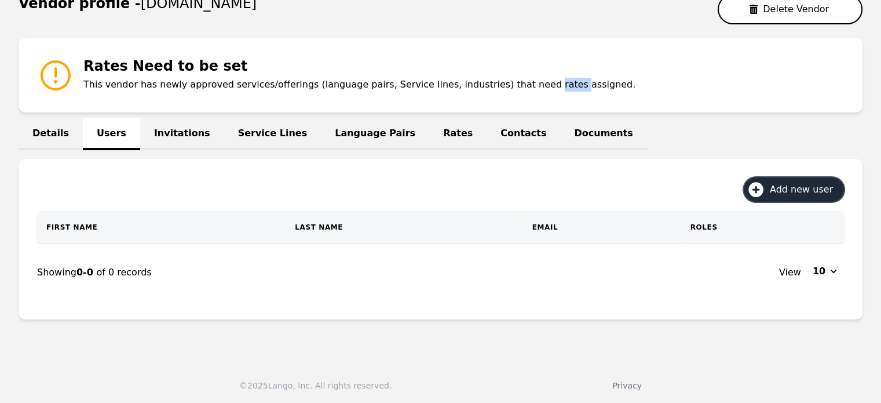
scroll to position [133, 0]
click at [48, 132] on link "Details" at bounding box center [51, 135] width 64 height 32
select select "active"
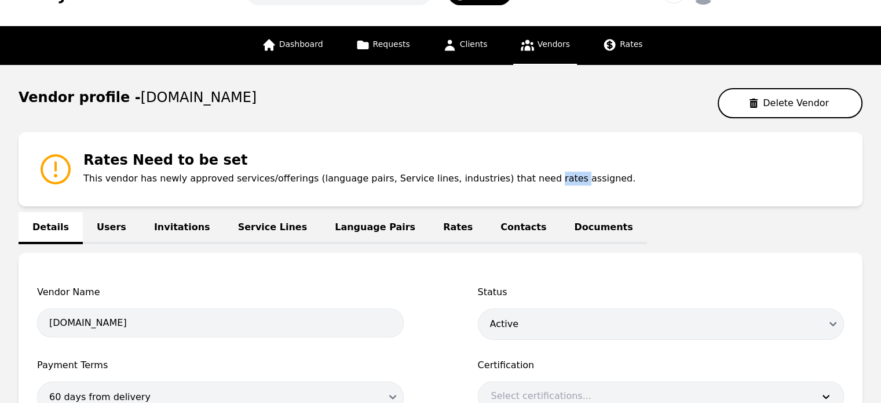
scroll to position [31, 0]
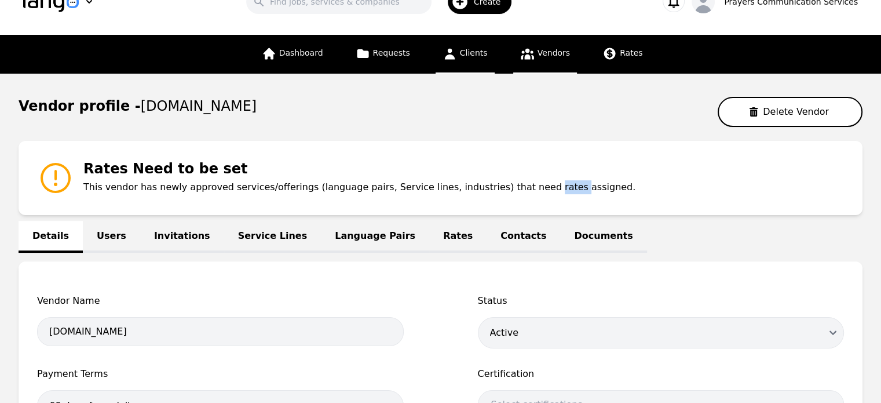
click at [452, 58] on icon at bounding box center [449, 54] width 10 height 11
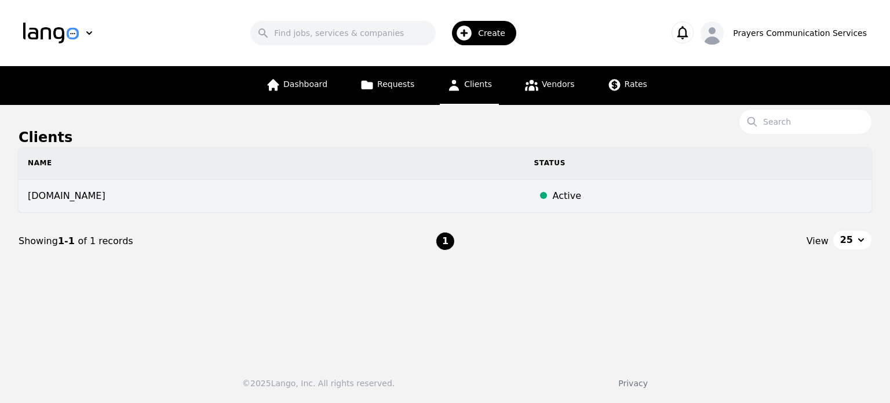
click at [348, 202] on td "[DOMAIN_NAME]" at bounding box center [272, 196] width 506 height 33
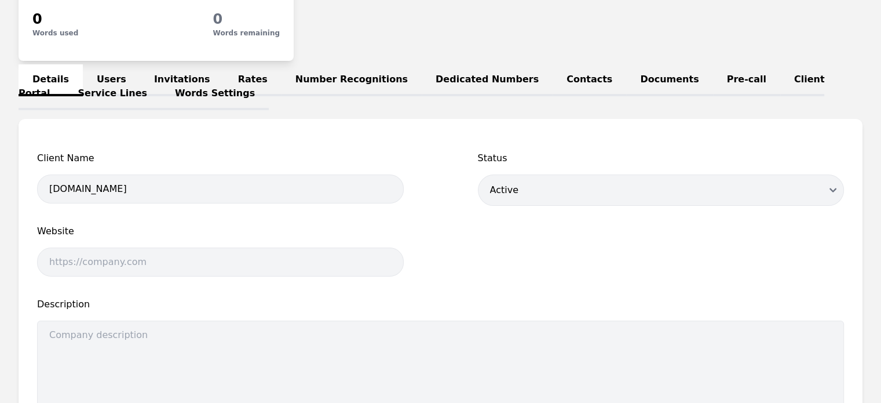
scroll to position [196, 0]
click at [167, 76] on link "Invitations" at bounding box center [182, 81] width 84 height 32
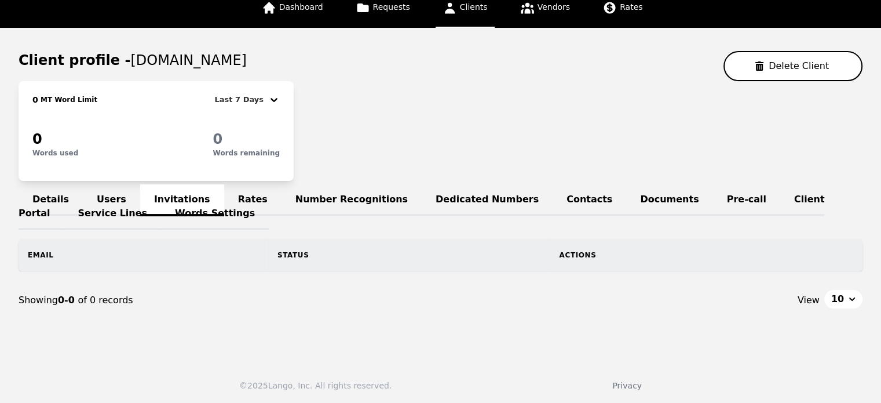
click at [230, 203] on link "Rates" at bounding box center [252, 200] width 57 height 32
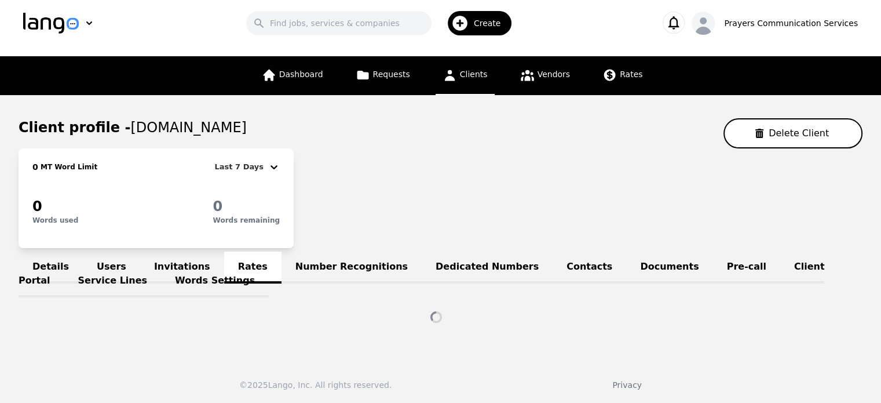
scroll to position [77, 0]
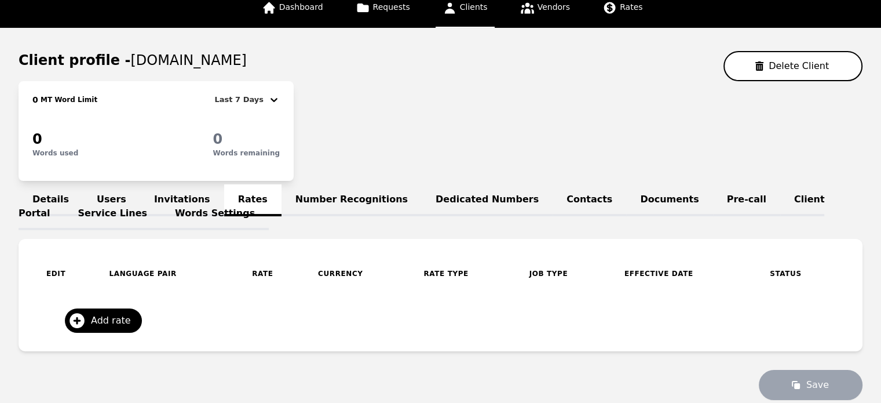
click at [336, 192] on link "Number Recognitions" at bounding box center [352, 200] width 140 height 32
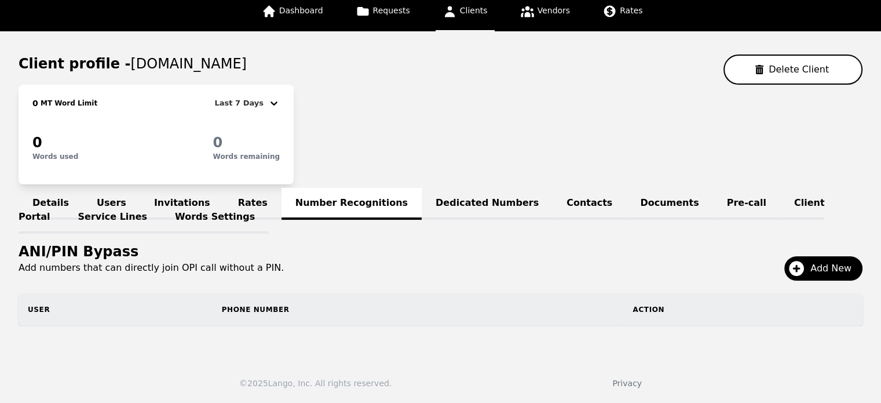
scroll to position [72, 0]
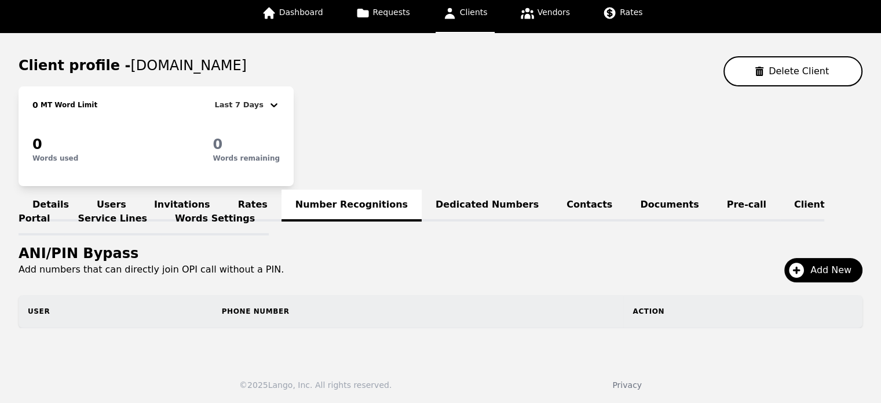
click at [422, 206] on link "Dedicated Numbers" at bounding box center [487, 205] width 131 height 32
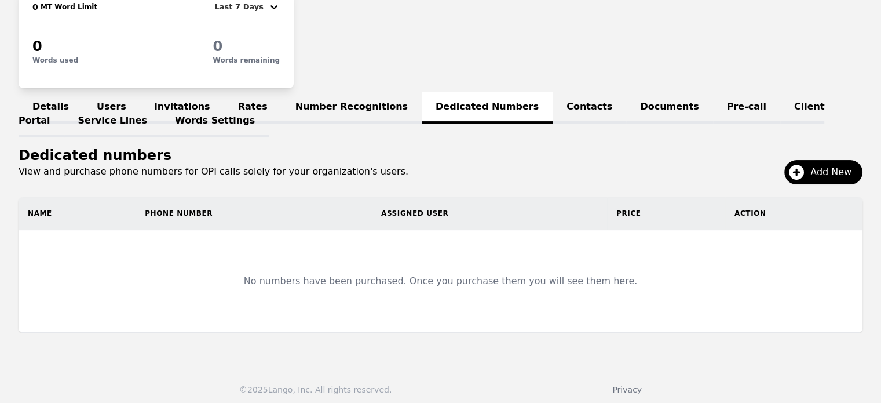
scroll to position [170, 0]
click at [553, 111] on link "Contacts" at bounding box center [590, 107] width 74 height 32
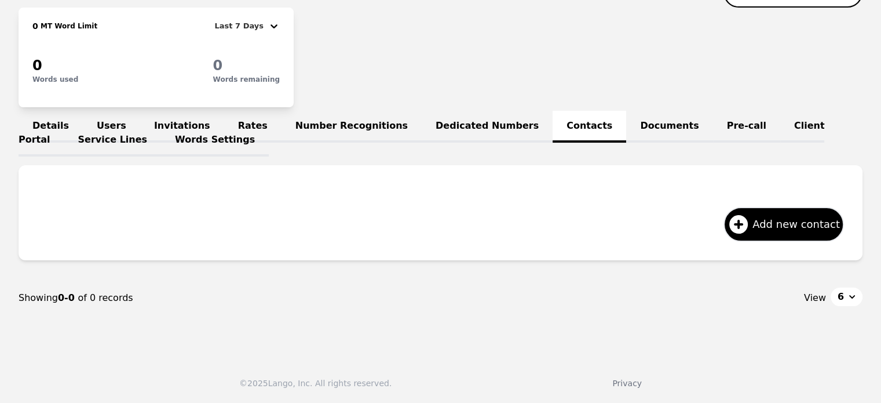
scroll to position [148, 0]
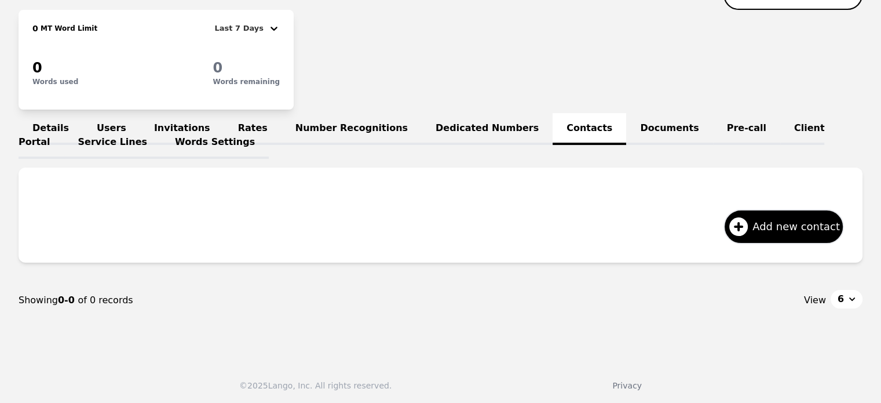
click at [626, 122] on link "Documents" at bounding box center [669, 129] width 86 height 32
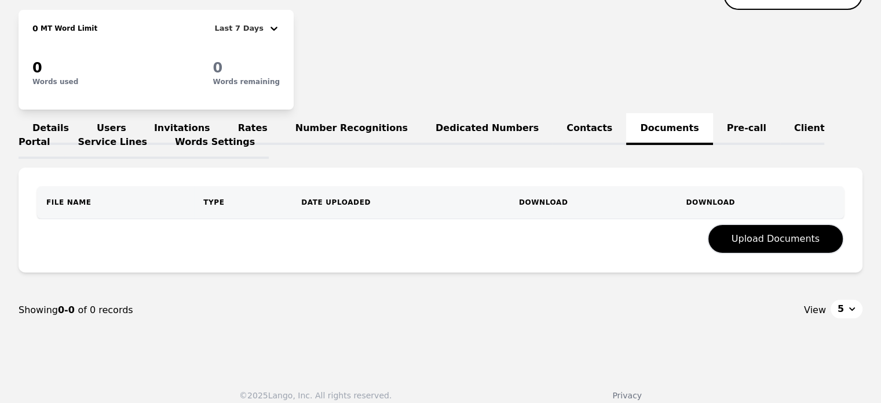
click at [162, 142] on link "Service Lines" at bounding box center [112, 143] width 97 height 32
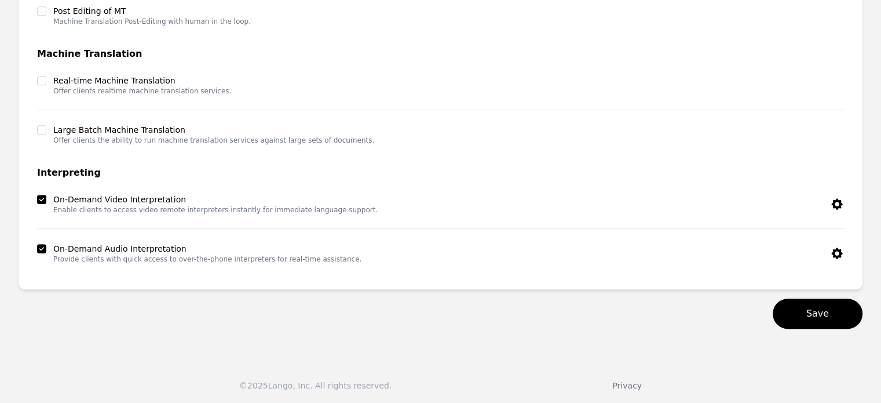
scroll to position [588, 0]
click at [836, 212] on button "button" at bounding box center [837, 204] width 14 height 21
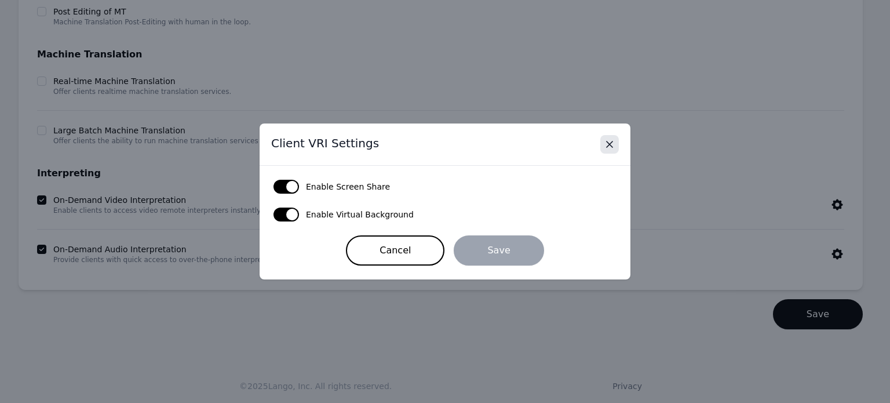
click at [603, 142] on button "Close" at bounding box center [609, 144] width 19 height 19
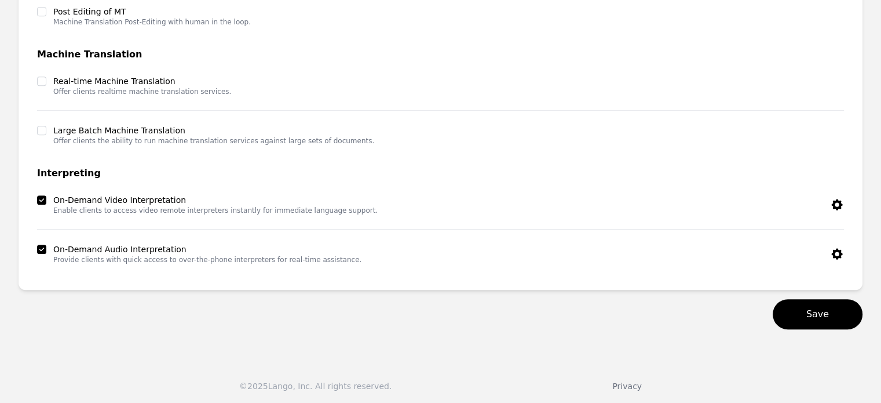
click at [838, 254] on icon "button" at bounding box center [836, 253] width 11 height 11
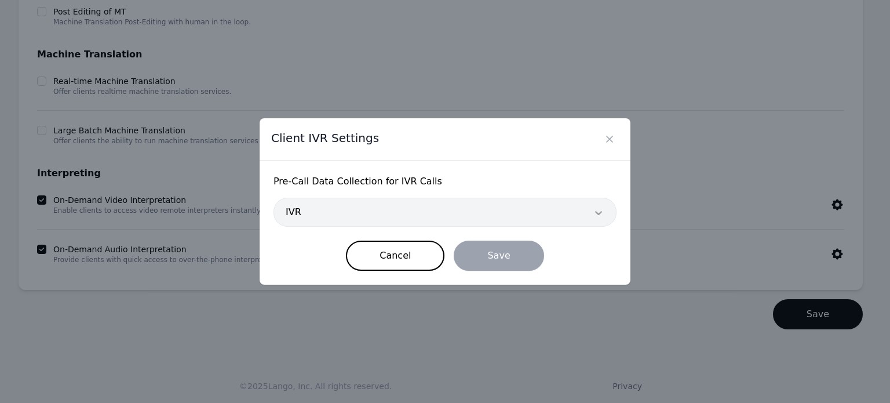
click at [582, 217] on div at bounding box center [598, 212] width 35 height 28
click at [535, 180] on span "Pre‑Call Data Collection for IVR Calls" at bounding box center [444, 181] width 343 height 14
click at [612, 144] on icon "Close" at bounding box center [610, 139] width 12 height 12
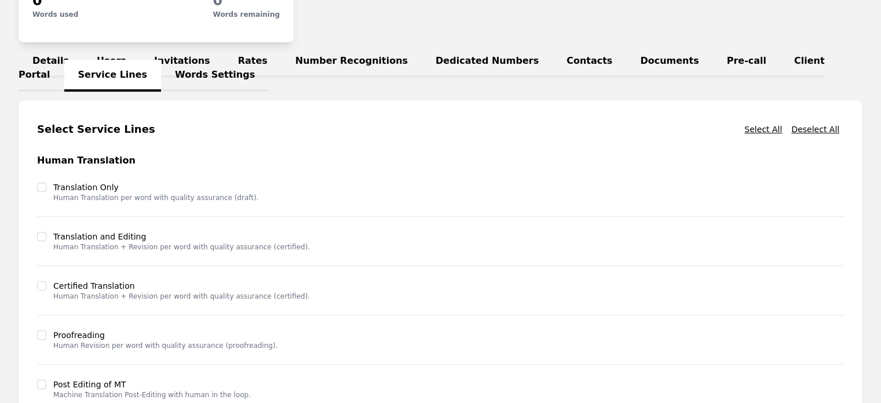
scroll to position [0, 0]
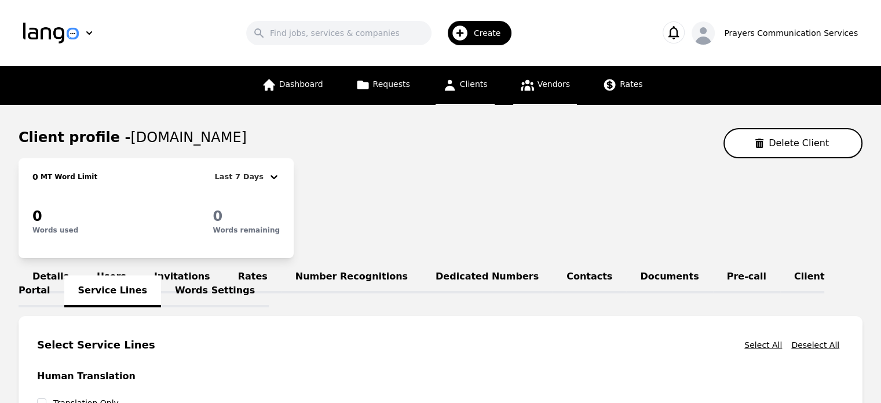
click at [552, 96] on link "Vendors" at bounding box center [545, 85] width 64 height 39
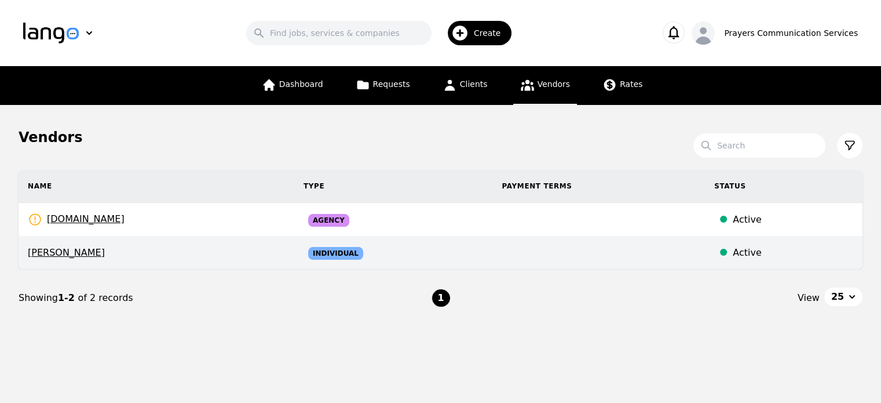
click at [751, 257] on div "Active" at bounding box center [793, 253] width 121 height 14
select select "active"
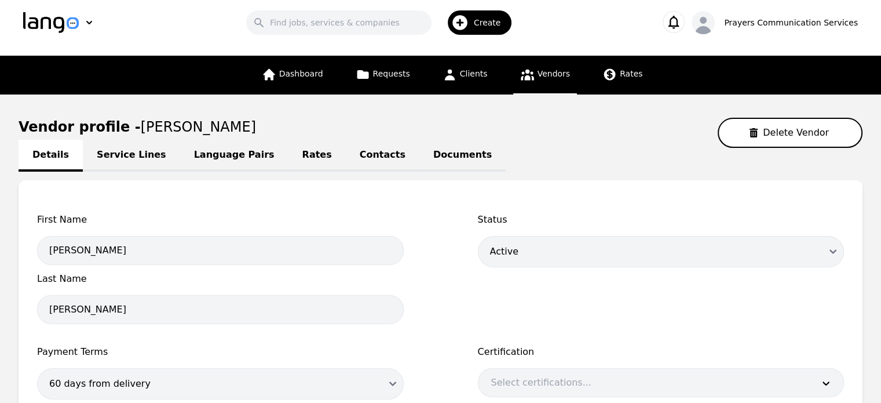
scroll to position [6, 0]
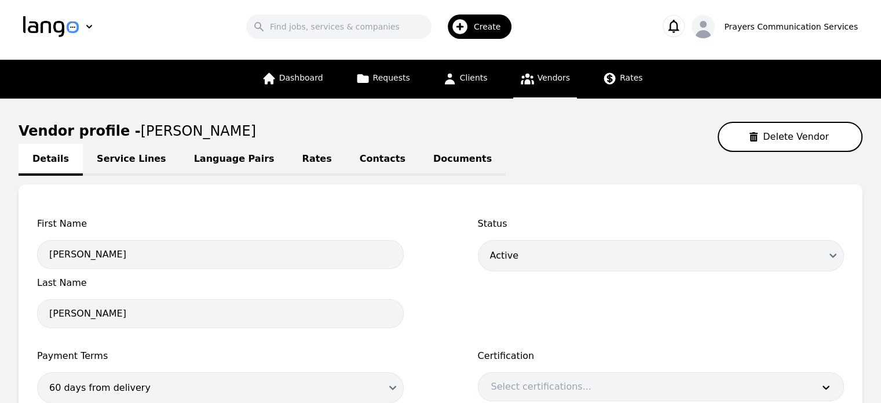
click at [300, 156] on link "Rates" at bounding box center [317, 160] width 57 height 32
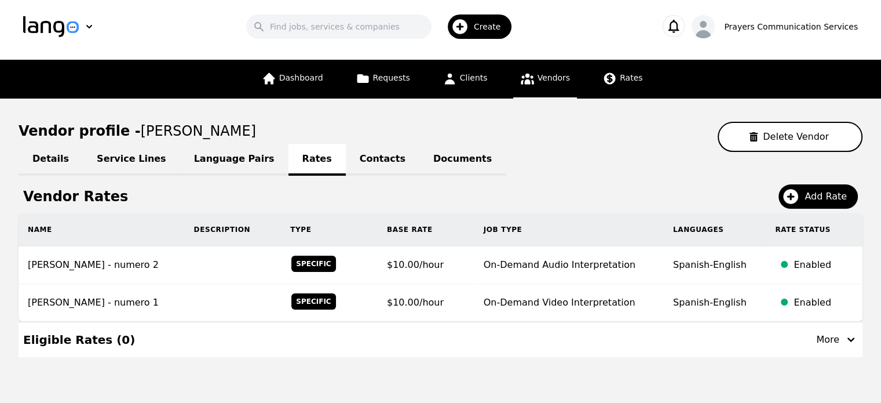
click at [221, 162] on link "Language Pairs" at bounding box center [234, 160] width 108 height 32
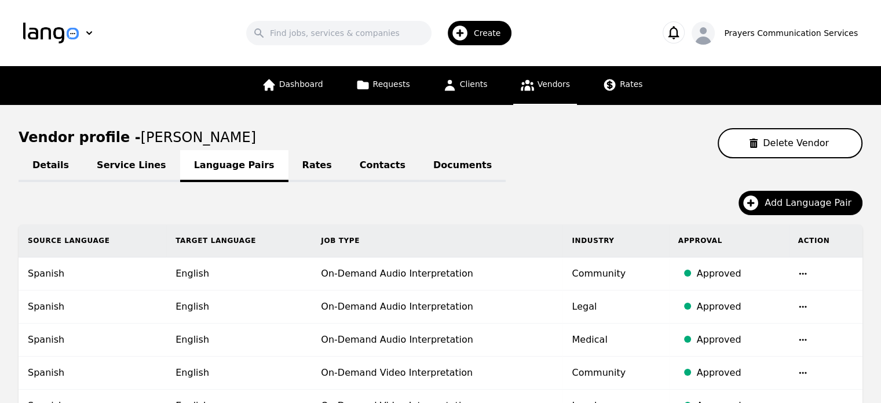
click at [346, 171] on link "Contacts" at bounding box center [383, 166] width 74 height 32
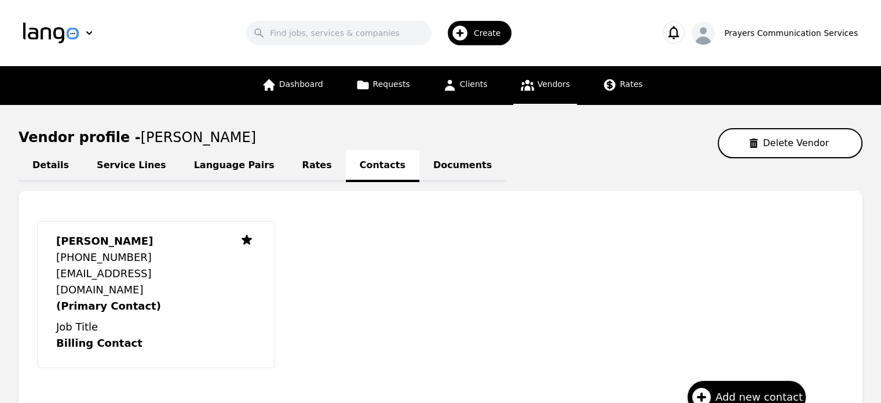
click at [419, 169] on link "Documents" at bounding box center [462, 166] width 86 height 32
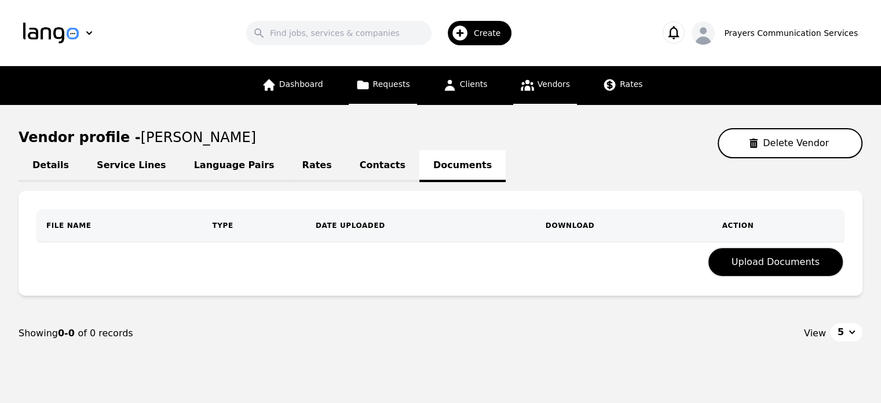
click at [391, 76] on link "Requests" at bounding box center [383, 85] width 68 height 39
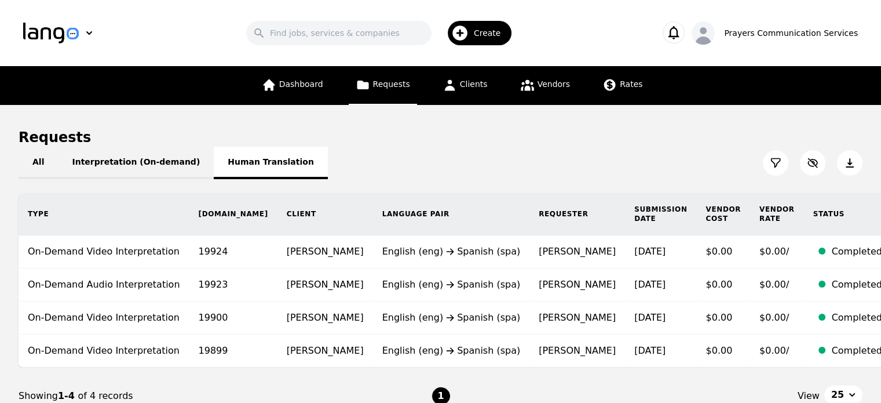
click at [216, 150] on button "Human Translation" at bounding box center [271, 163] width 114 height 32
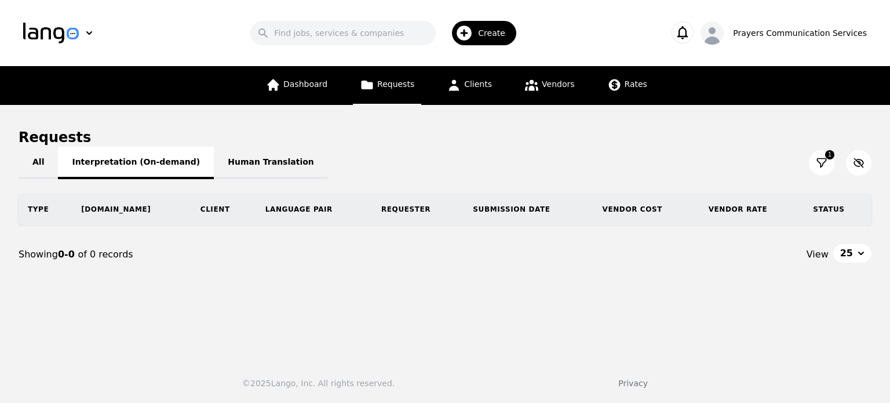
click at [137, 153] on button "Interpretation (On-demand)" at bounding box center [136, 163] width 156 height 32
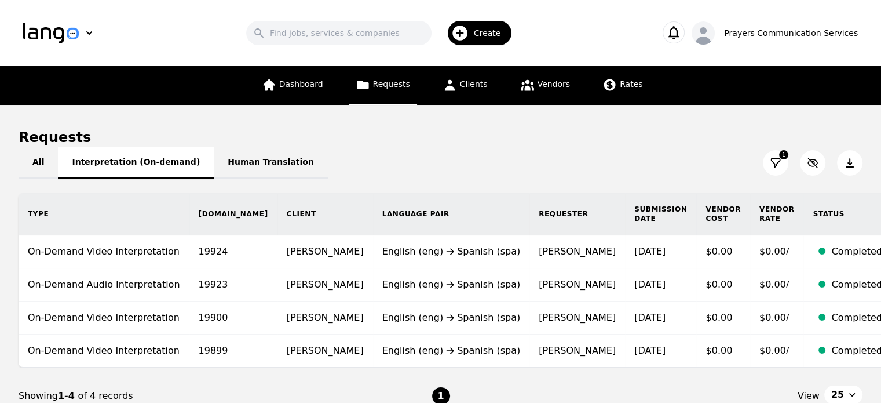
click at [170, 164] on button "Interpretation (On-demand)" at bounding box center [136, 163] width 156 height 32
click at [181, 171] on button "Interpretation (On-demand)" at bounding box center [136, 163] width 156 height 32
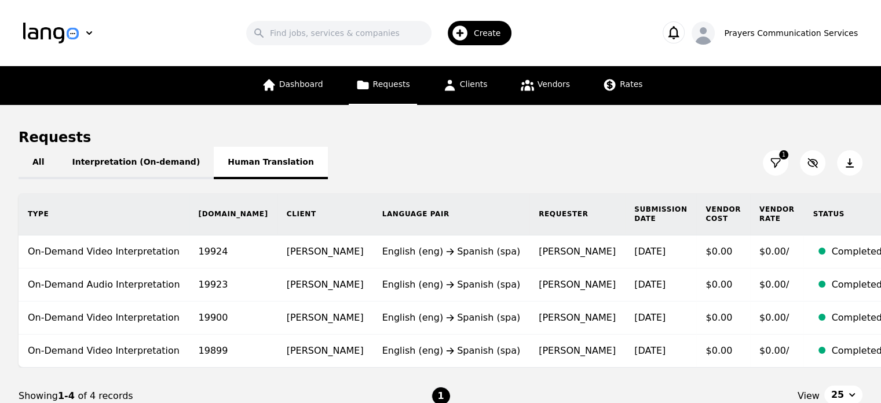
click at [254, 148] on button "Human Translation" at bounding box center [271, 163] width 114 height 32
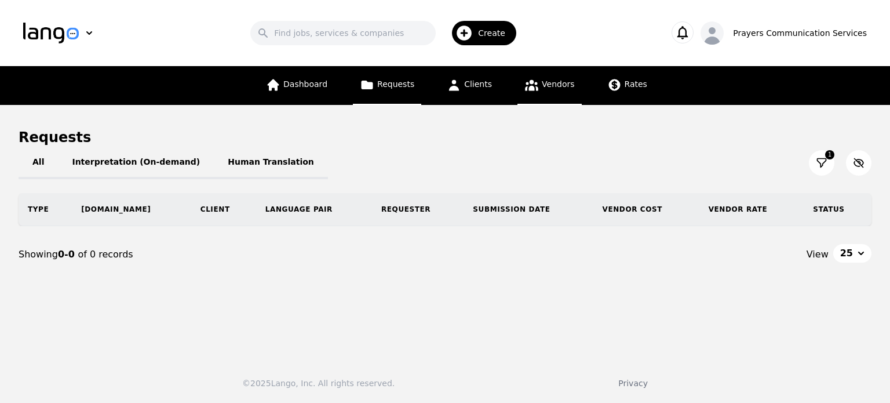
click at [545, 74] on link "Vendors" at bounding box center [549, 85] width 64 height 39
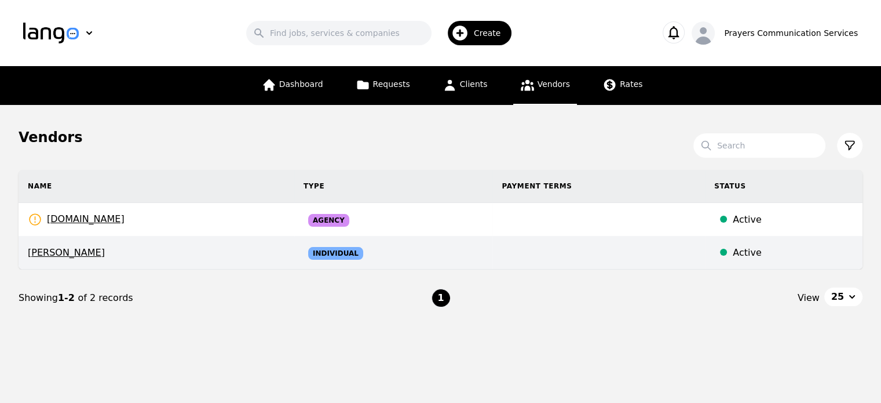
click at [600, 256] on td at bounding box center [598, 252] width 213 height 33
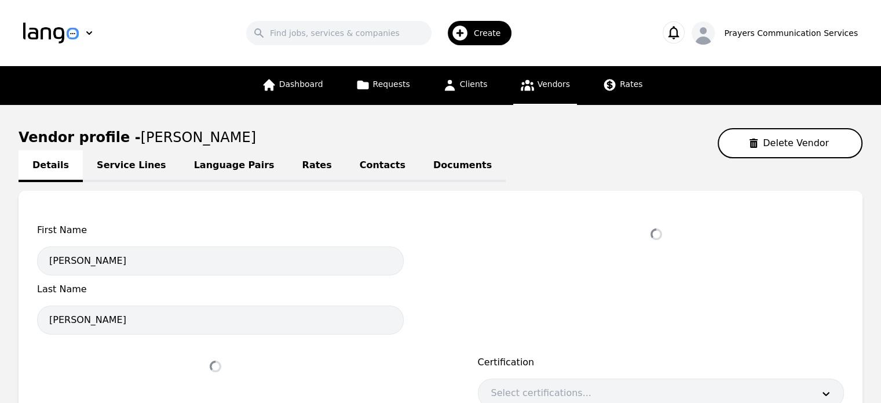
select select "active"
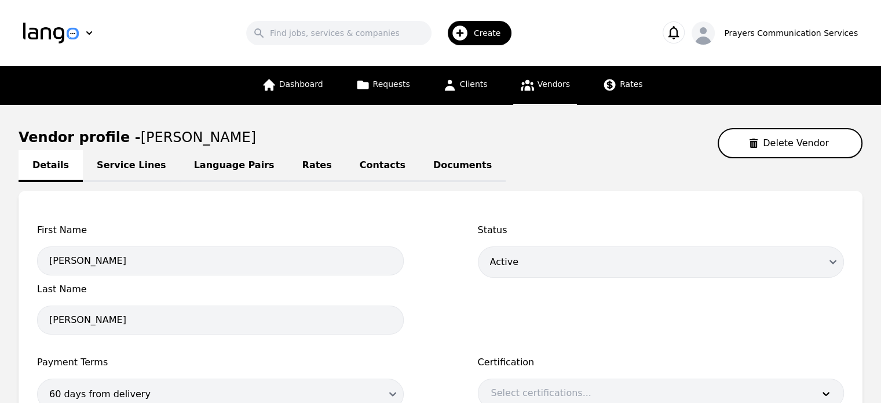
click at [289, 159] on link "Rates" at bounding box center [317, 166] width 57 height 32
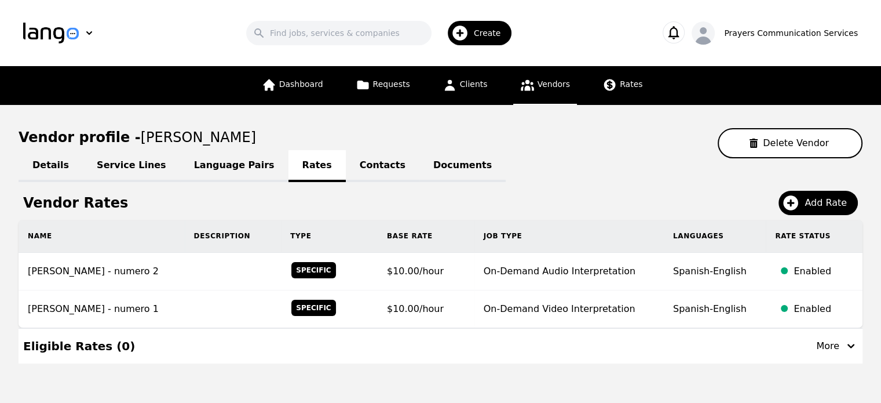
click at [41, 163] on link "Details" at bounding box center [51, 166] width 64 height 32
select select "active"
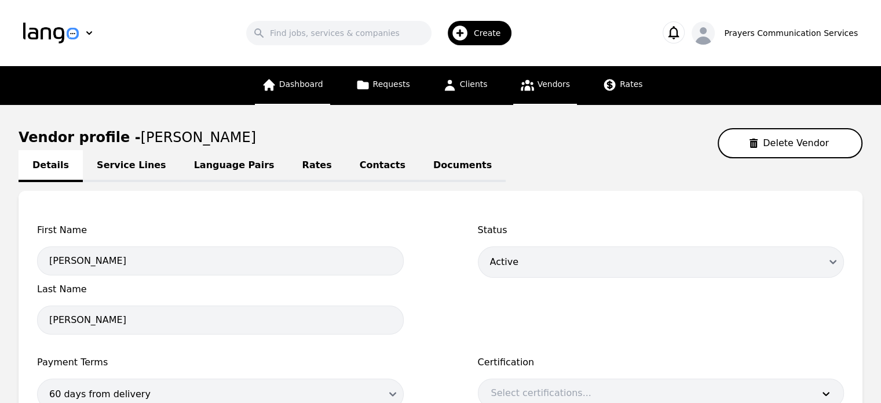
click at [323, 87] on span "Dashboard" at bounding box center [301, 83] width 44 height 9
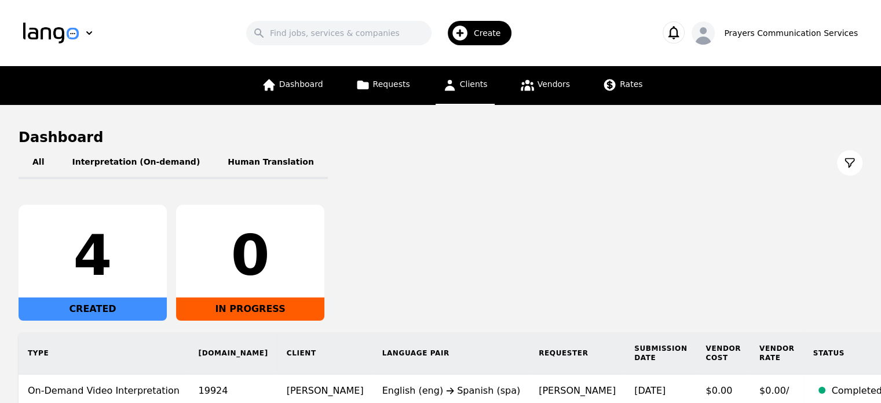
click at [475, 88] on span "Clients" at bounding box center [474, 83] width 28 height 9
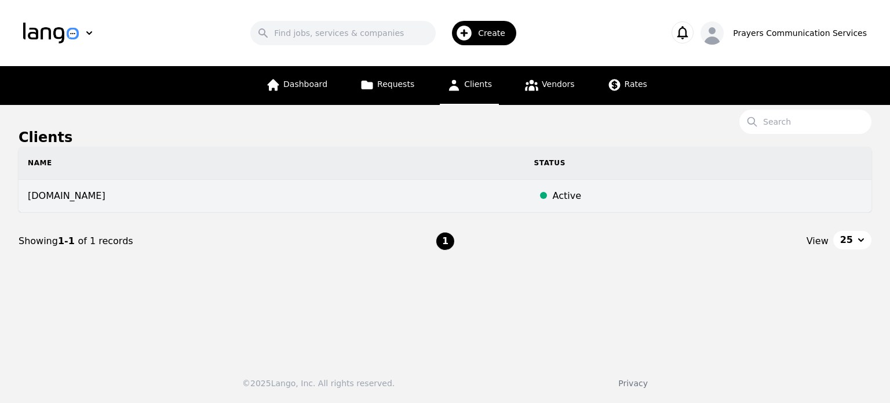
click at [553, 195] on div "Active" at bounding box center [707, 196] width 309 height 14
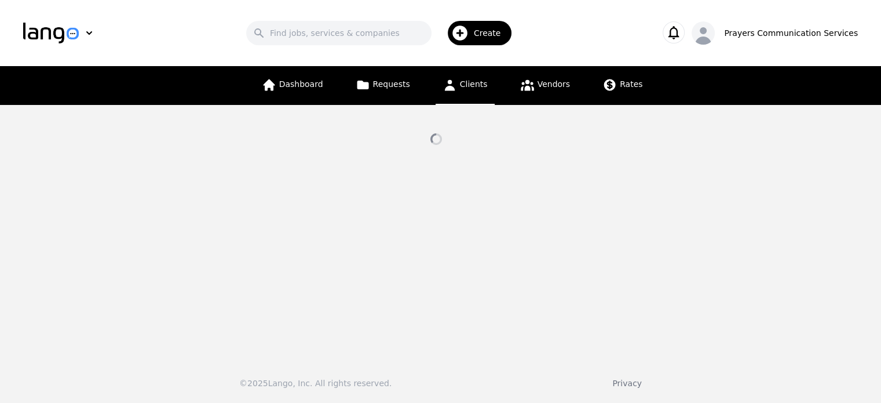
select select "active"
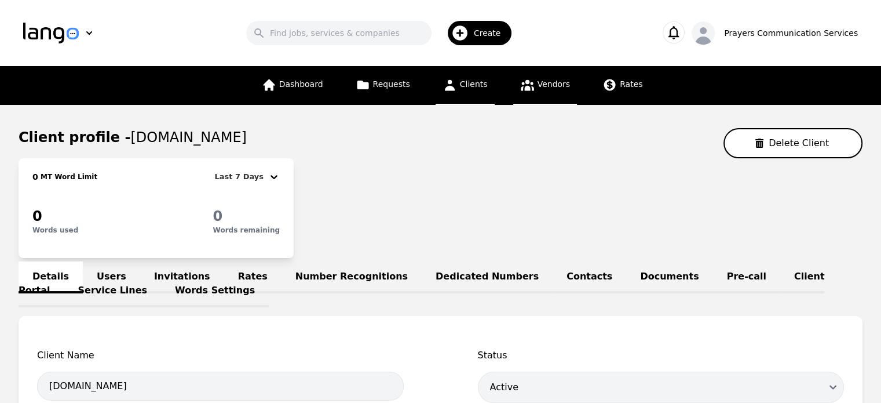
click at [525, 67] on link "Vendors" at bounding box center [545, 85] width 64 height 39
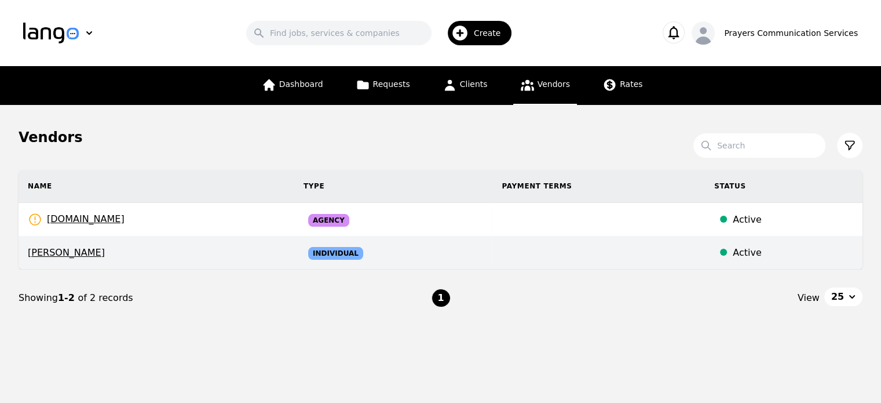
click at [492, 240] on td at bounding box center [598, 252] width 213 height 33
select select "active"
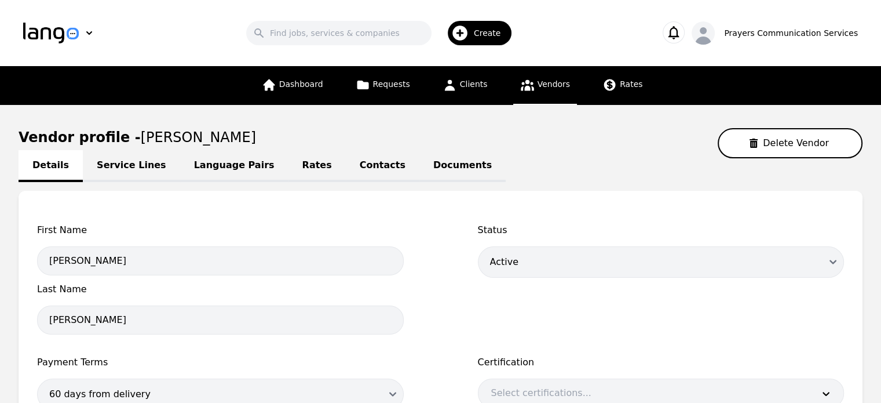
click at [218, 170] on link "Language Pairs" at bounding box center [234, 166] width 108 height 32
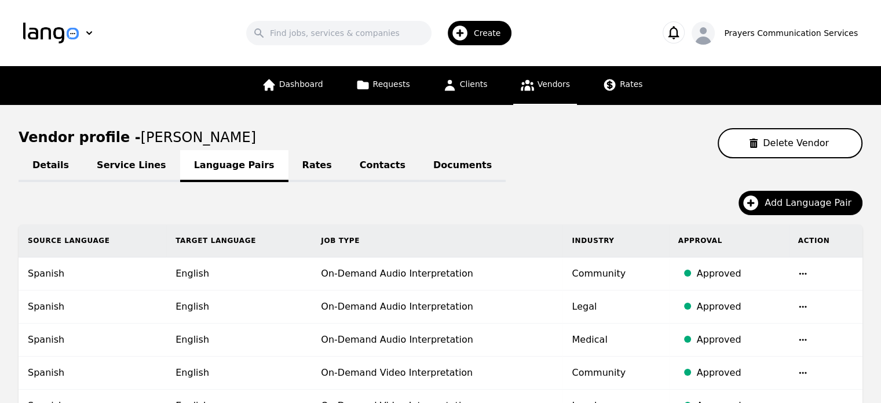
click at [123, 172] on link "Service Lines" at bounding box center [131, 166] width 97 height 32
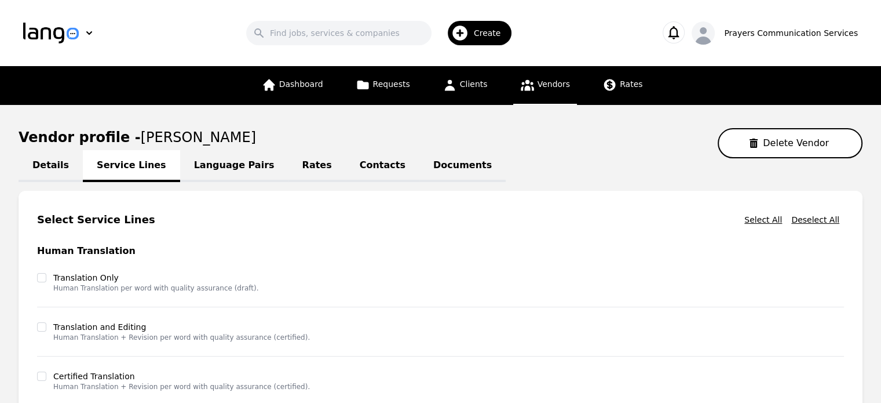
click at [549, 81] on span "Vendors" at bounding box center [554, 83] width 32 height 9
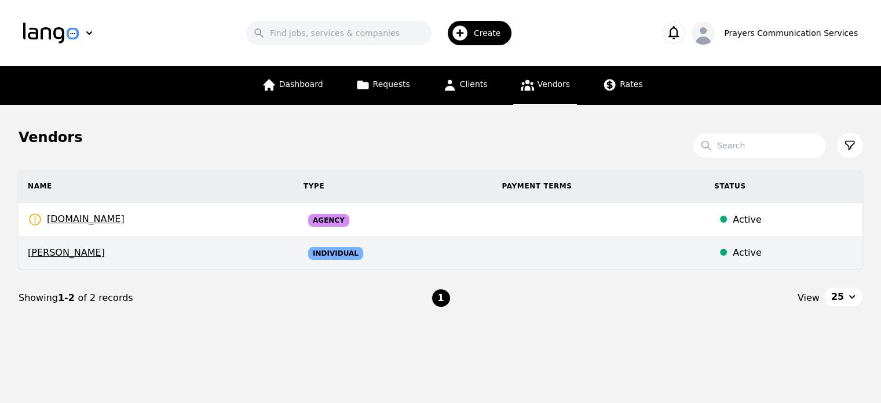
click at [188, 251] on span "[PERSON_NAME]" at bounding box center [156, 253] width 257 height 14
select select "active"
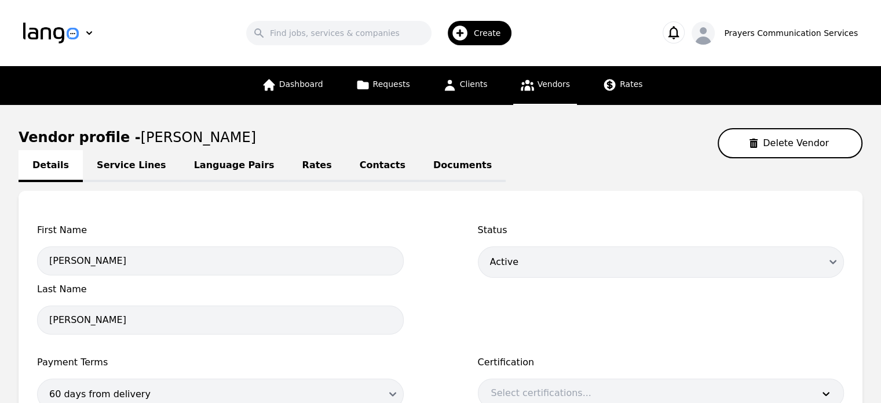
click at [123, 157] on link "Service Lines" at bounding box center [131, 166] width 97 height 32
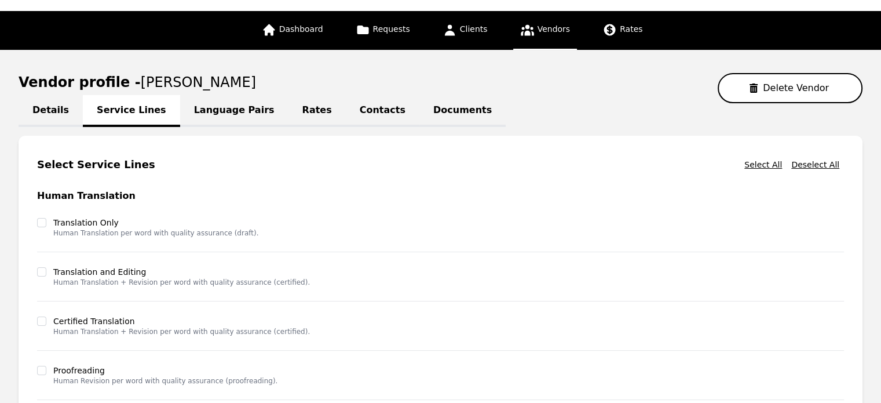
scroll to position [53, 0]
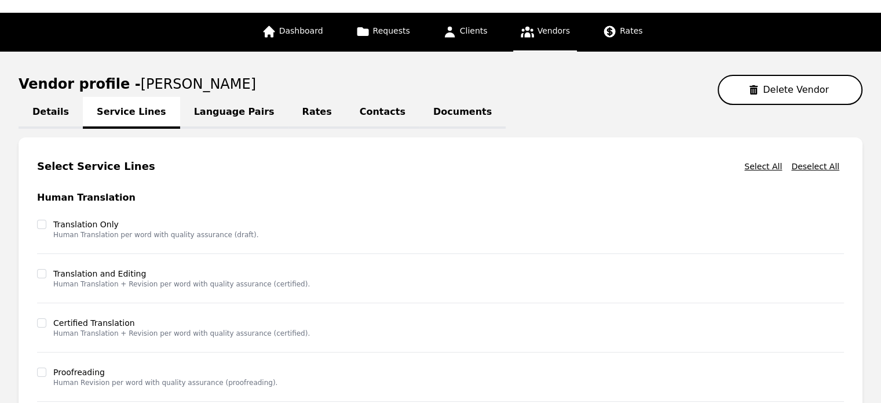
click at [225, 113] on link "Language Pairs" at bounding box center [234, 113] width 108 height 32
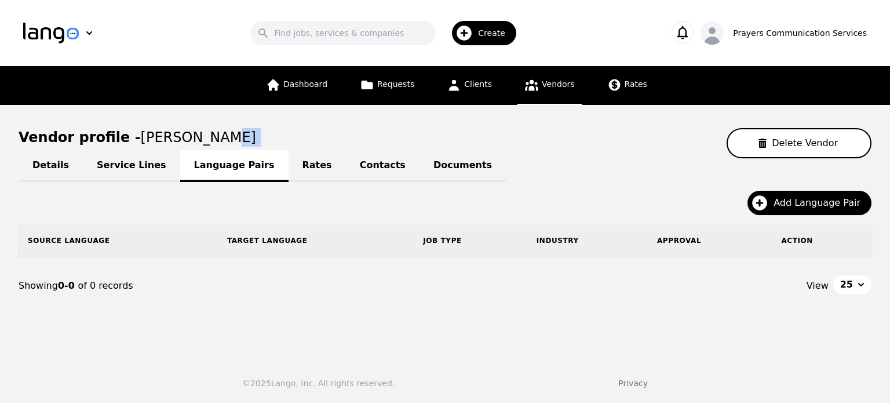
click at [225, 113] on main "Vendor profile - [PERSON_NAME] Delete Vendor Details Service Lines Language Pai…" at bounding box center [445, 227] width 890 height 245
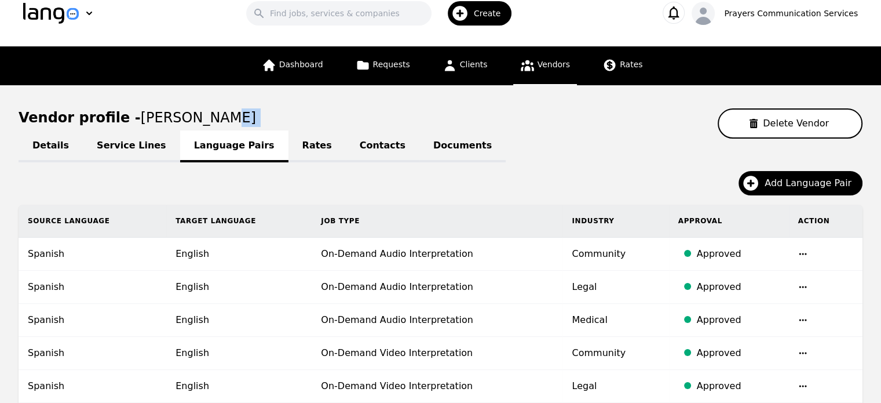
scroll to position [19, 0]
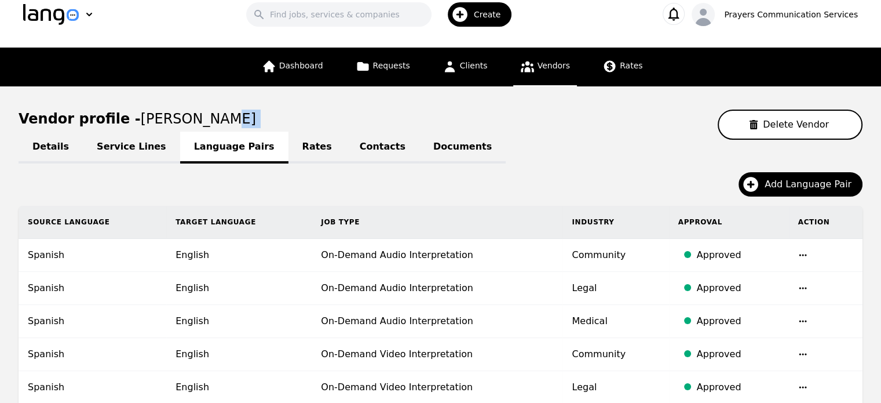
click at [289, 143] on link "Rates" at bounding box center [317, 148] width 57 height 32
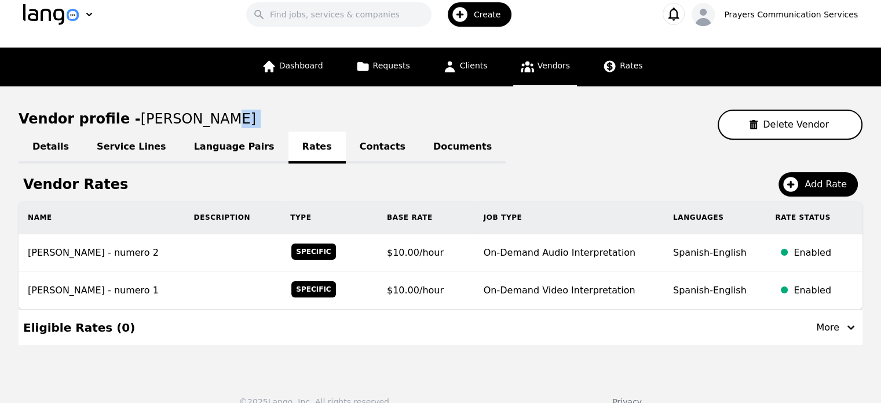
click at [346, 147] on link "Contacts" at bounding box center [383, 148] width 74 height 32
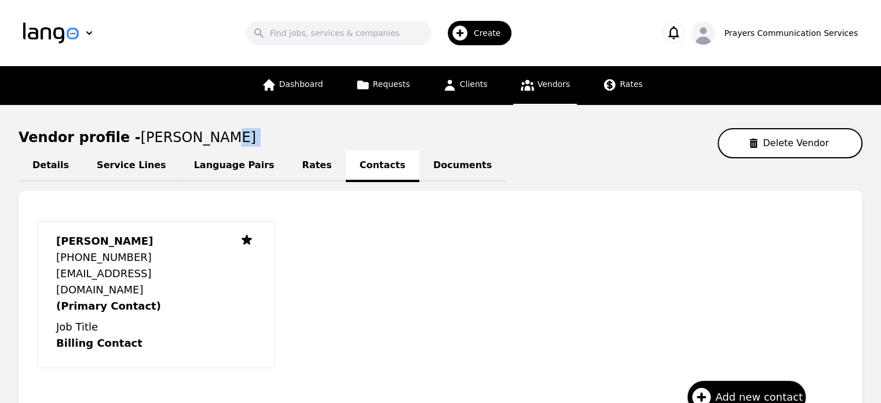
click at [419, 159] on link "Documents" at bounding box center [462, 166] width 86 height 32
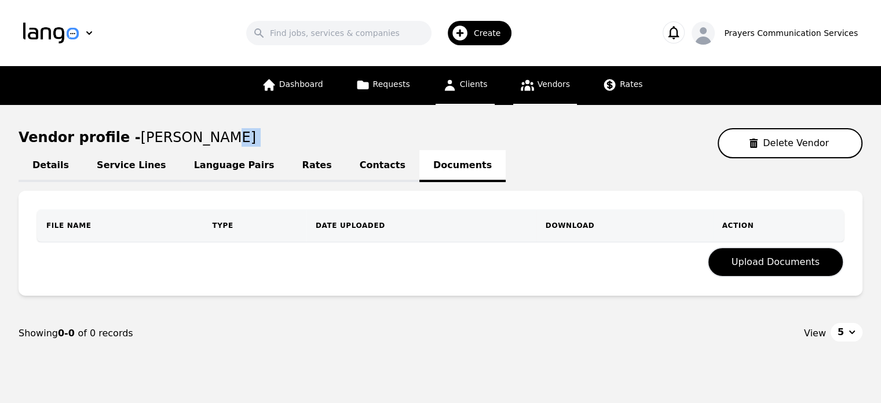
click at [482, 93] on link "Clients" at bounding box center [465, 85] width 59 height 39
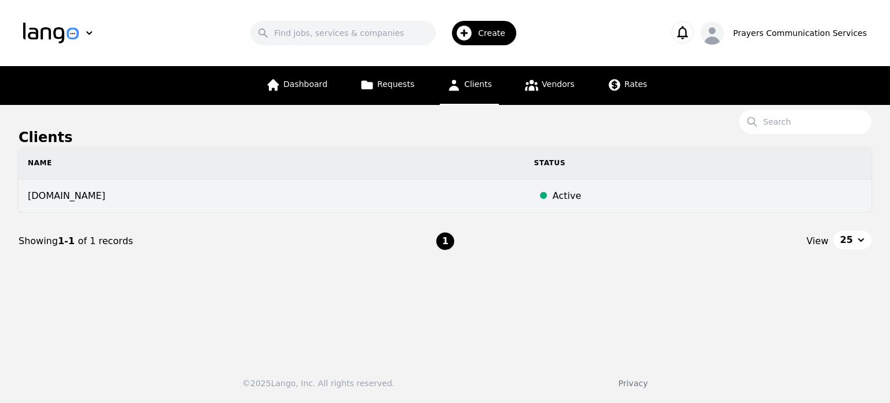
click at [534, 198] on div at bounding box center [543, 196] width 19 height 14
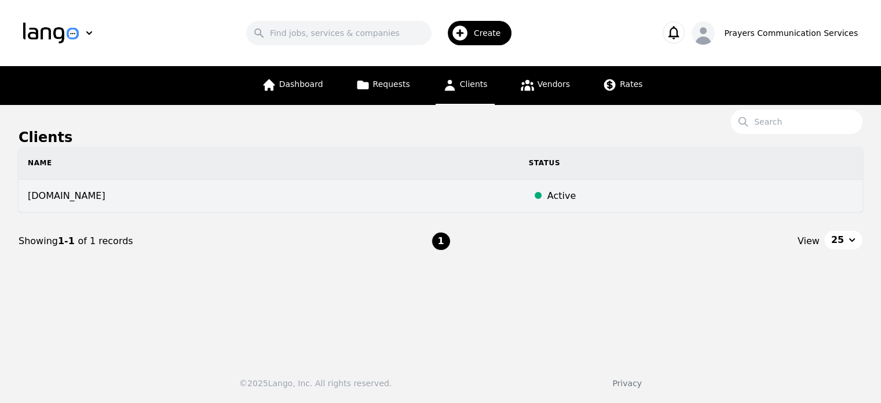
select select "active"
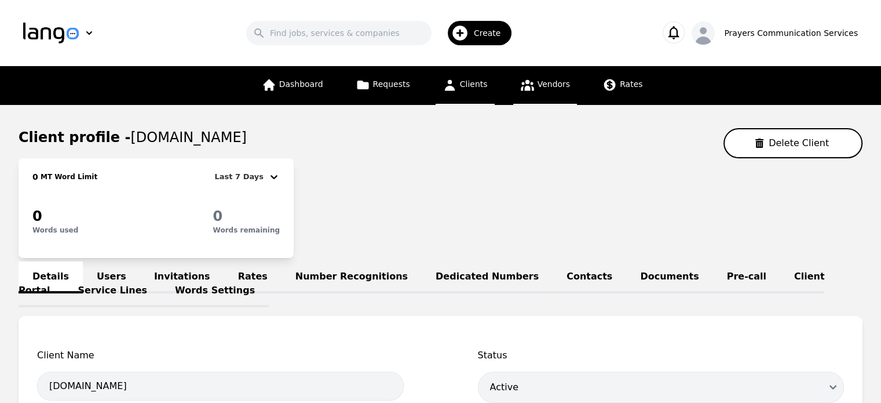
click at [552, 74] on link "Vendors" at bounding box center [545, 85] width 64 height 39
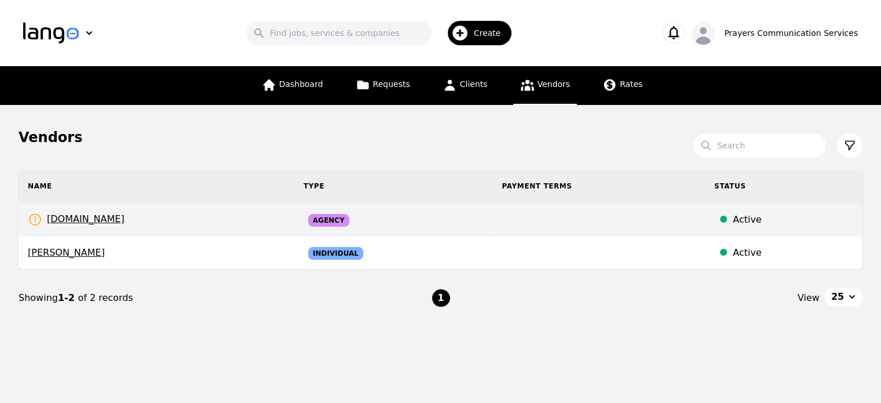
click at [232, 217] on td "[DOMAIN_NAME] Rates Need to be set" at bounding box center [157, 220] width 276 height 34
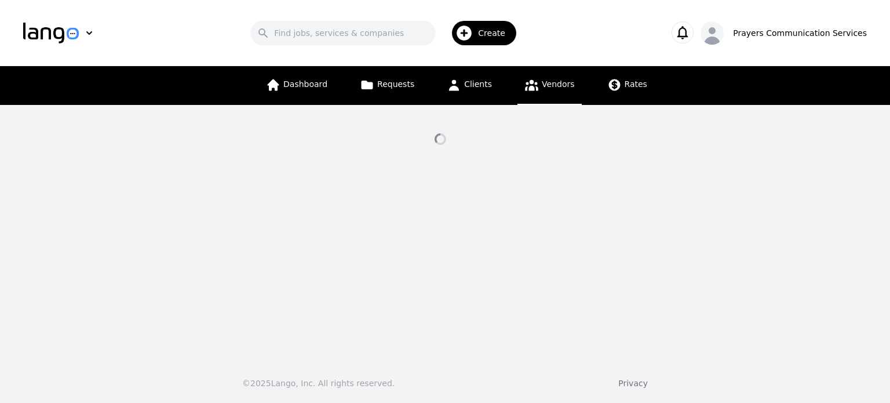
select select "active"
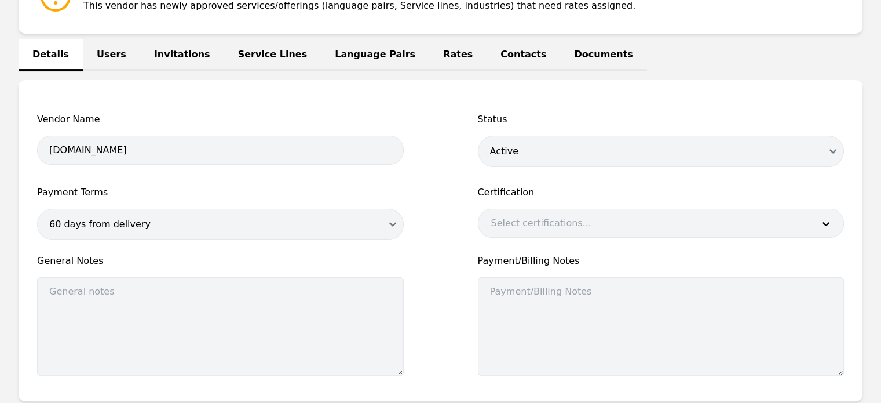
scroll to position [132, 0]
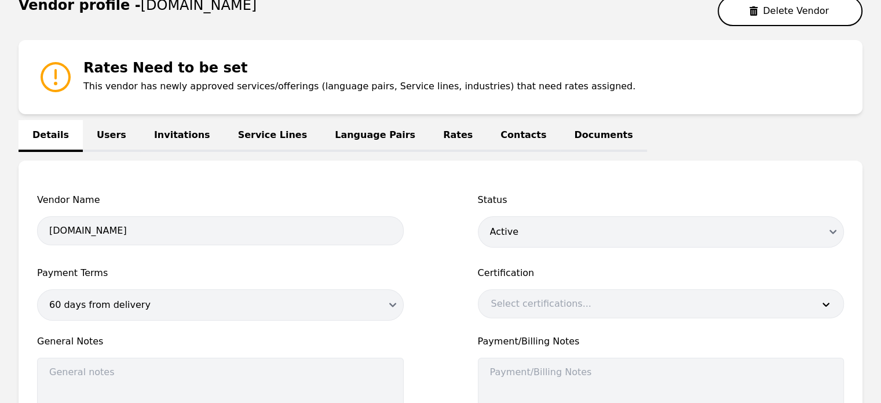
click at [224, 127] on link "Service Lines" at bounding box center [272, 136] width 97 height 32
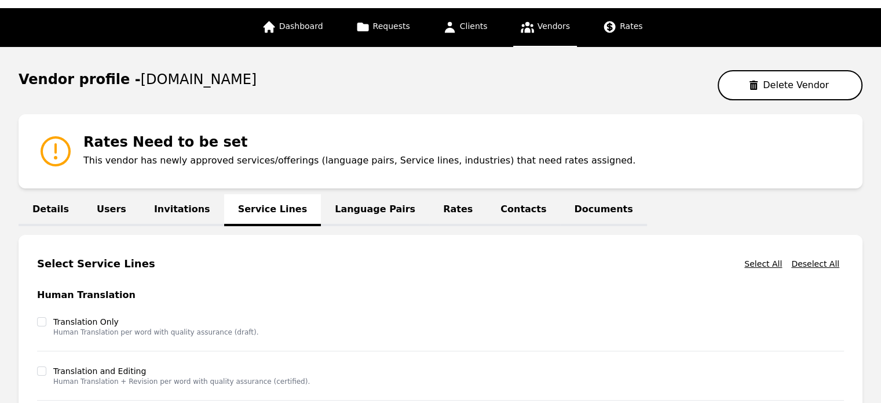
scroll to position [52, 0]
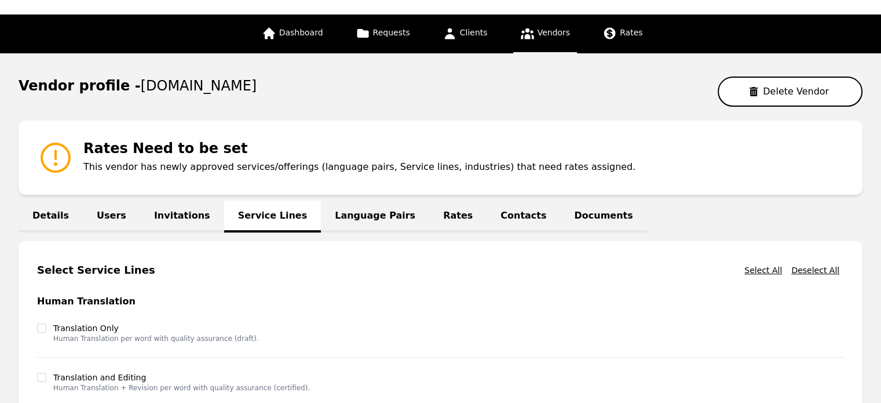
click at [329, 218] on link "Language Pairs" at bounding box center [375, 216] width 108 height 32
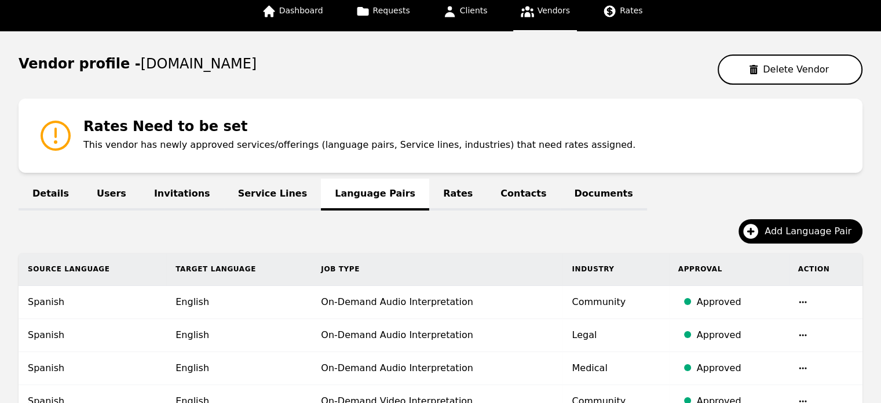
scroll to position [74, 0]
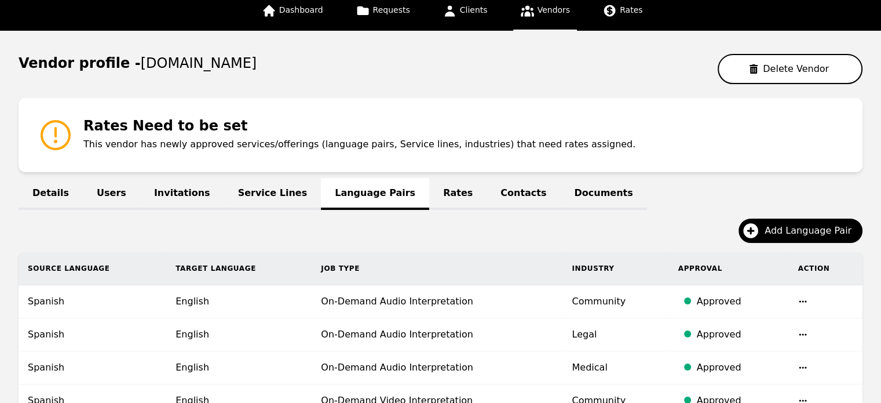
click at [429, 185] on link "Rates" at bounding box center [457, 194] width 57 height 32
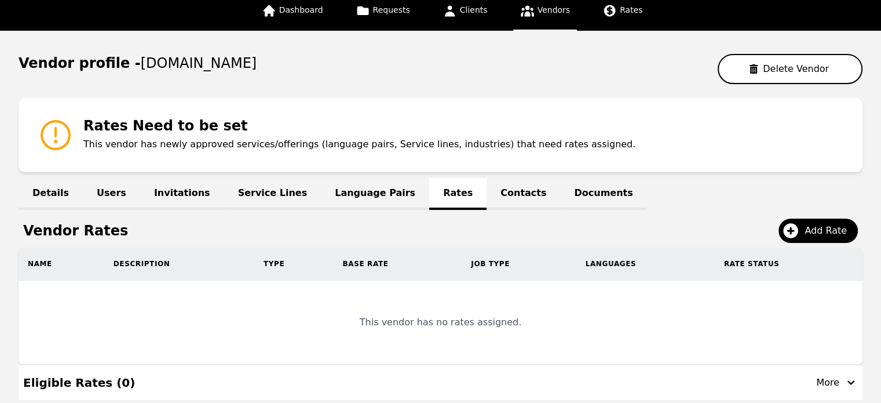
click at [357, 188] on link "Language Pairs" at bounding box center [375, 194] width 108 height 32
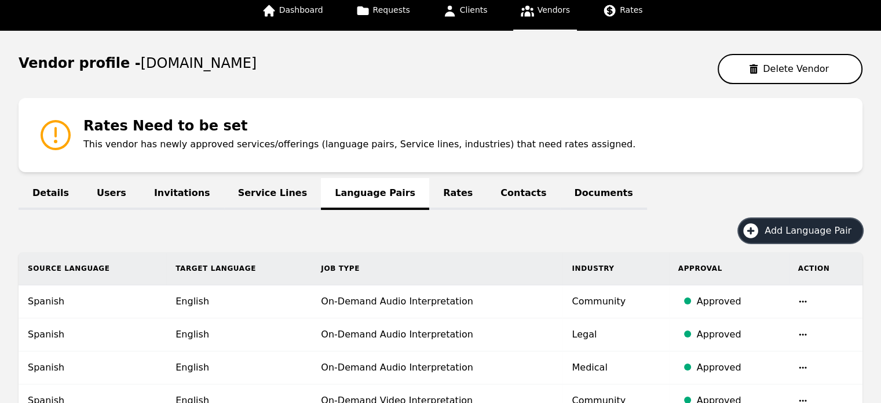
click at [772, 235] on button "Add Language Pair" at bounding box center [801, 230] width 124 height 24
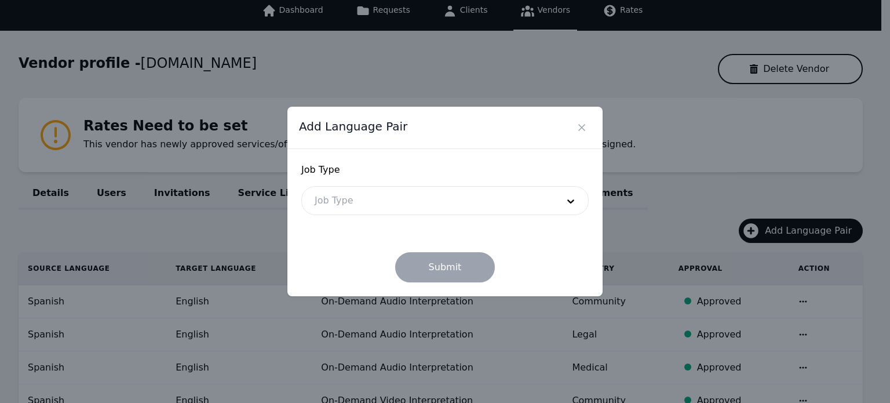
click at [537, 199] on div at bounding box center [427, 201] width 251 height 28
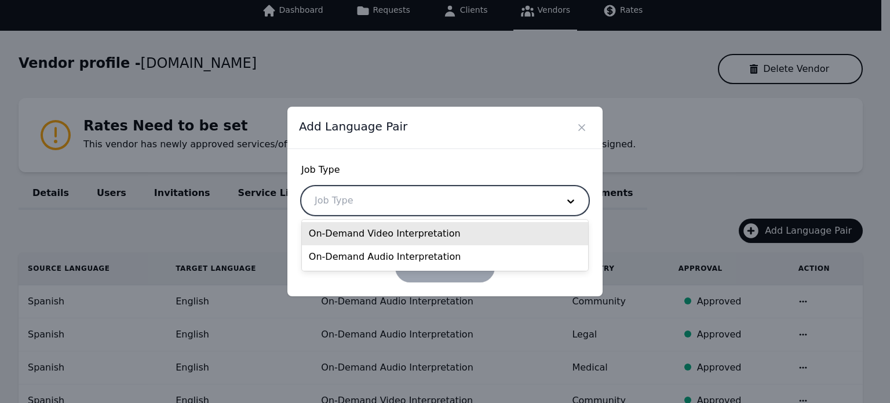
click at [537, 199] on div at bounding box center [427, 201] width 251 height 28
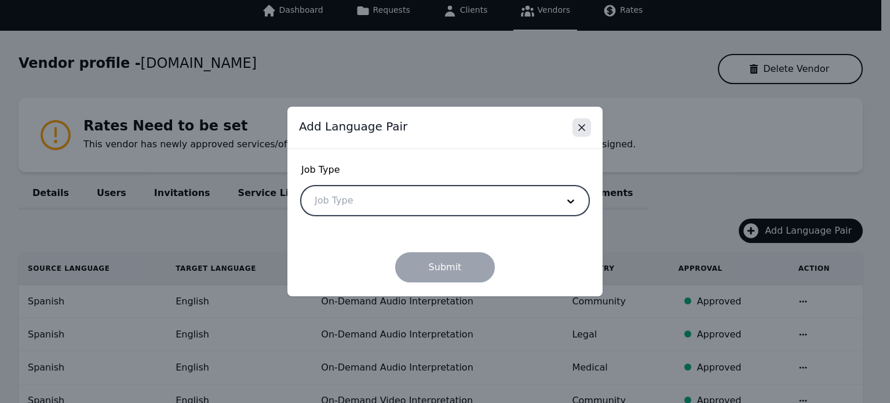
click at [583, 125] on icon "Close" at bounding box center [582, 128] width 12 height 12
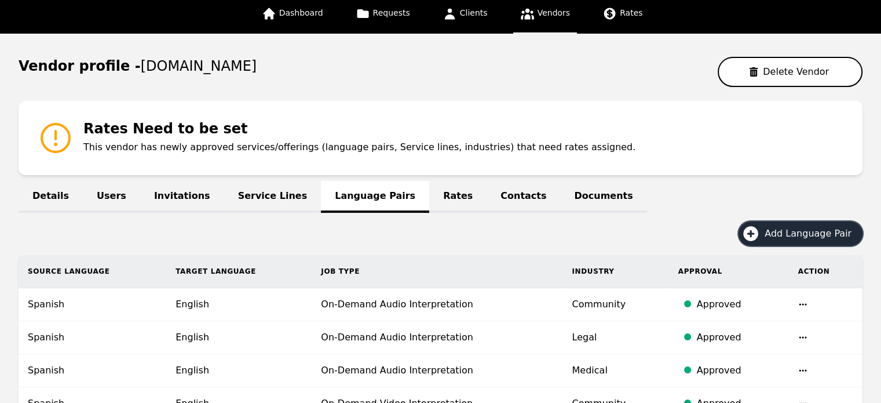
scroll to position [50, 0]
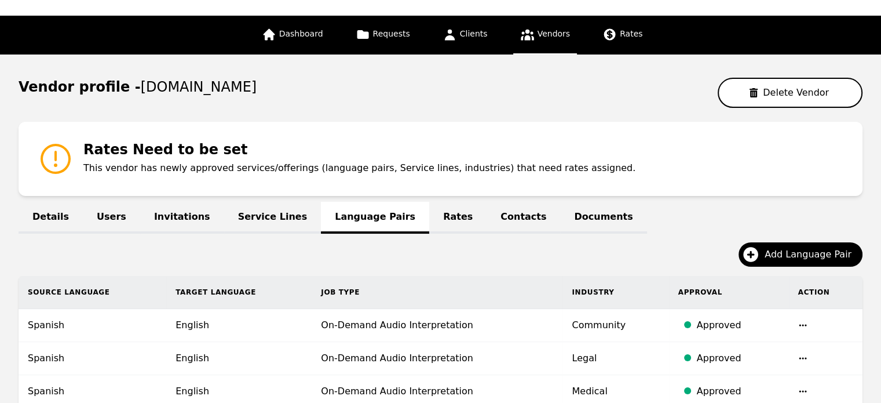
click at [429, 225] on link "Rates" at bounding box center [457, 218] width 57 height 32
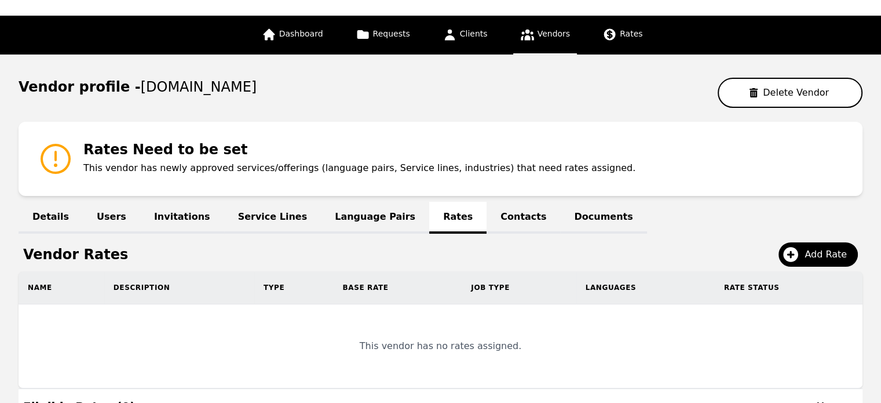
click at [487, 218] on link "Contacts" at bounding box center [524, 218] width 74 height 32
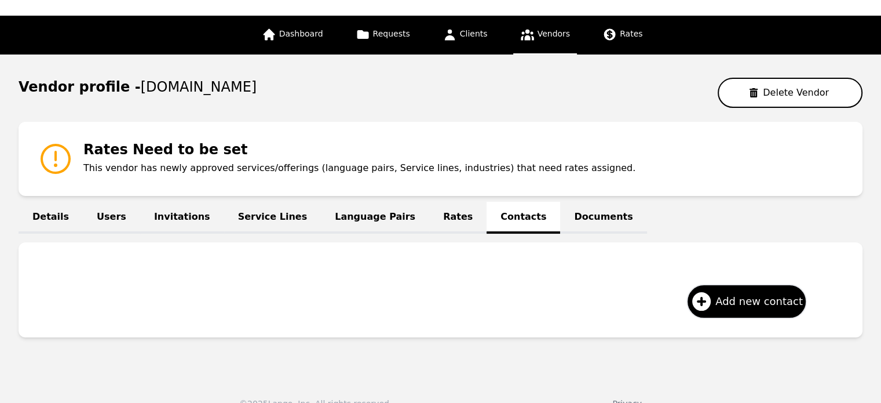
click at [560, 216] on link "Documents" at bounding box center [603, 218] width 86 height 32
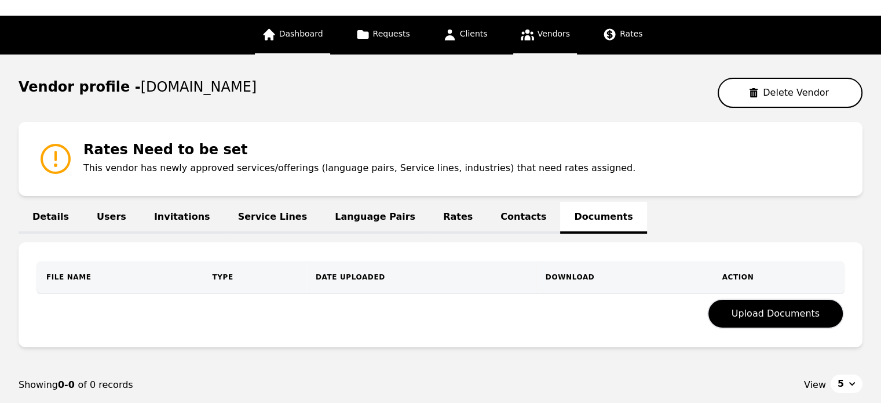
click at [275, 34] on icon at bounding box center [269, 35] width 12 height 12
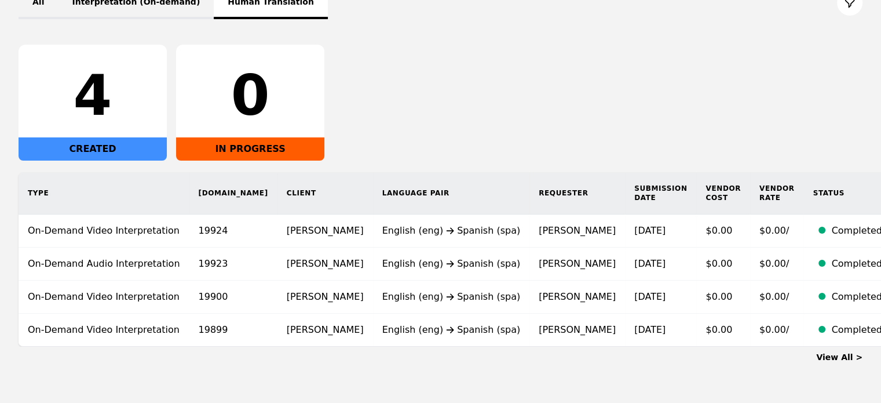
scroll to position [160, 0]
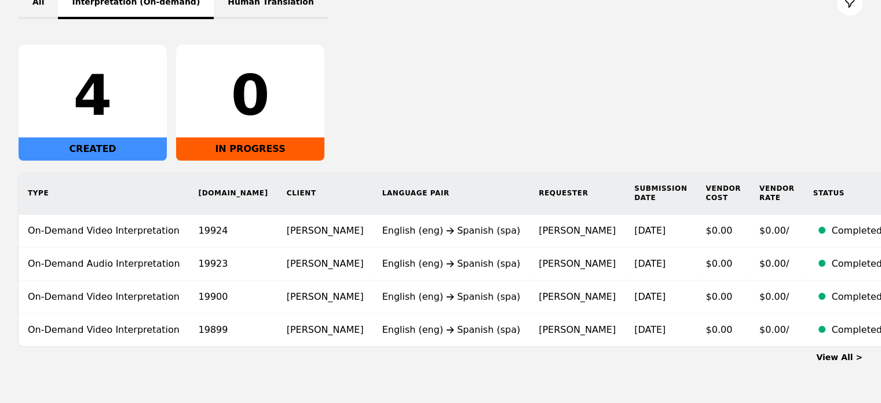
click at [126, 10] on button "Interpretation (On-demand)" at bounding box center [136, 3] width 156 height 32
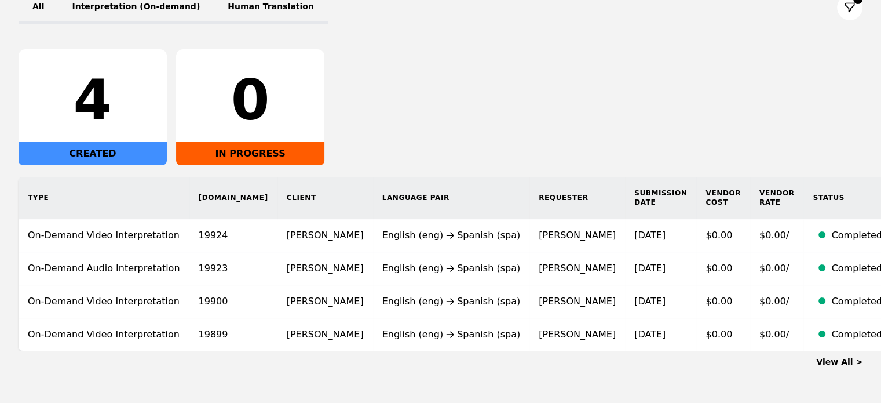
scroll to position [159, 0]
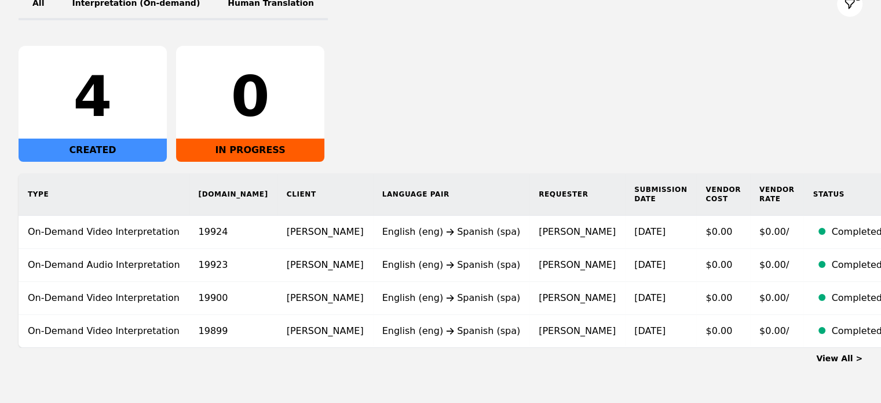
click at [832, 353] on link "View All >" at bounding box center [839, 357] width 46 height 9
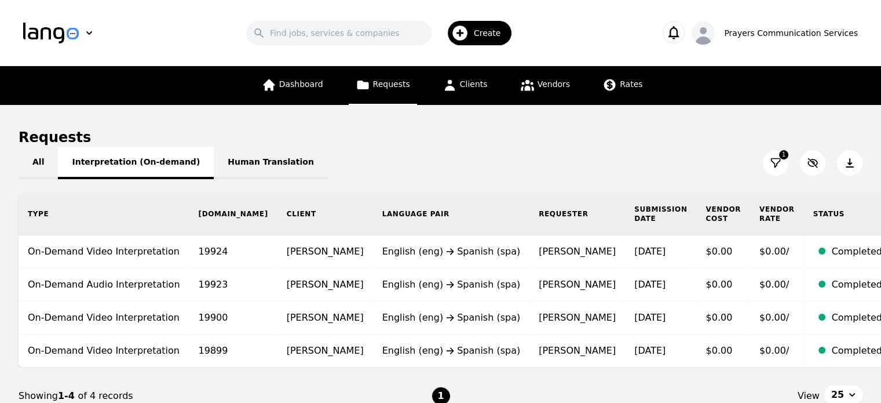
click at [143, 156] on button "Interpretation (On-demand)" at bounding box center [136, 163] width 156 height 32
click at [475, 88] on span "Clients" at bounding box center [474, 83] width 28 height 9
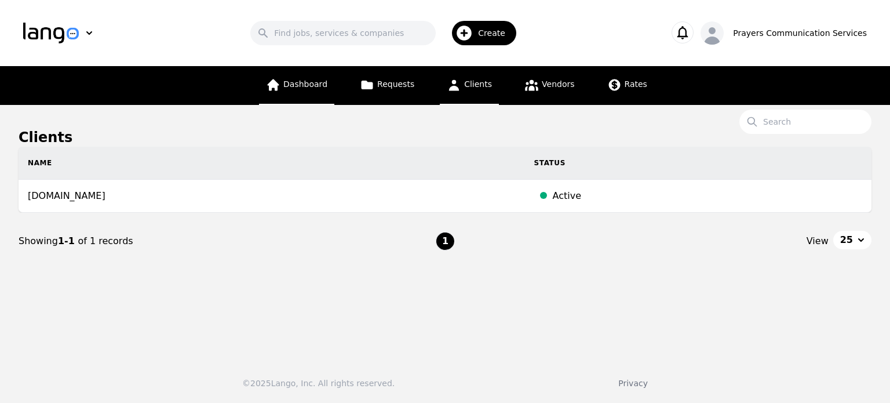
click at [309, 93] on link "Dashboard" at bounding box center [296, 85] width 75 height 39
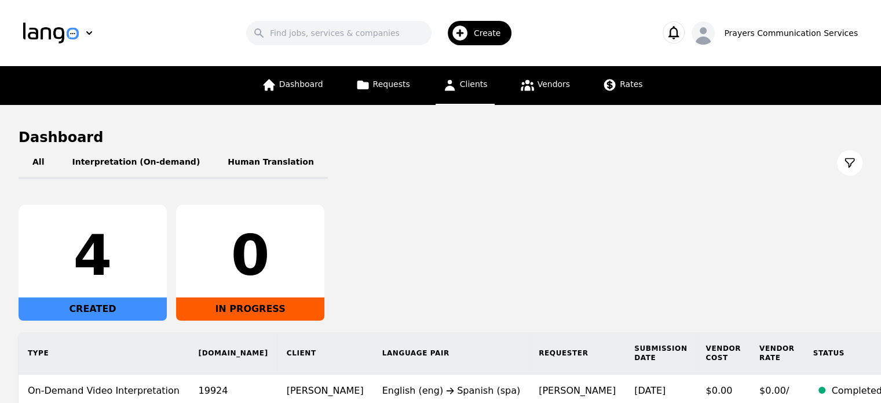
click at [470, 78] on link "Clients" at bounding box center [465, 85] width 59 height 39
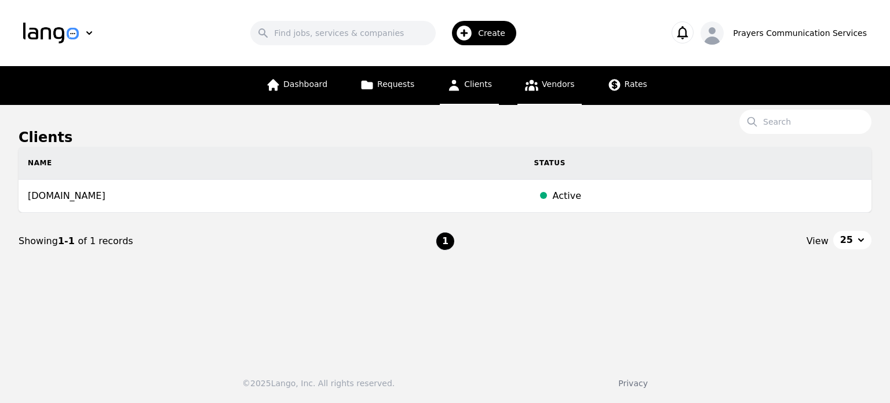
click at [527, 84] on icon at bounding box center [531, 85] width 14 height 14
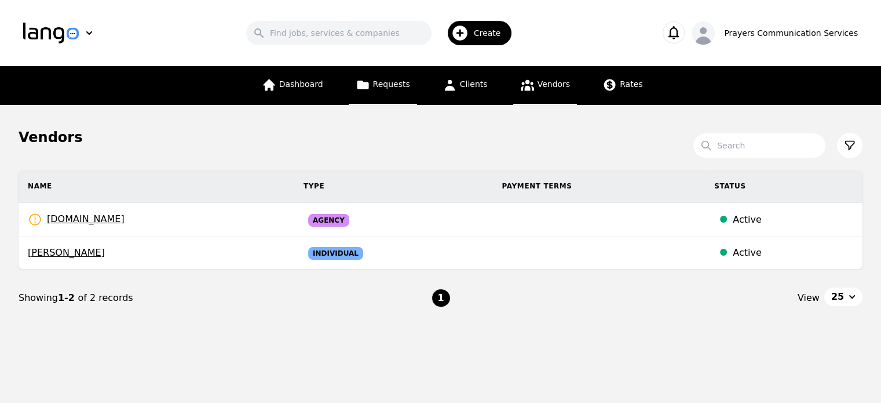
click at [401, 74] on link "Requests" at bounding box center [383, 85] width 68 height 39
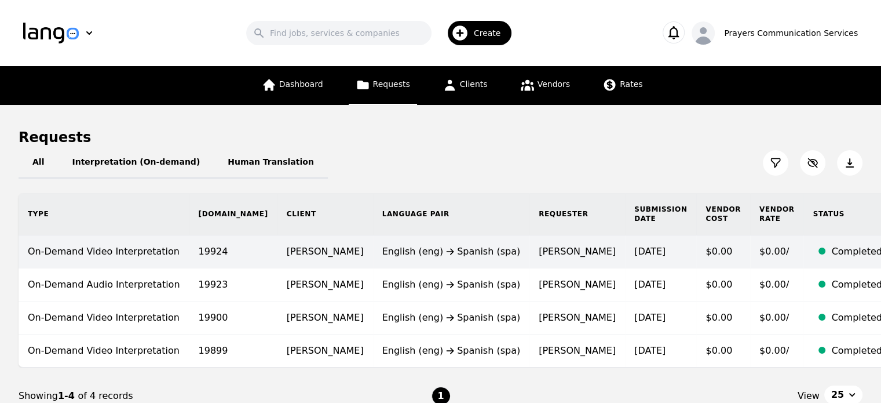
click at [205, 243] on td "19924" at bounding box center [233, 251] width 88 height 33
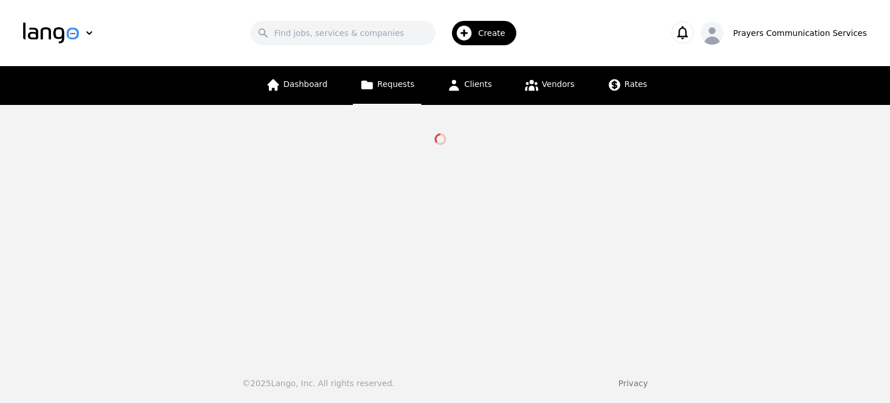
click at [396, 86] on span "Requests" at bounding box center [395, 83] width 37 height 9
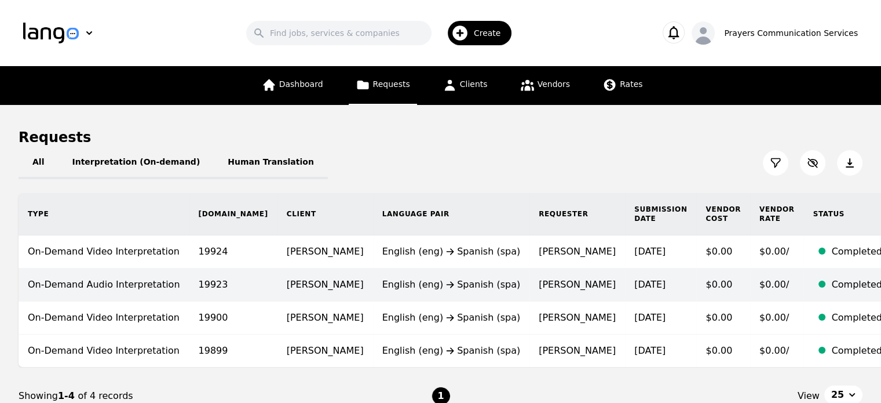
click at [382, 279] on div "English (eng) Spanish (spa)" at bounding box center [451, 285] width 138 height 14
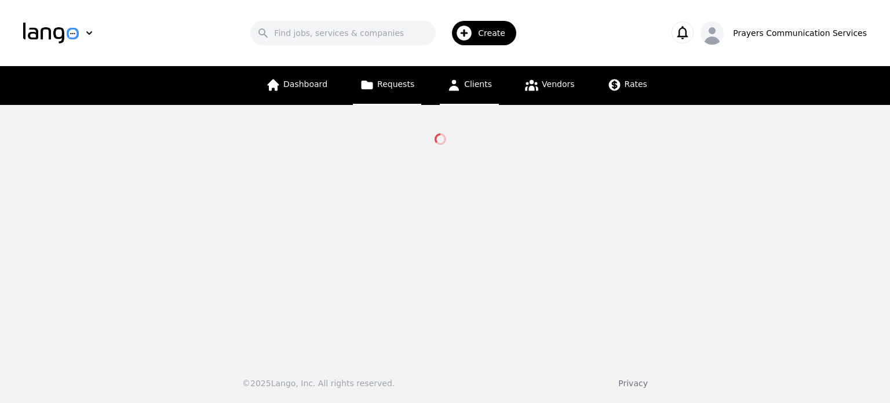
click at [479, 98] on link "Clients" at bounding box center [469, 85] width 59 height 39
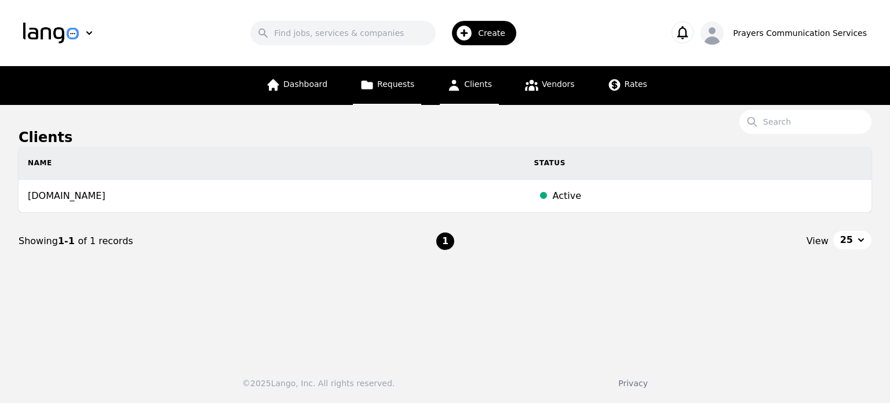
click at [389, 94] on link "Requests" at bounding box center [387, 85] width 68 height 39
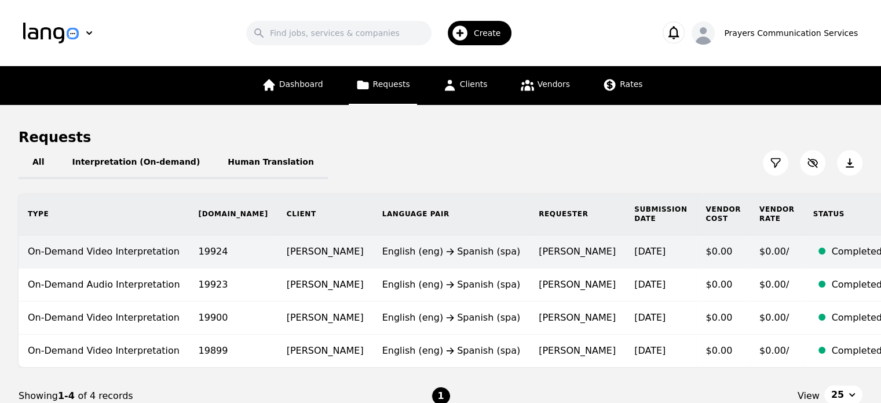
click at [373, 249] on td "English (eng) Spanish (spa)" at bounding box center [451, 251] width 157 height 33
